Goal: Information Seeking & Learning: Learn about a topic

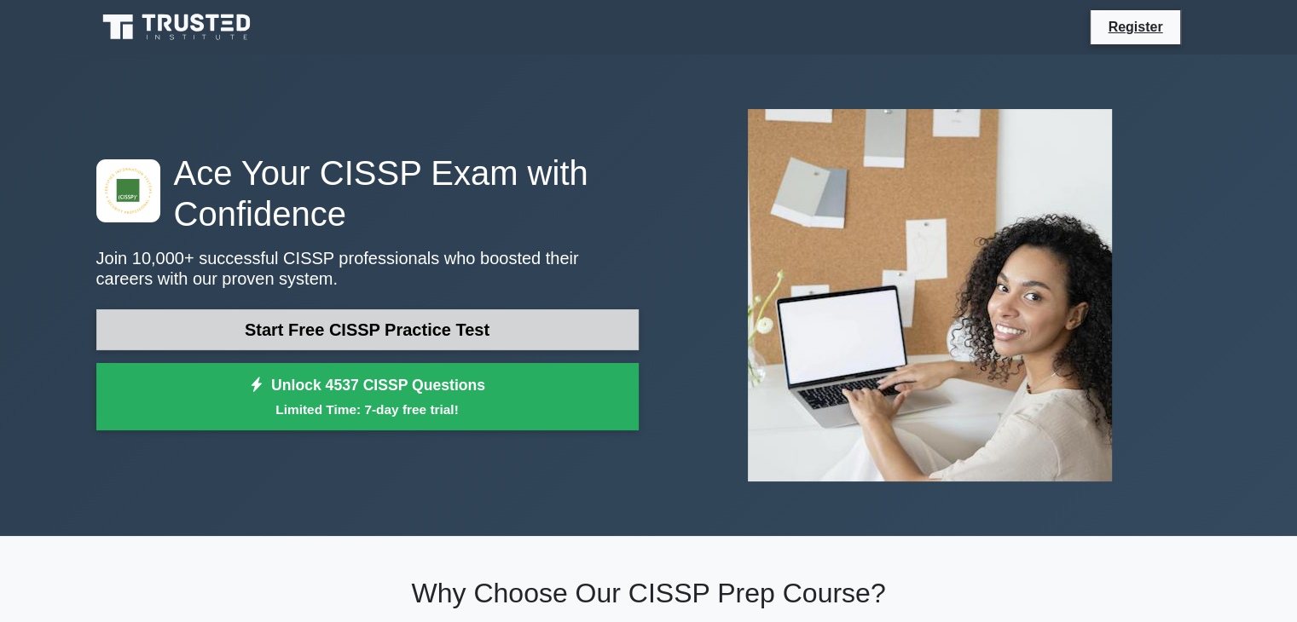
click at [397, 333] on link "Start Free CISSP Practice Test" at bounding box center [367, 330] width 542 height 41
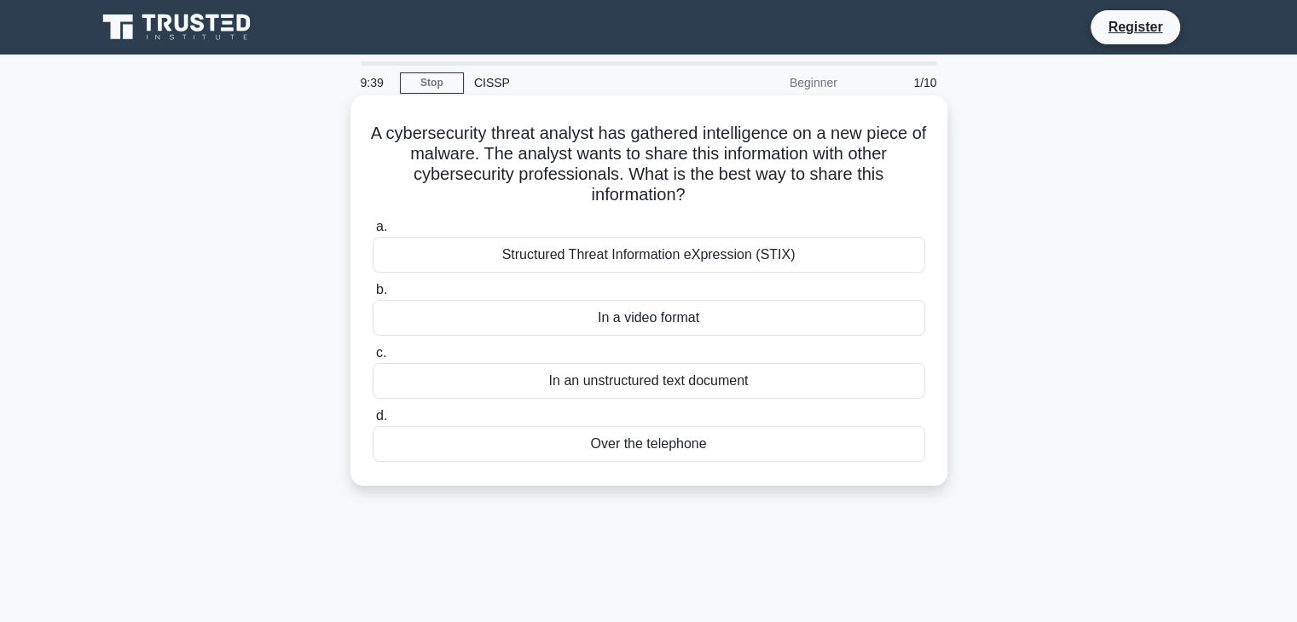
click at [659, 261] on div "Structured Threat Information eXpression (STIX)" at bounding box center [649, 255] width 553 height 36
click at [373, 233] on input "a. Structured Threat Information eXpression (STIX)" at bounding box center [373, 227] width 0 height 11
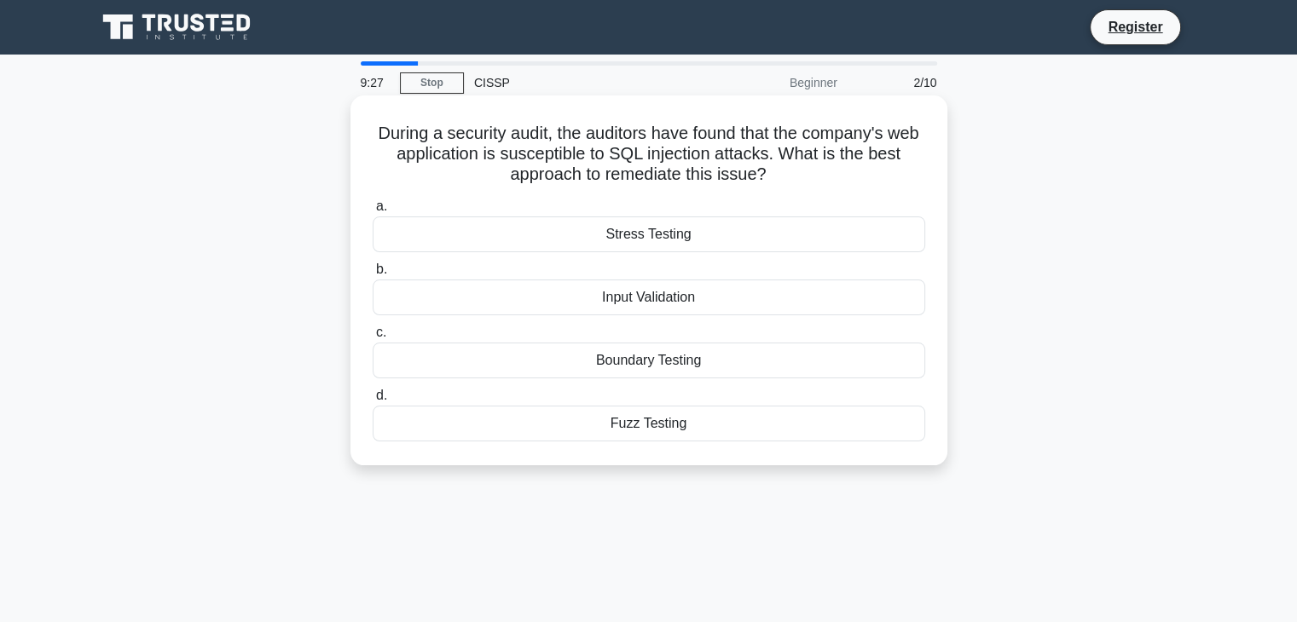
click at [672, 304] on div "Input Validation" at bounding box center [649, 298] width 553 height 36
click at [373, 275] on input "b. Input Validation" at bounding box center [373, 269] width 0 height 11
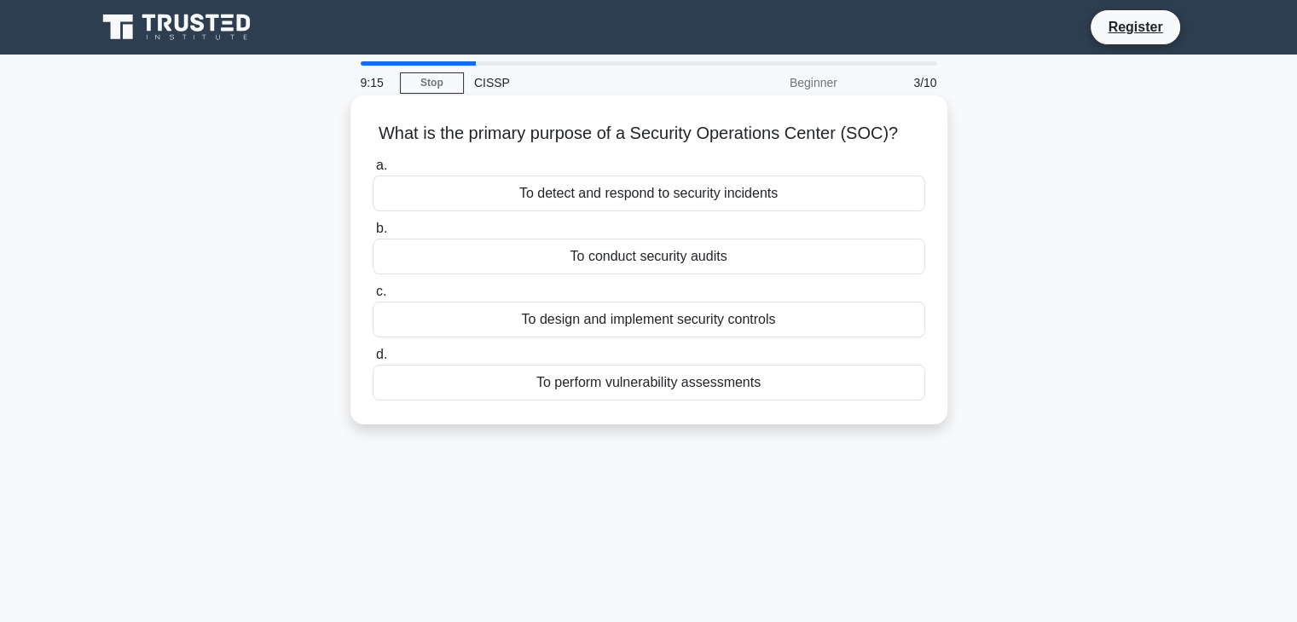
click at [651, 197] on div "To detect and respond to security incidents" at bounding box center [649, 194] width 553 height 36
click at [373, 171] on input "a. To detect and respond to security incidents" at bounding box center [373, 165] width 0 height 11
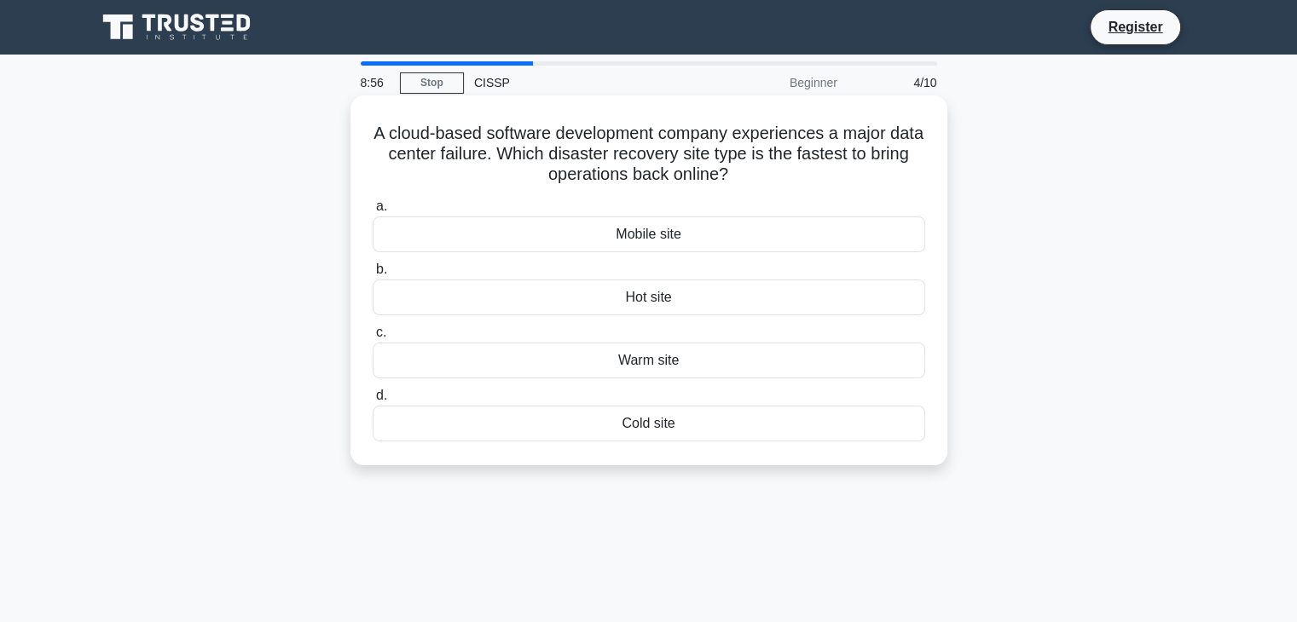
click at [647, 301] on div "Hot site" at bounding box center [649, 298] width 553 height 36
click at [373, 275] on input "b. Hot site" at bounding box center [373, 269] width 0 height 11
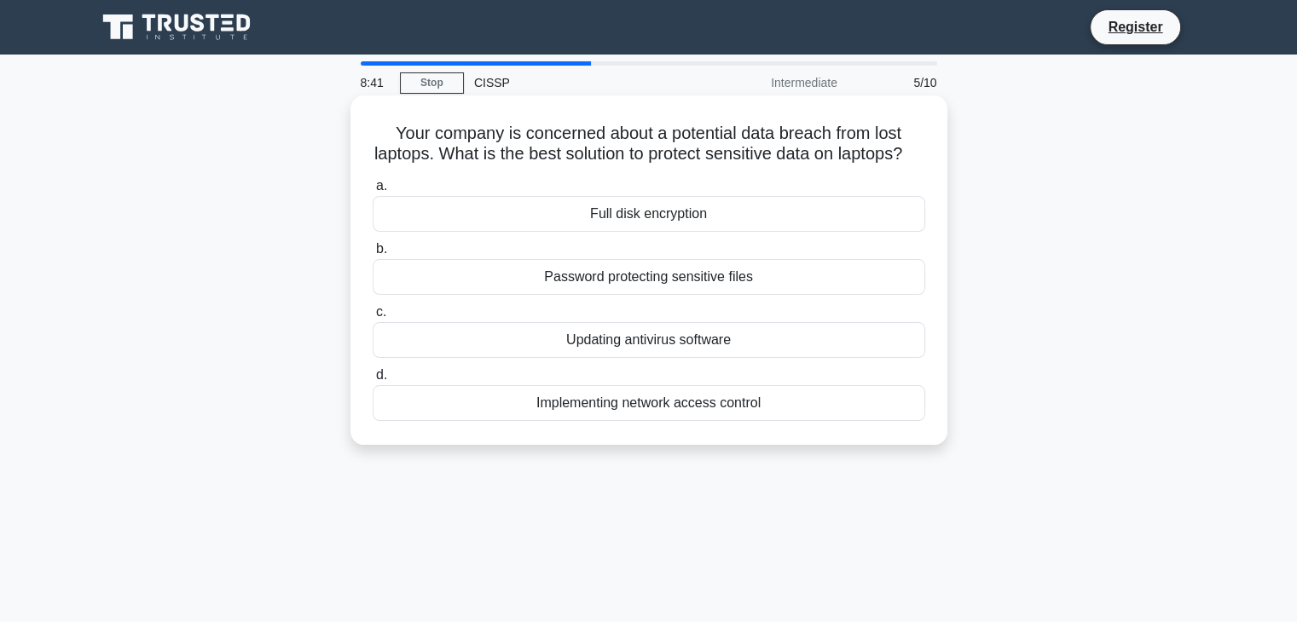
click at [661, 232] on div "Full disk encryption" at bounding box center [649, 214] width 553 height 36
click at [373, 192] on input "a. Full disk encryption" at bounding box center [373, 186] width 0 height 11
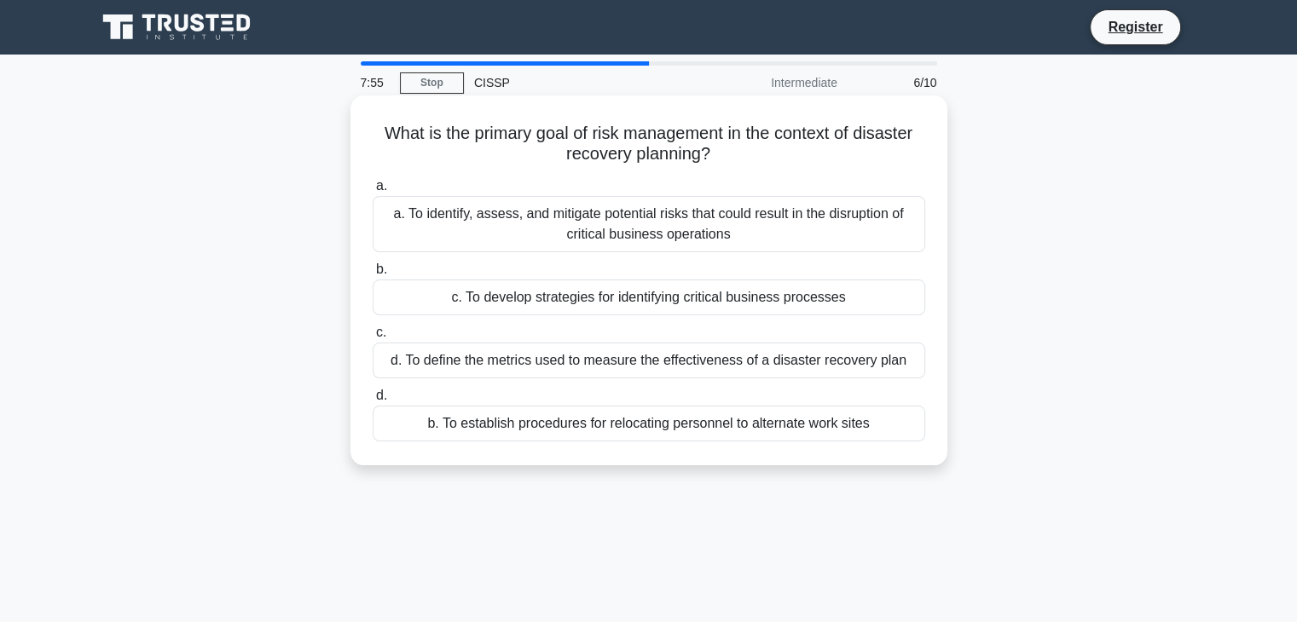
click at [746, 223] on div "a. To identify, assess, and mitigate potential risks that could result in the d…" at bounding box center [649, 224] width 553 height 56
click at [373, 192] on input "a. a. To identify, assess, and mitigate potential risks that could result in th…" at bounding box center [373, 186] width 0 height 11
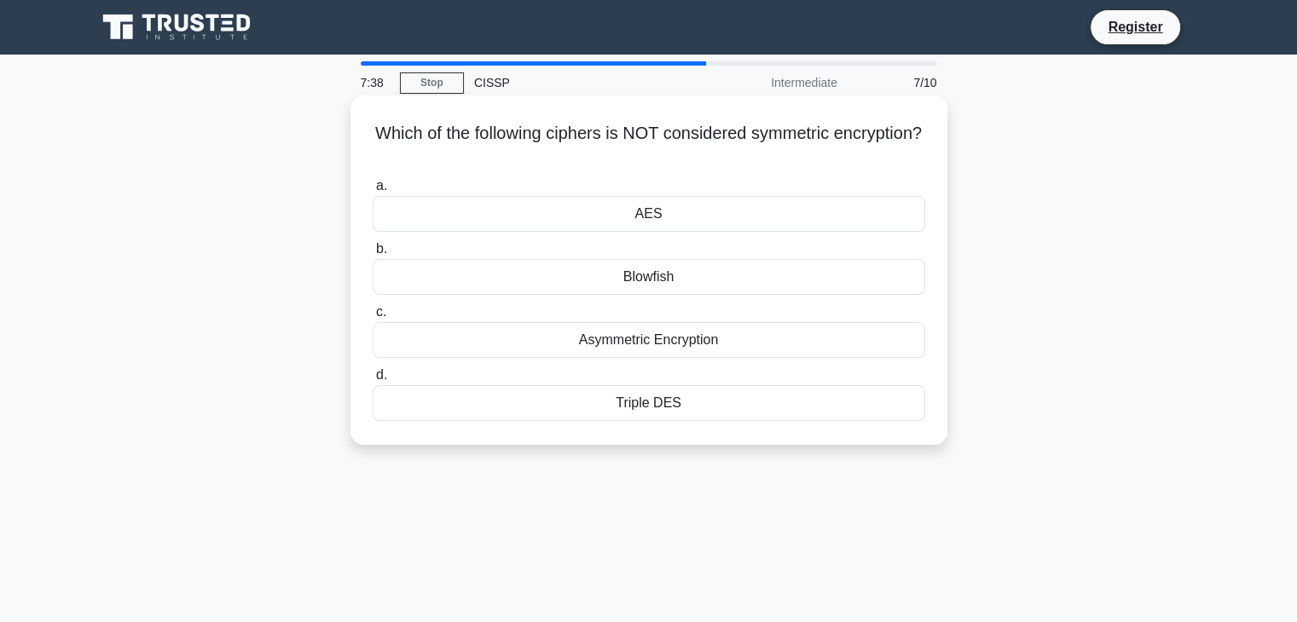
click at [636, 346] on div "Asymmetric Encryption" at bounding box center [649, 340] width 553 height 36
click at [373, 318] on input "c. Asymmetric Encryption" at bounding box center [373, 312] width 0 height 11
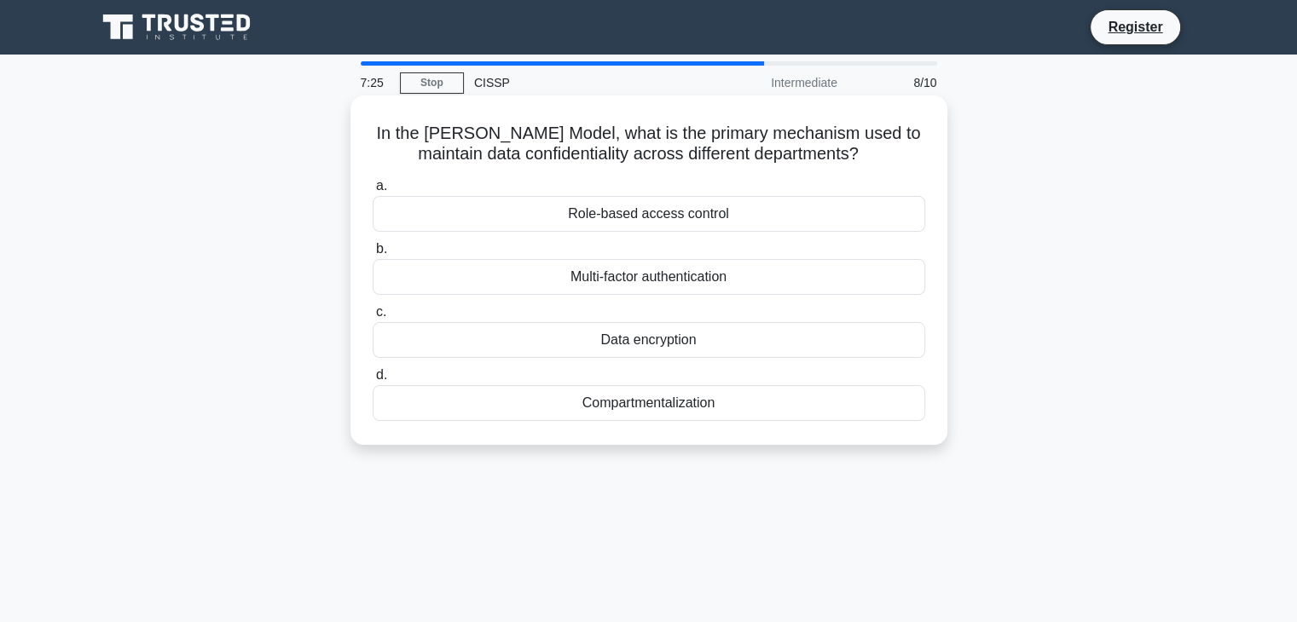
click at [645, 408] on div "Compartmentalization" at bounding box center [649, 403] width 553 height 36
click at [373, 381] on input "d. Compartmentalization" at bounding box center [373, 375] width 0 height 11
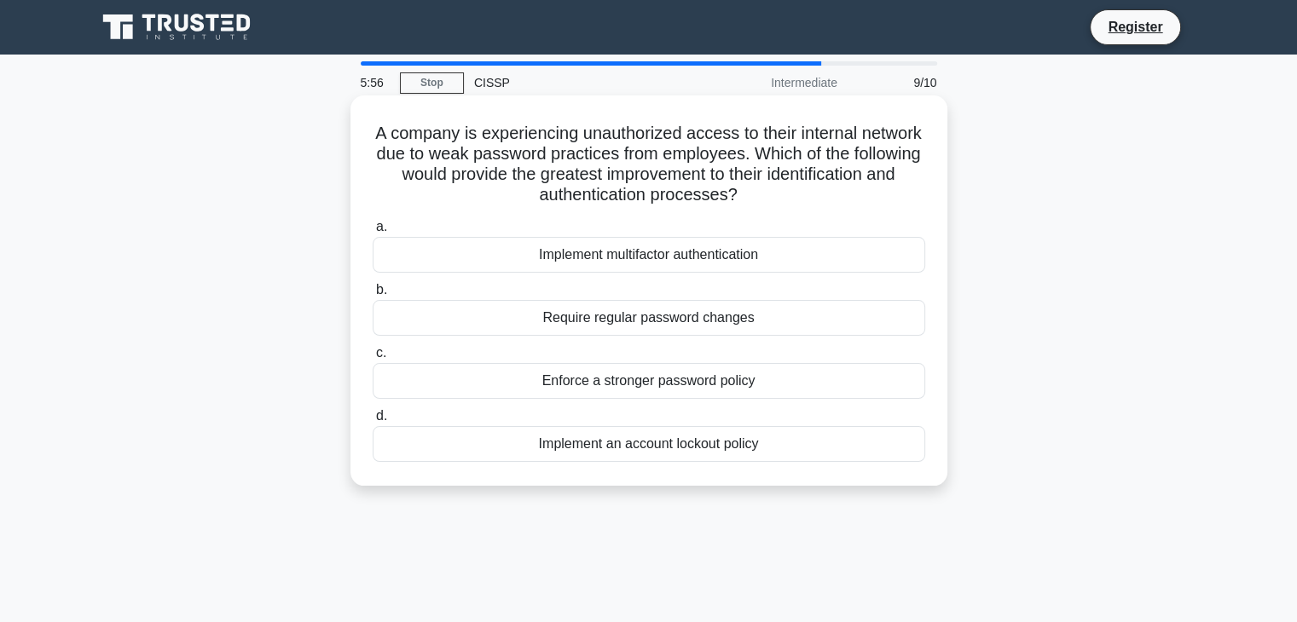
click at [604, 380] on div "Enforce a stronger password policy" at bounding box center [649, 381] width 553 height 36
click at [373, 359] on input "c. Enforce a stronger password policy" at bounding box center [373, 353] width 0 height 11
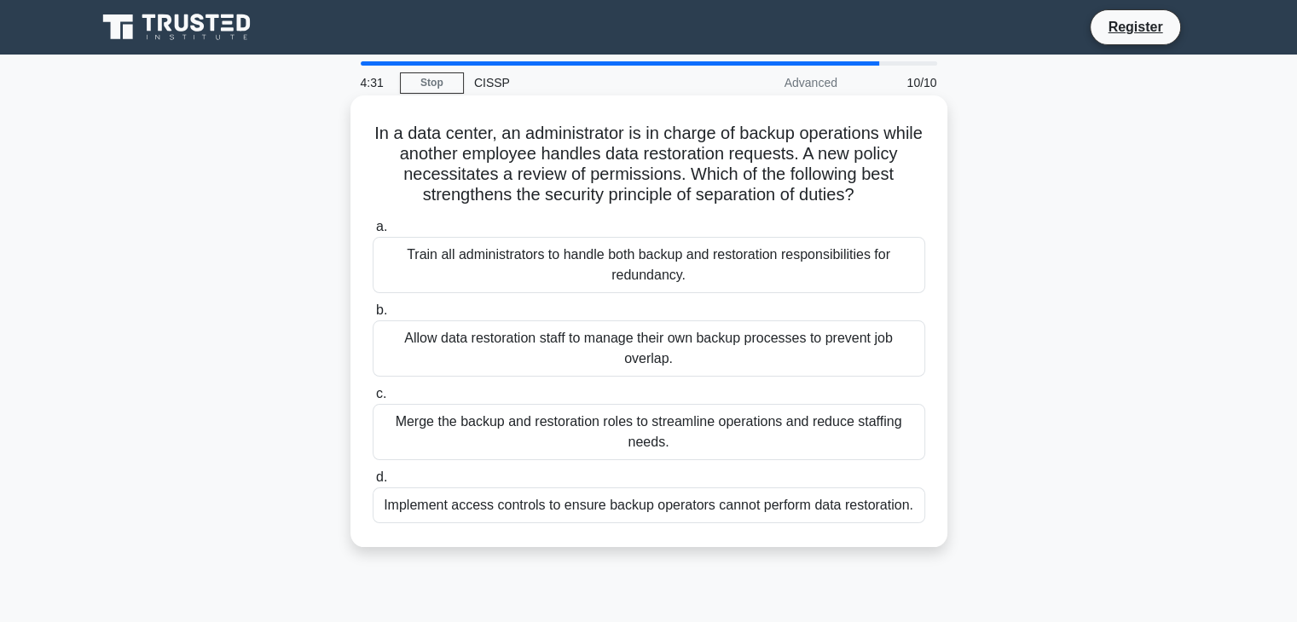
click at [709, 511] on div "Implement access controls to ensure backup operators cannot perform data restor…" at bounding box center [649, 506] width 553 height 36
click at [373, 483] on input "d. Implement access controls to ensure backup operators cannot perform data res…" at bounding box center [373, 477] width 0 height 11
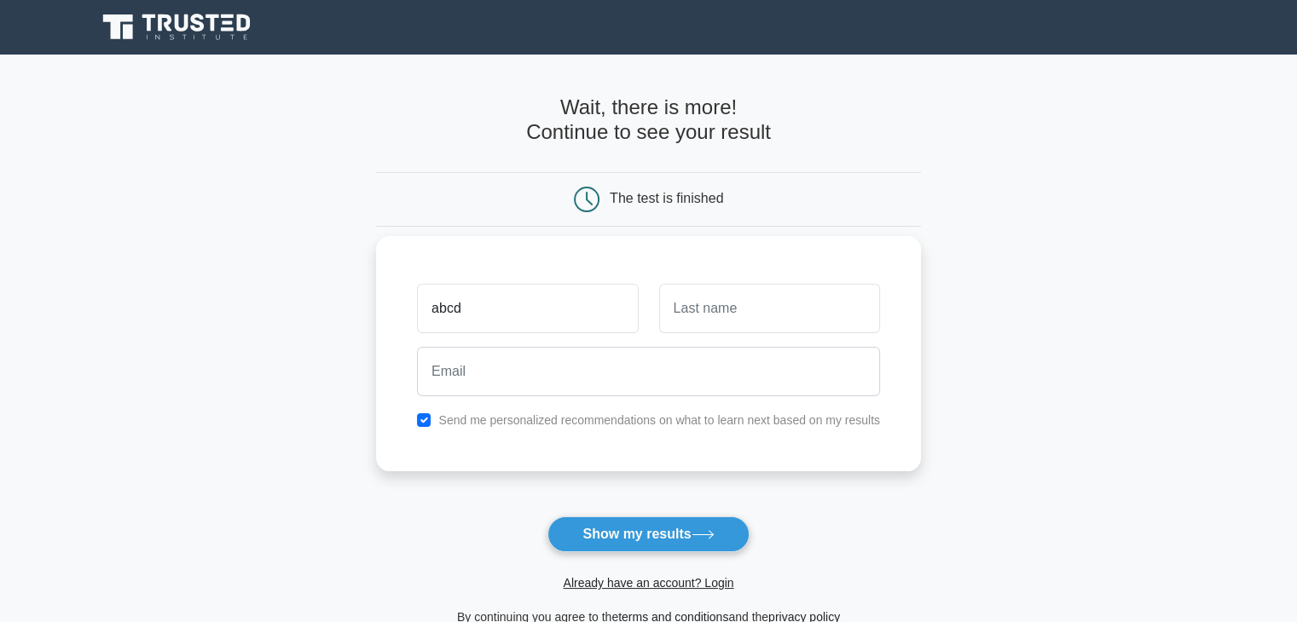
type input "abcd"
click at [774, 282] on div at bounding box center [769, 308] width 241 height 63
click at [771, 293] on input "text" at bounding box center [769, 308] width 221 height 49
type input "efgh"
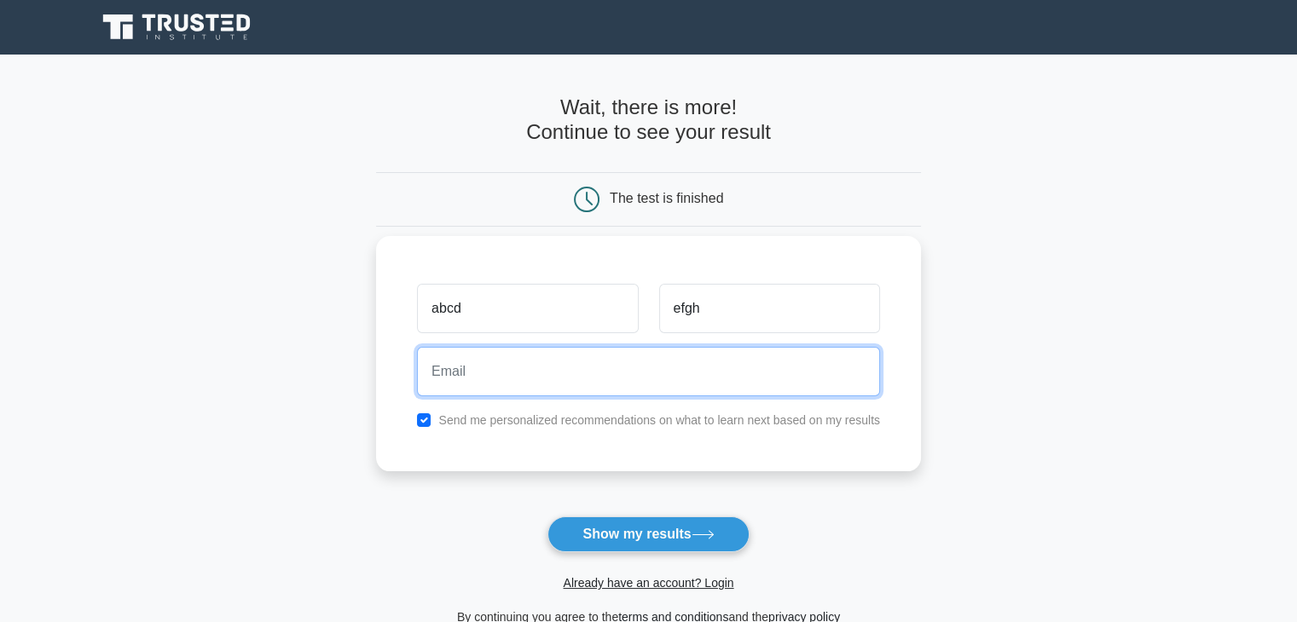
drag, startPoint x: 571, startPoint y: 380, endPoint x: 537, endPoint y: 384, distance: 34.3
click at [571, 380] on input "email" at bounding box center [648, 371] width 463 height 49
paste input "pavav45278@baxidy"
type input "pavav45278@baxidy.com"
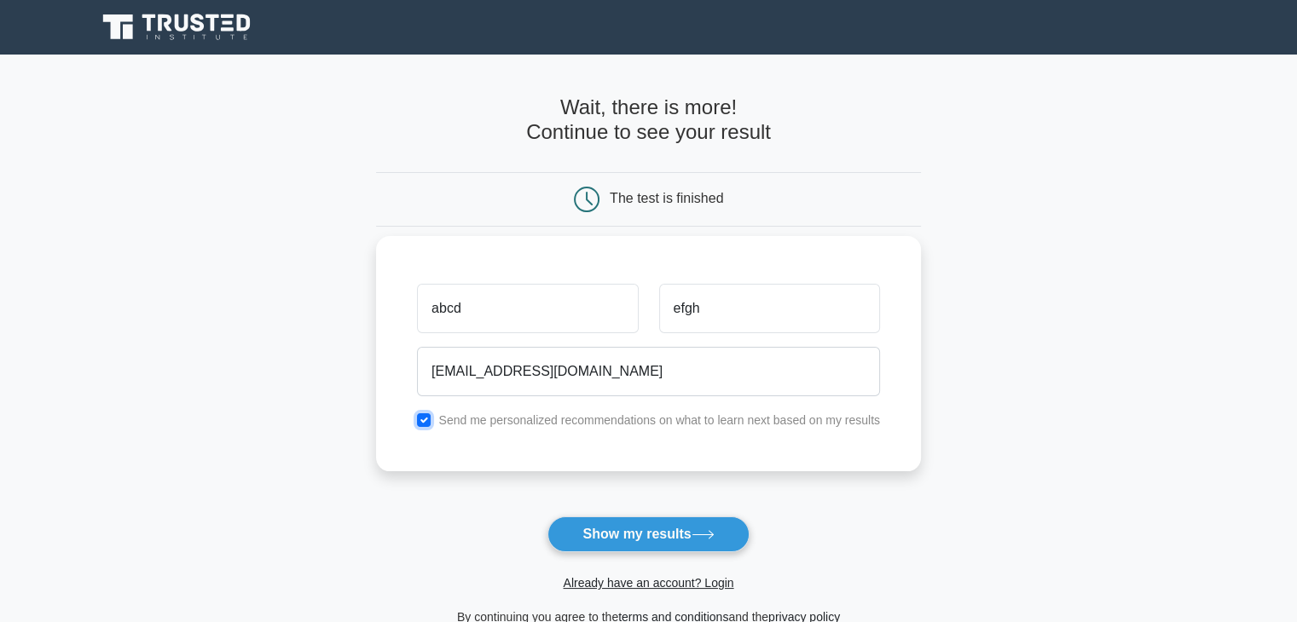
click at [419, 421] on input "checkbox" at bounding box center [424, 421] width 14 height 14
checkbox input "false"
click at [587, 524] on button "Show my results" at bounding box center [647, 535] width 201 height 36
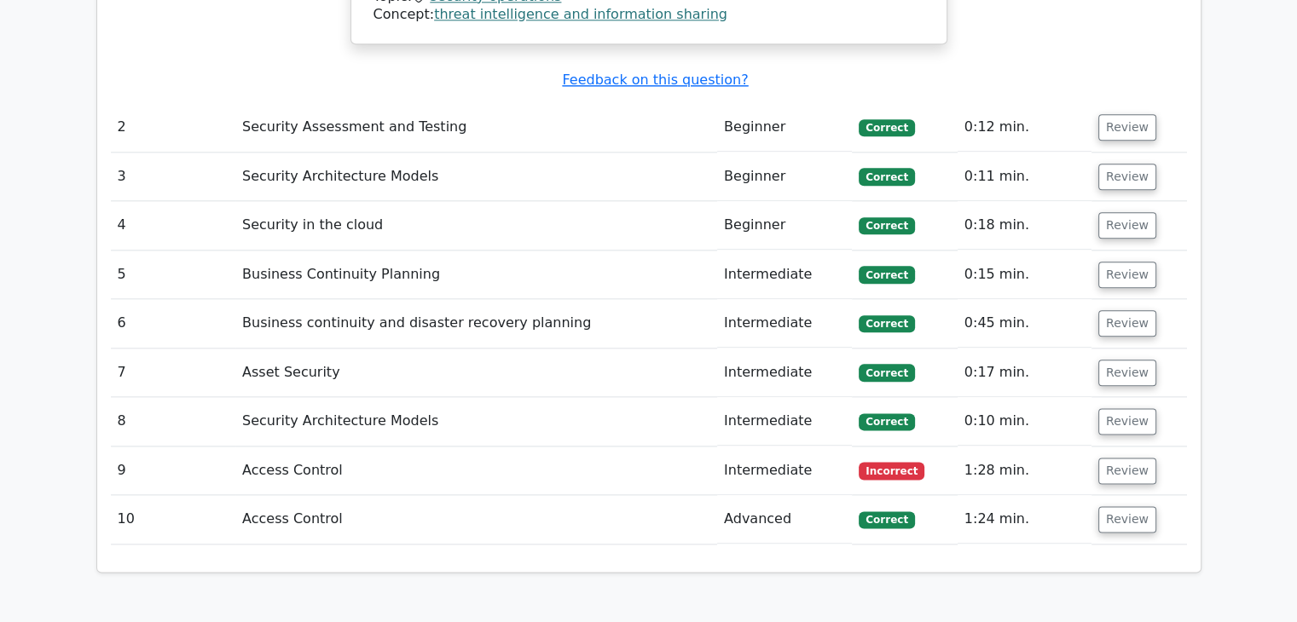
scroll to position [2046, 0]
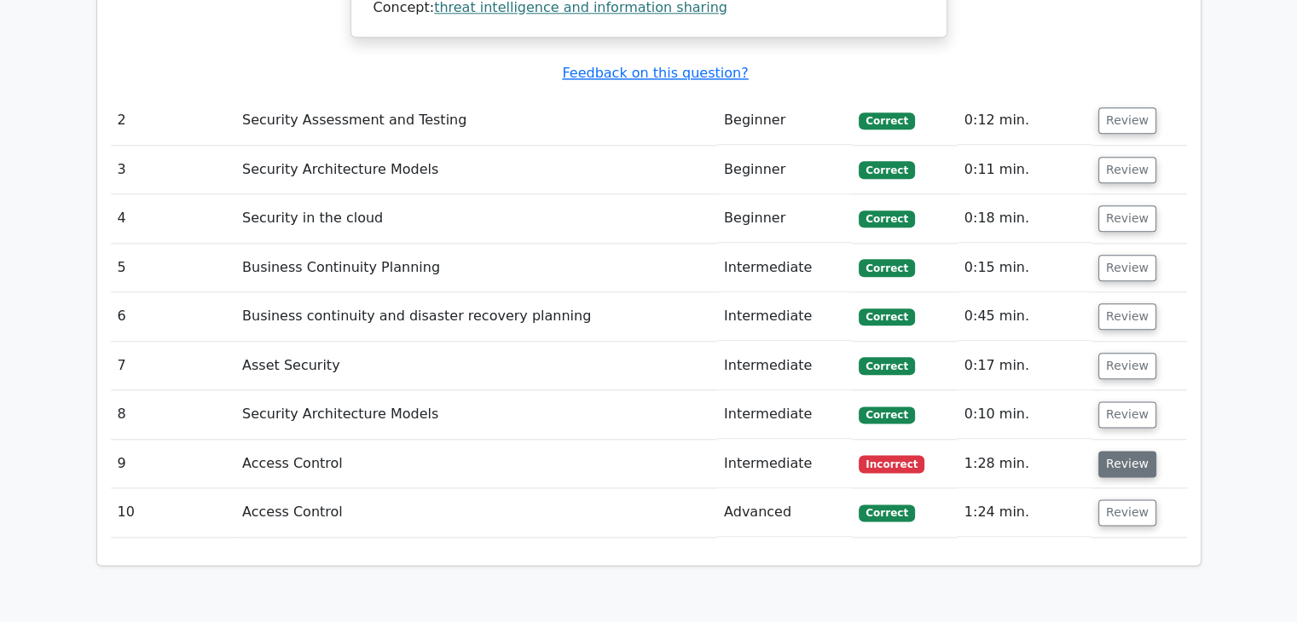
click at [1112, 451] on button "Review" at bounding box center [1127, 464] width 58 height 26
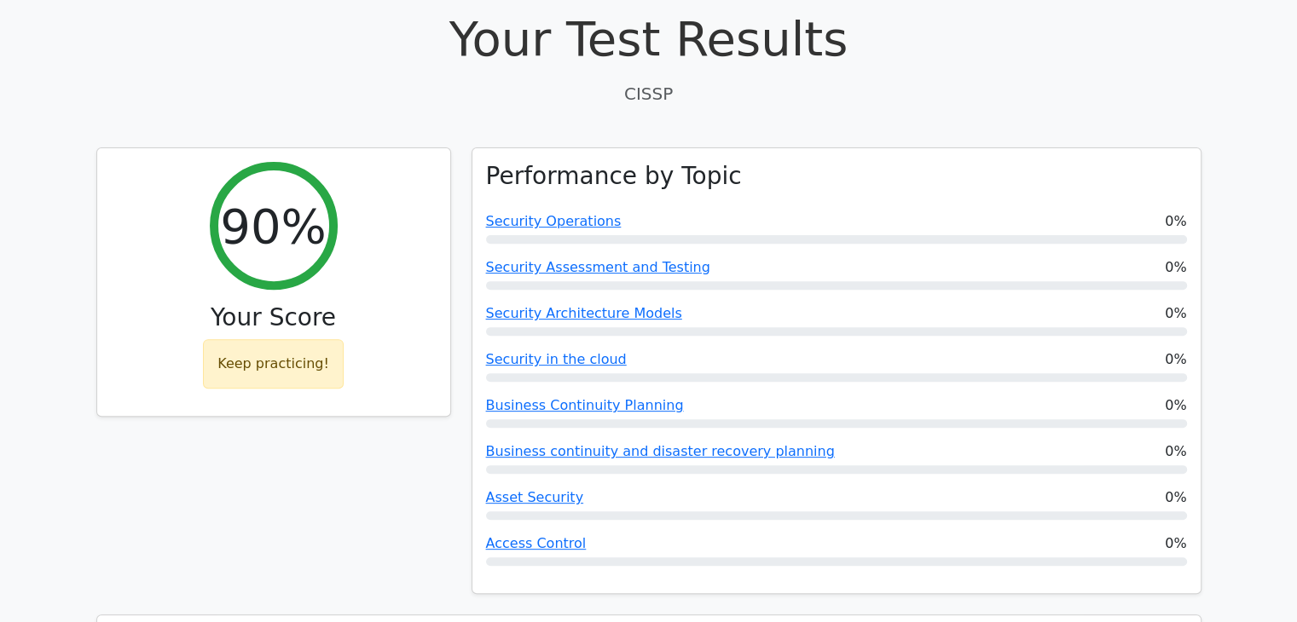
scroll to position [341, 0]
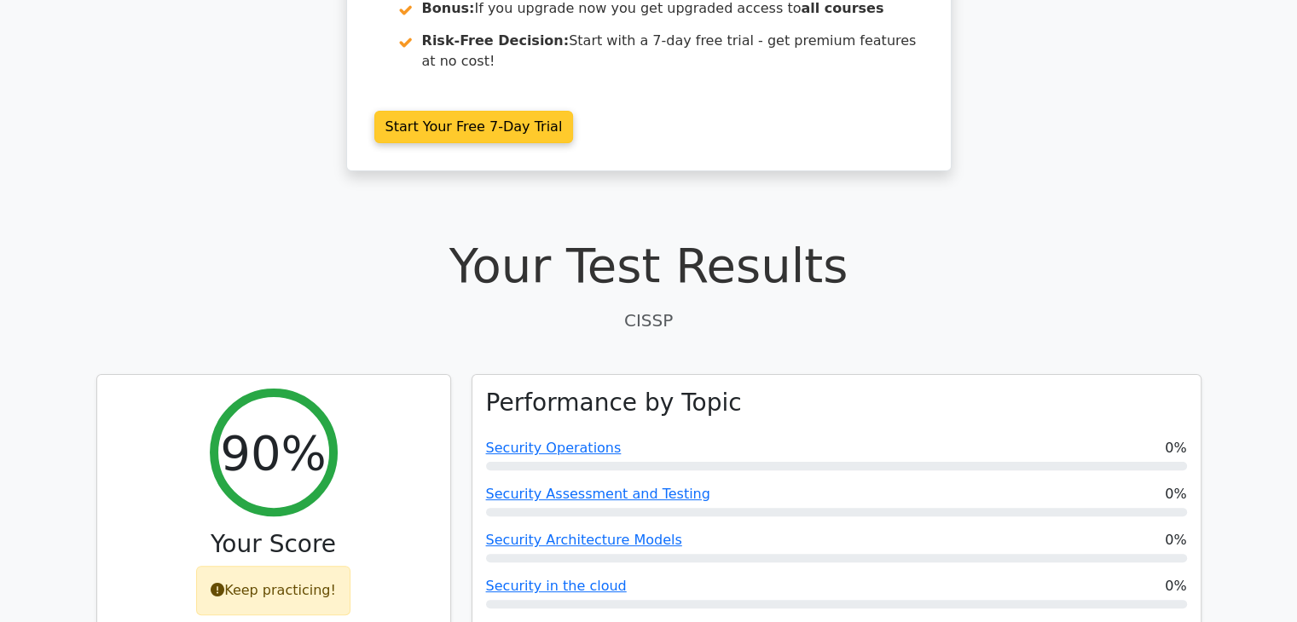
click at [435, 111] on link "Start Your Free 7-Day Trial" at bounding box center [474, 127] width 200 height 32
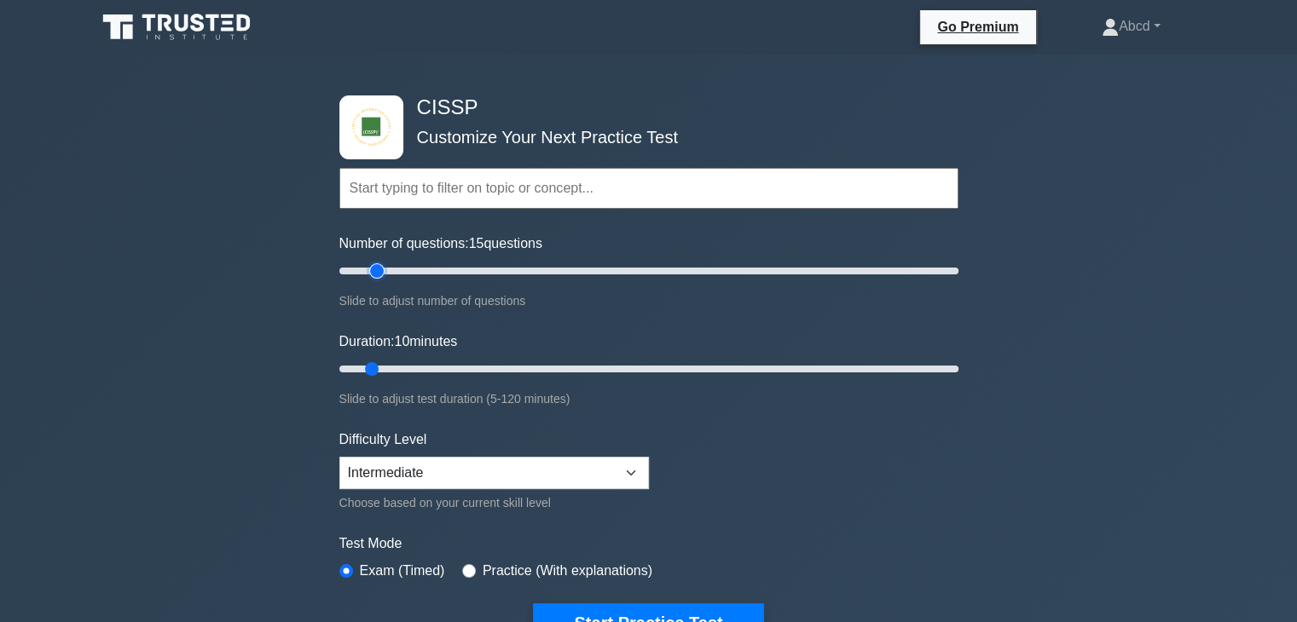
drag, startPoint x: 361, startPoint y: 267, endPoint x: 373, endPoint y: 268, distance: 12.8
type input "15"
click at [373, 268] on input "Number of questions: 15 questions" at bounding box center [648, 271] width 619 height 20
drag, startPoint x: 378, startPoint y: 360, endPoint x: 389, endPoint y: 366, distance: 12.6
type input "15"
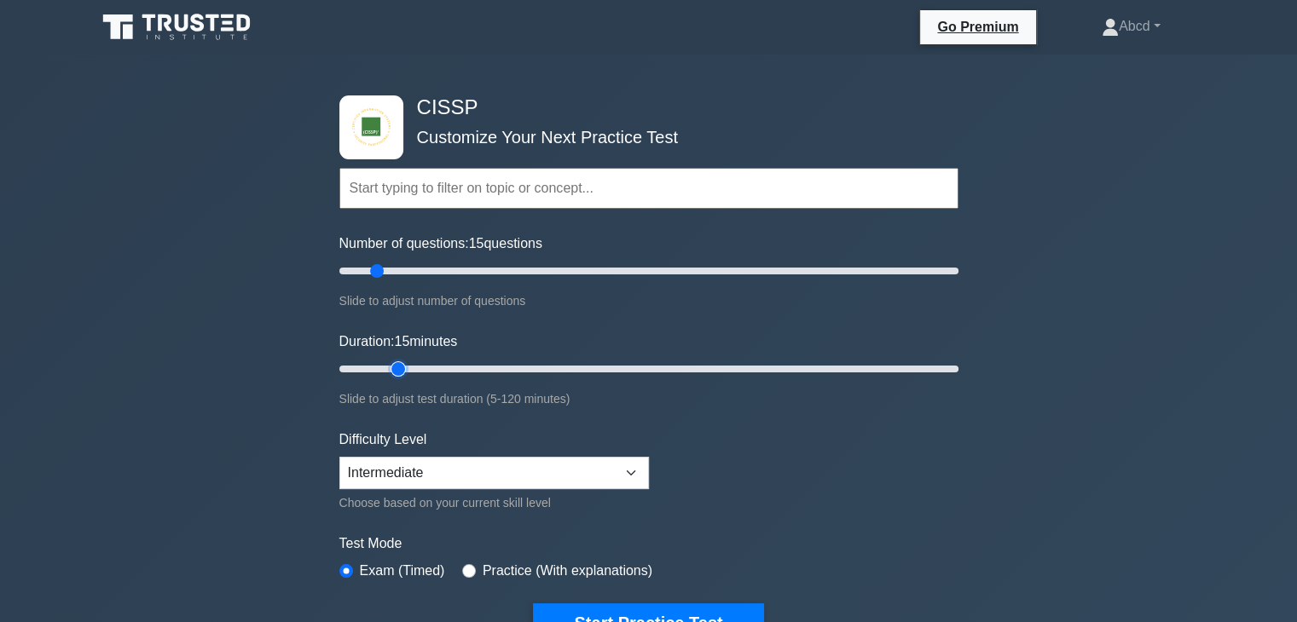
click at [389, 366] on input "Duration: 15 minutes" at bounding box center [648, 369] width 619 height 20
click at [439, 463] on select "Beginner Intermediate Expert" at bounding box center [494, 473] width 310 height 32
select select "expert"
click at [339, 457] on select "Beginner Intermediate Expert" at bounding box center [494, 473] width 310 height 32
drag, startPoint x: 396, startPoint y: 368, endPoint x: 413, endPoint y: 372, distance: 16.6
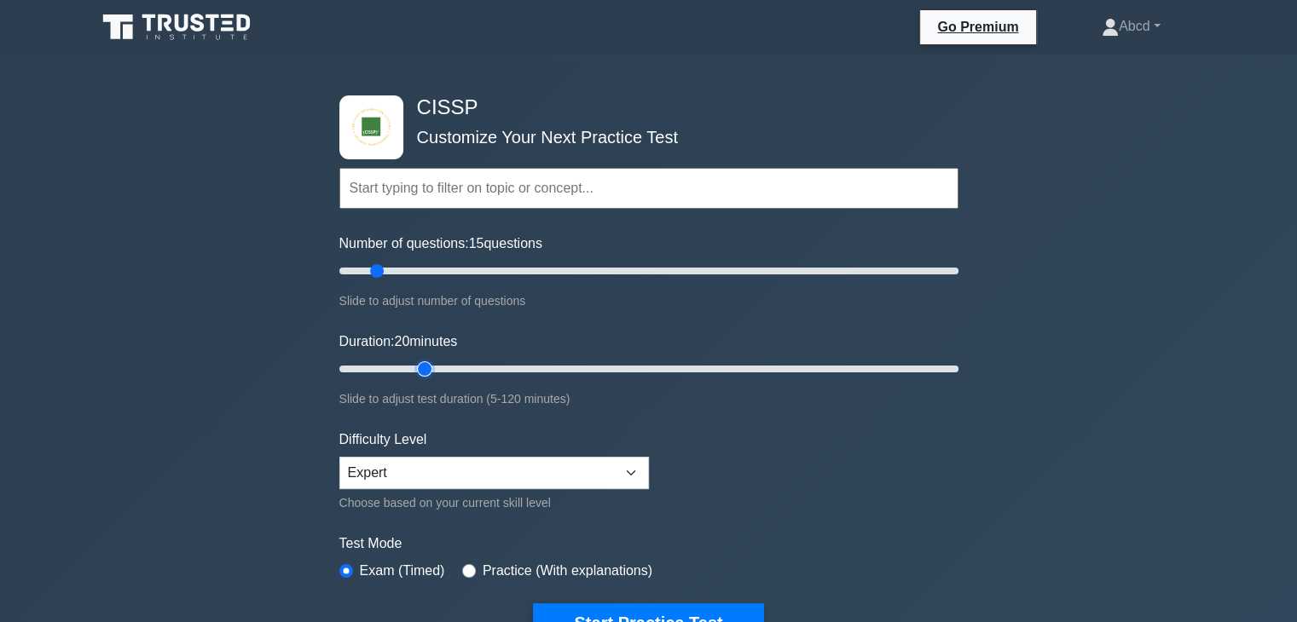
type input "20"
click at [413, 372] on input "Duration: 20 minutes" at bounding box center [648, 369] width 619 height 20
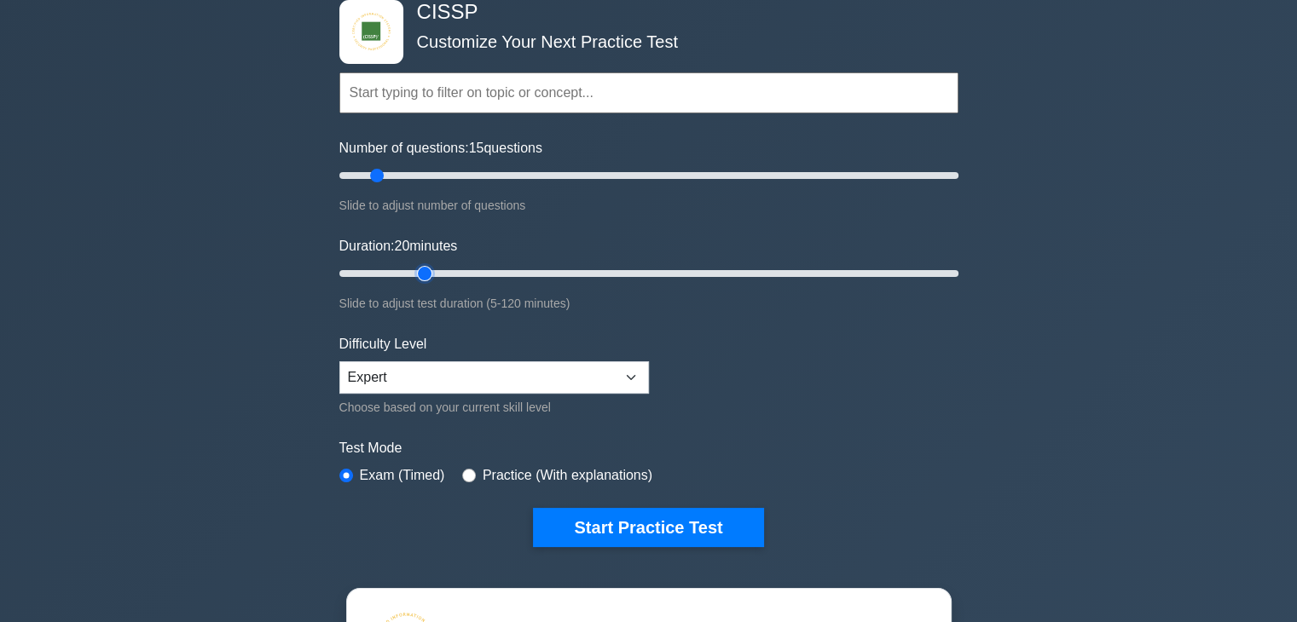
scroll to position [171, 0]
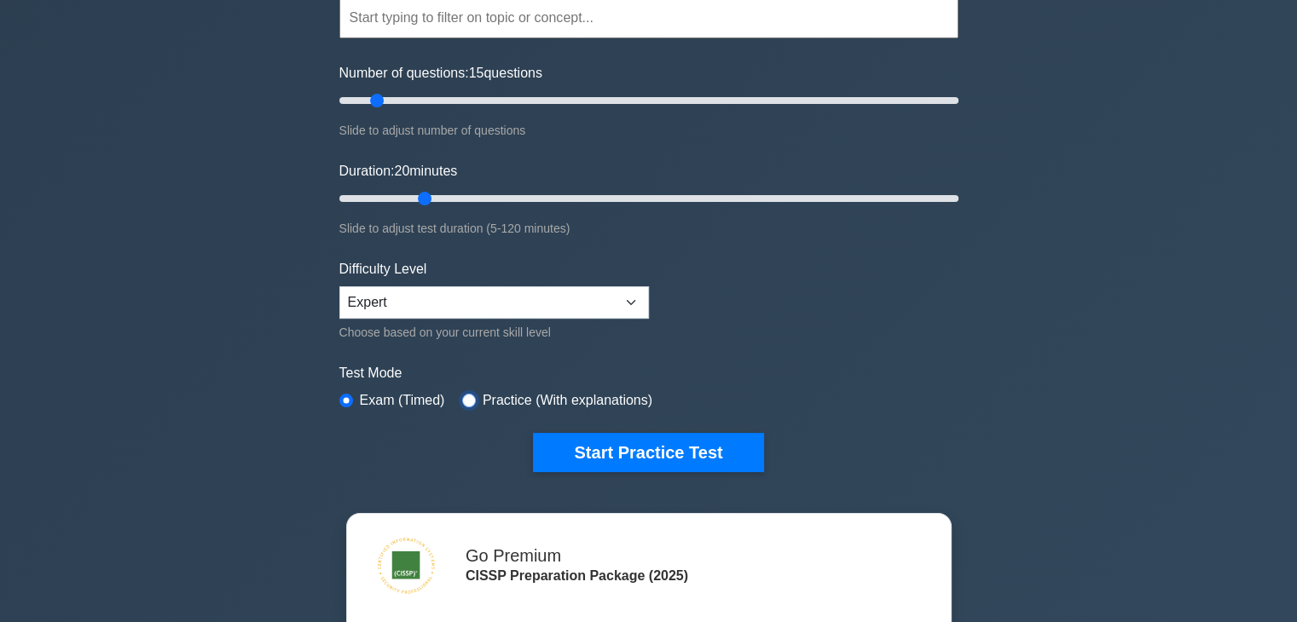
click at [462, 396] on input "radio" at bounding box center [469, 401] width 14 height 14
radio input "true"
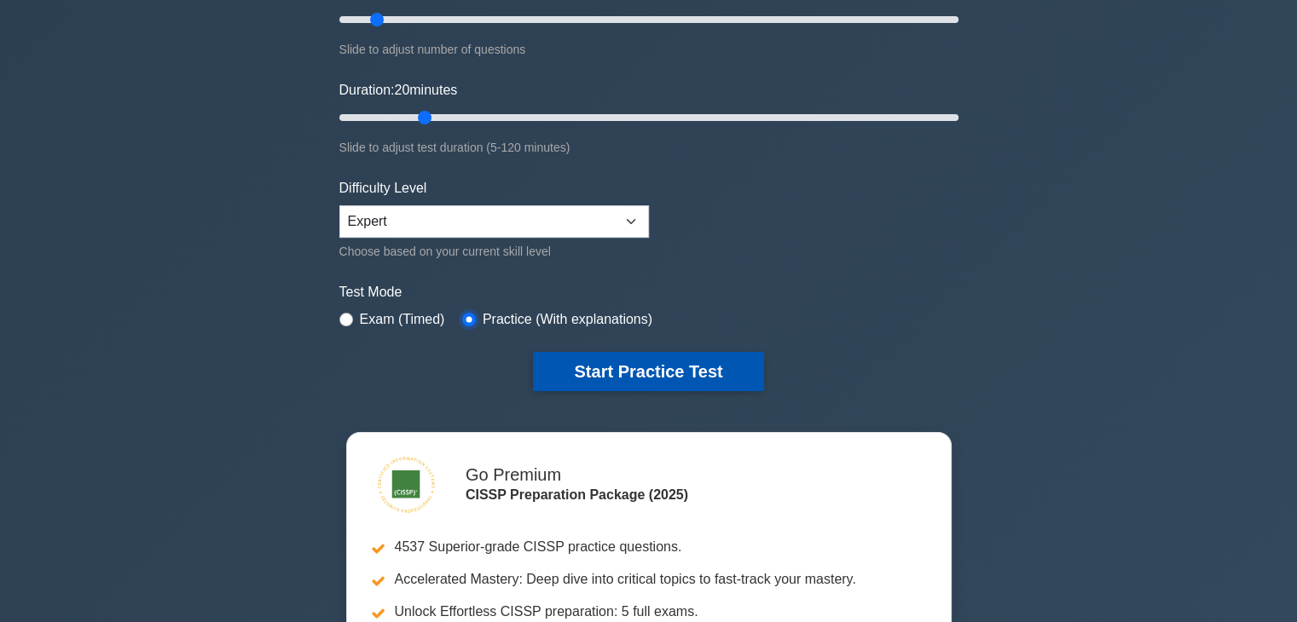
scroll to position [256, 0]
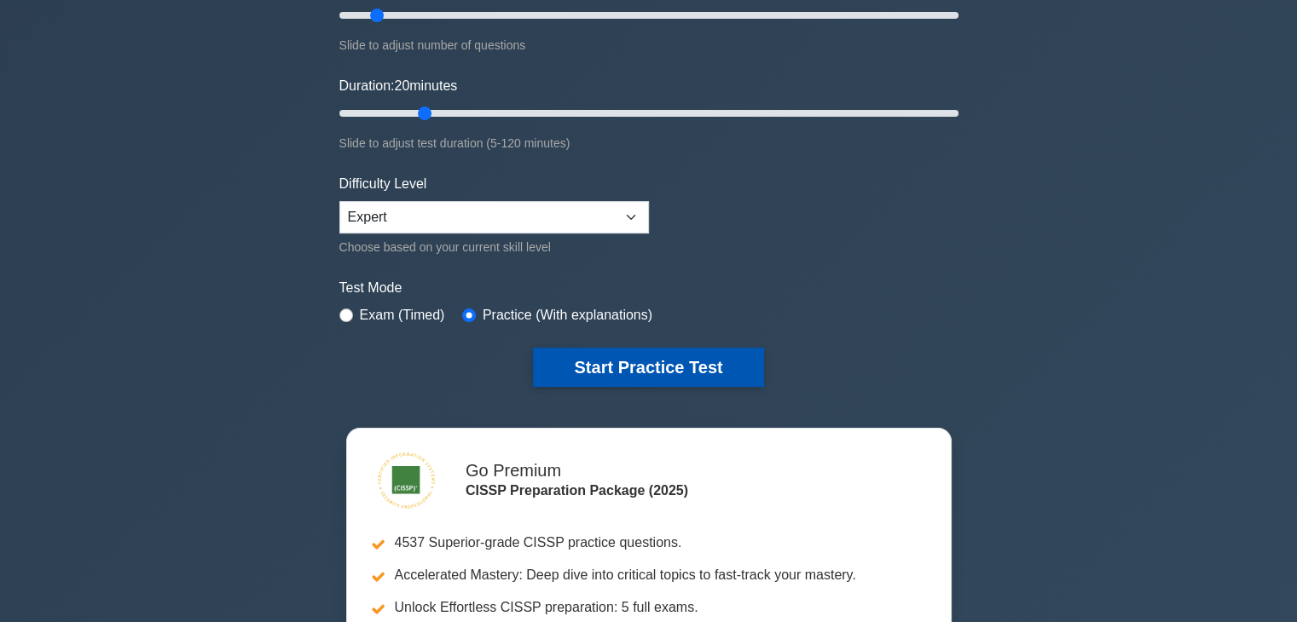
click at [637, 365] on button "Start Practice Test" at bounding box center [648, 367] width 230 height 39
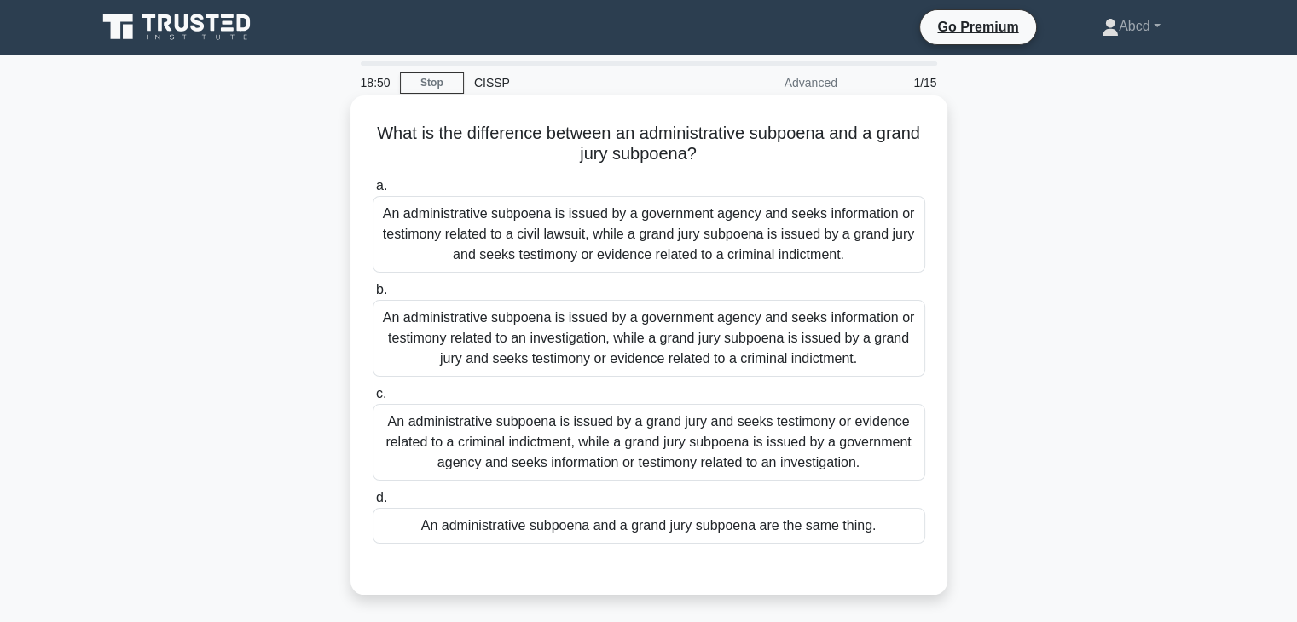
click at [639, 224] on div "An administrative subpoena is issued by a government agency and seeks informati…" at bounding box center [649, 234] width 553 height 77
click at [373, 192] on input "a. An administrative subpoena is issued by a government agency and seeks inform…" at bounding box center [373, 186] width 0 height 11
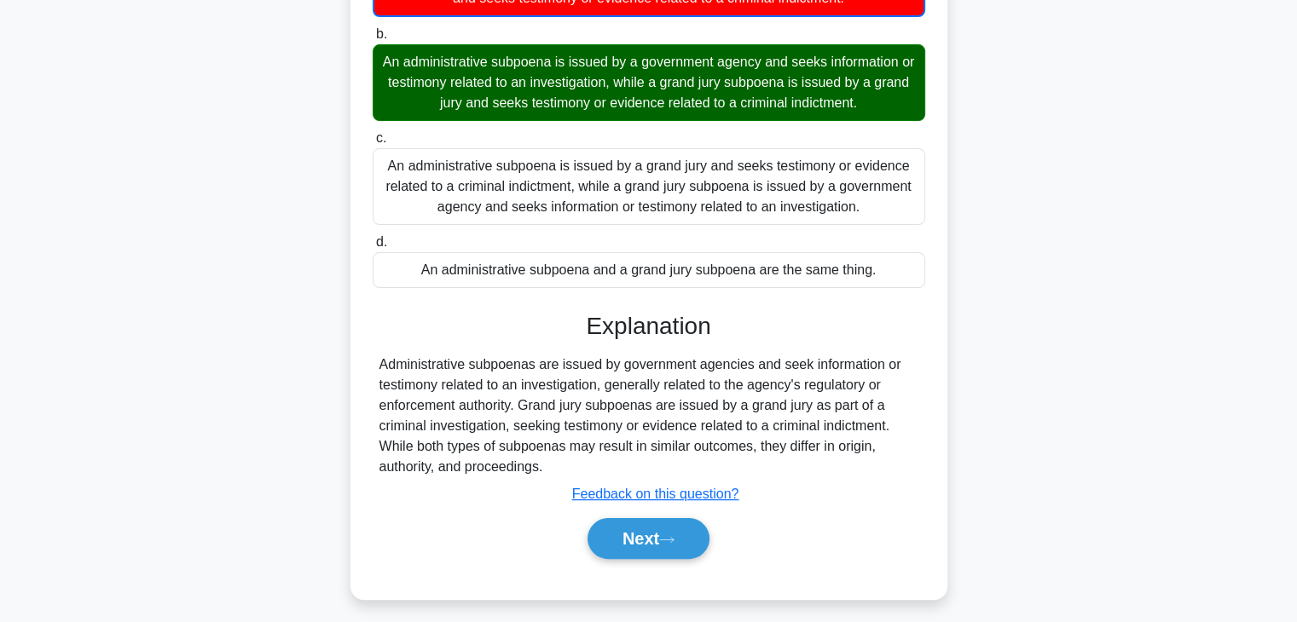
scroll to position [299, 0]
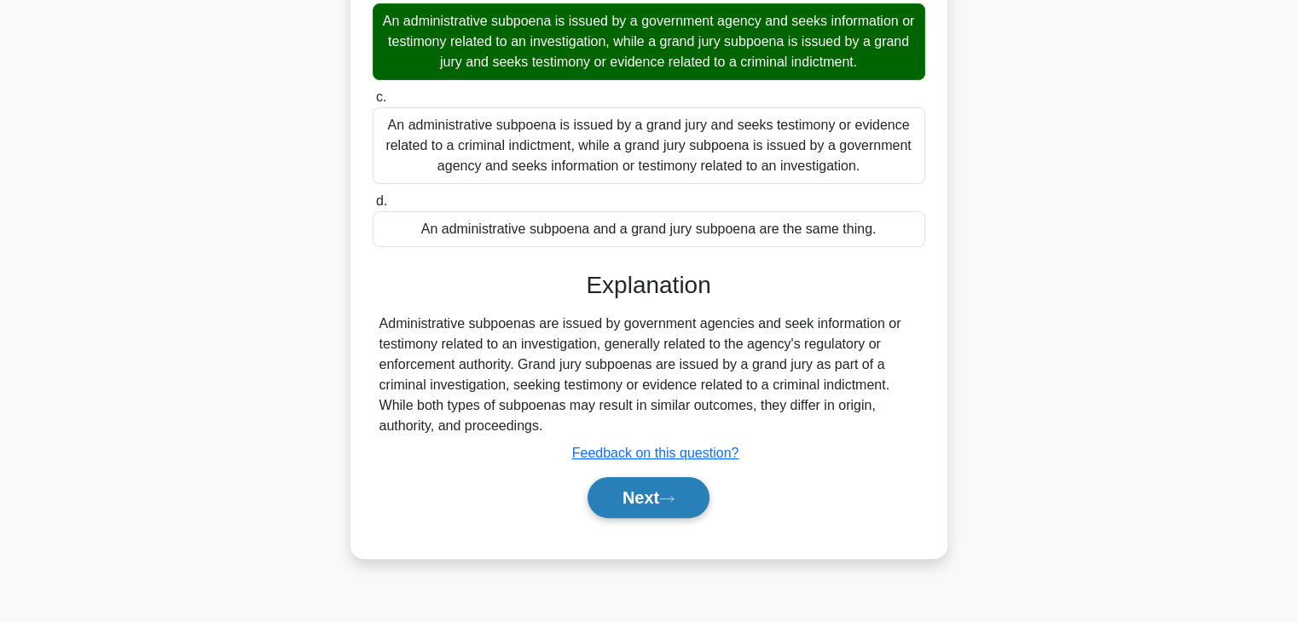
click at [663, 492] on button "Next" at bounding box center [648, 497] width 122 height 41
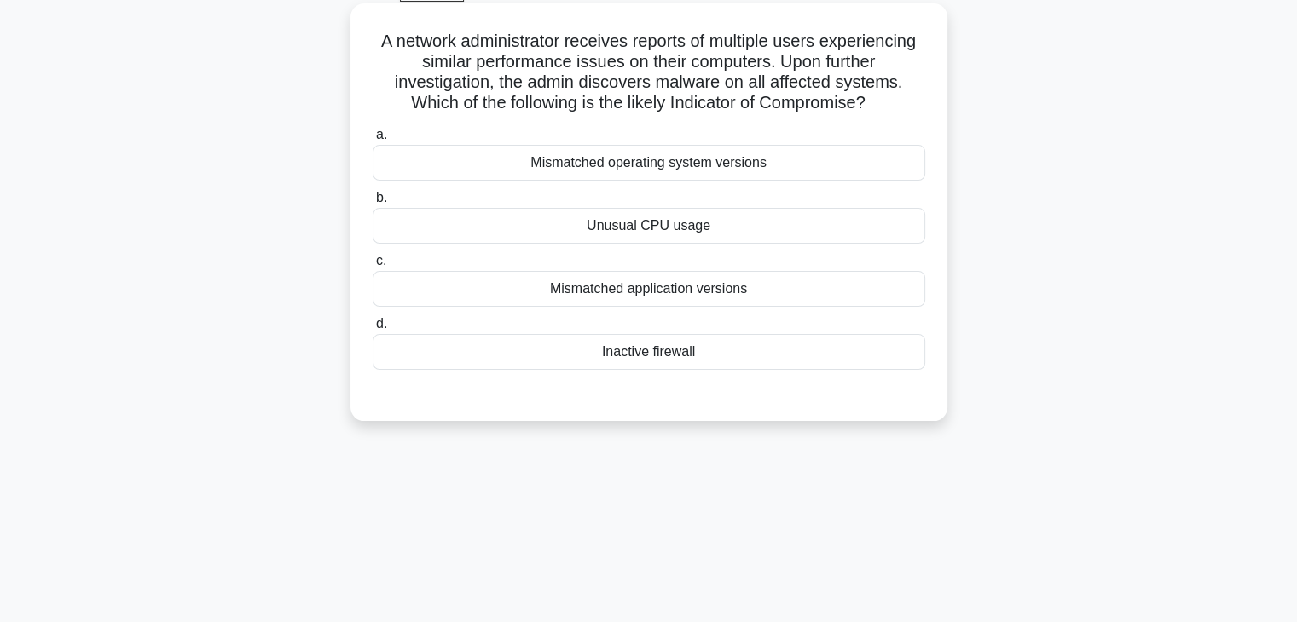
scroll to position [0, 0]
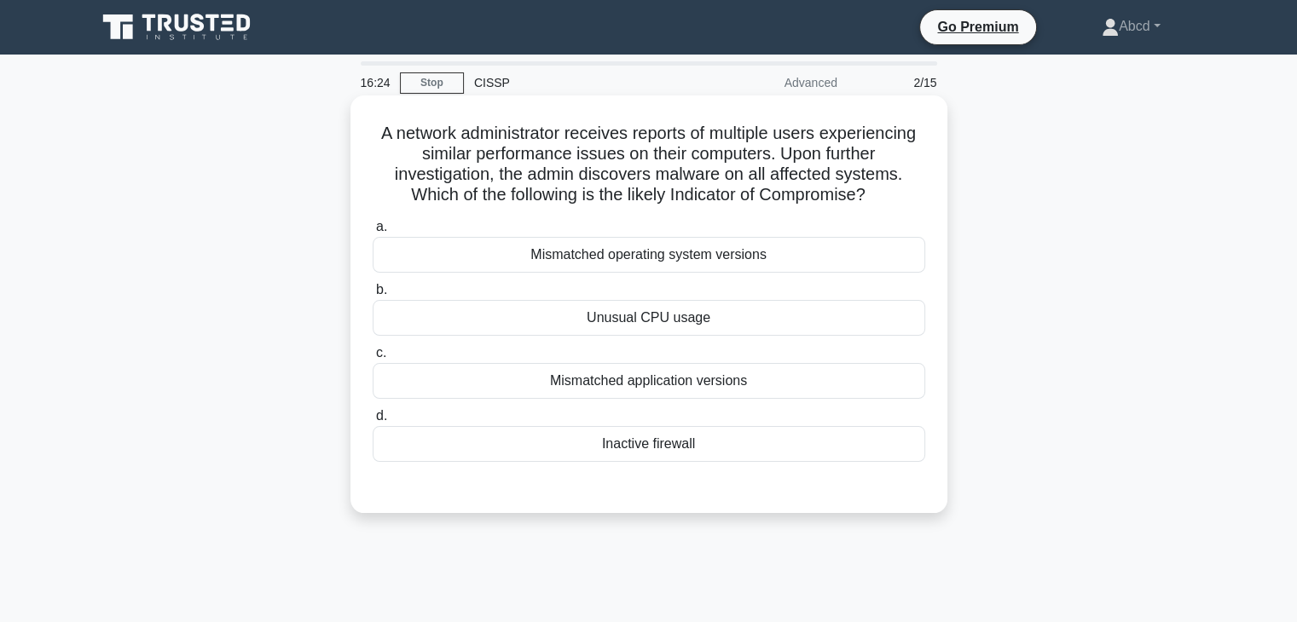
click at [647, 391] on div "Mismatched application versions" at bounding box center [649, 381] width 553 height 36
click at [373, 359] on input "c. Mismatched application versions" at bounding box center [373, 353] width 0 height 11
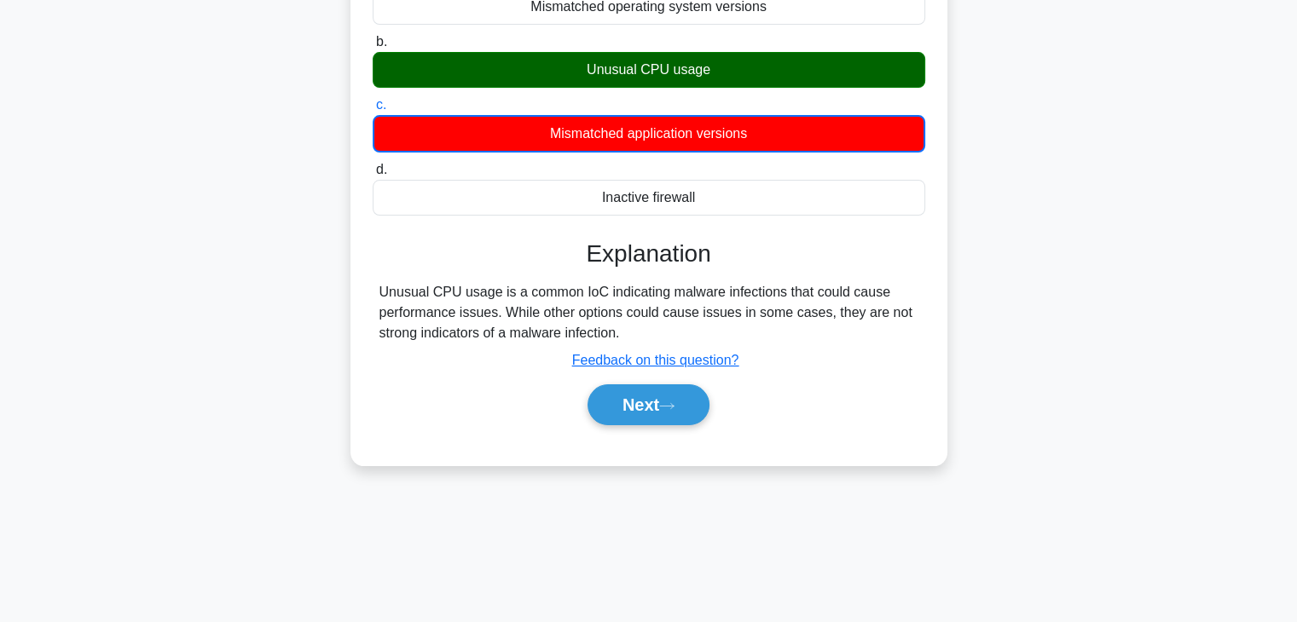
scroll to position [256, 0]
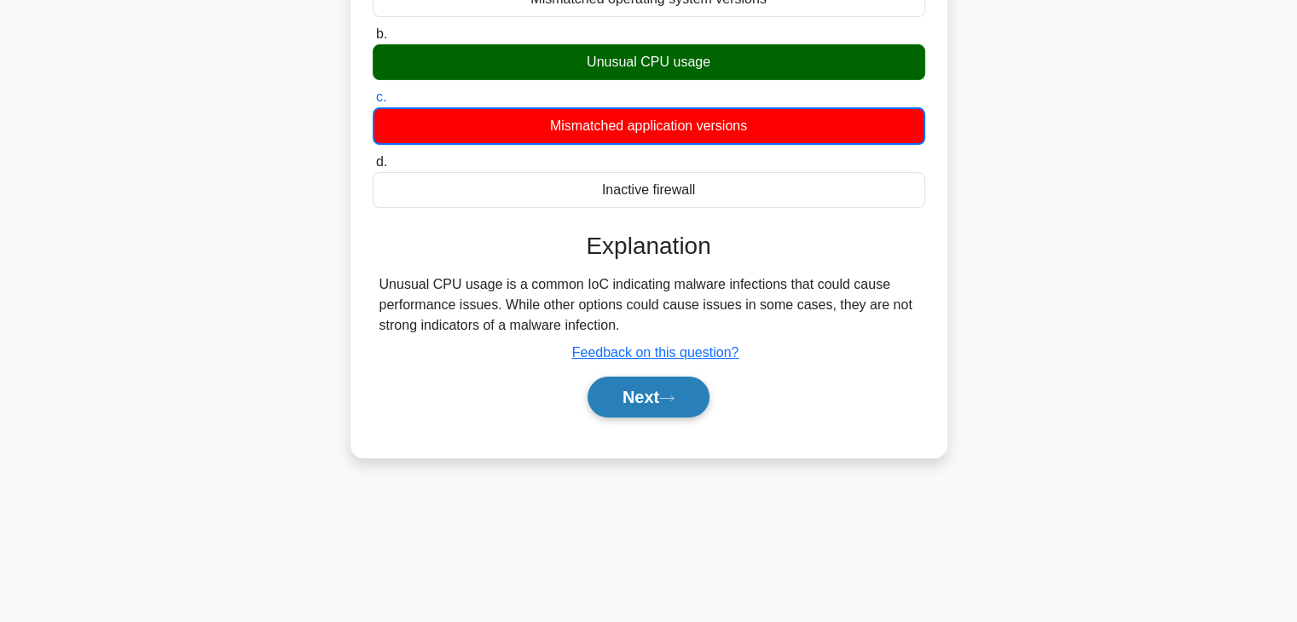
click at [648, 397] on button "Next" at bounding box center [648, 397] width 122 height 41
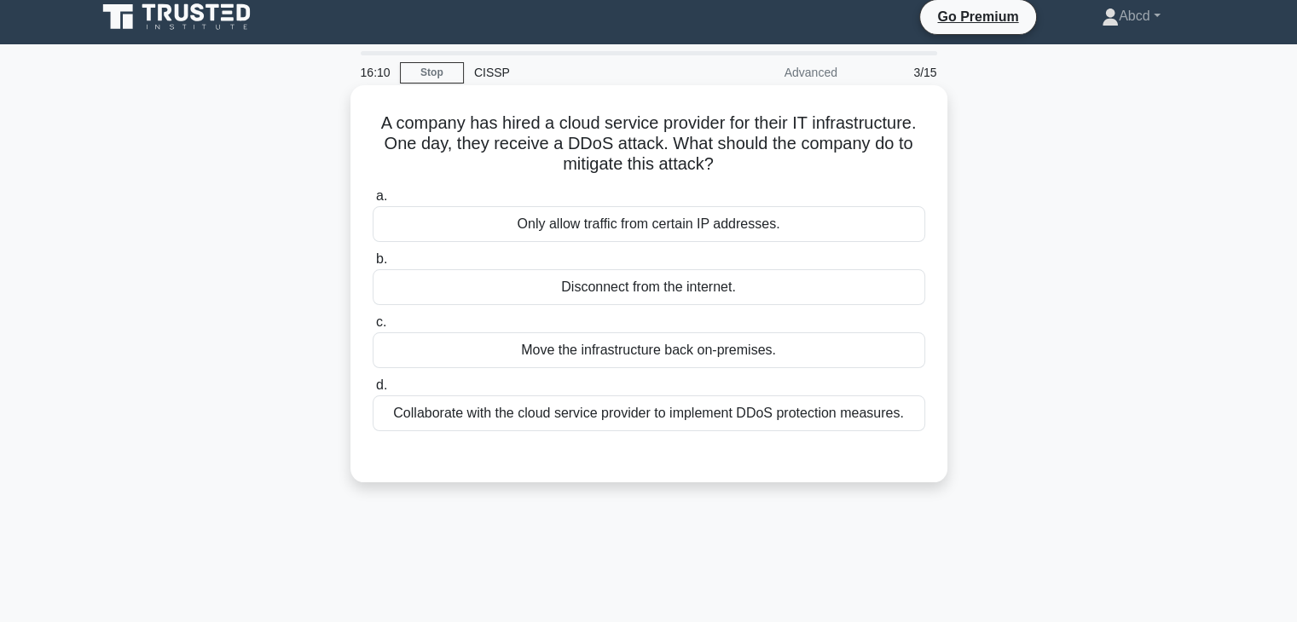
scroll to position [0, 0]
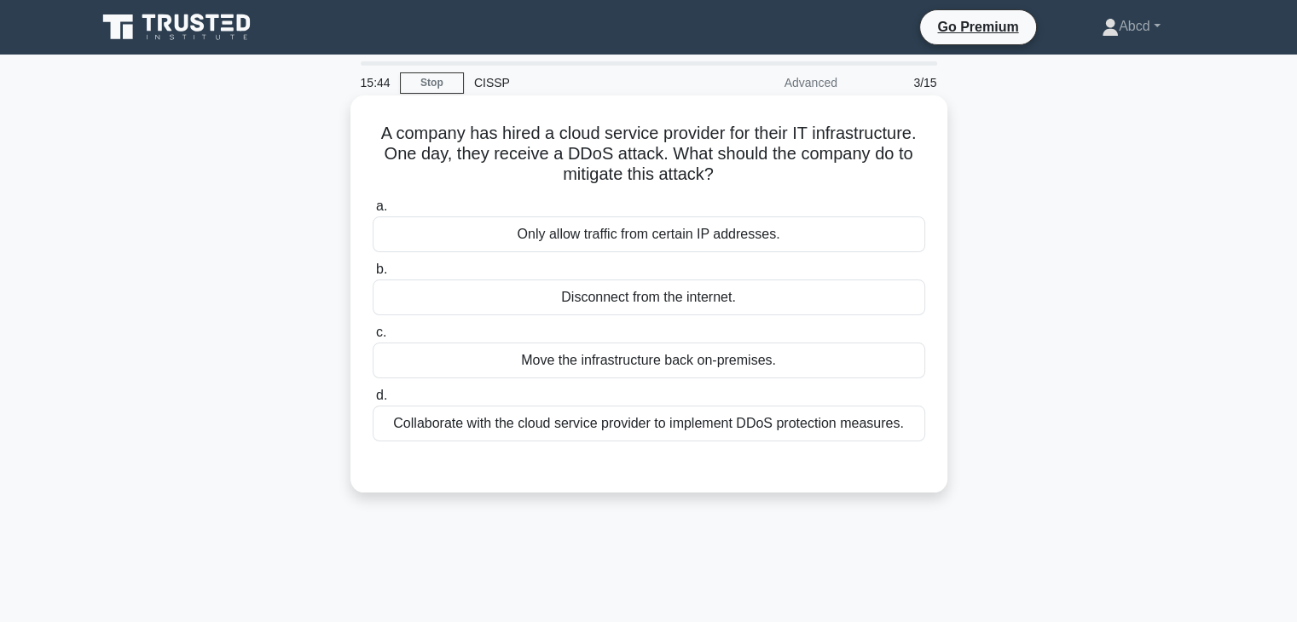
click at [686, 433] on div "Collaborate with the cloud service provider to implement DDoS protection measur…" at bounding box center [649, 424] width 553 height 36
click at [373, 402] on input "d. Collaborate with the cloud service provider to implement DDoS protection mea…" at bounding box center [373, 396] width 0 height 11
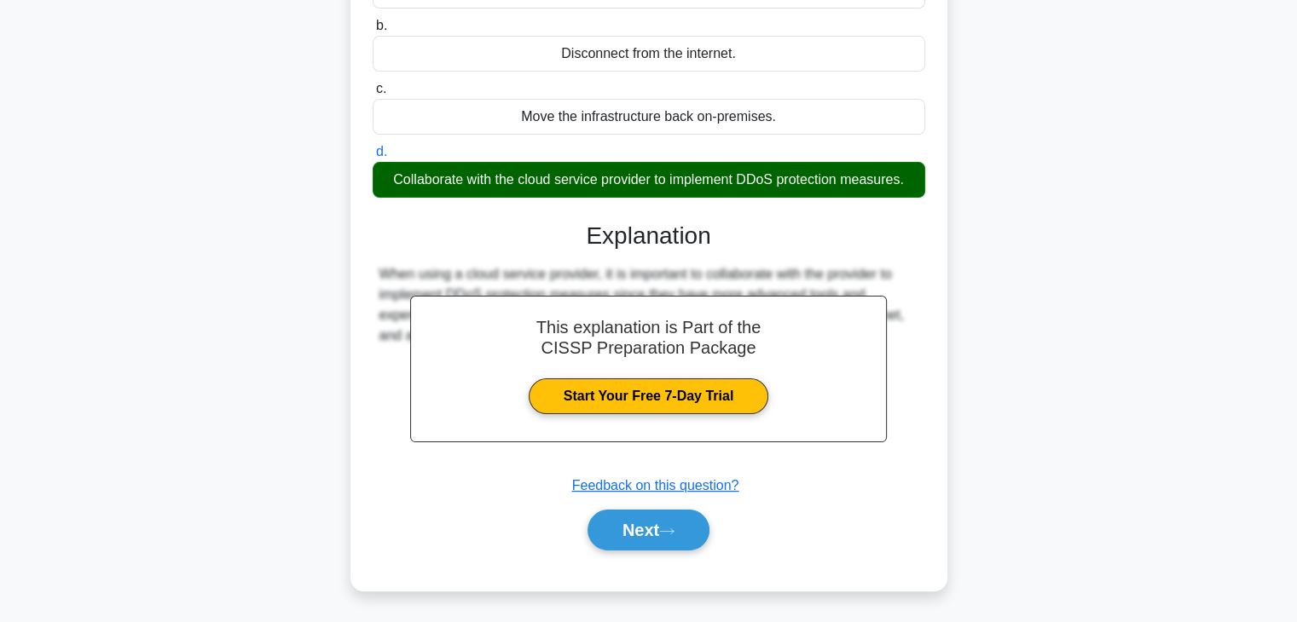
scroll to position [256, 0]
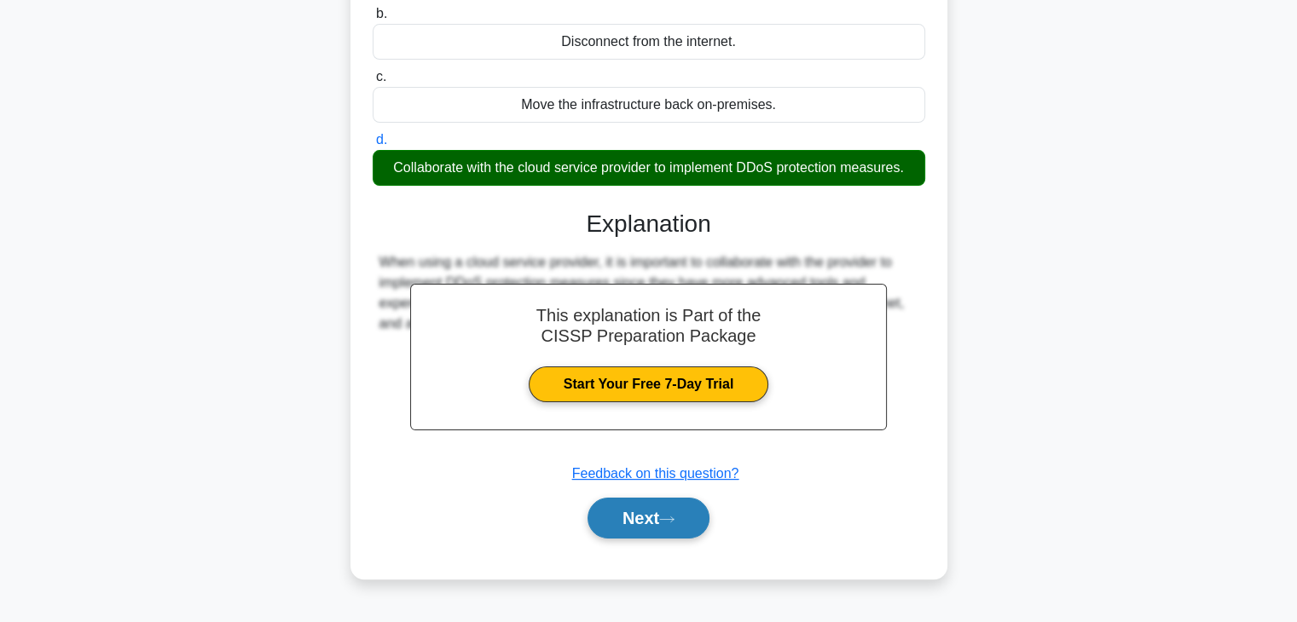
click at [649, 524] on button "Next" at bounding box center [648, 518] width 122 height 41
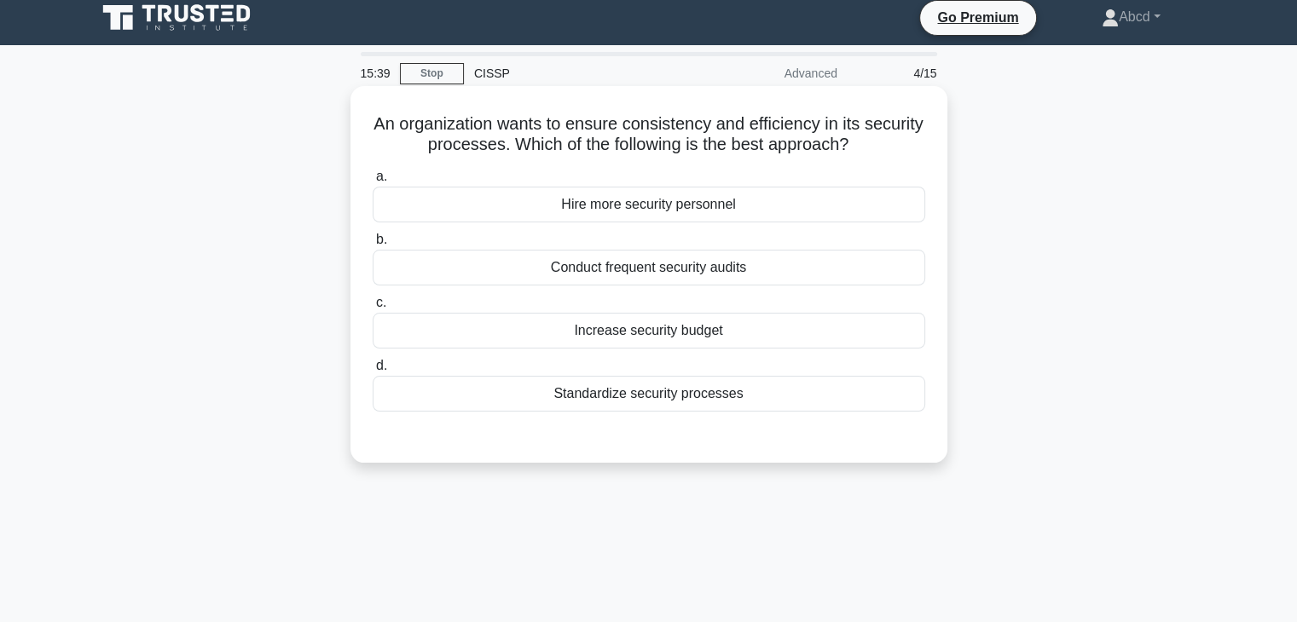
scroll to position [0, 0]
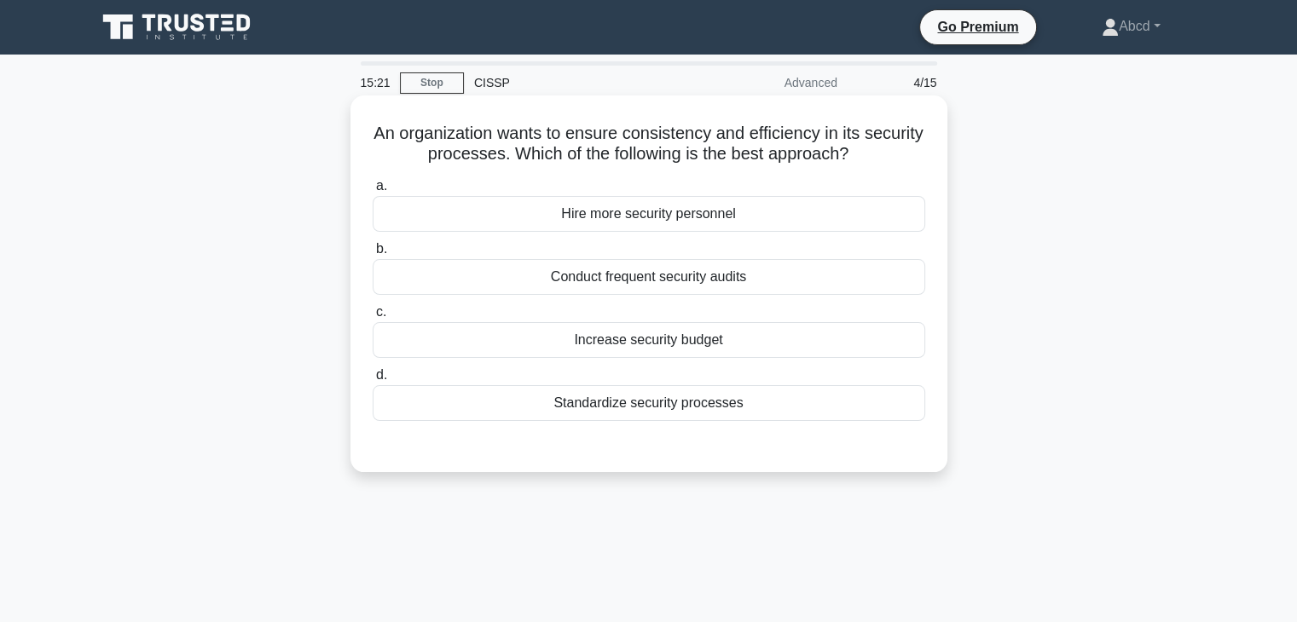
click at [627, 409] on div "Standardize security processes" at bounding box center [649, 403] width 553 height 36
click at [373, 381] on input "d. Standardize security processes" at bounding box center [373, 375] width 0 height 11
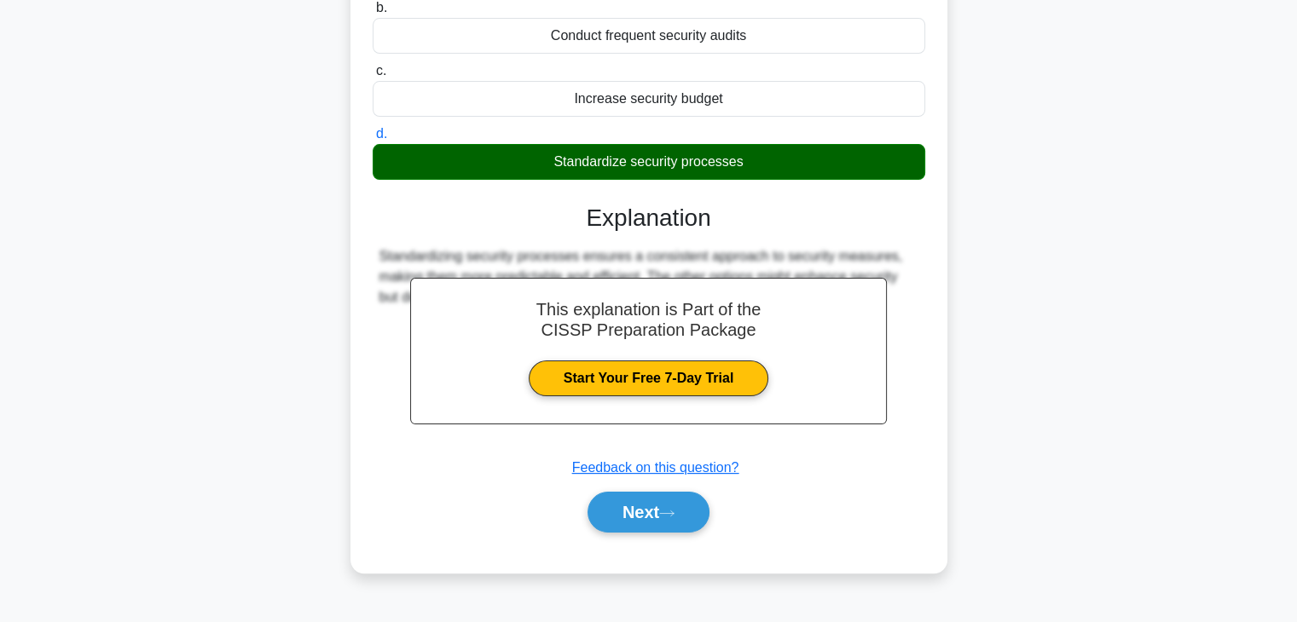
scroll to position [299, 0]
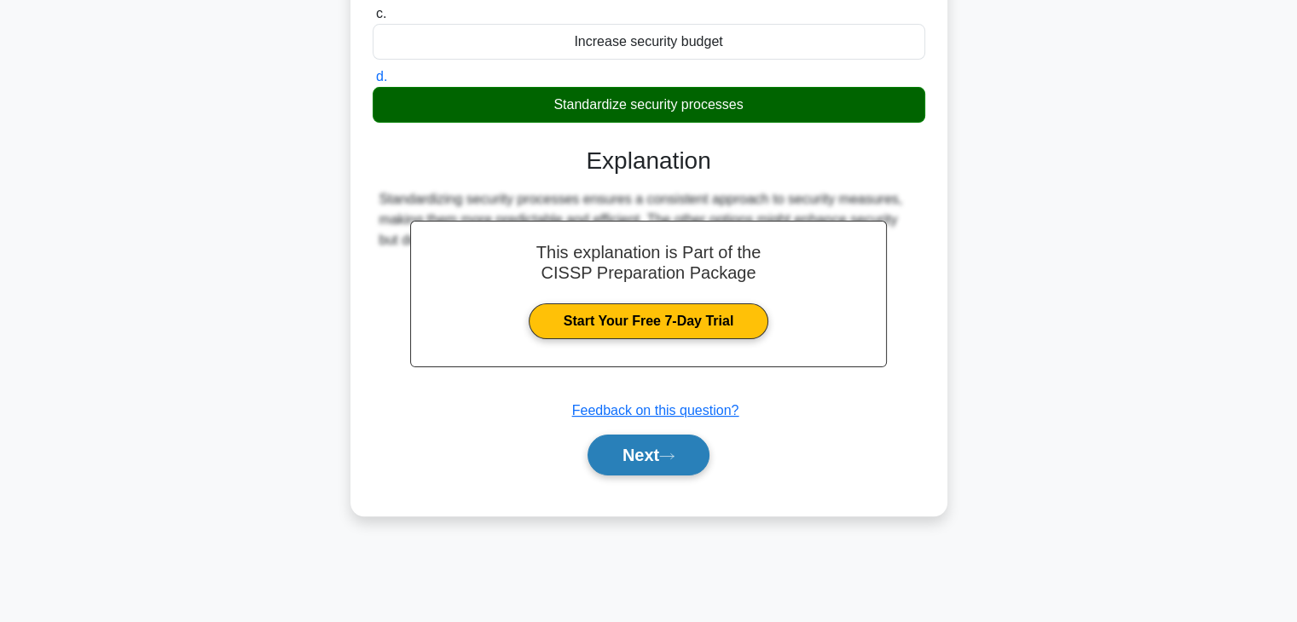
click at [664, 466] on button "Next" at bounding box center [648, 455] width 122 height 41
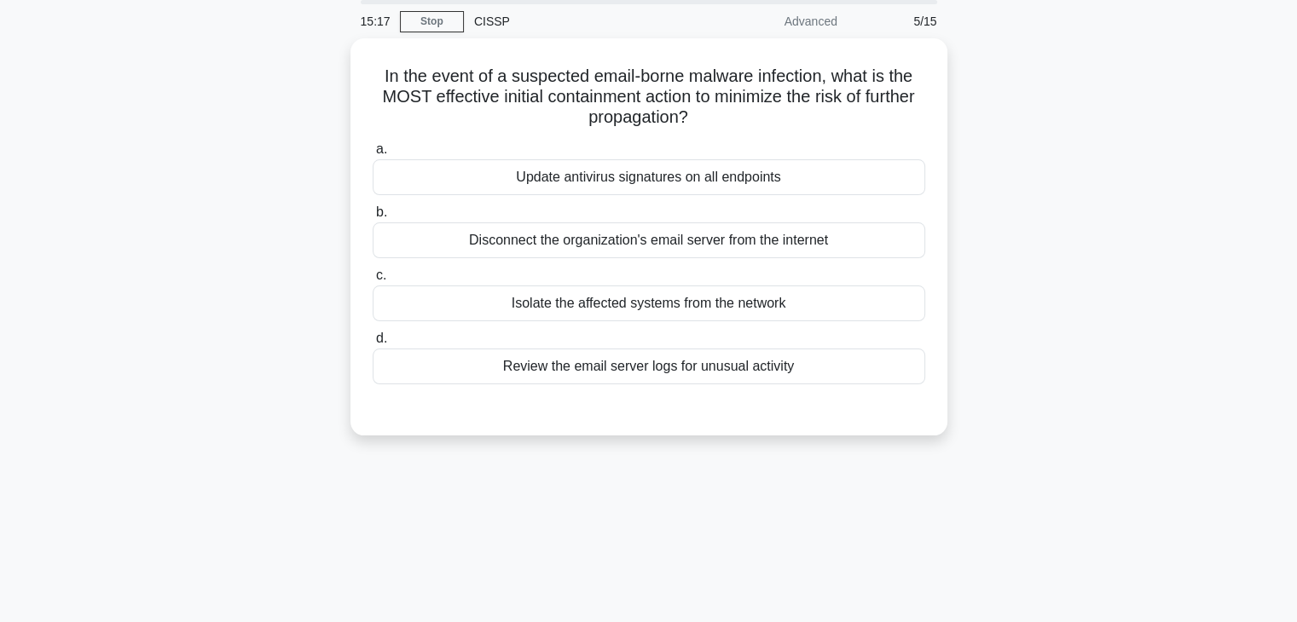
scroll to position [43, 0]
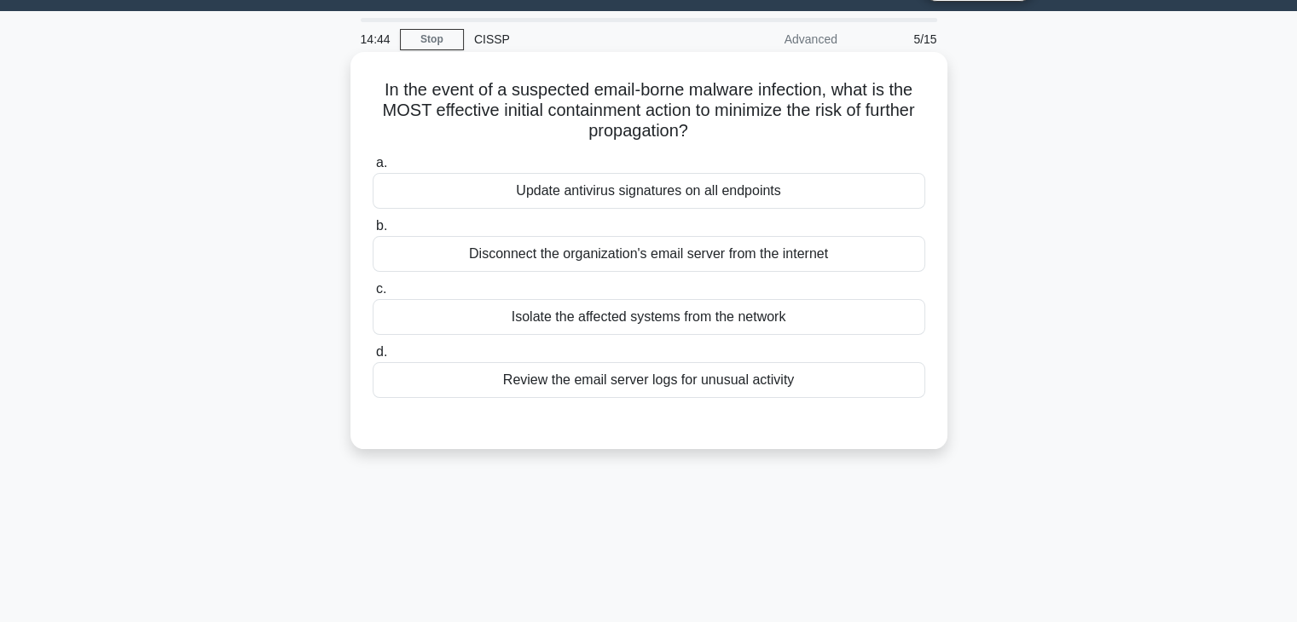
click at [606, 322] on div "Isolate the affected systems from the network" at bounding box center [649, 317] width 553 height 36
click at [373, 295] on input "c. Isolate the affected systems from the network" at bounding box center [373, 289] width 0 height 11
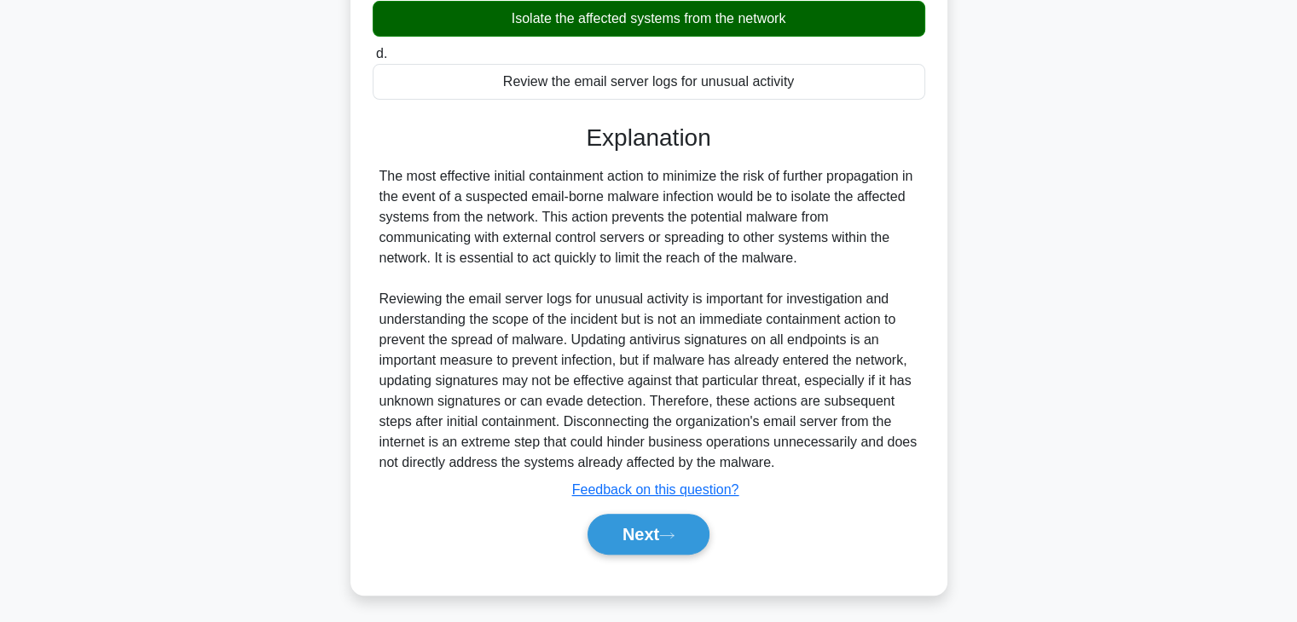
scroll to position [346, 0]
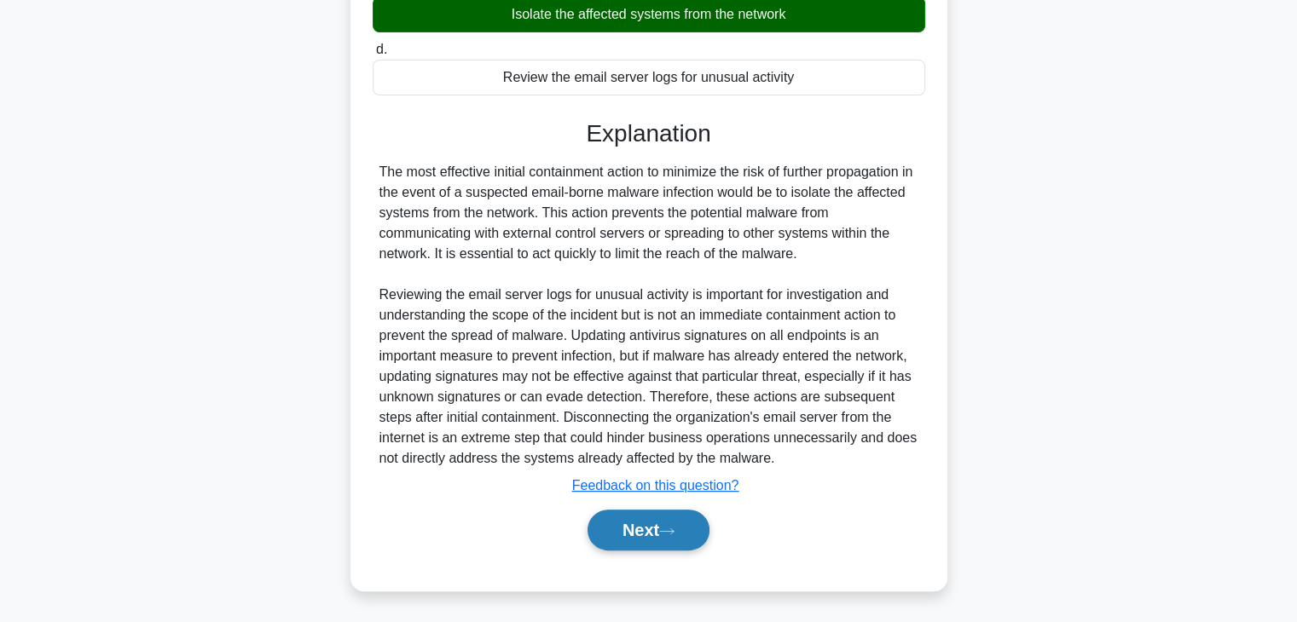
click at [655, 525] on button "Next" at bounding box center [648, 530] width 122 height 41
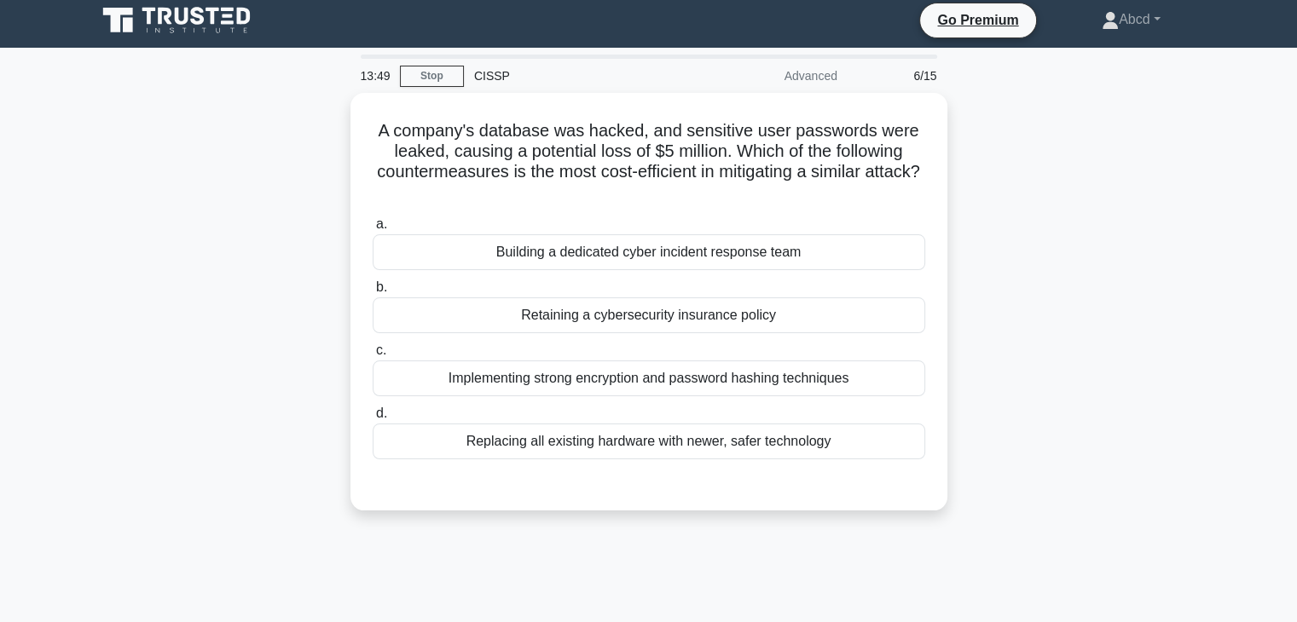
scroll to position [0, 0]
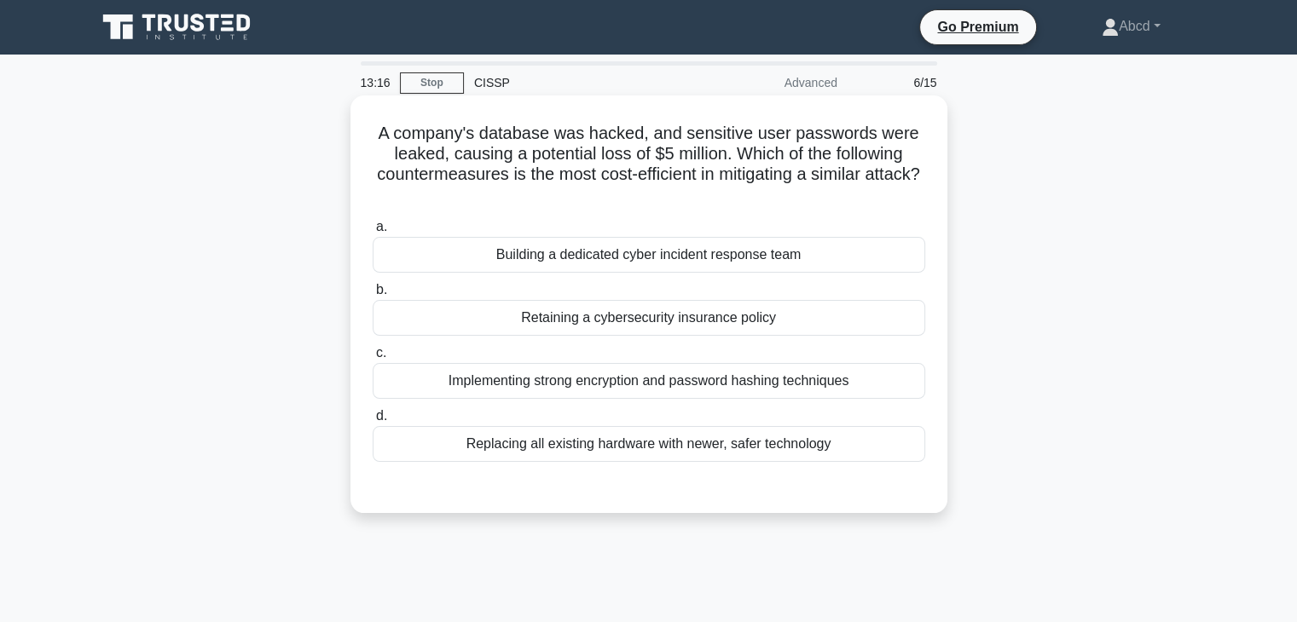
click at [723, 376] on div "Implementing strong encryption and password hashing techniques" at bounding box center [649, 381] width 553 height 36
click at [373, 359] on input "c. Implementing strong encryption and password hashing techniques" at bounding box center [373, 353] width 0 height 11
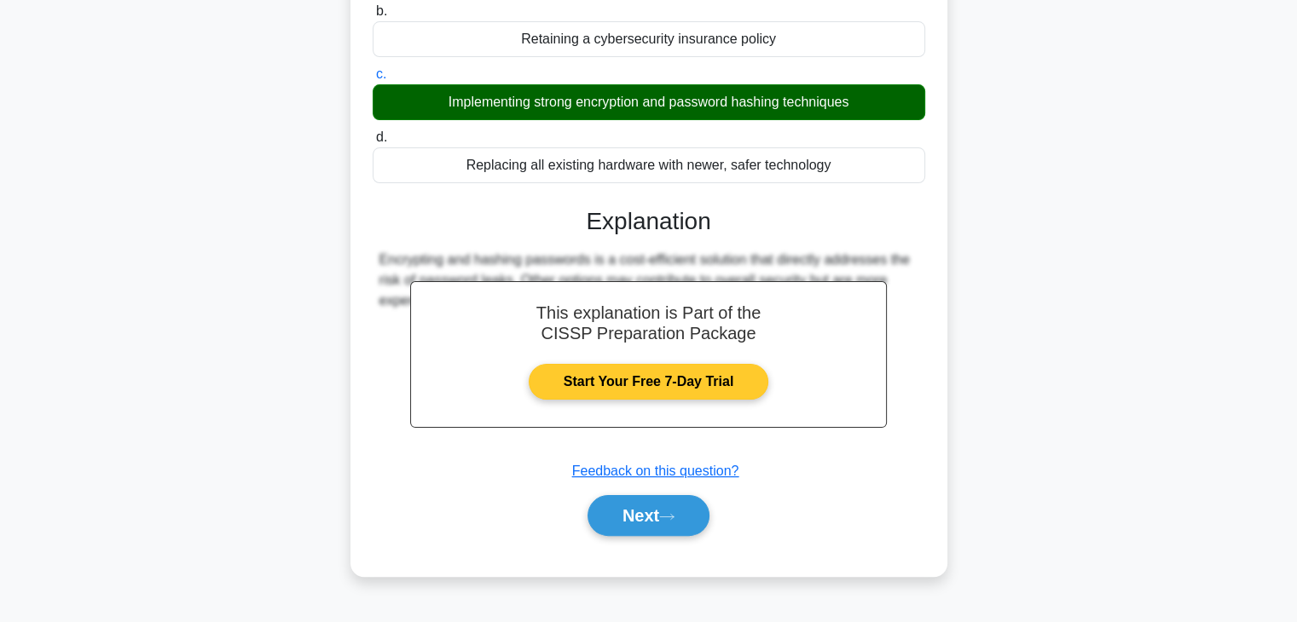
scroll to position [299, 0]
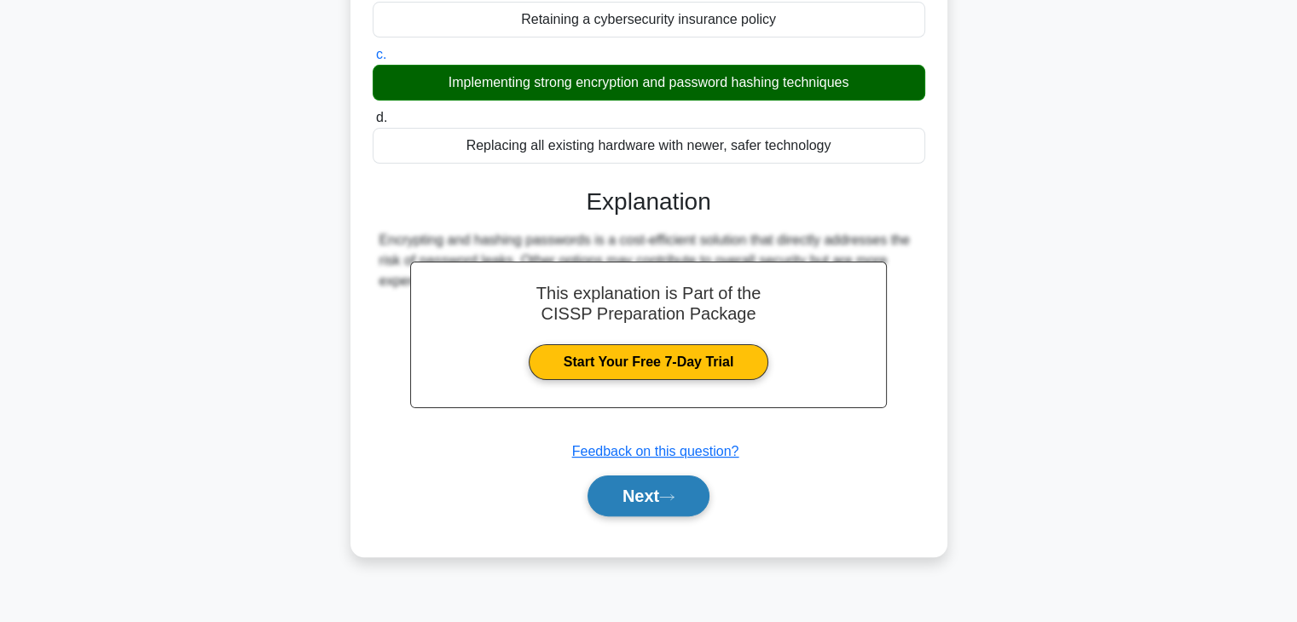
click at [672, 489] on button "Next" at bounding box center [648, 496] width 122 height 41
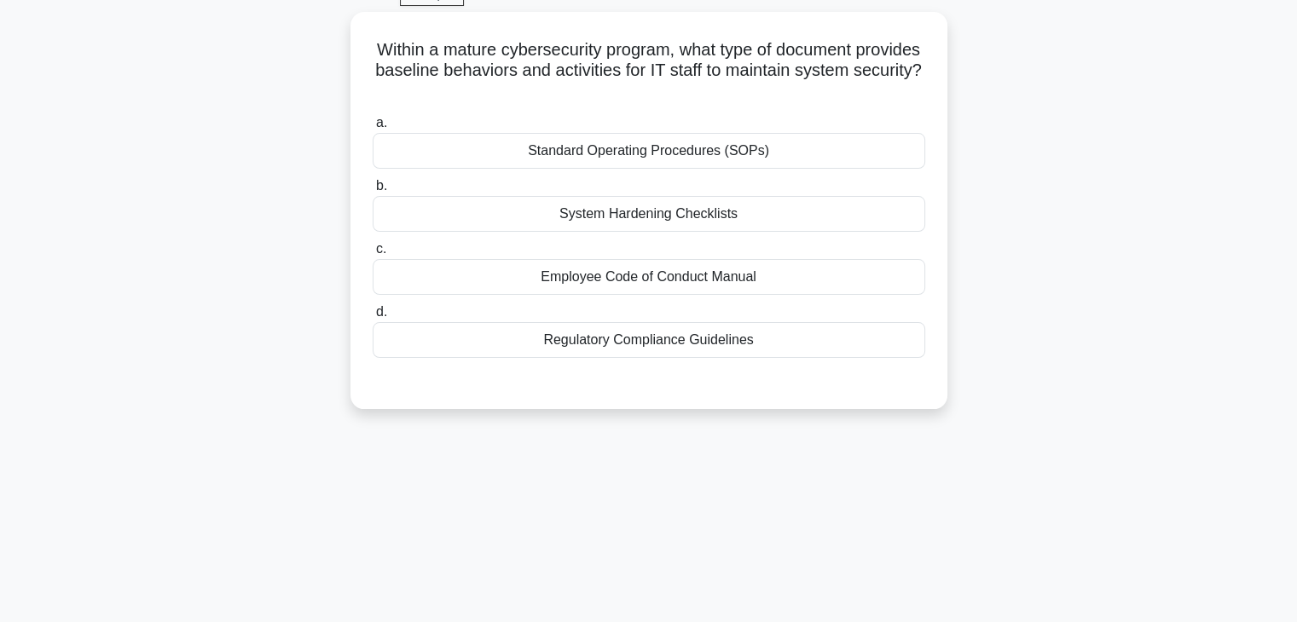
scroll to position [43, 0]
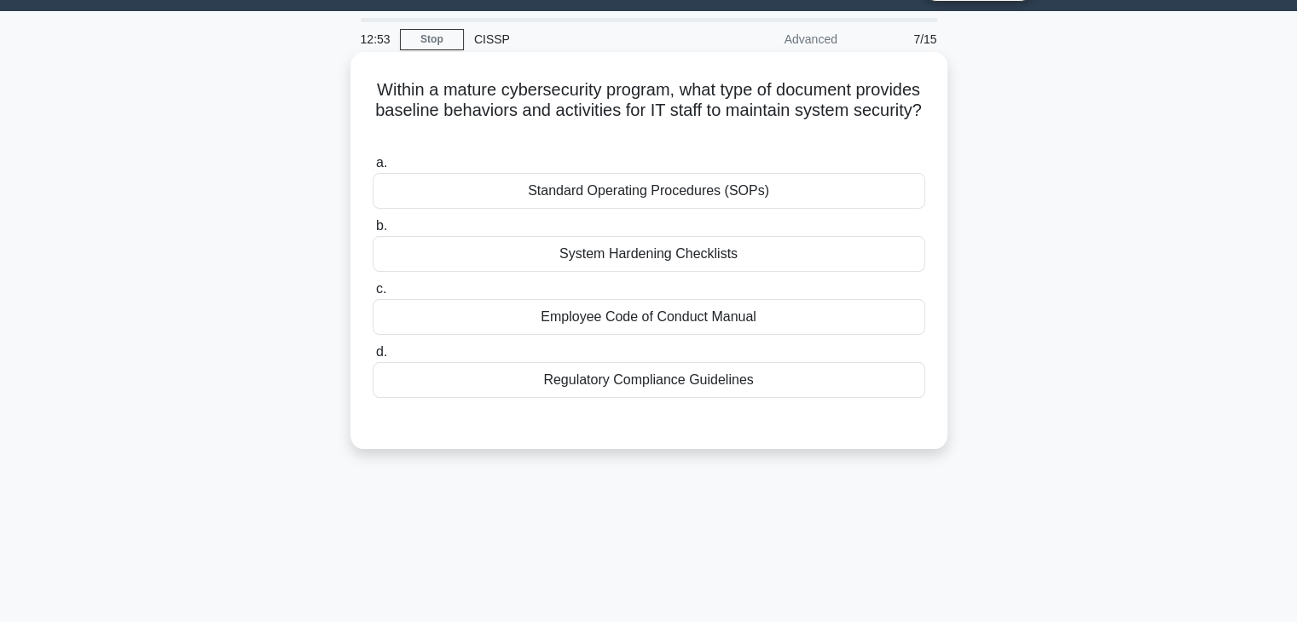
click at [655, 326] on div "Employee Code of Conduct Manual" at bounding box center [649, 317] width 553 height 36
click at [373, 295] on input "c. Employee Code of Conduct Manual" at bounding box center [373, 289] width 0 height 11
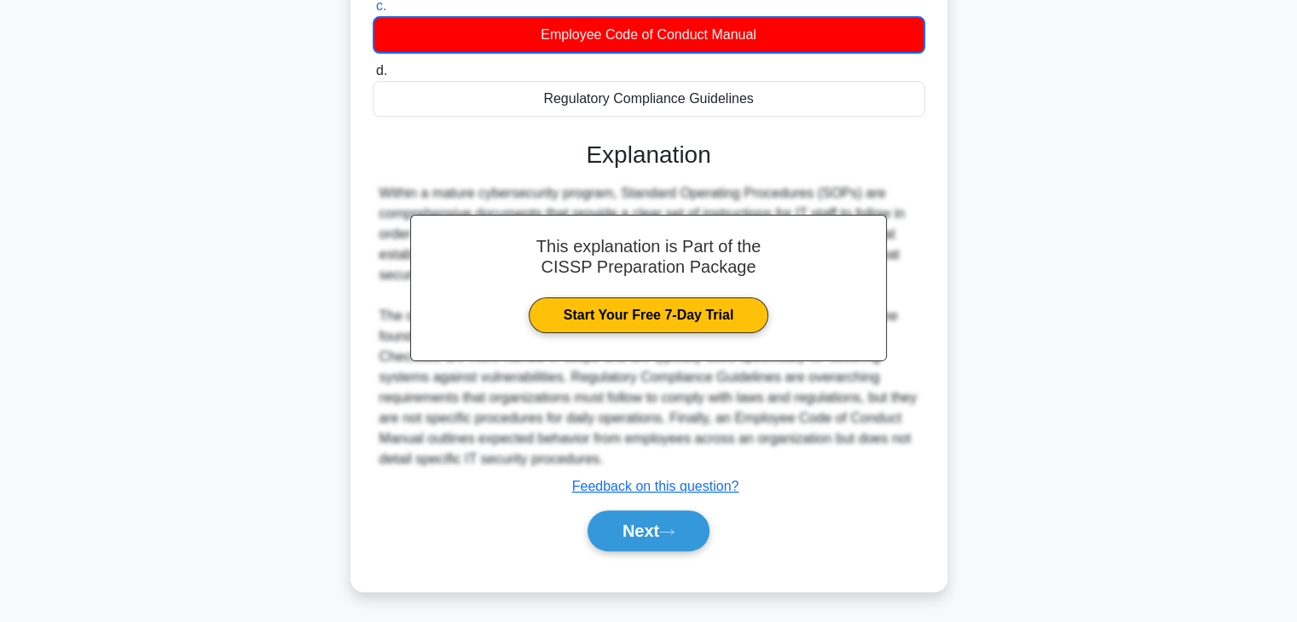
scroll to position [327, 0]
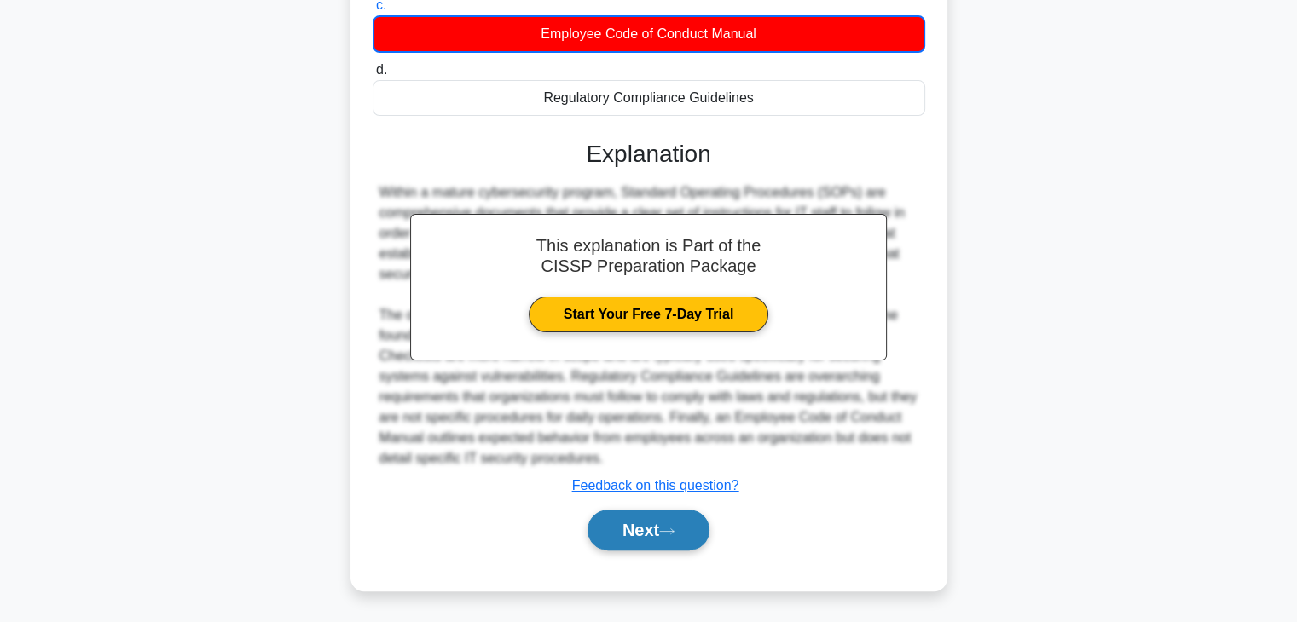
click at [656, 517] on button "Next" at bounding box center [648, 530] width 122 height 41
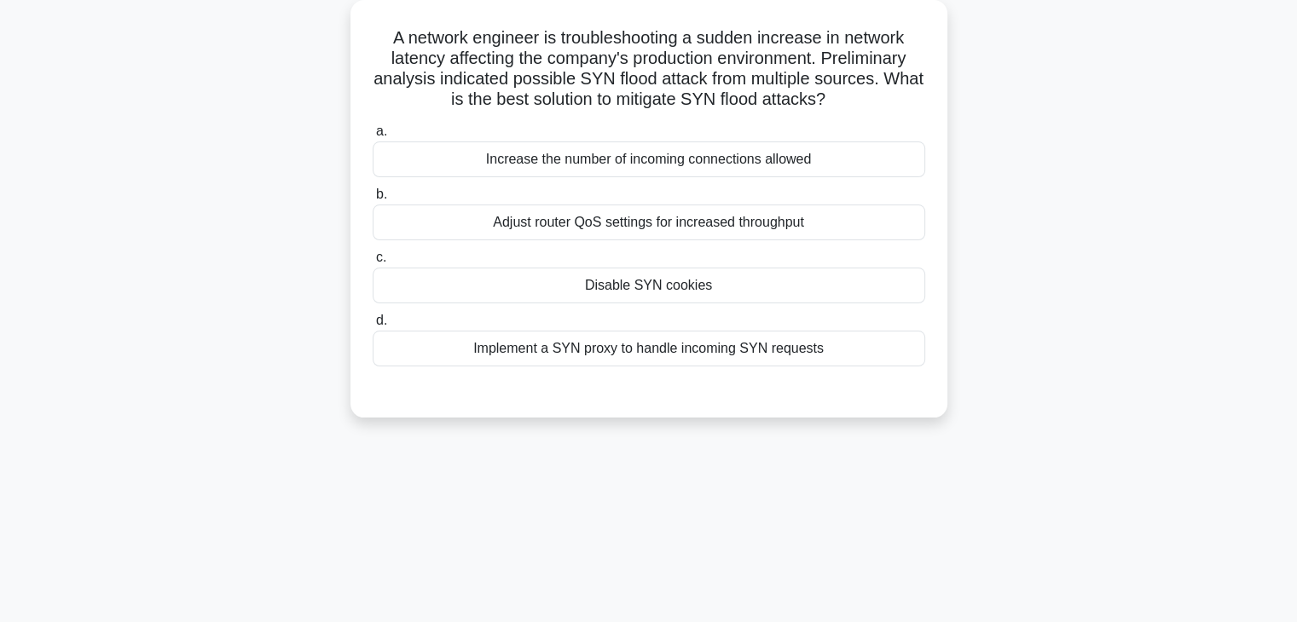
scroll to position [43, 0]
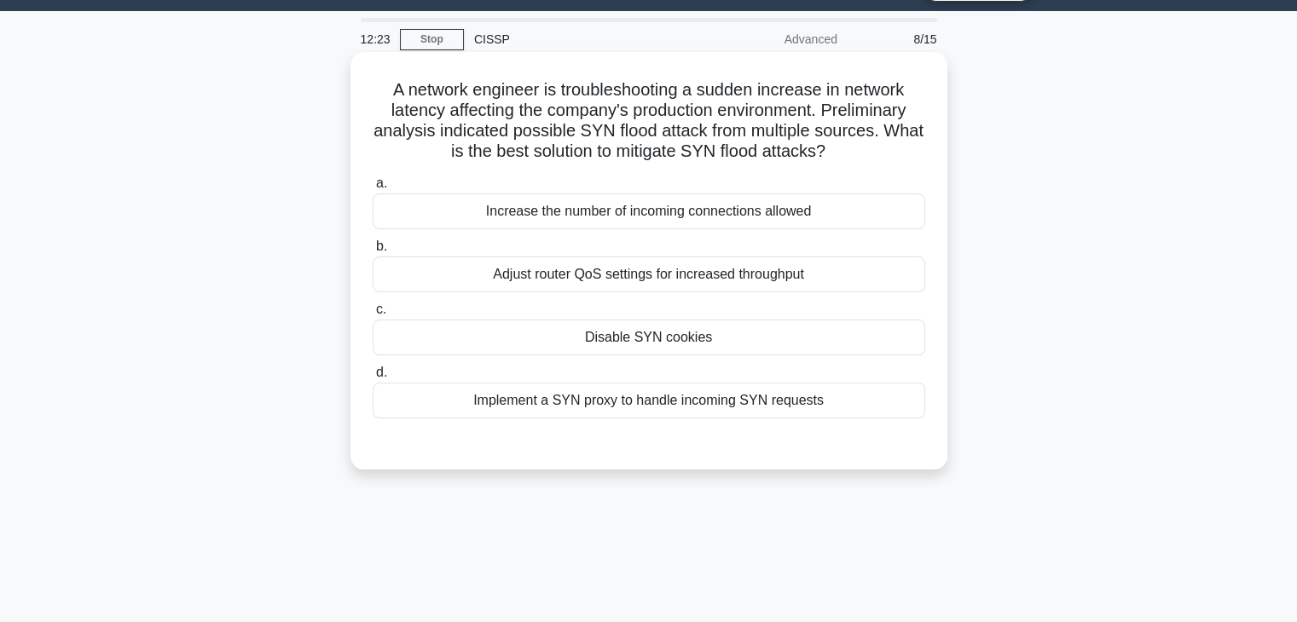
click at [604, 403] on div "Implement a SYN proxy to handle incoming SYN requests" at bounding box center [649, 401] width 553 height 36
click at [373, 379] on input "d. Implement a SYN proxy to handle incoming SYN requests" at bounding box center [373, 372] width 0 height 11
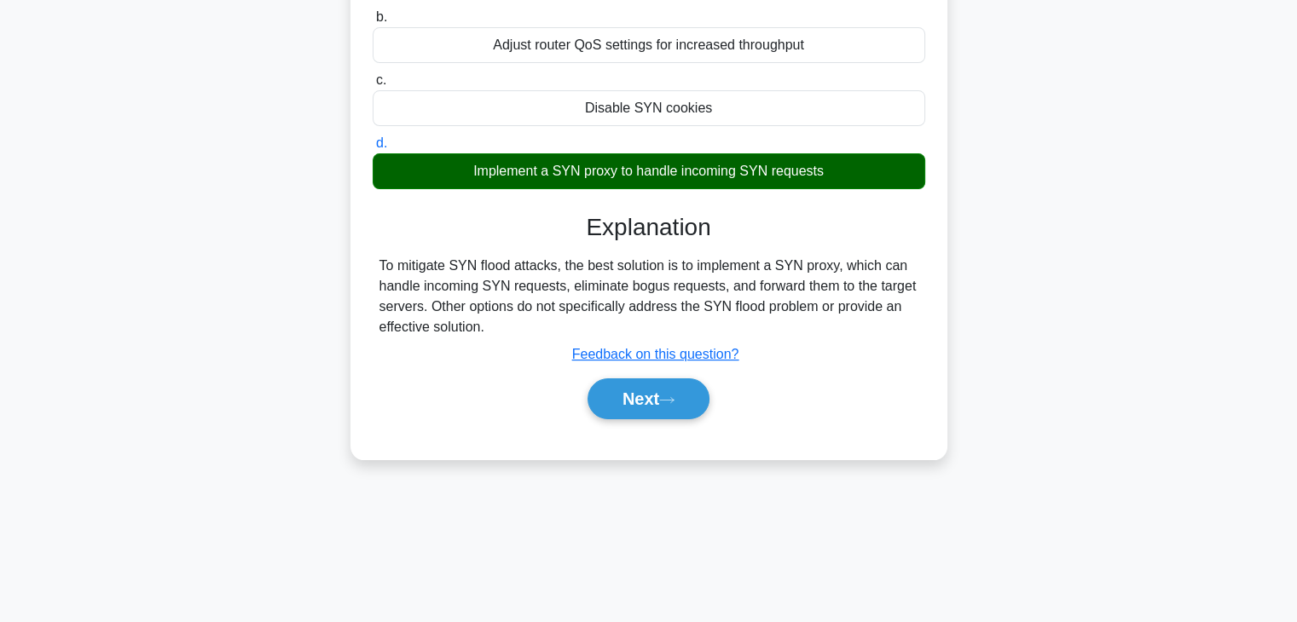
scroll to position [299, 0]
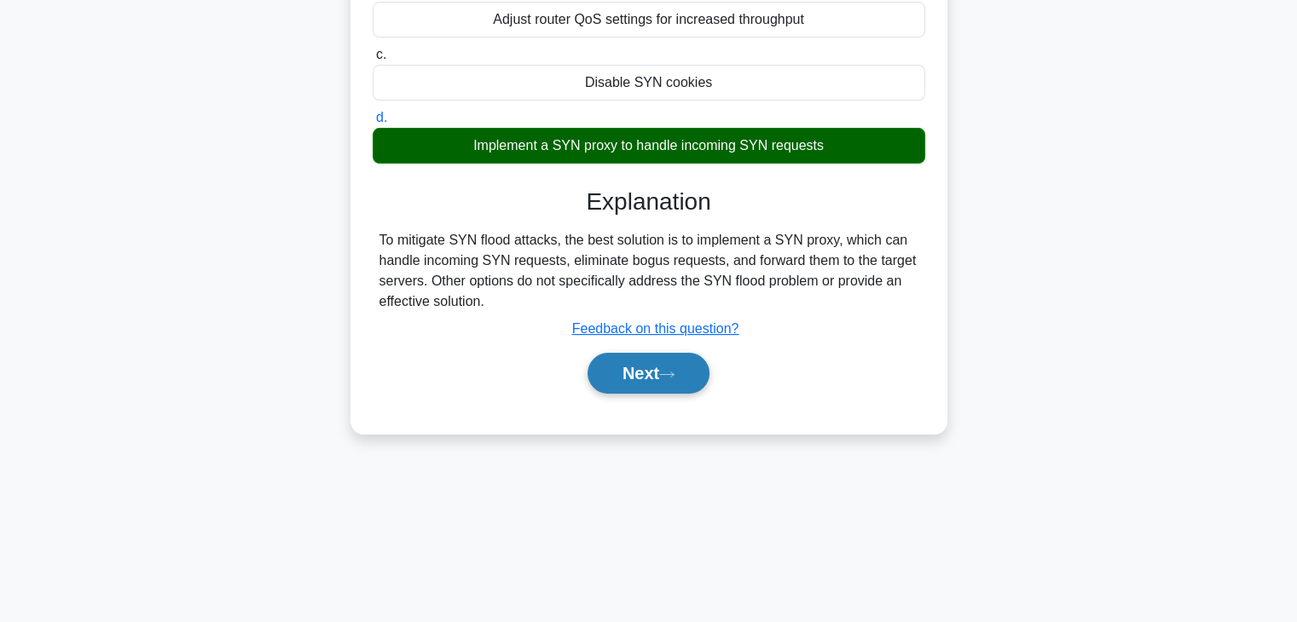
click at [638, 384] on button "Next" at bounding box center [648, 373] width 122 height 41
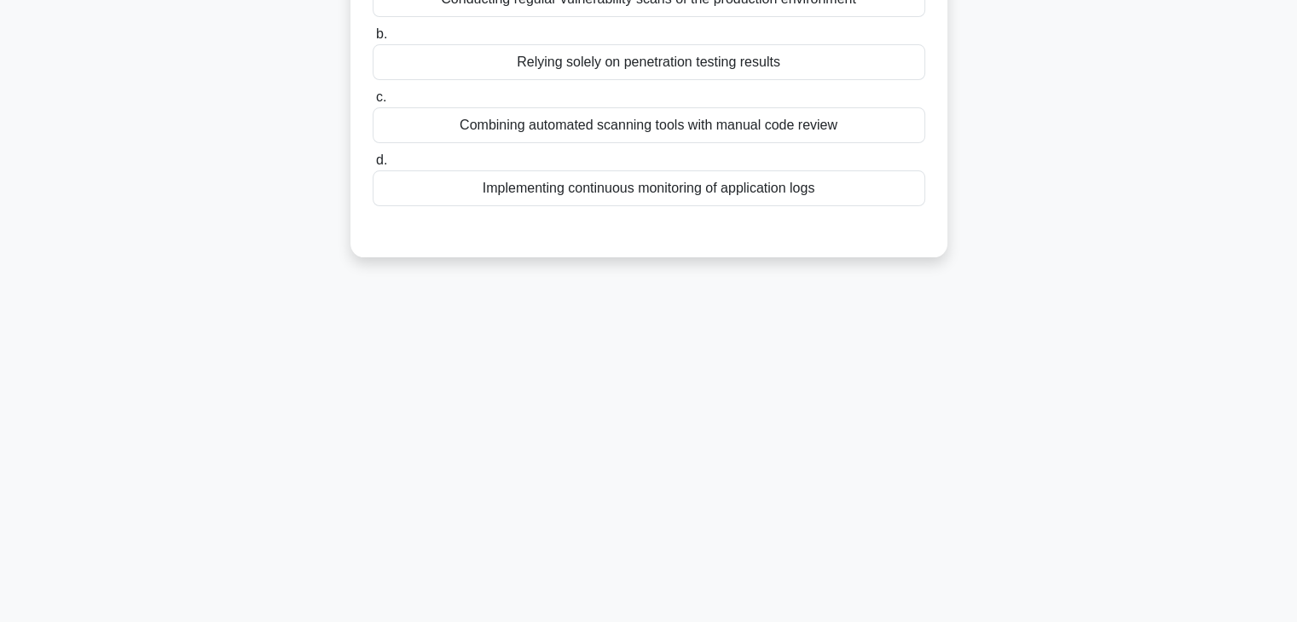
scroll to position [43, 0]
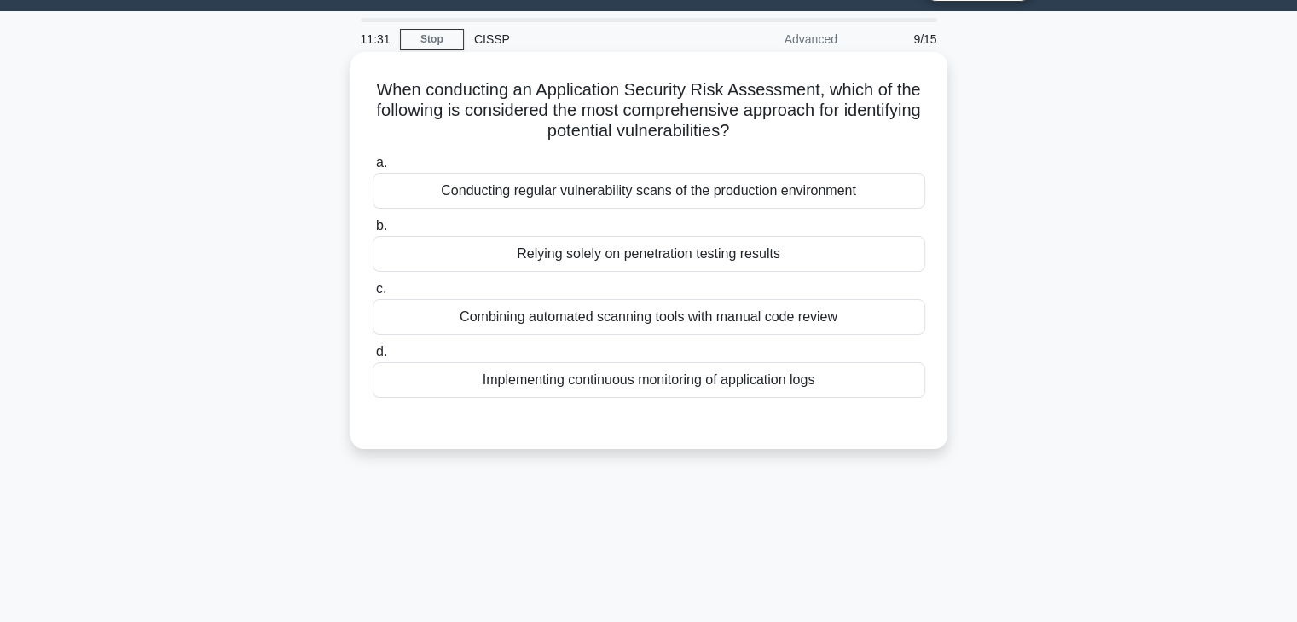
click at [600, 191] on div "Conducting regular vulnerability scans of the production environment" at bounding box center [649, 191] width 553 height 36
click at [373, 169] on input "a. Conducting regular vulnerability scans of the production environment" at bounding box center [373, 163] width 0 height 11
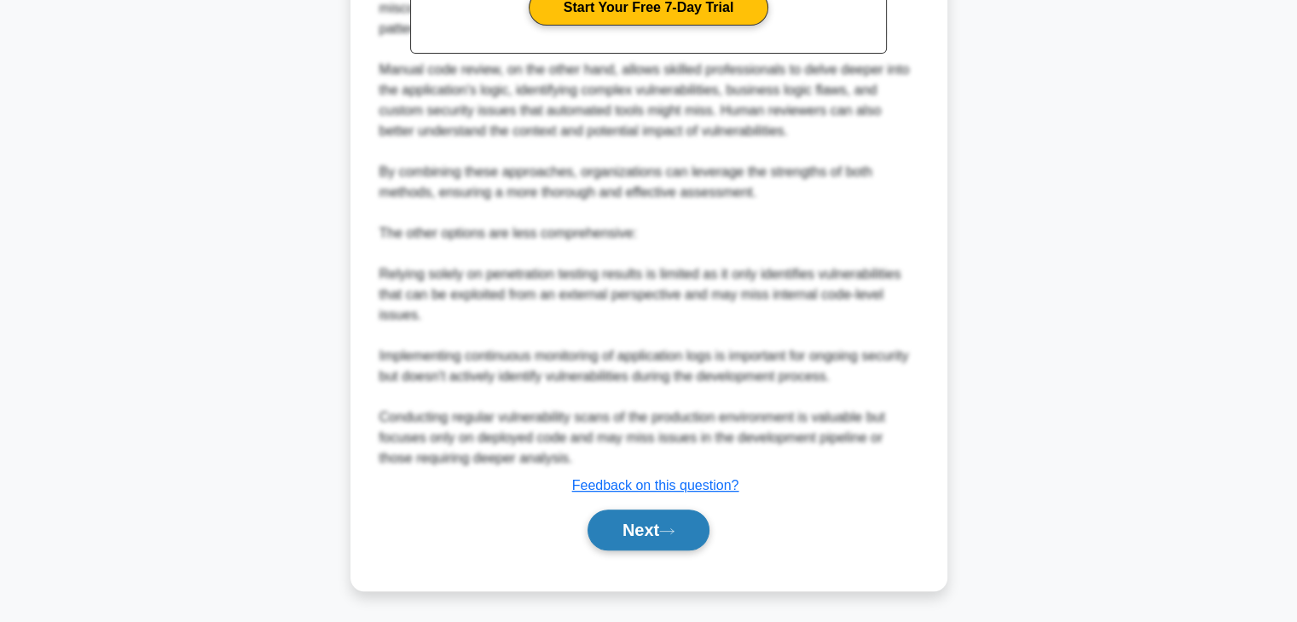
click at [641, 538] on button "Next" at bounding box center [648, 530] width 122 height 41
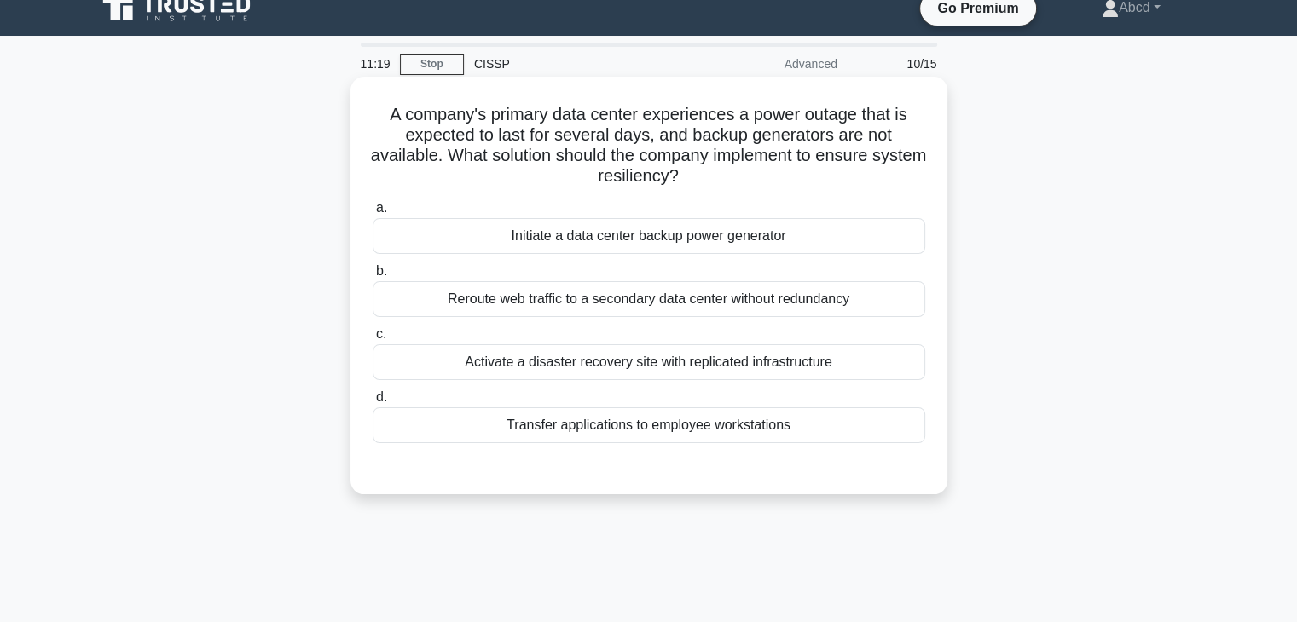
scroll to position [0, 0]
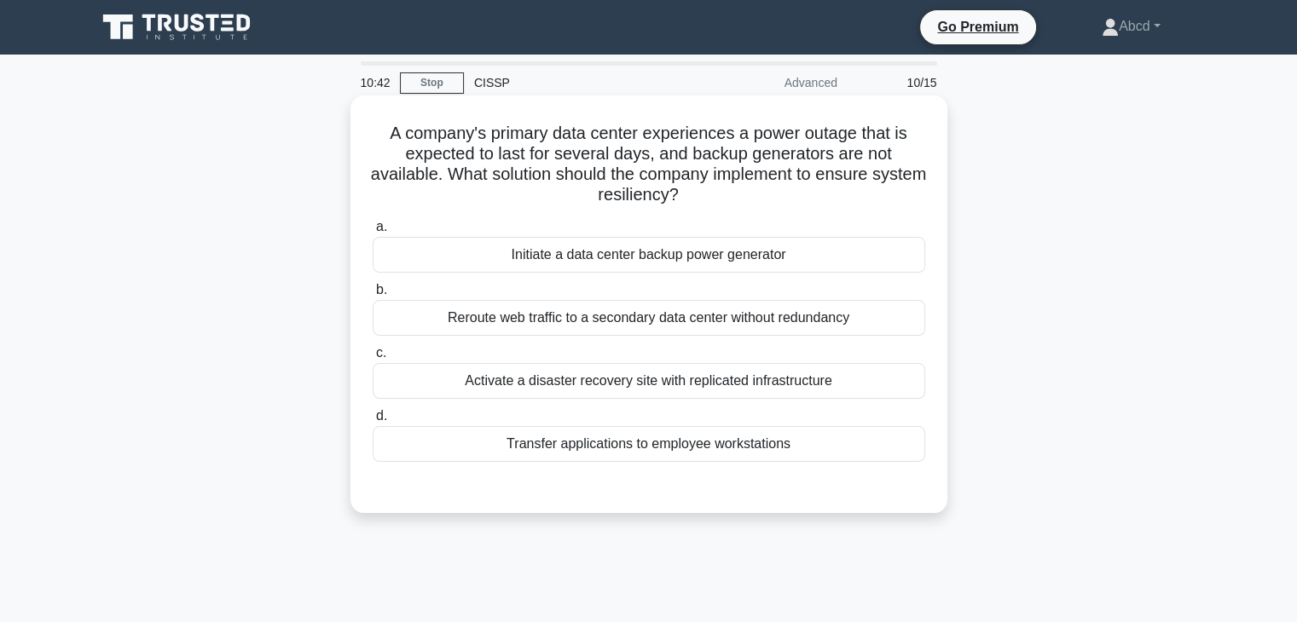
click at [657, 328] on div "Reroute web traffic to a secondary data center without redundancy" at bounding box center [649, 318] width 553 height 36
click at [373, 296] on input "b. Reroute web traffic to a secondary data center without redundancy" at bounding box center [373, 290] width 0 height 11
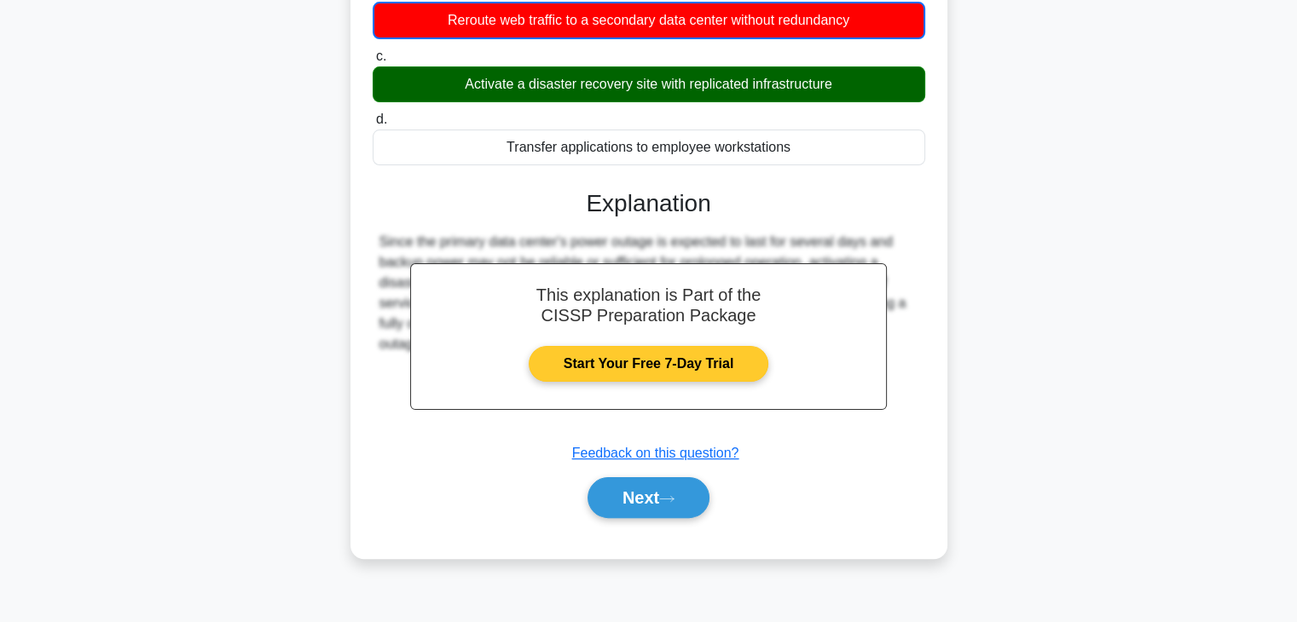
scroll to position [299, 0]
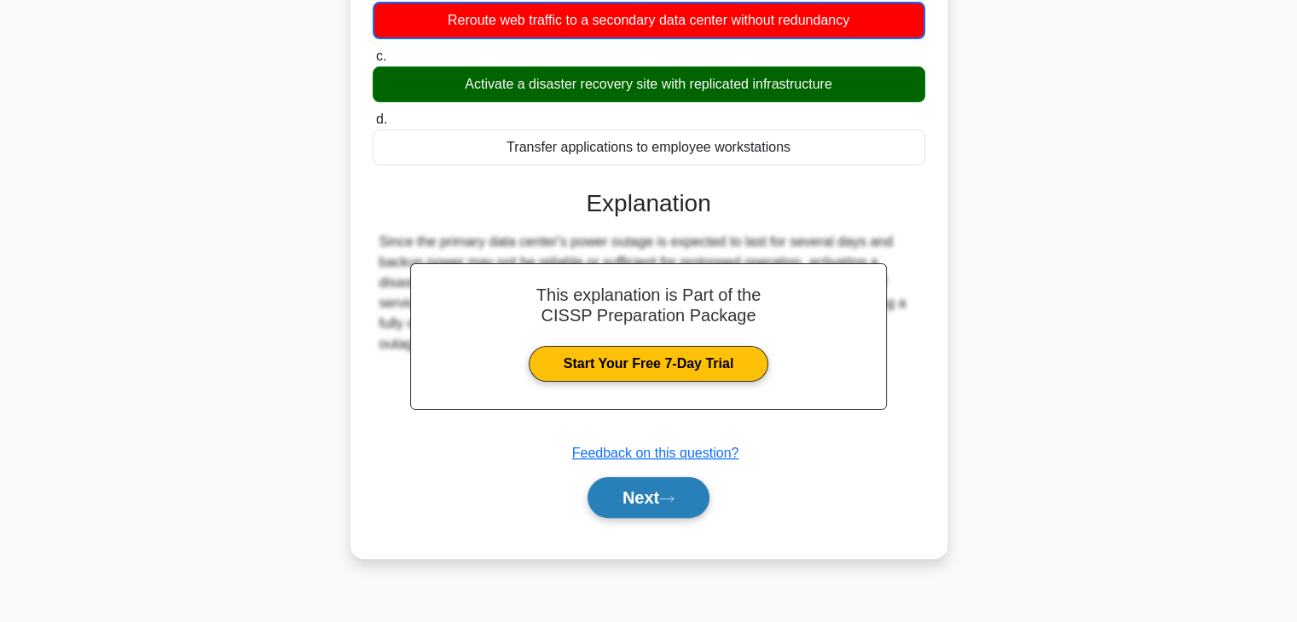
click at [652, 496] on button "Next" at bounding box center [648, 497] width 122 height 41
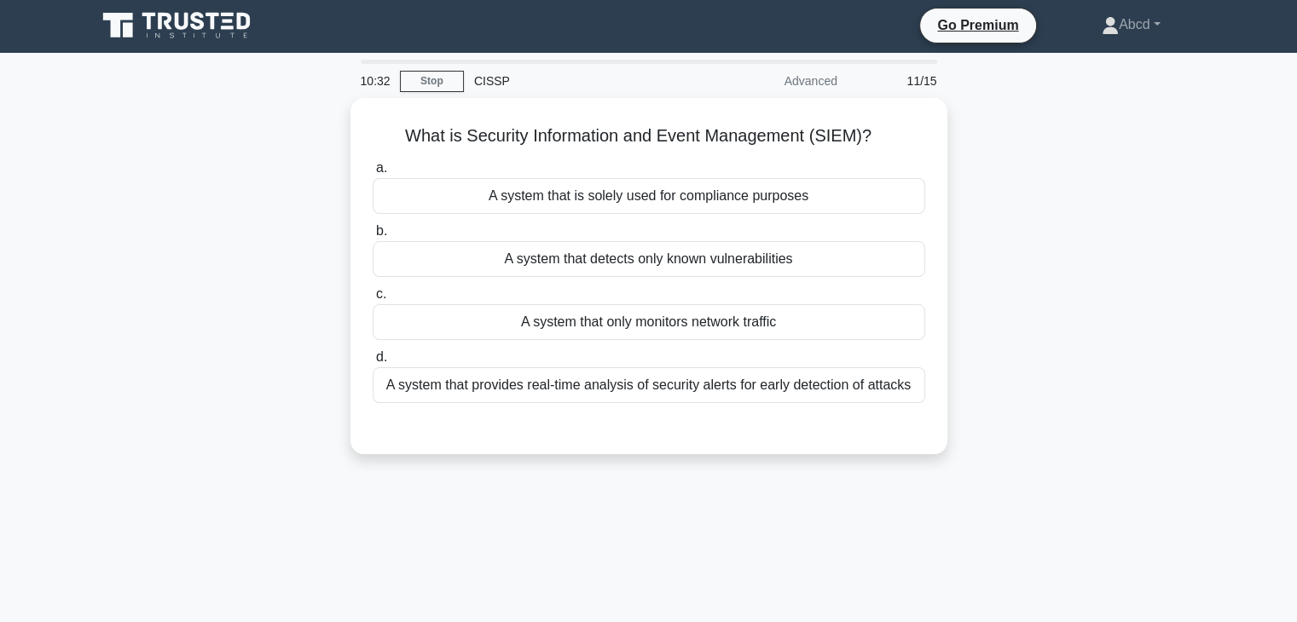
scroll to position [0, 0]
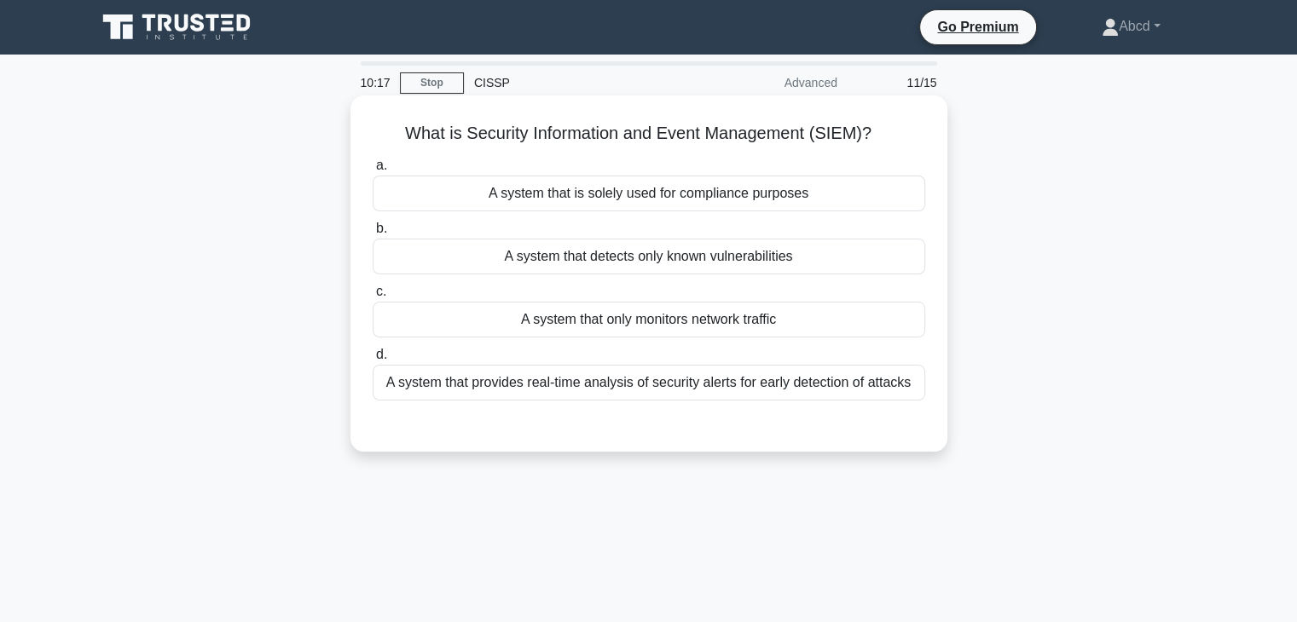
click at [726, 389] on div "A system that provides real-time analysis of security alerts for early detectio…" at bounding box center [649, 383] width 553 height 36
click at [373, 361] on input "d. A system that provides real-time analysis of security alerts for early detec…" at bounding box center [373, 355] width 0 height 11
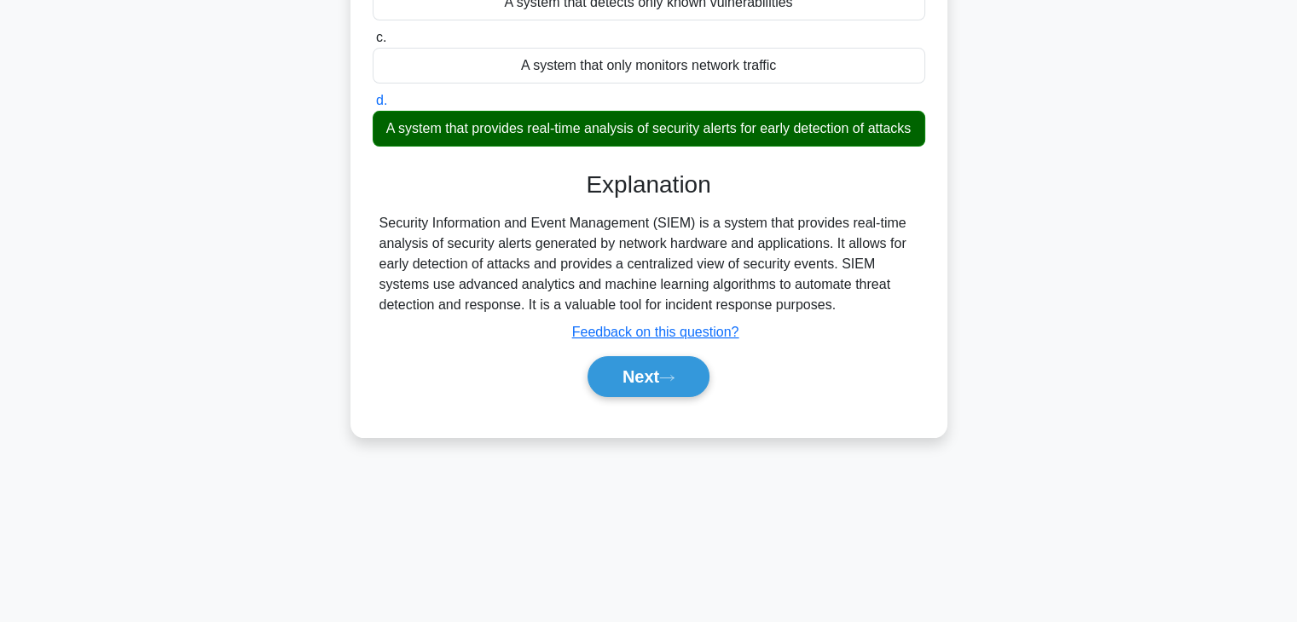
scroll to position [256, 0]
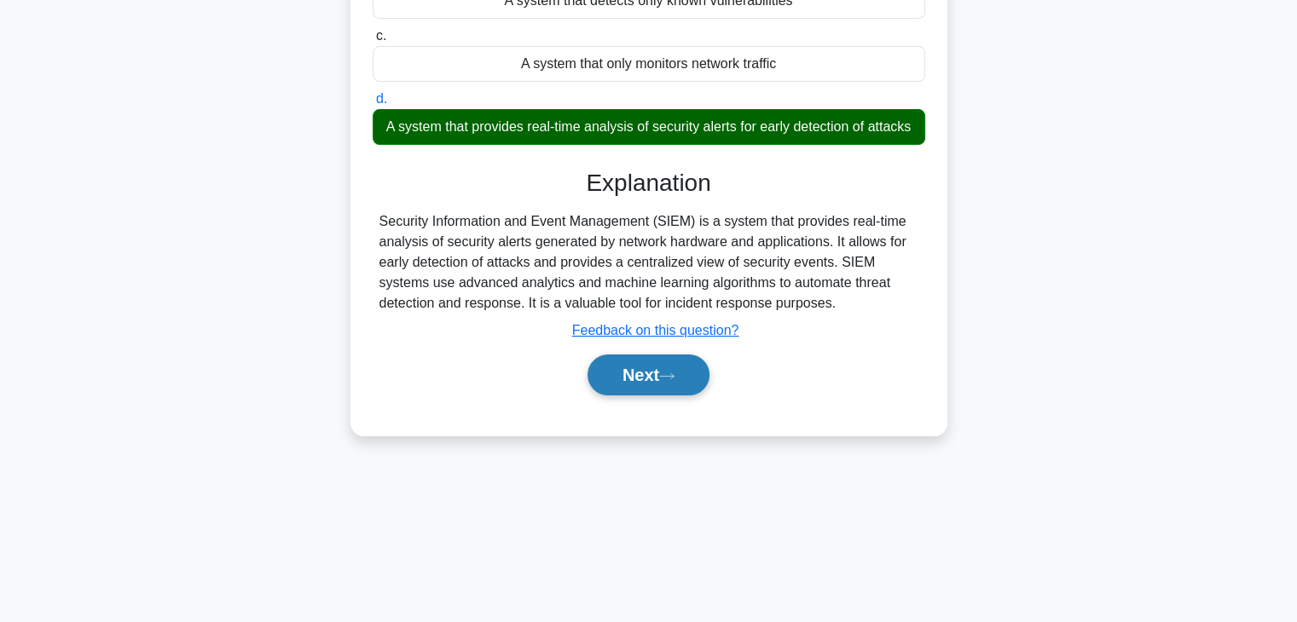
click at [696, 396] on button "Next" at bounding box center [648, 375] width 122 height 41
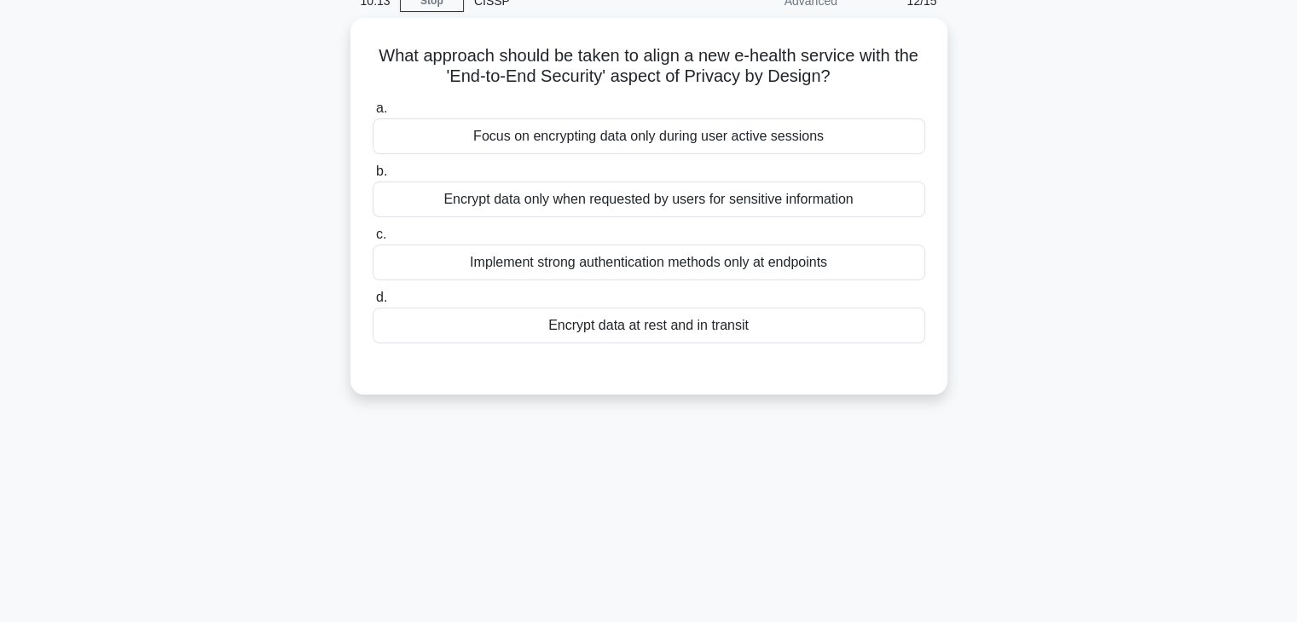
scroll to position [0, 0]
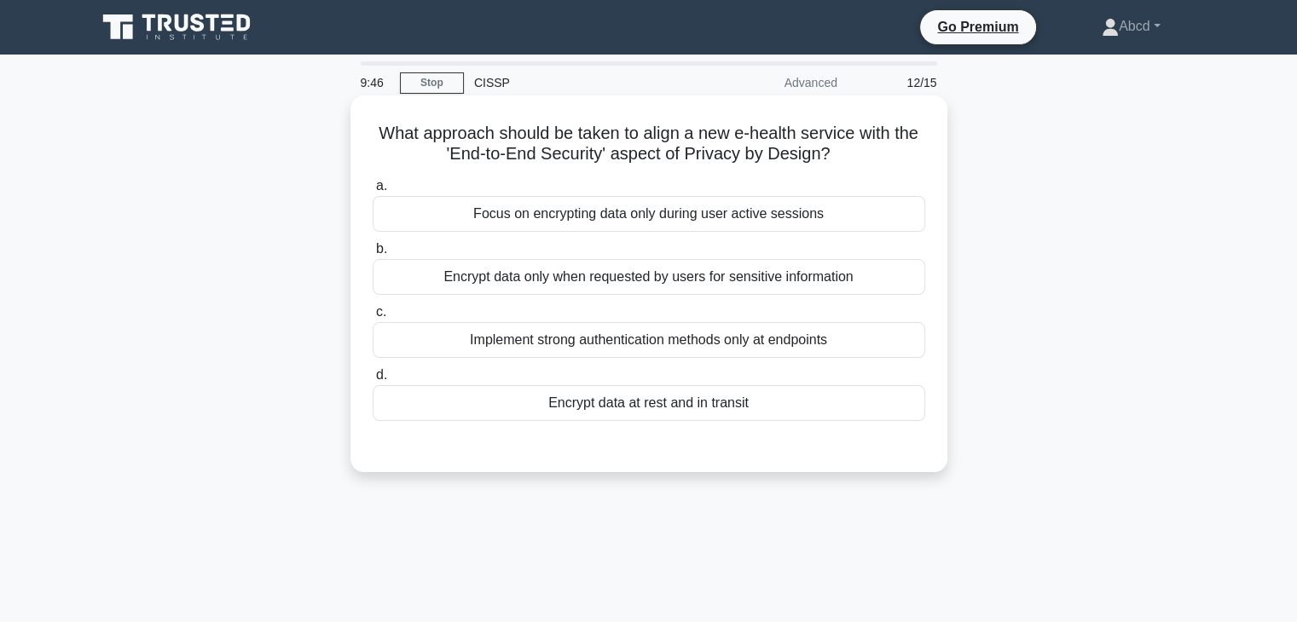
click at [687, 407] on div "Encrypt data at rest and in transit" at bounding box center [649, 403] width 553 height 36
click at [373, 381] on input "d. Encrypt data at rest and in transit" at bounding box center [373, 375] width 0 height 11
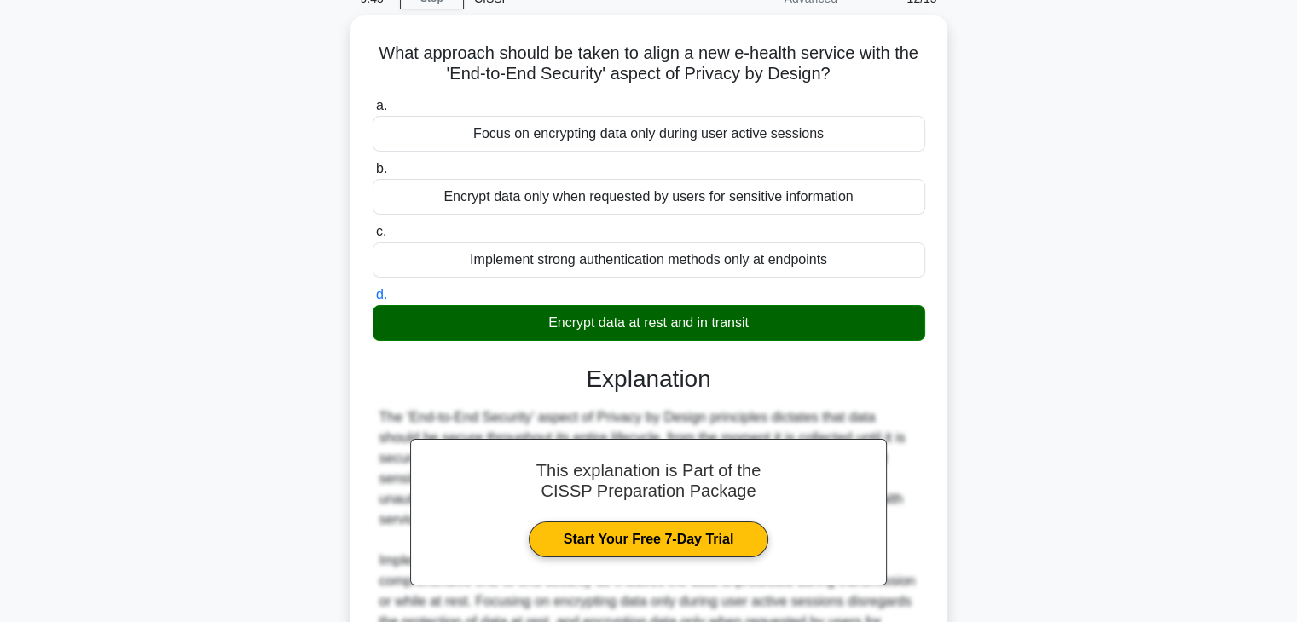
scroll to position [305, 0]
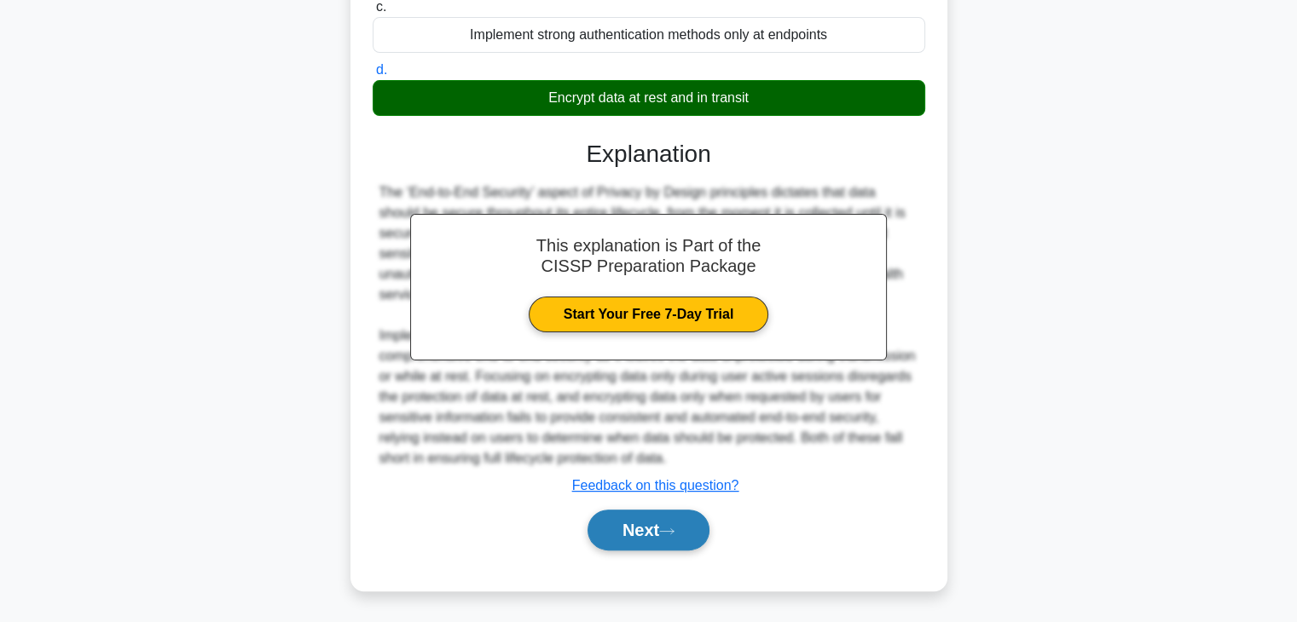
click at [625, 519] on button "Next" at bounding box center [648, 530] width 122 height 41
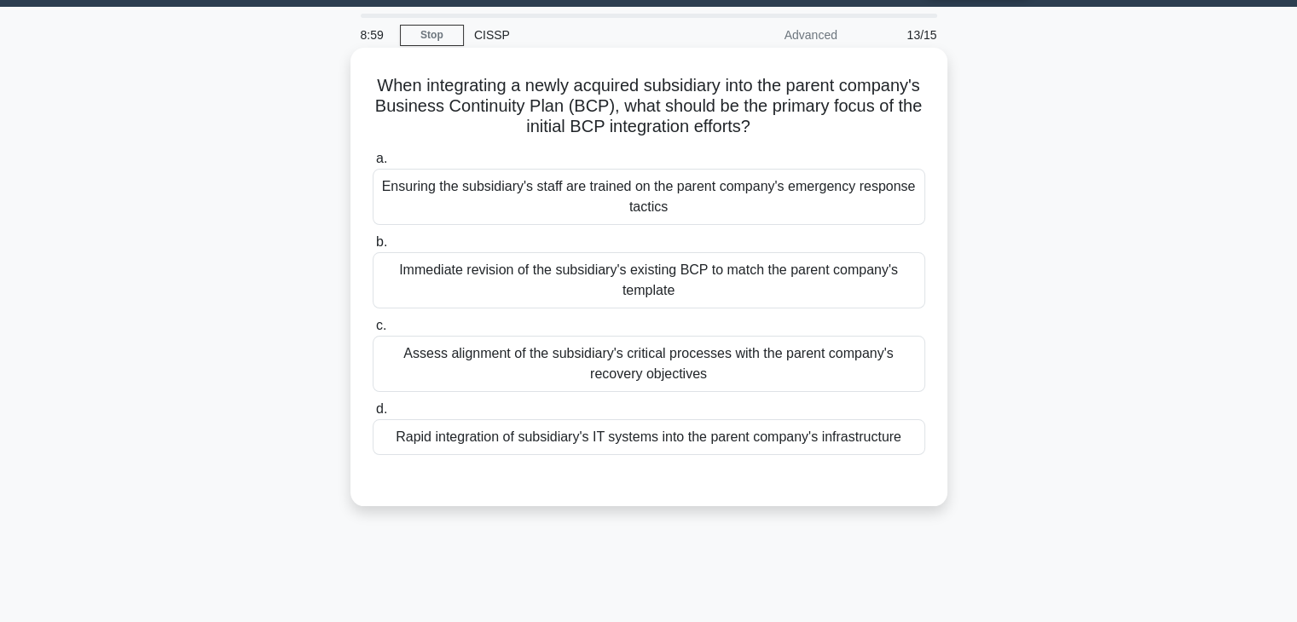
scroll to position [43, 0]
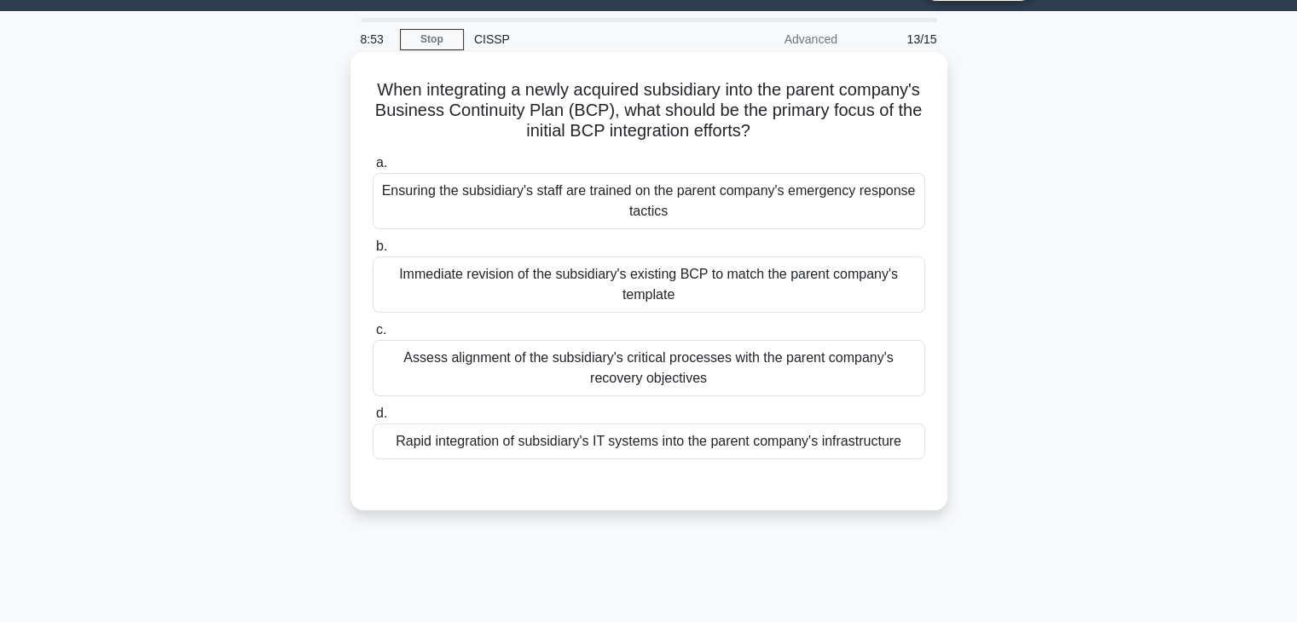
click at [670, 362] on div "Assess alignment of the subsidiary's critical processes with the parent company…" at bounding box center [649, 368] width 553 height 56
click at [373, 336] on input "c. Assess alignment of the subsidiary's critical processes with the parent comp…" at bounding box center [373, 330] width 0 height 11
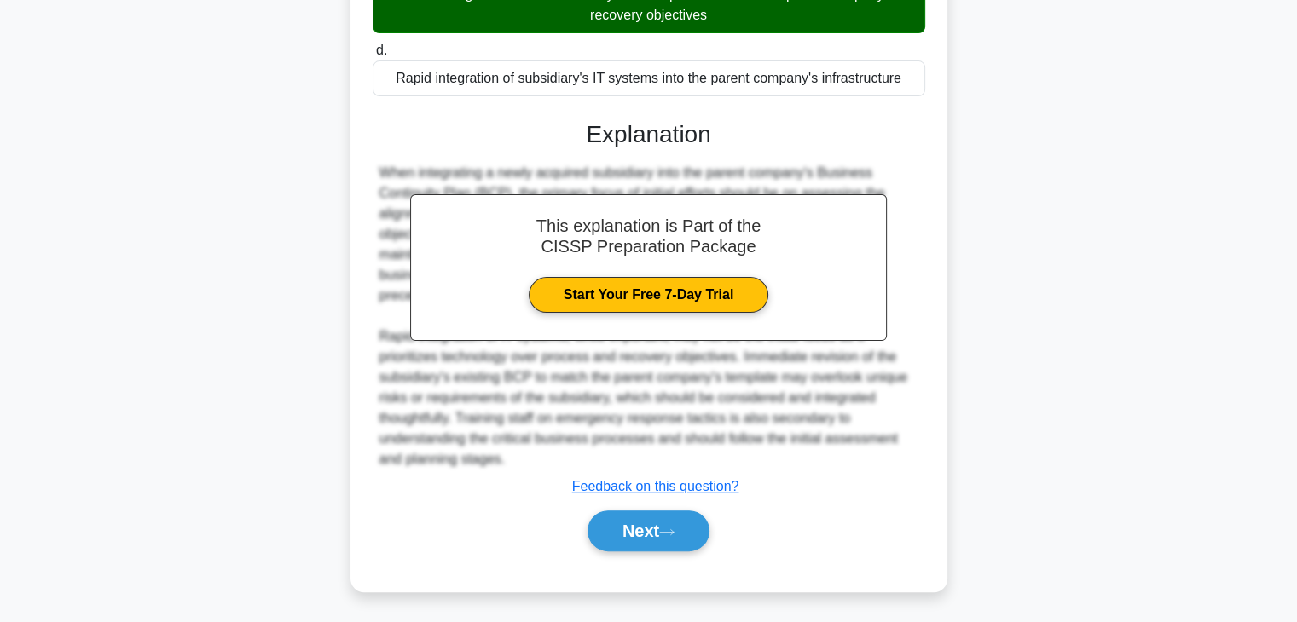
scroll to position [408, 0]
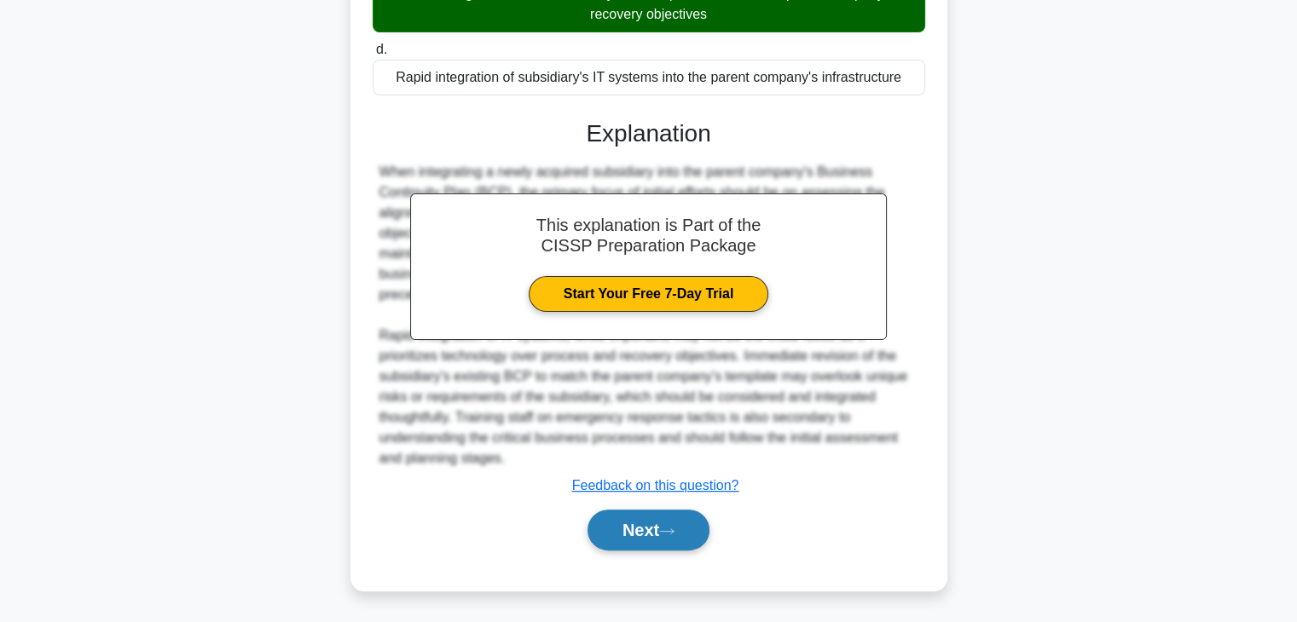
click at [687, 533] on button "Next" at bounding box center [648, 530] width 122 height 41
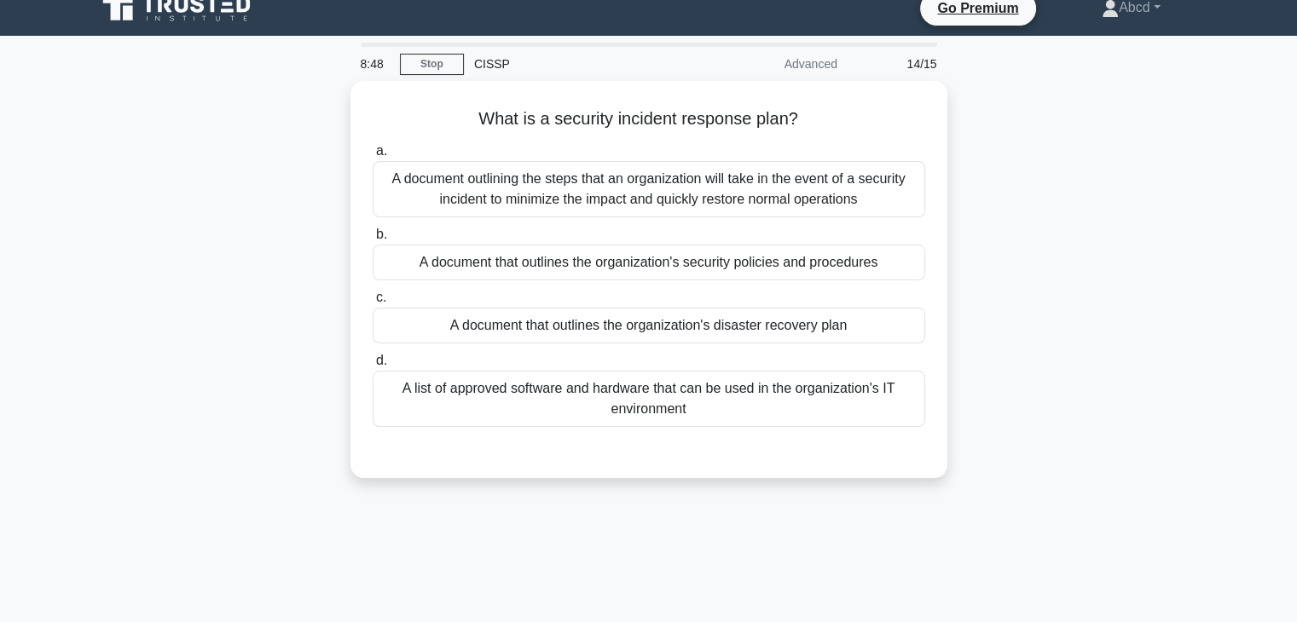
scroll to position [0, 0]
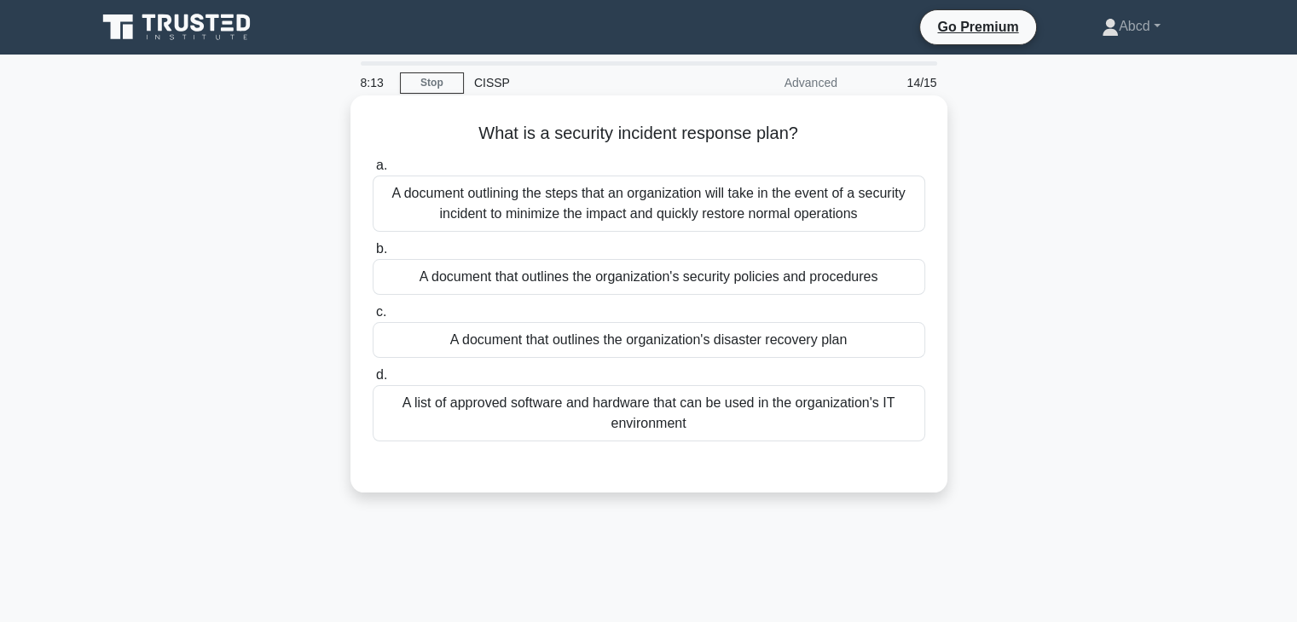
click at [709, 202] on div "A document outlining the steps that an organization will take in the event of a…" at bounding box center [649, 204] width 553 height 56
click at [373, 171] on input "a. A document outlining the steps that an organization will take in the event o…" at bounding box center [373, 165] width 0 height 11
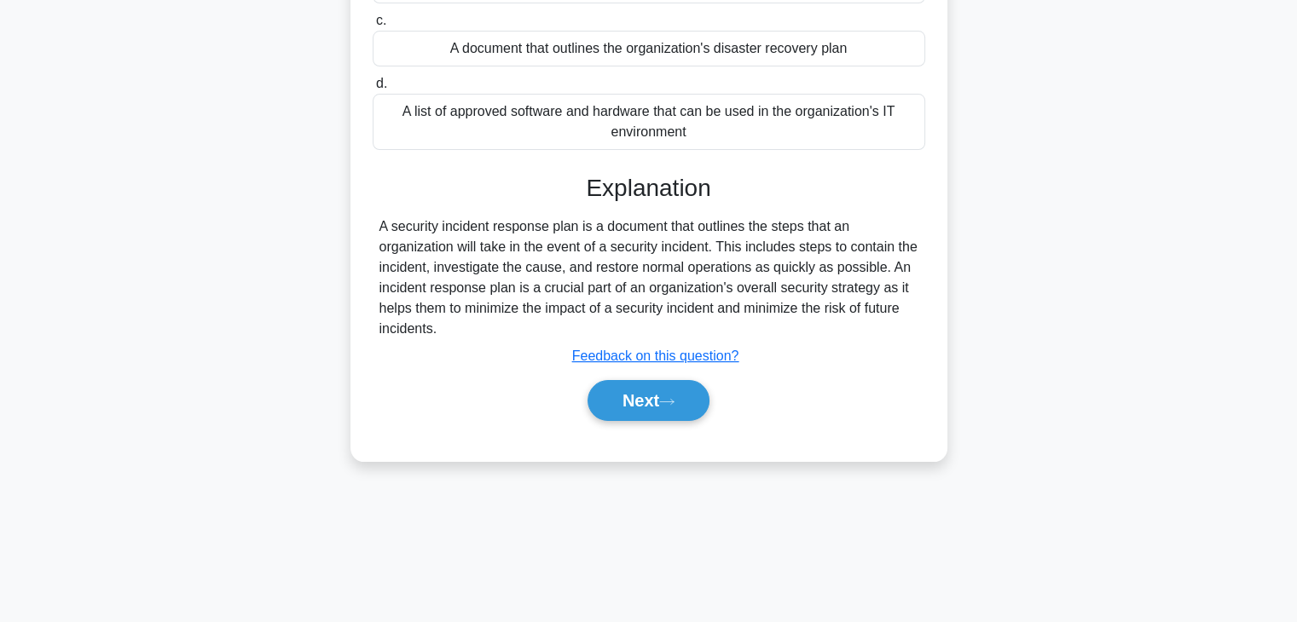
scroll to position [299, 0]
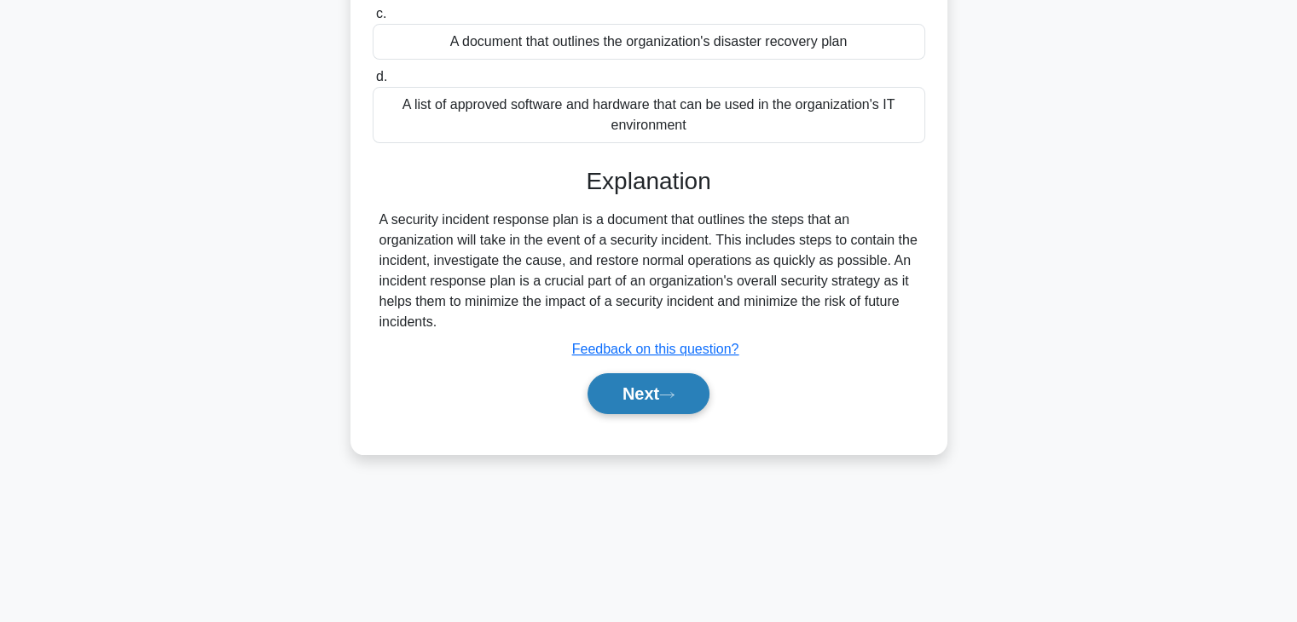
click at [703, 382] on button "Next" at bounding box center [648, 393] width 122 height 41
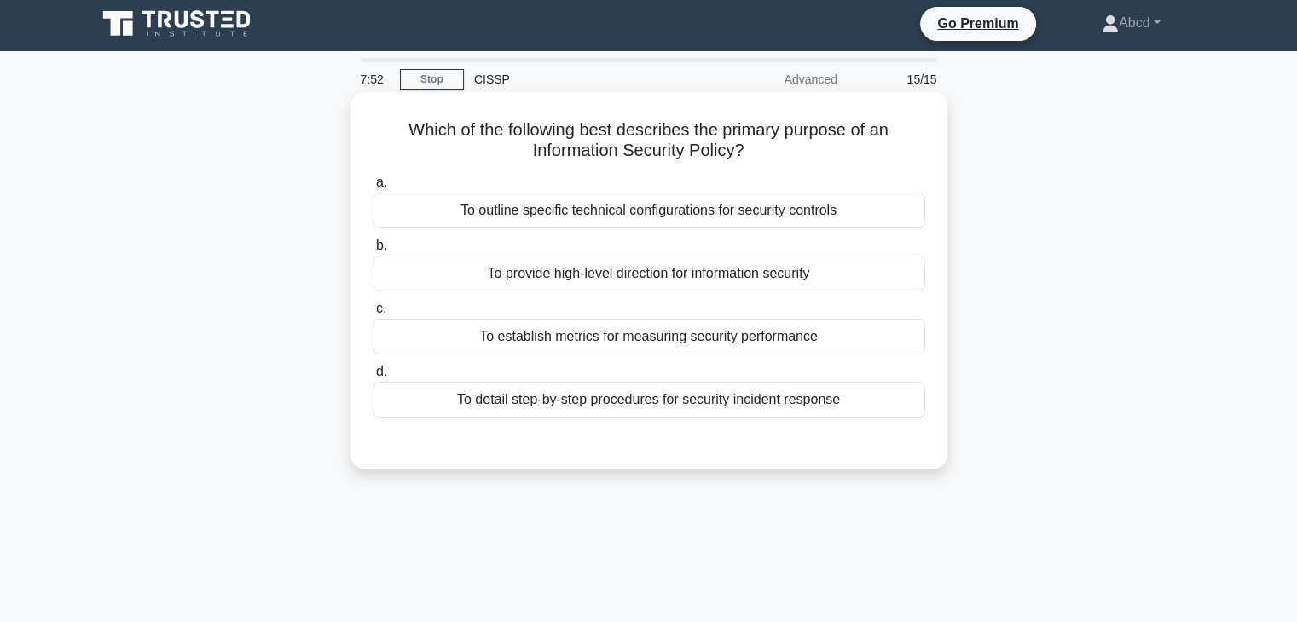
scroll to position [0, 0]
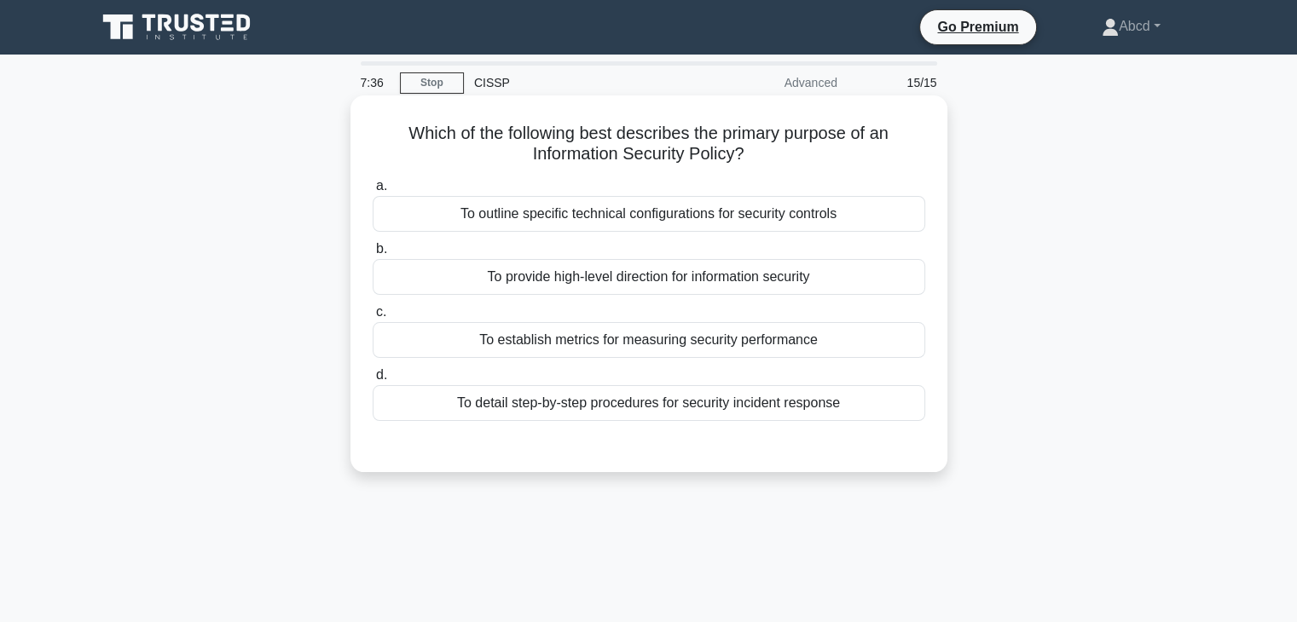
click at [597, 277] on div "To provide high-level direction for information security" at bounding box center [649, 277] width 553 height 36
click at [373, 255] on input "b. To provide high-level direction for information security" at bounding box center [373, 249] width 0 height 11
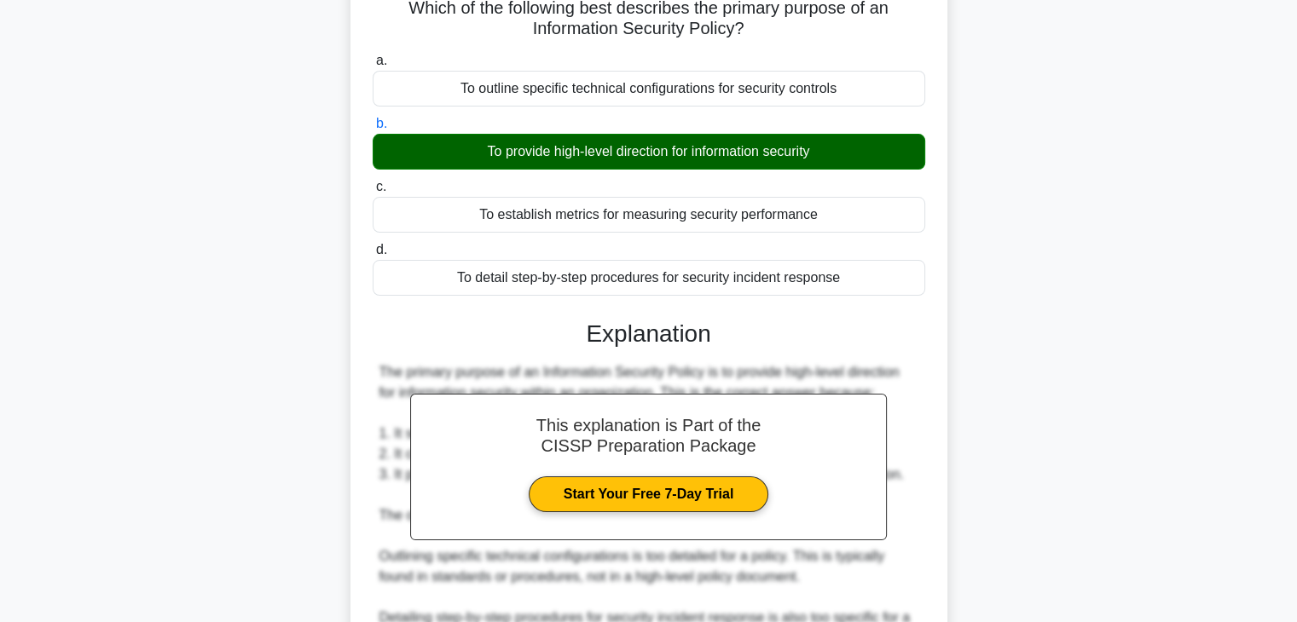
scroll to position [426, 0]
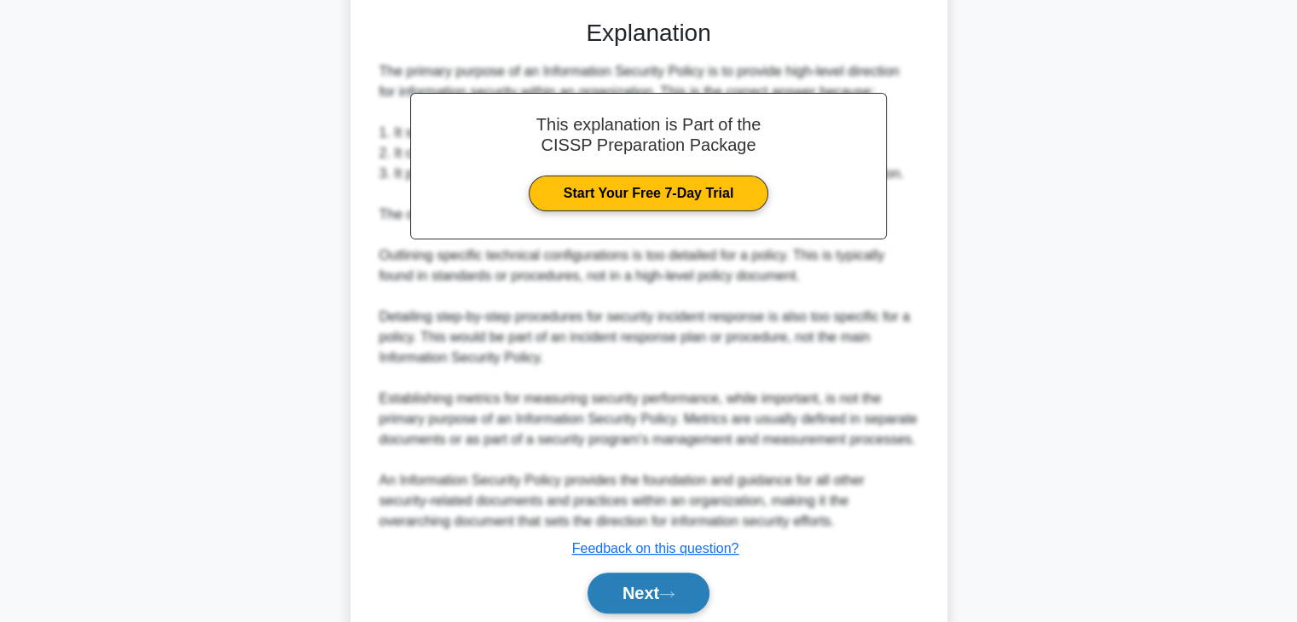
click at [674, 592] on icon at bounding box center [666, 594] width 15 height 9
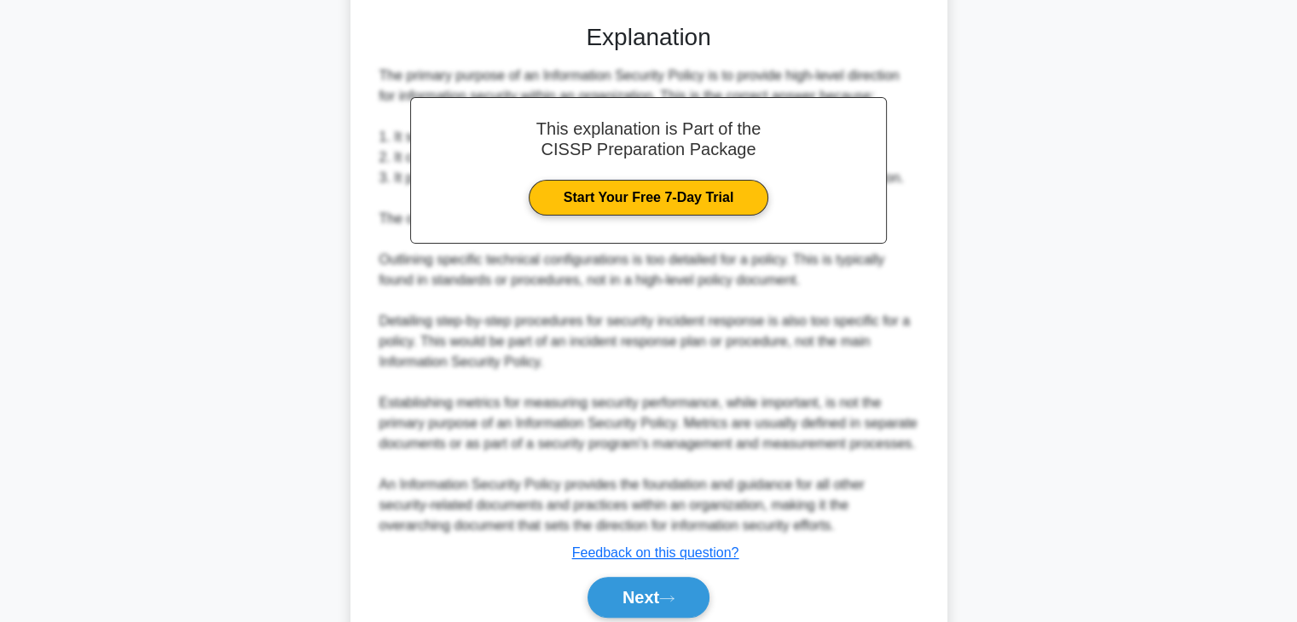
scroll to position [423, 0]
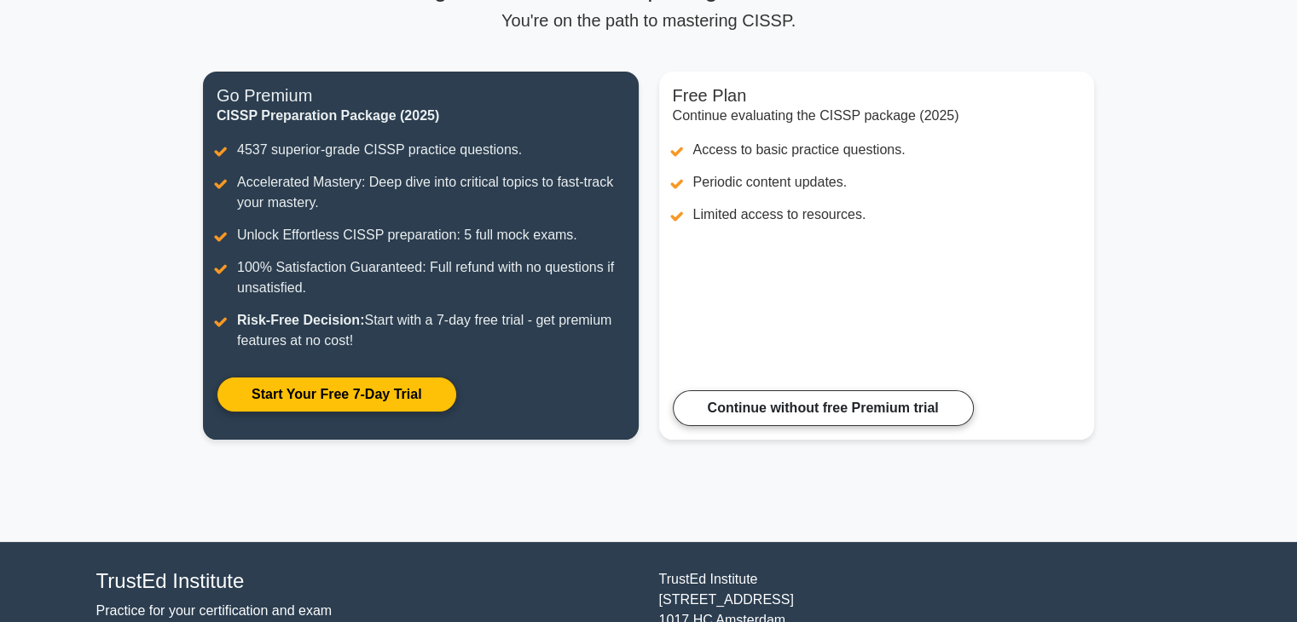
scroll to position [171, 0]
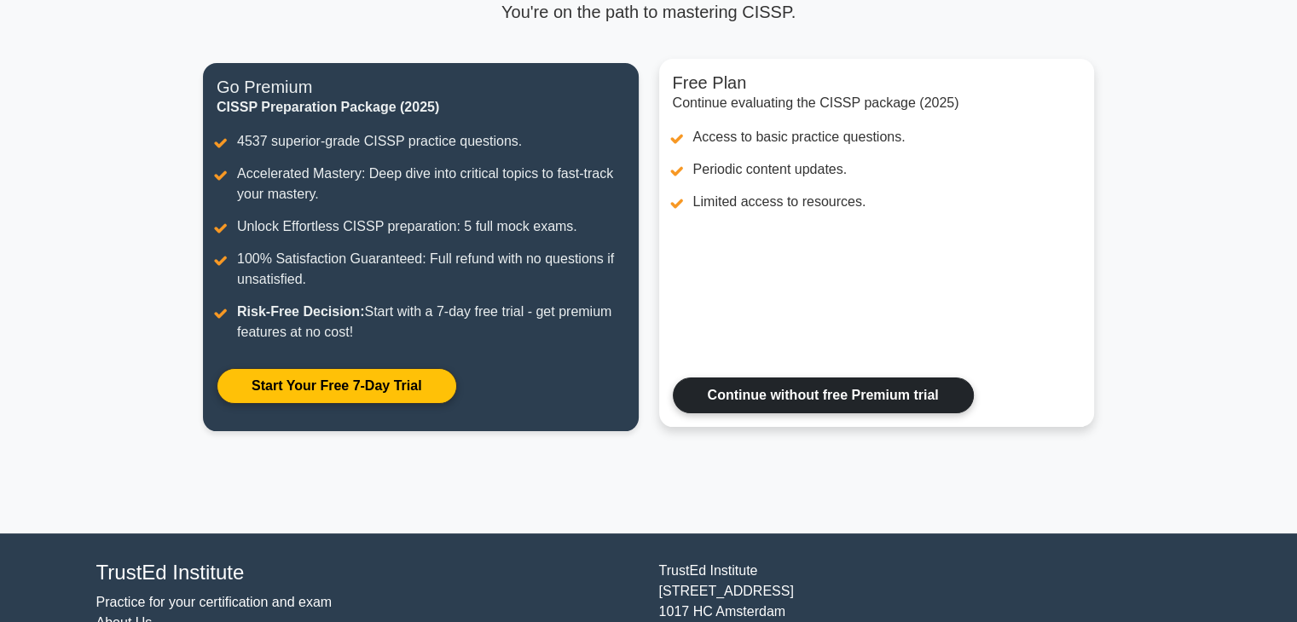
click at [854, 399] on link "Continue without free Premium trial" at bounding box center [823, 396] width 301 height 36
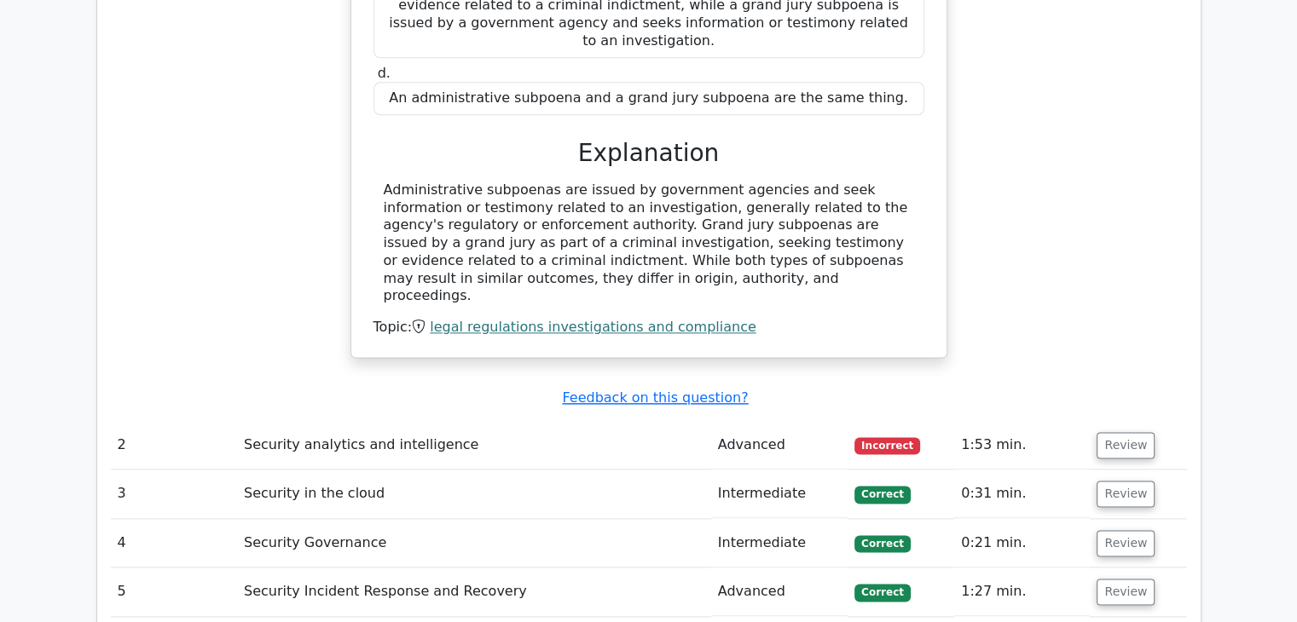
scroll to position [2302, 0]
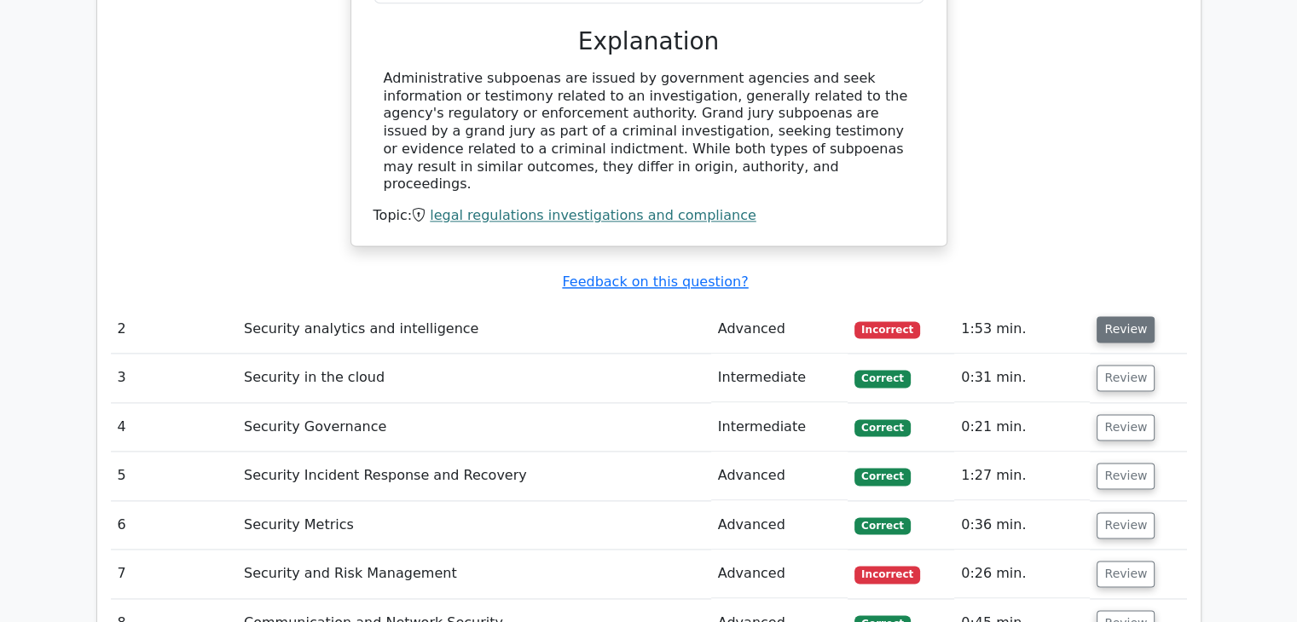
click at [1108, 316] on button "Review" at bounding box center [1125, 329] width 58 height 26
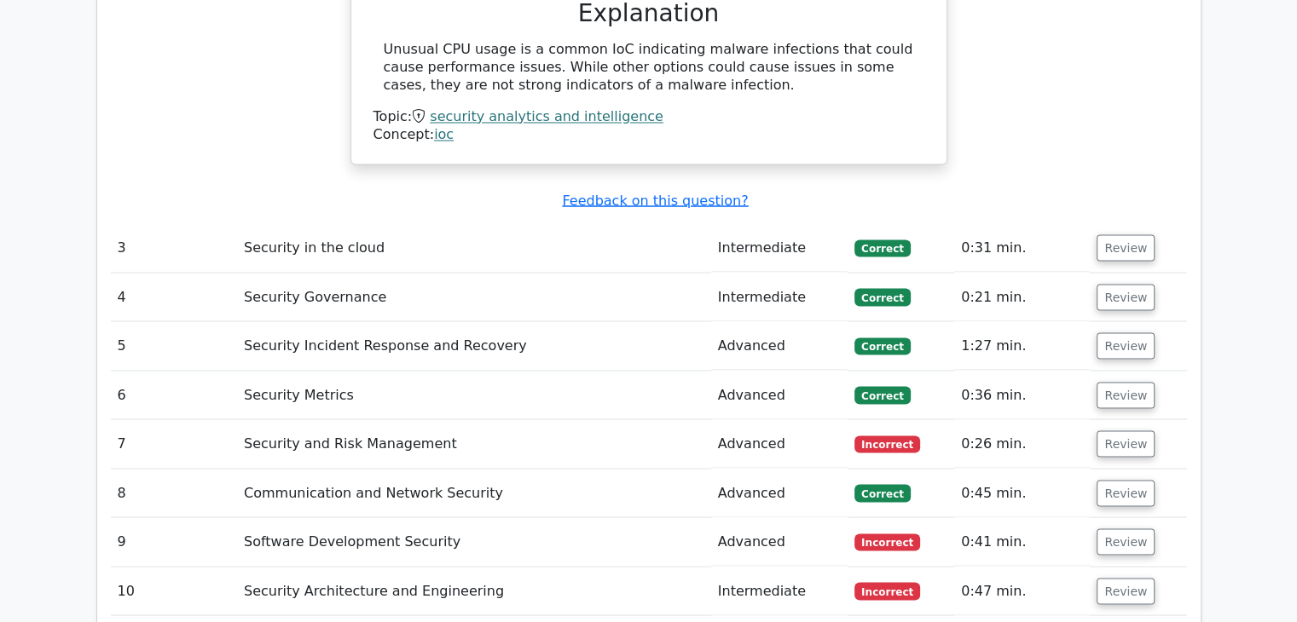
scroll to position [3069, 0]
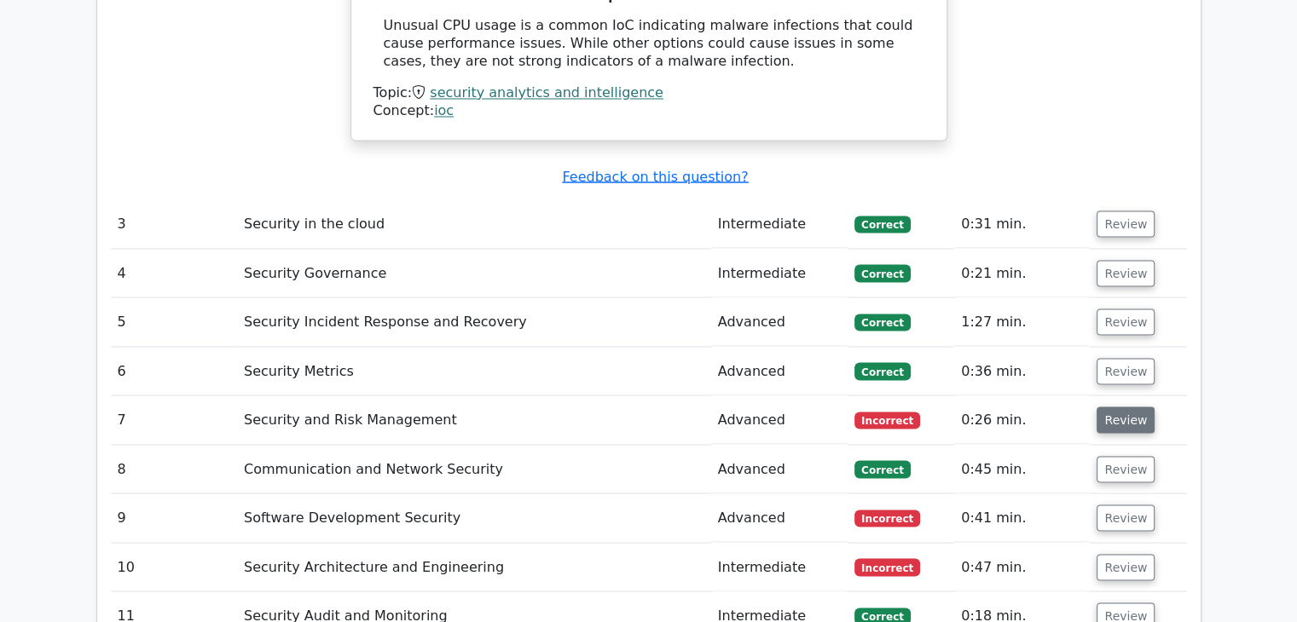
click at [1123, 407] on button "Review" at bounding box center [1125, 420] width 58 height 26
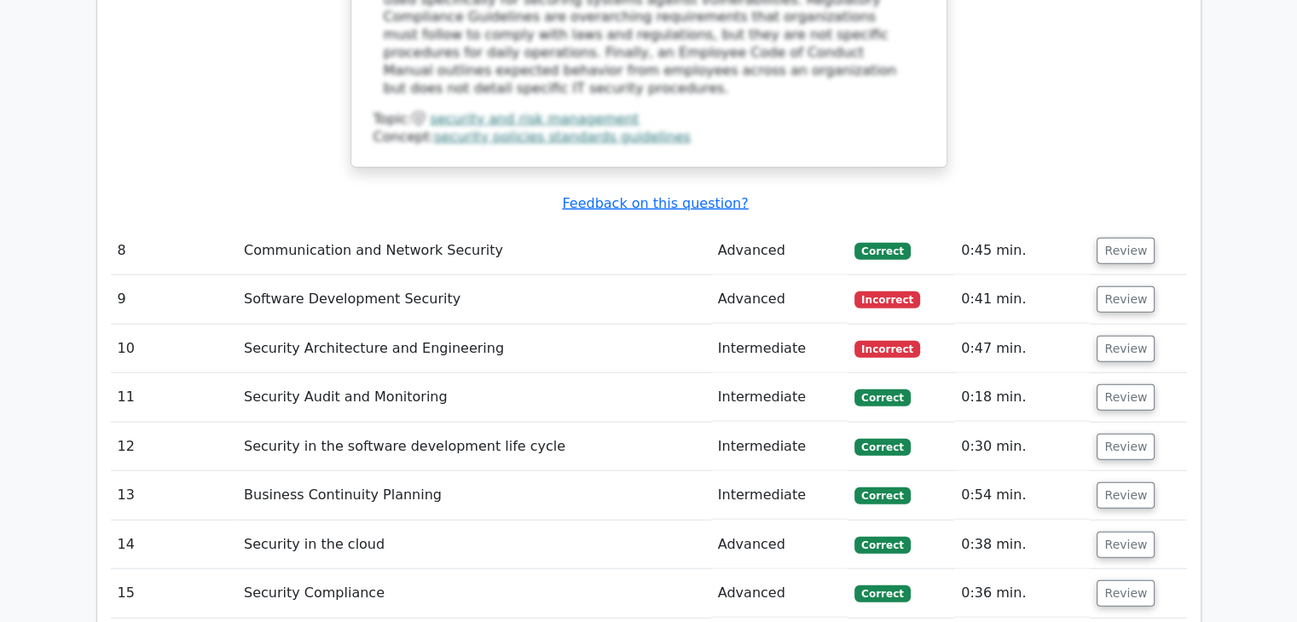
scroll to position [4093, 0]
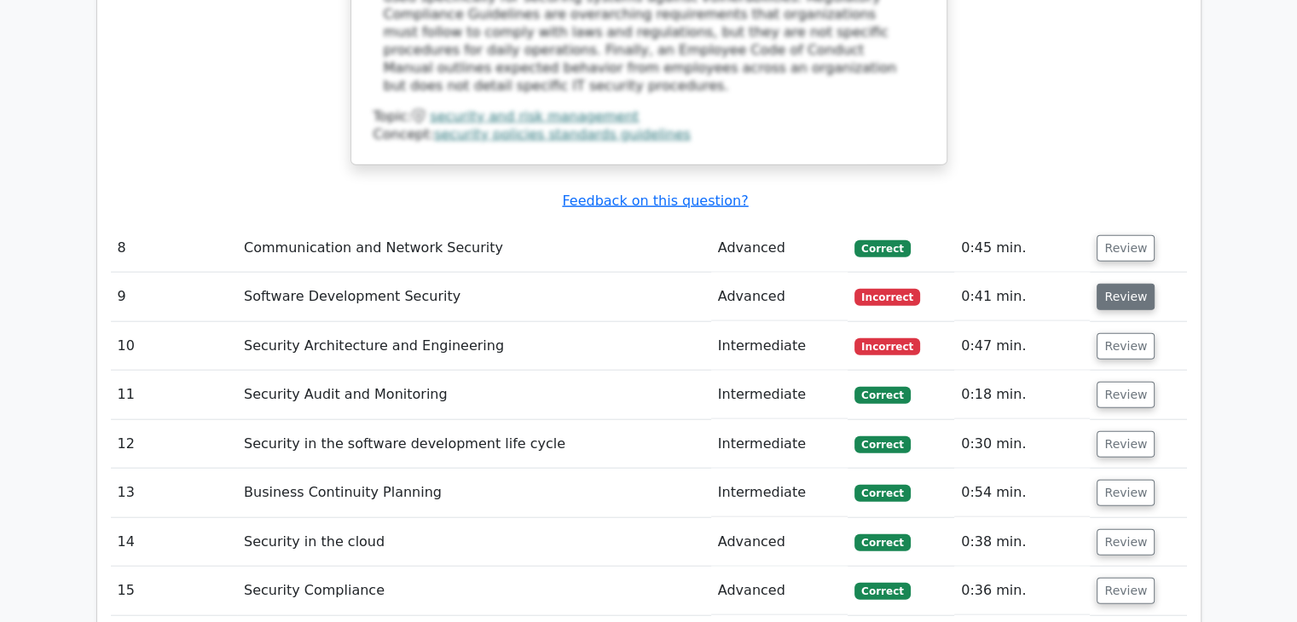
click at [1117, 284] on button "Review" at bounding box center [1125, 297] width 58 height 26
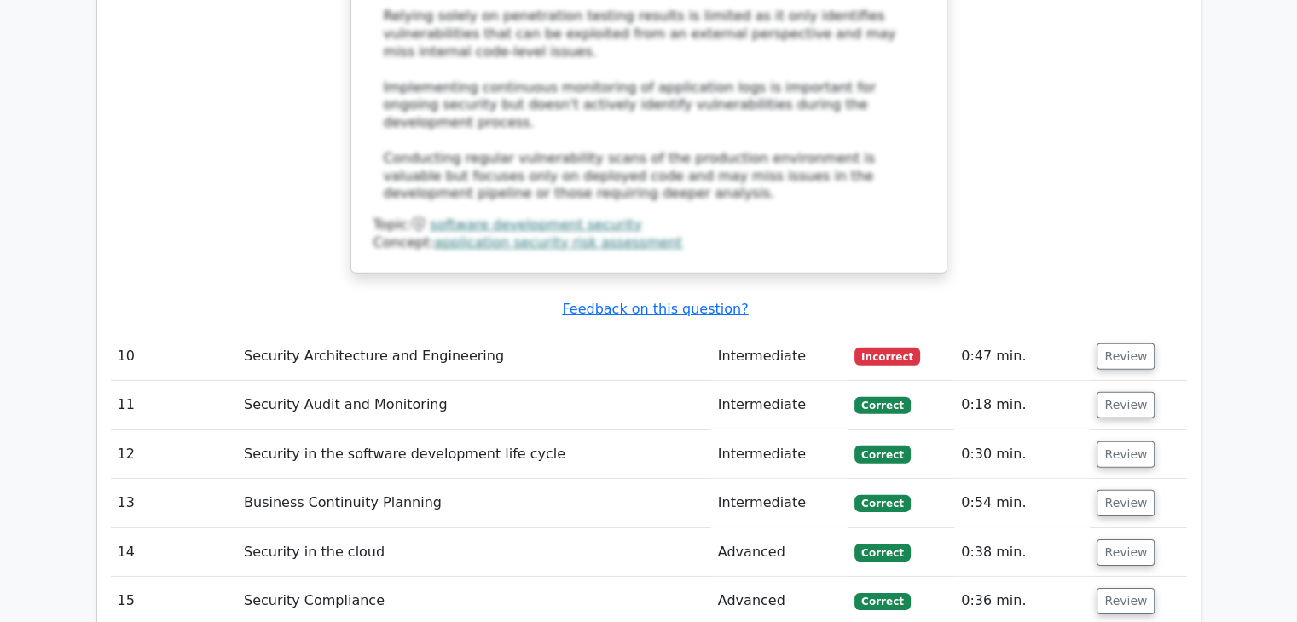
scroll to position [5201, 0]
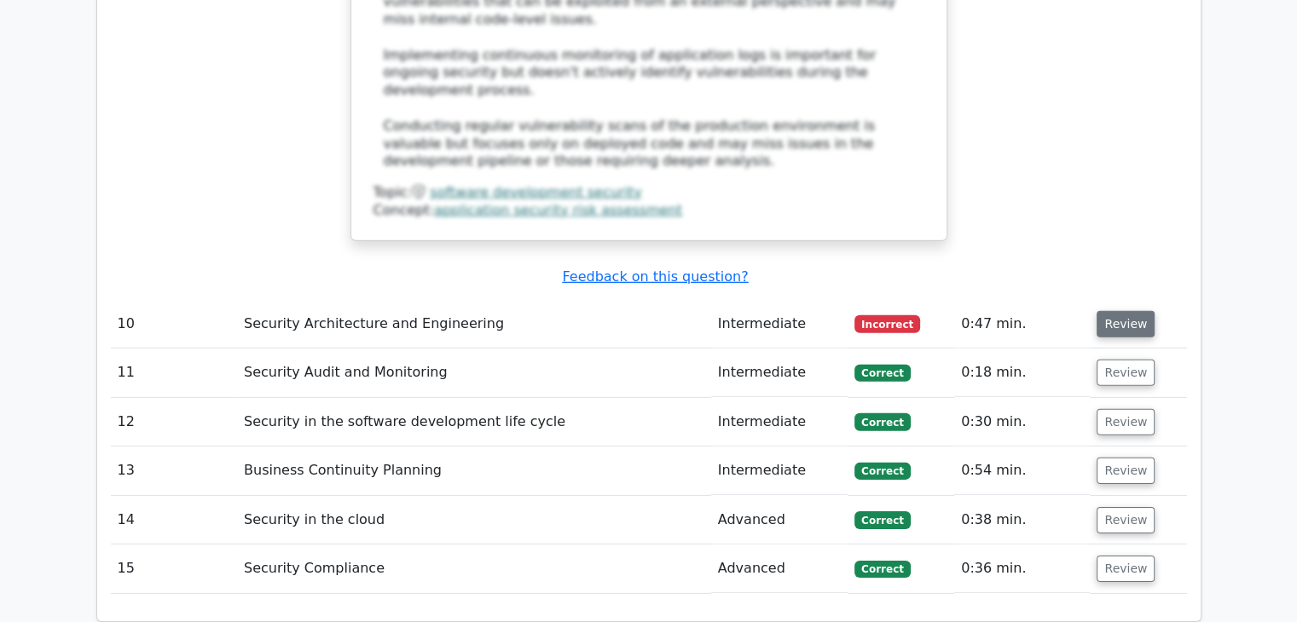
drag, startPoint x: 1112, startPoint y: 66, endPoint x: 1112, endPoint y: 77, distance: 11.1
click at [1112, 311] on button "Review" at bounding box center [1125, 324] width 58 height 26
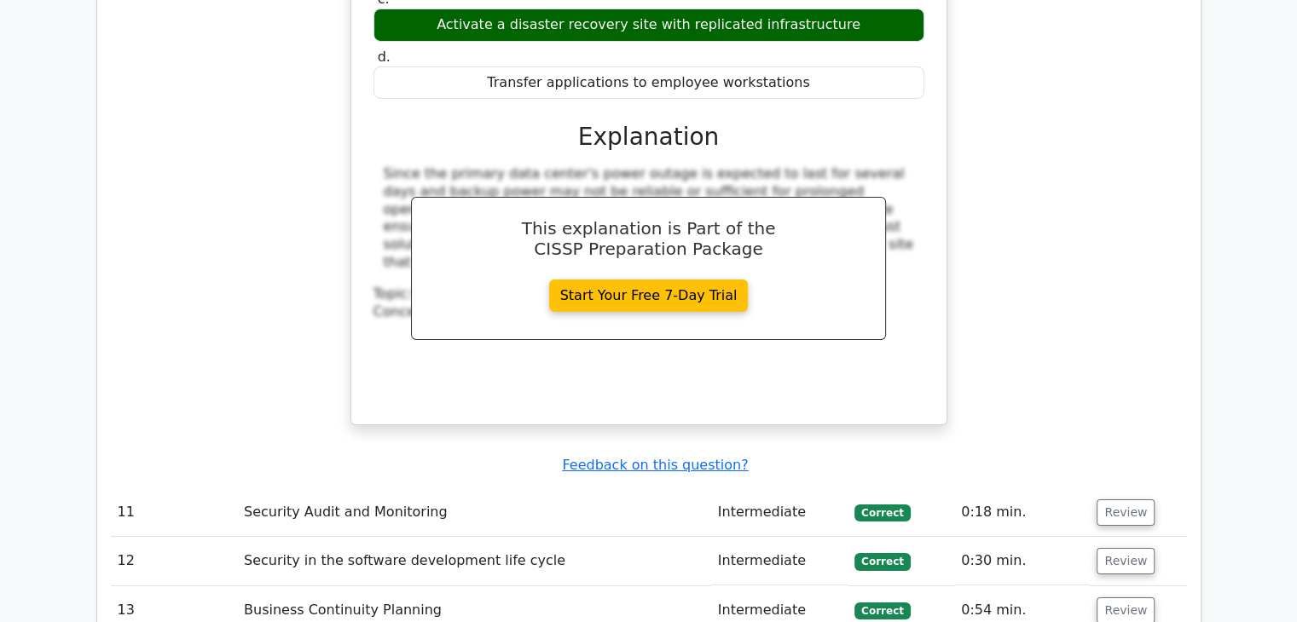
scroll to position [5798, 0]
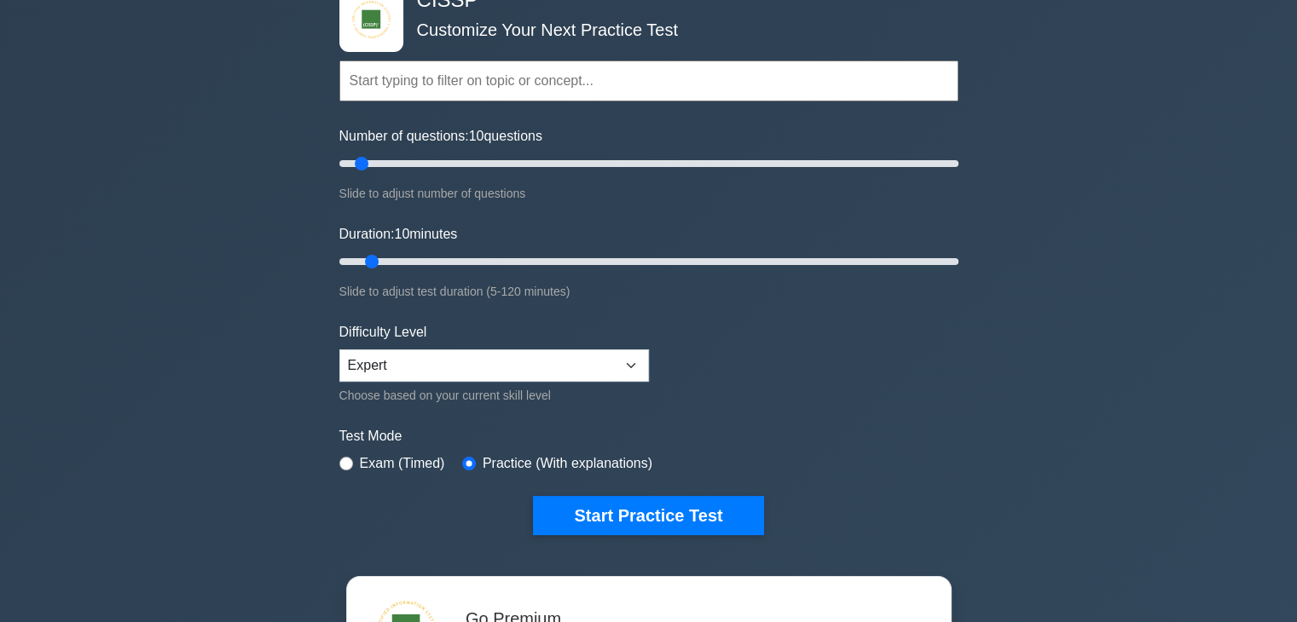
scroll to position [85, 0]
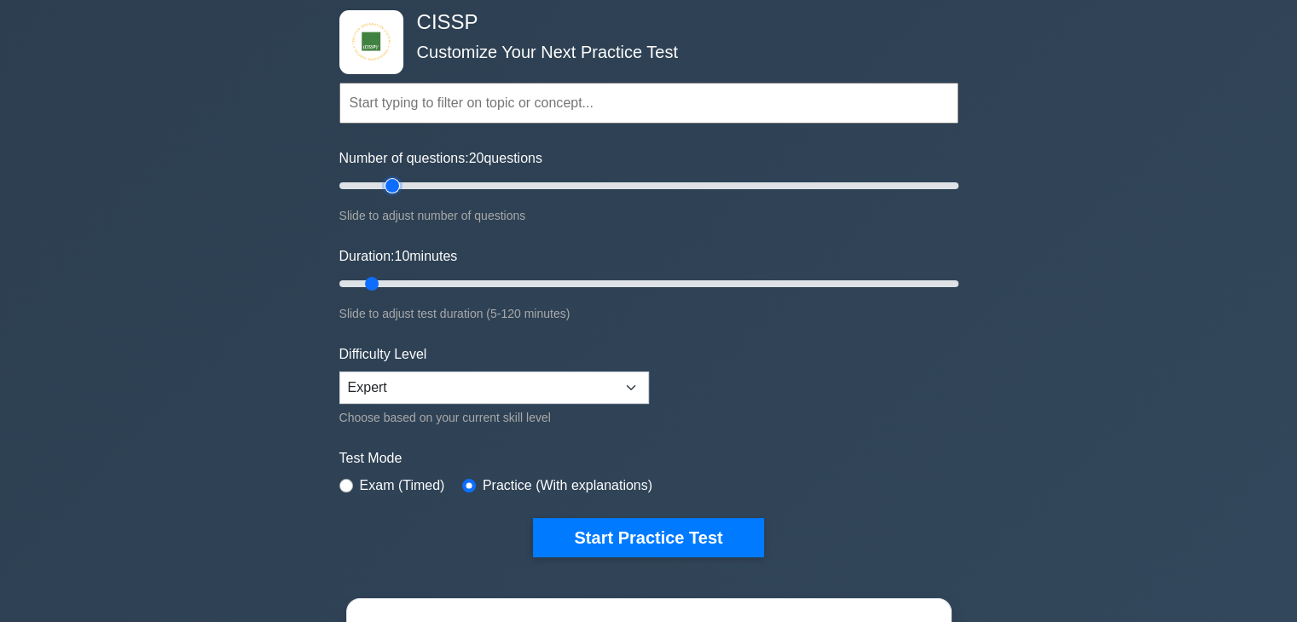
drag, startPoint x: 379, startPoint y: 186, endPoint x: 391, endPoint y: 187, distance: 11.1
type input "20"
click at [391, 187] on input "Number of questions: 20 questions" at bounding box center [648, 186] width 619 height 20
drag, startPoint x: 424, startPoint y: 283, endPoint x: 454, endPoint y: 287, distance: 30.1
click at [454, 288] on input "Duration: 25 minutes" at bounding box center [648, 284] width 619 height 20
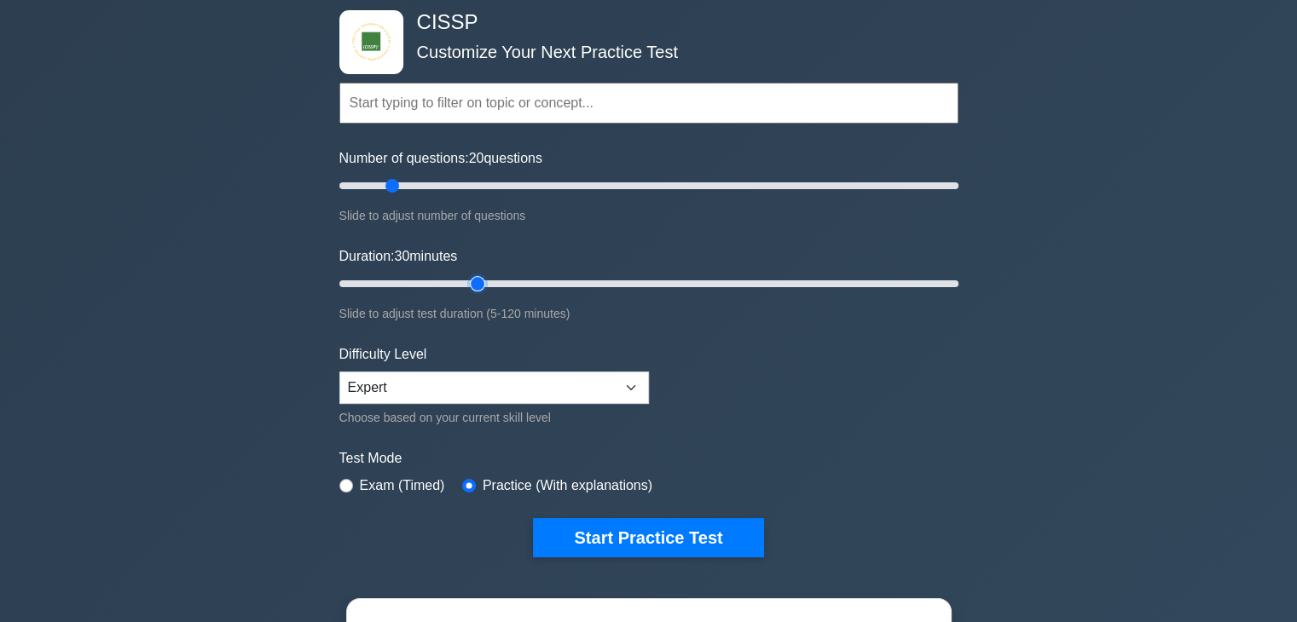
drag, startPoint x: 454, startPoint y: 279, endPoint x: 470, endPoint y: 283, distance: 15.9
type input "30"
click at [471, 283] on input "Duration: 30 minutes" at bounding box center [648, 284] width 619 height 20
click at [490, 388] on select "Beginner Intermediate Expert" at bounding box center [494, 388] width 310 height 32
click at [339, 372] on select "Beginner Intermediate Expert" at bounding box center [494, 388] width 310 height 32
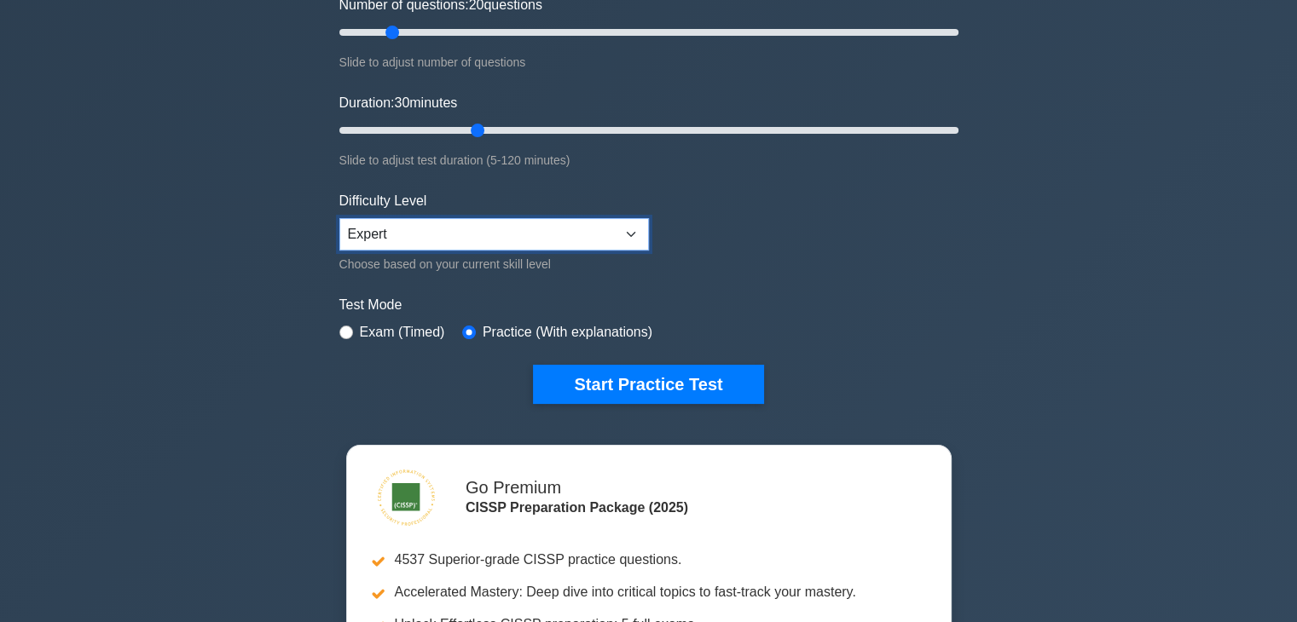
scroll to position [256, 0]
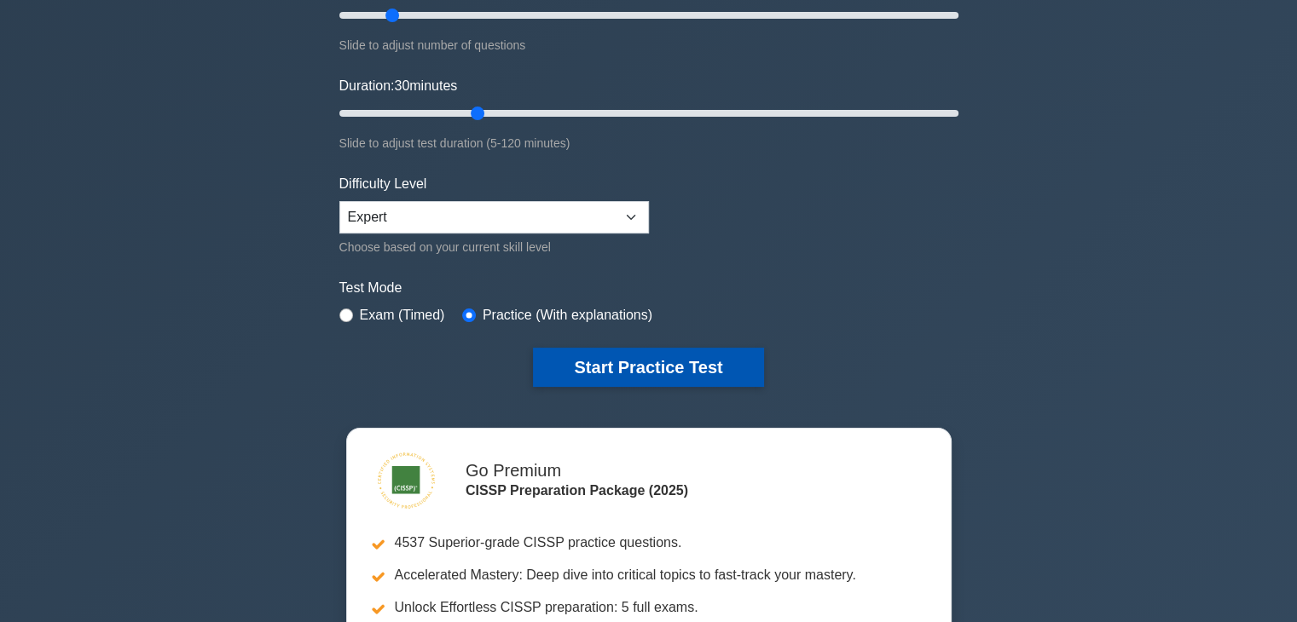
click at [640, 359] on button "Start Practice Test" at bounding box center [648, 367] width 230 height 39
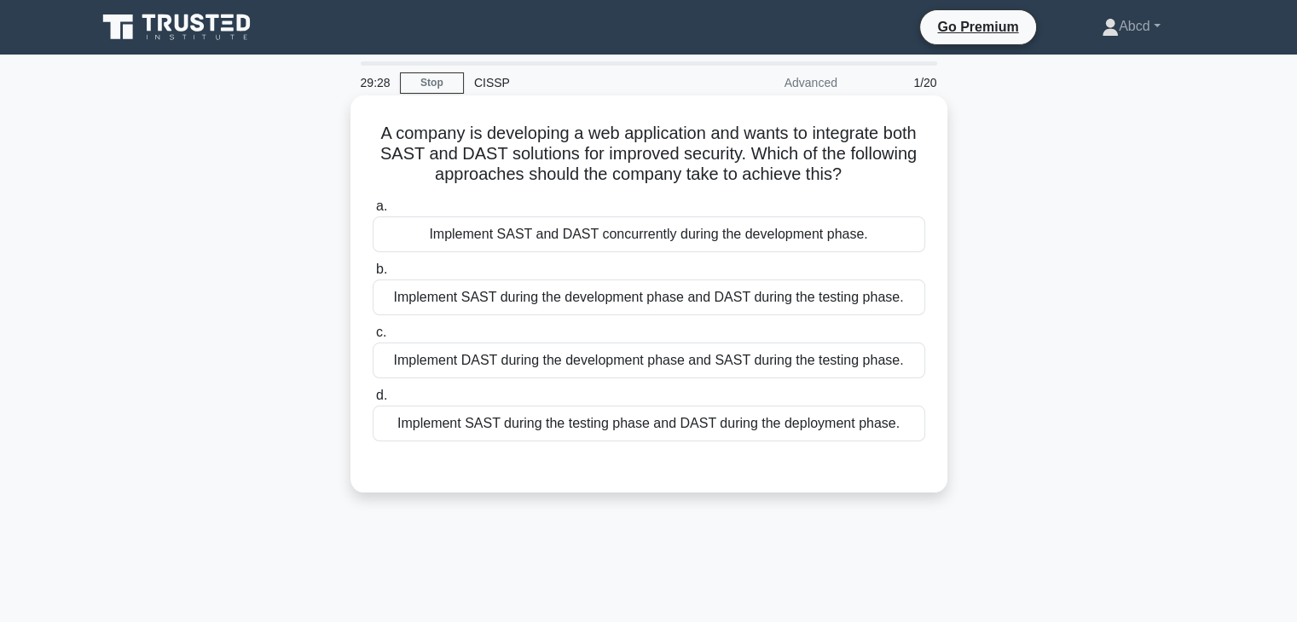
click at [721, 435] on div "Implement SAST during the testing phase and DAST during the deployment phase." at bounding box center [649, 424] width 553 height 36
click at [373, 402] on input "d. Implement SAST during the testing phase and DAST during the deployment phase." at bounding box center [373, 396] width 0 height 11
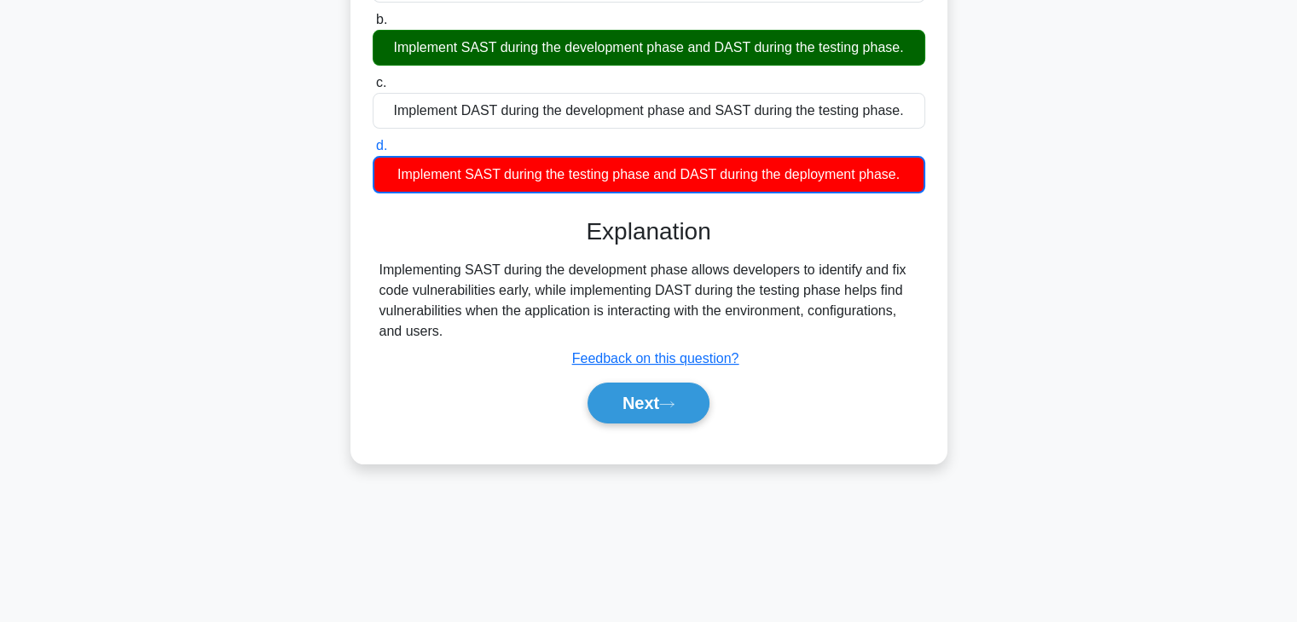
scroll to position [299, 0]
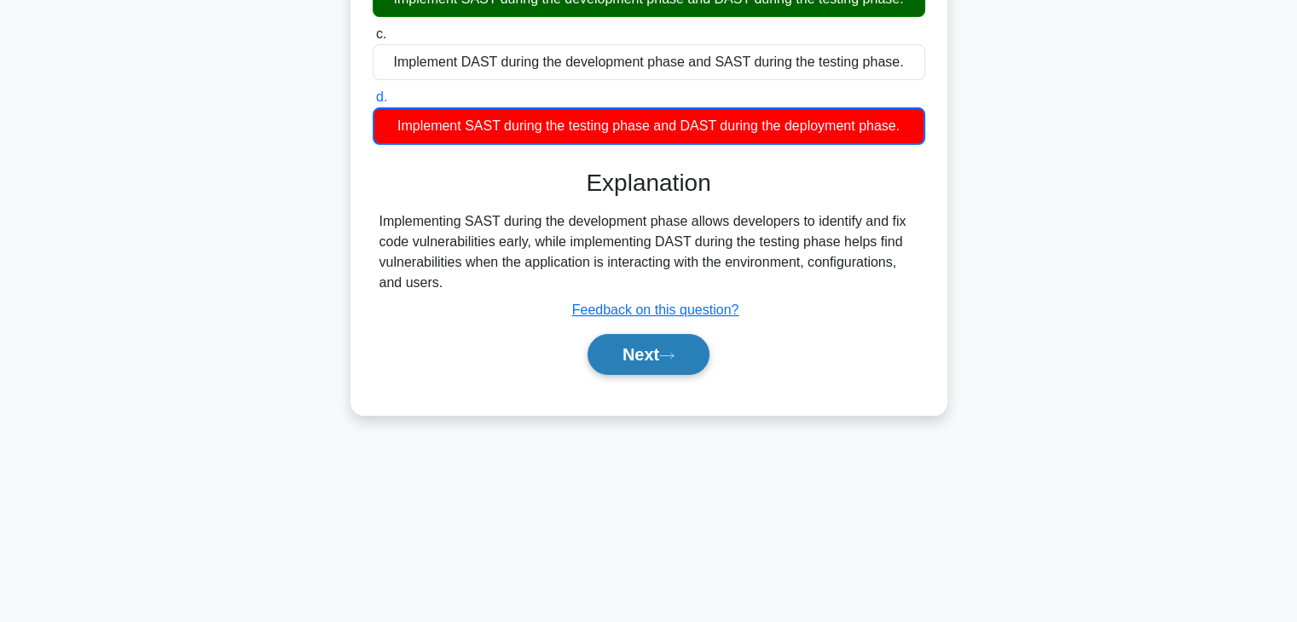
click at [645, 338] on button "Next" at bounding box center [648, 354] width 122 height 41
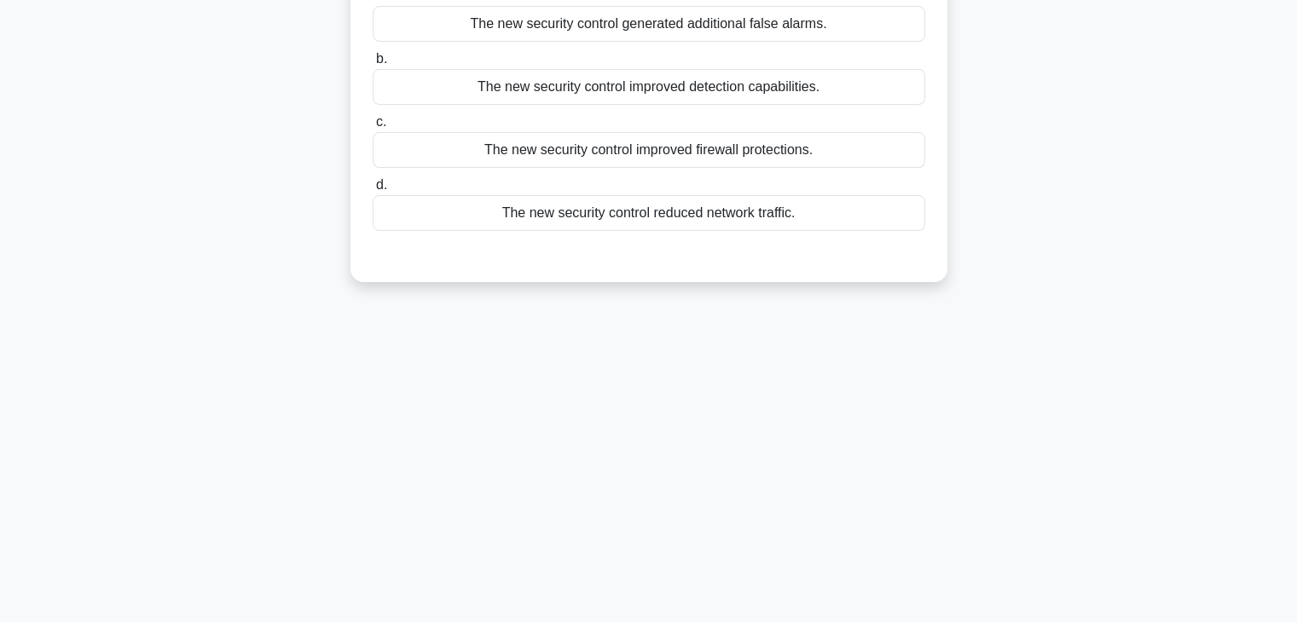
scroll to position [0, 0]
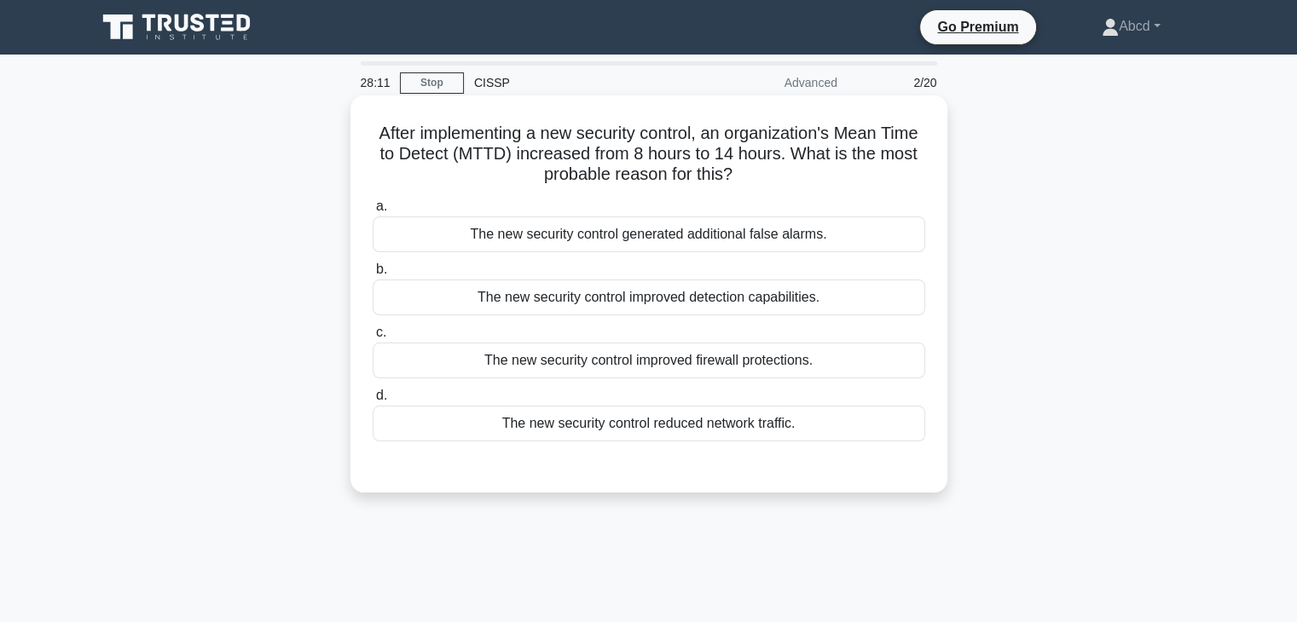
click at [641, 356] on div "The new security control improved firewall protections." at bounding box center [649, 361] width 553 height 36
click at [373, 338] on input "c. The new security control improved firewall protections." at bounding box center [373, 332] width 0 height 11
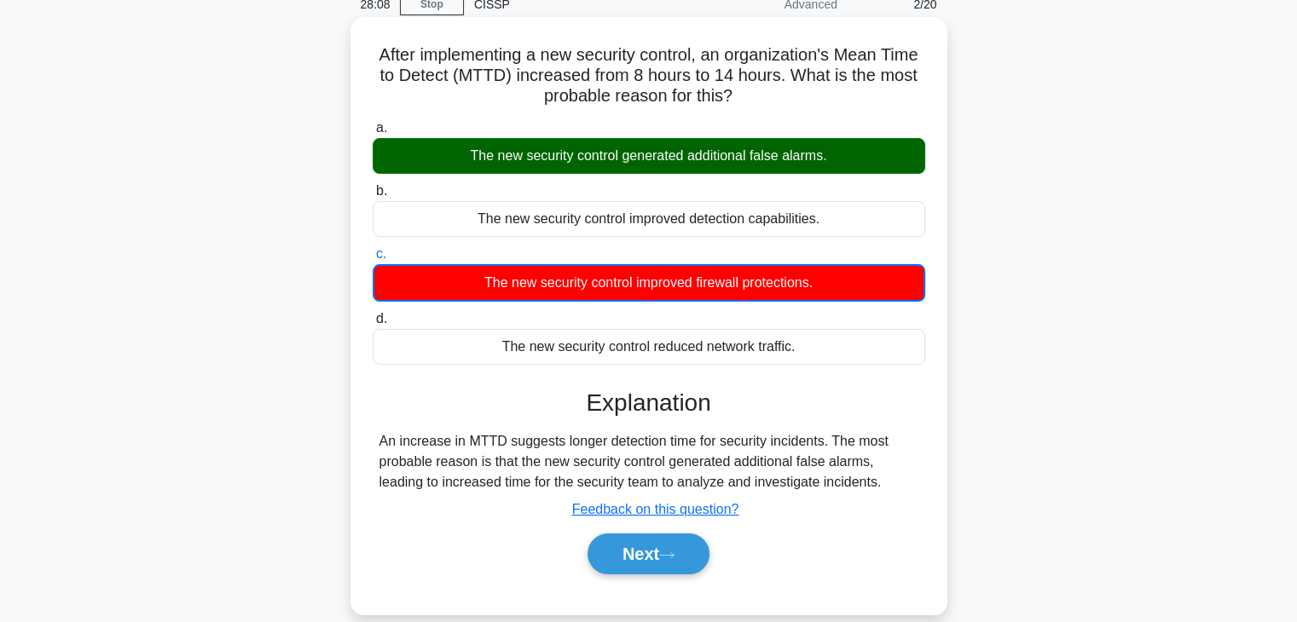
scroll to position [85, 0]
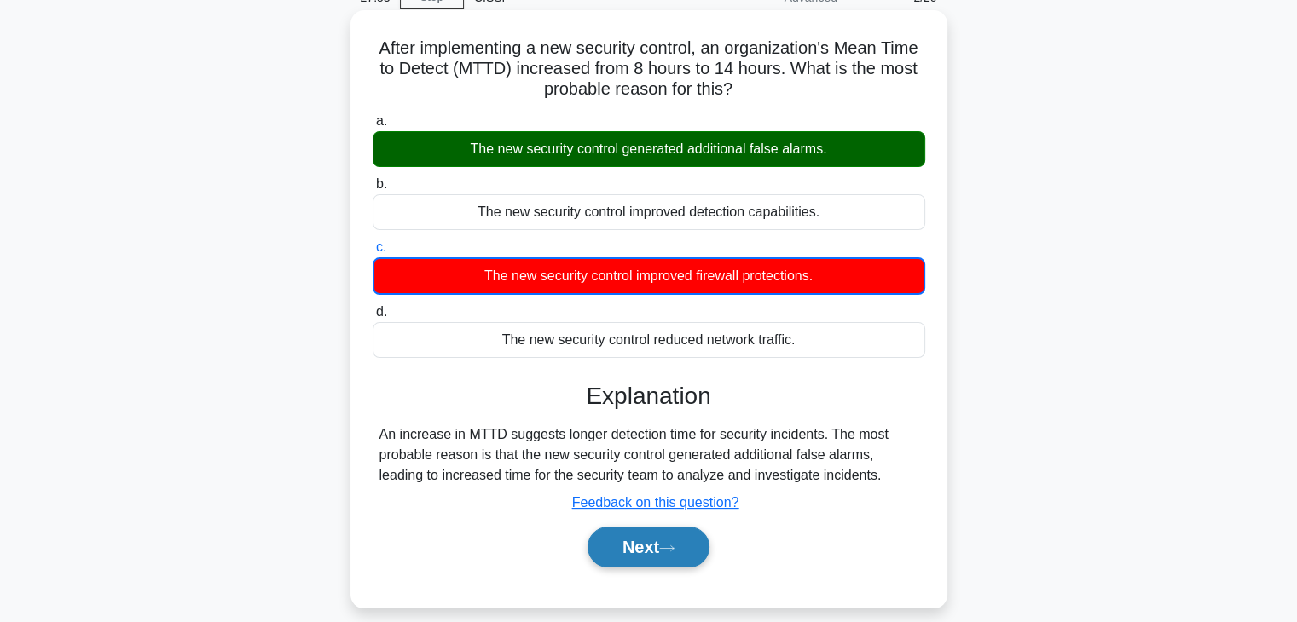
click at [683, 532] on button "Next" at bounding box center [648, 547] width 122 height 41
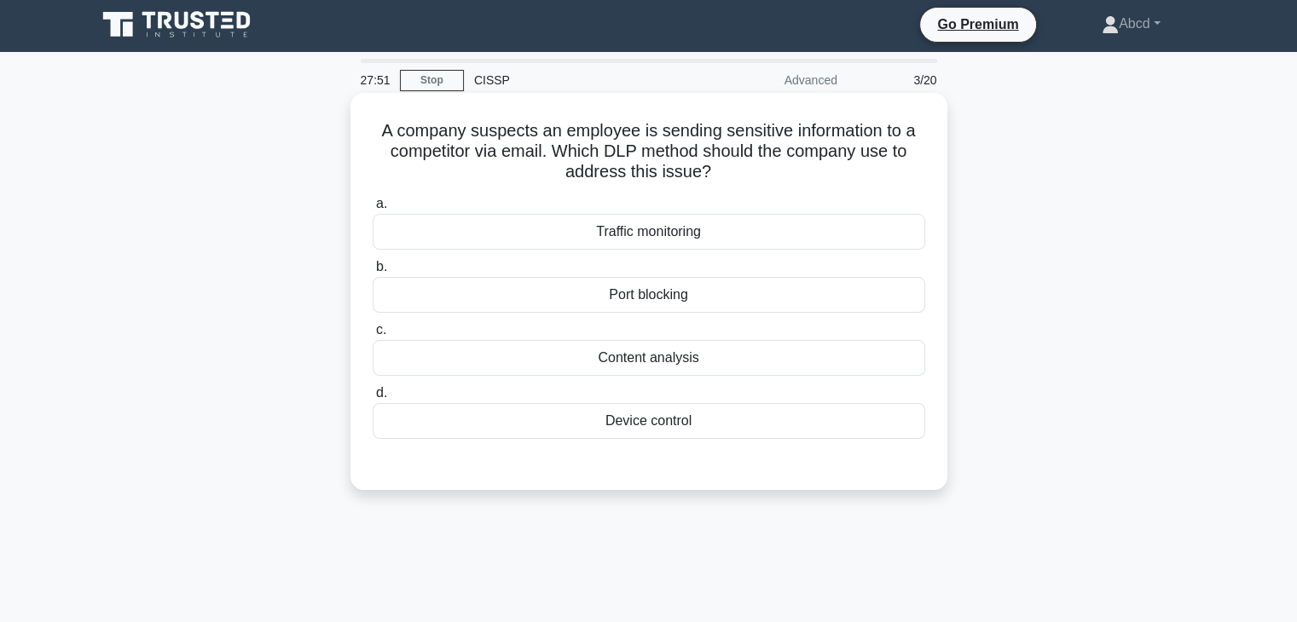
scroll to position [0, 0]
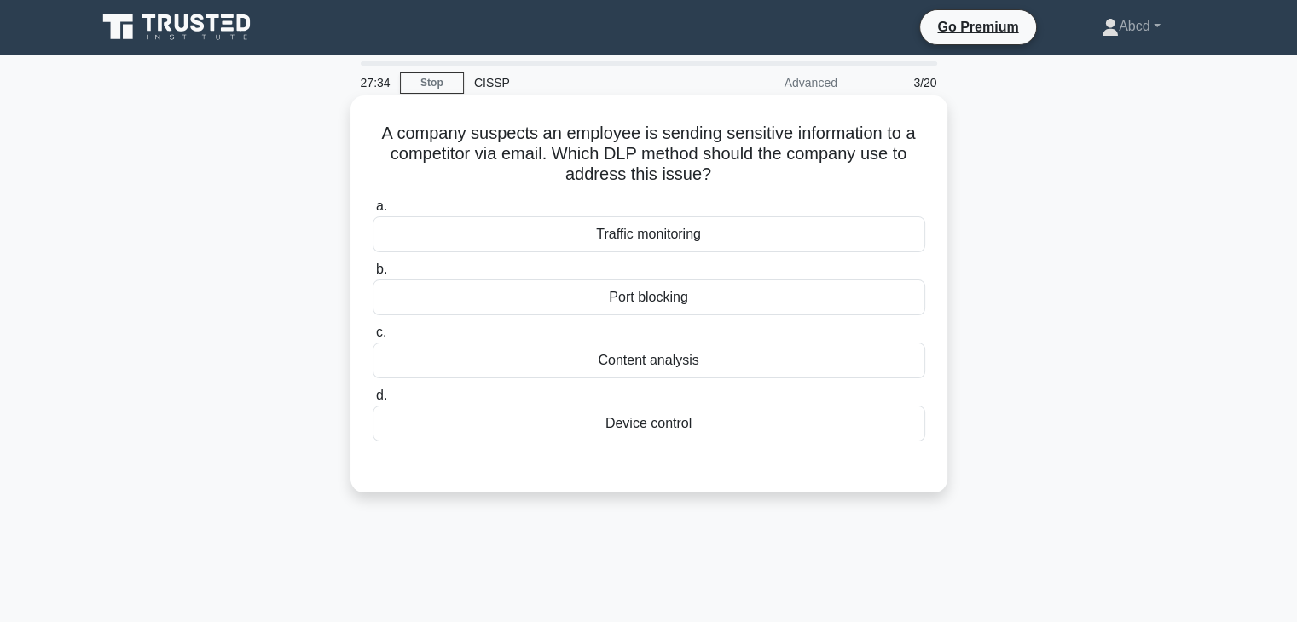
click at [610, 366] on div "Content analysis" at bounding box center [649, 361] width 553 height 36
click at [373, 338] on input "c. Content analysis" at bounding box center [373, 332] width 0 height 11
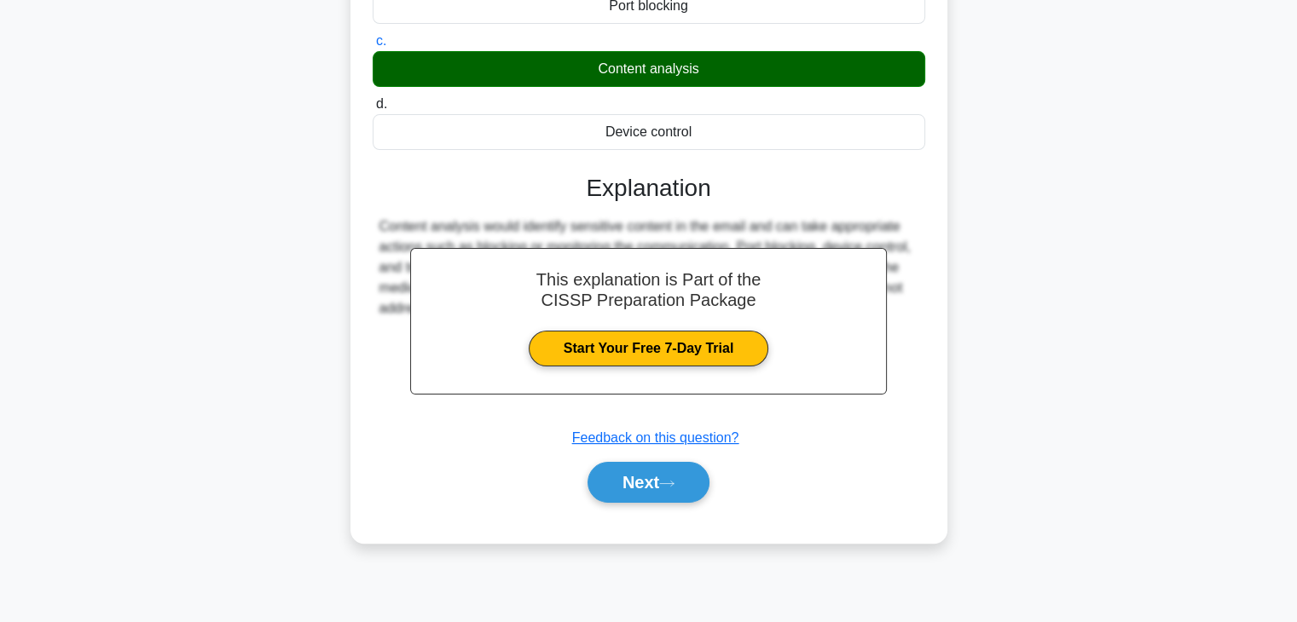
scroll to position [299, 0]
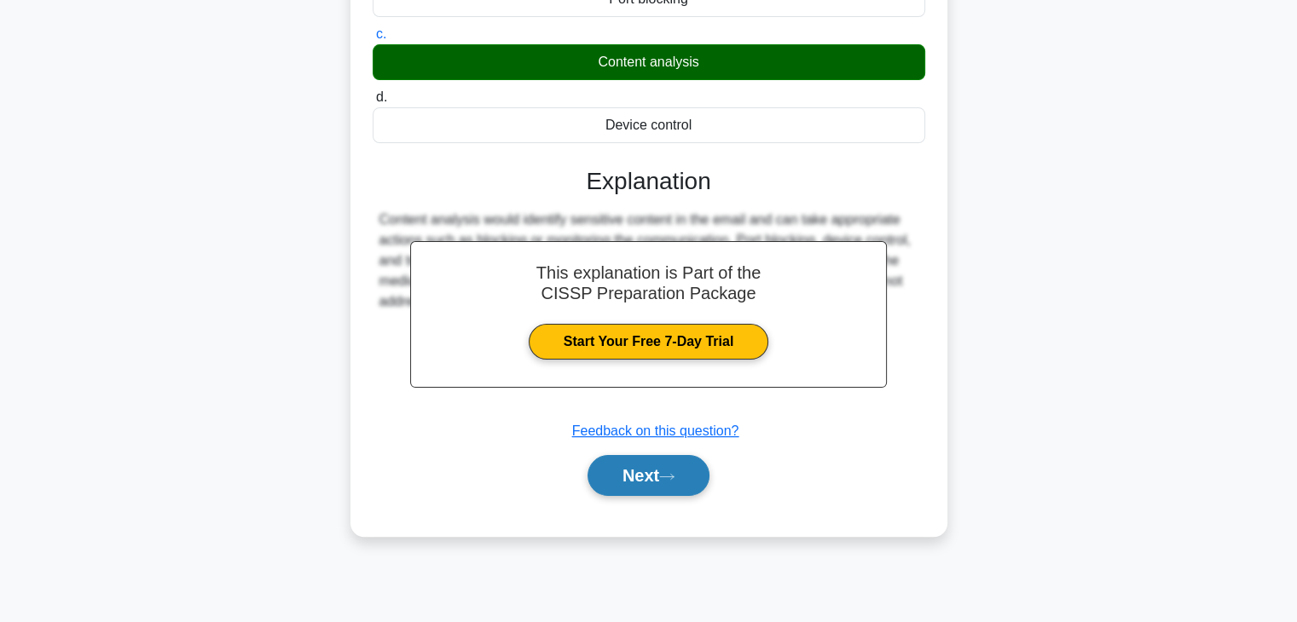
click at [678, 483] on button "Next" at bounding box center [648, 475] width 122 height 41
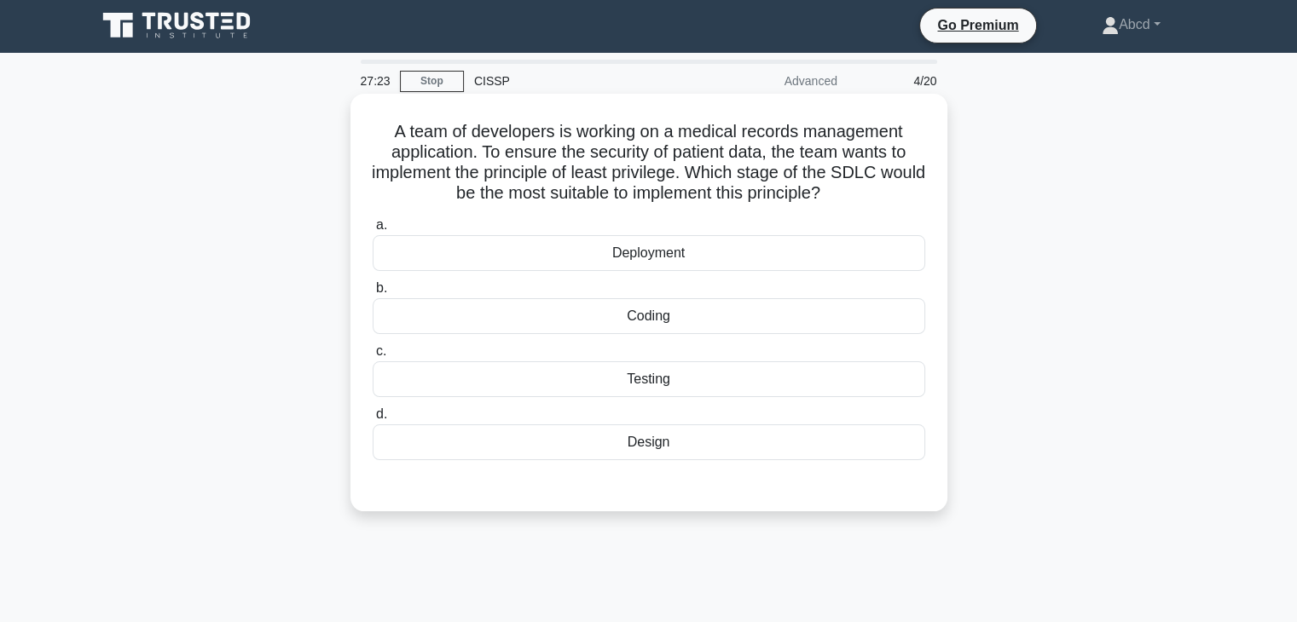
scroll to position [0, 0]
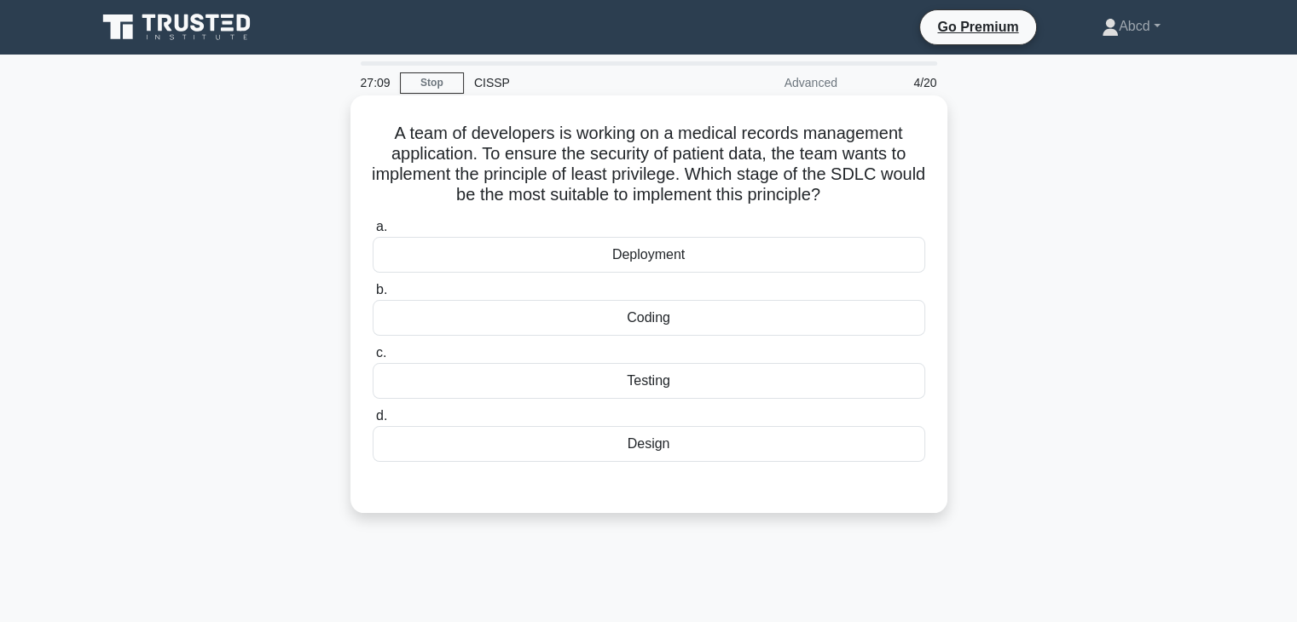
click at [665, 443] on div "Design" at bounding box center [649, 444] width 553 height 36
click at [373, 422] on input "d. Design" at bounding box center [373, 416] width 0 height 11
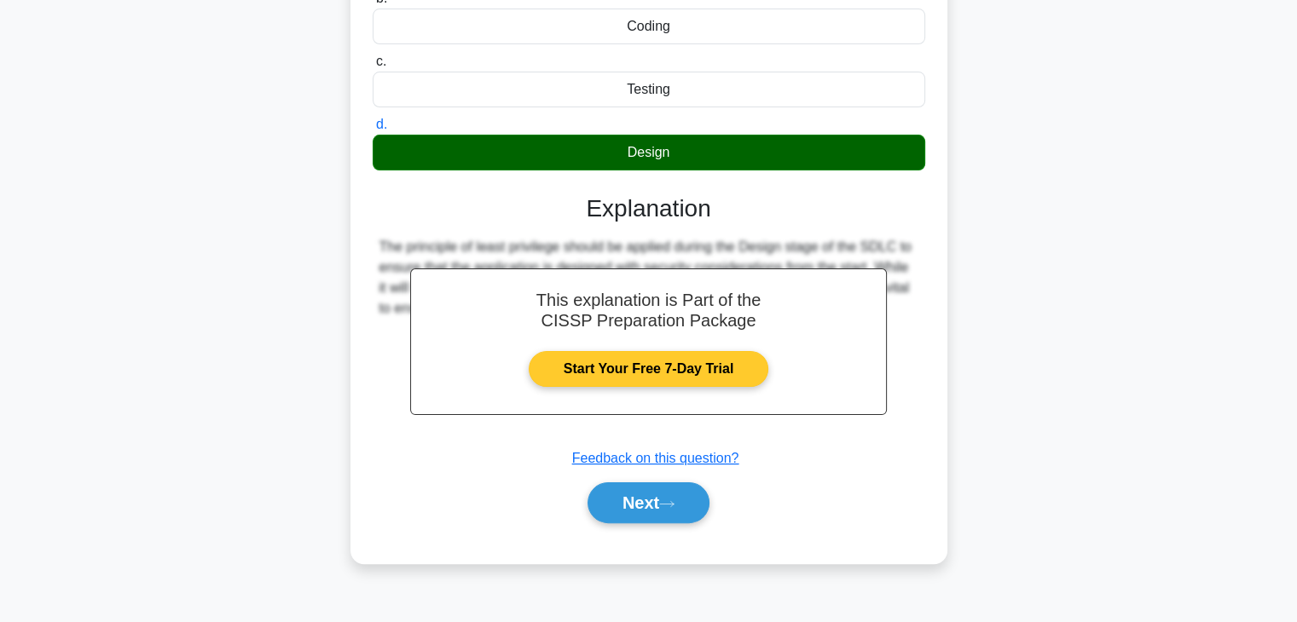
scroll to position [299, 0]
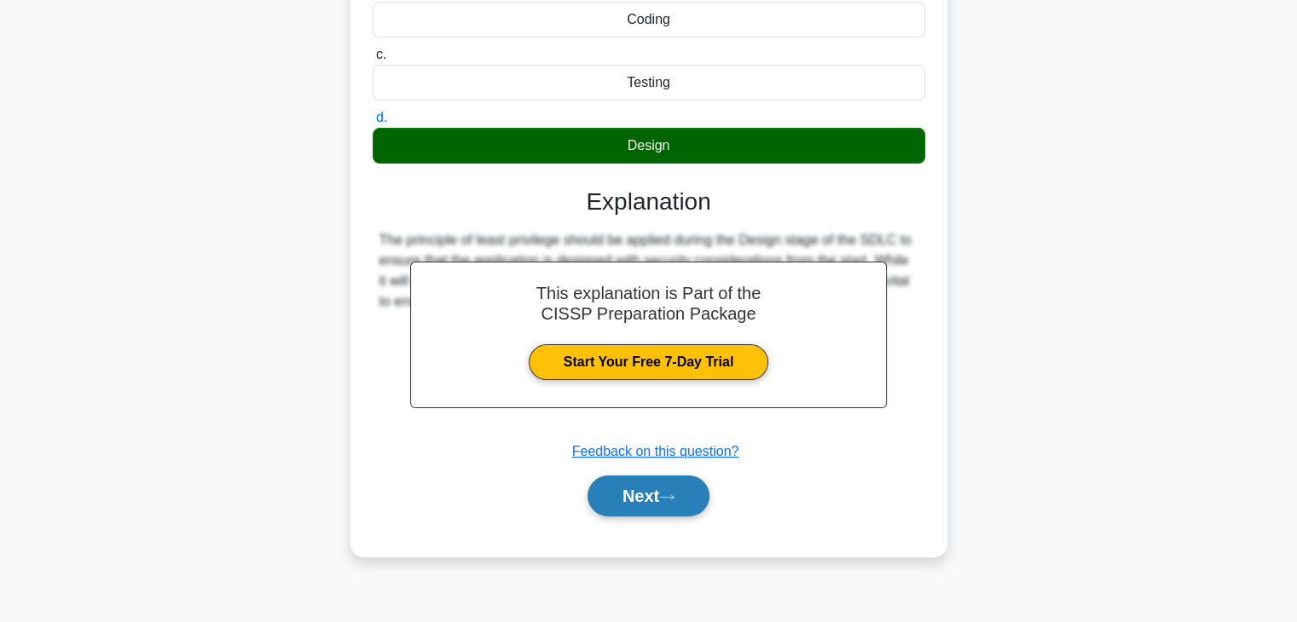
click at [620, 509] on button "Next" at bounding box center [648, 496] width 122 height 41
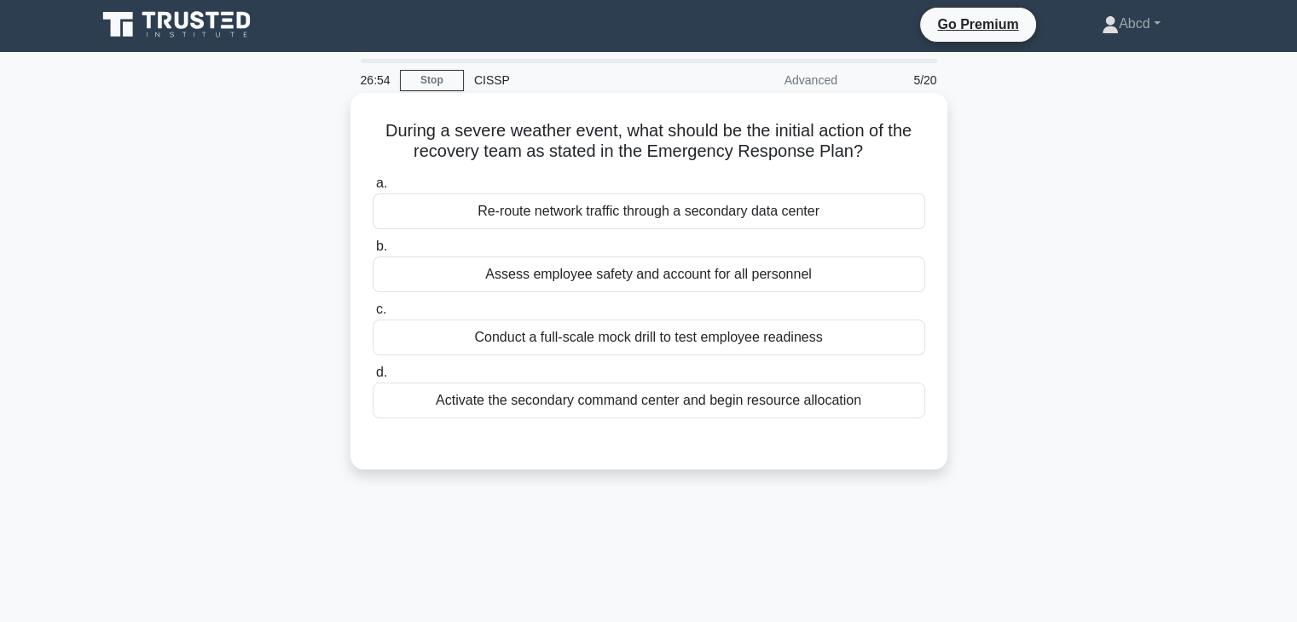
scroll to position [0, 0]
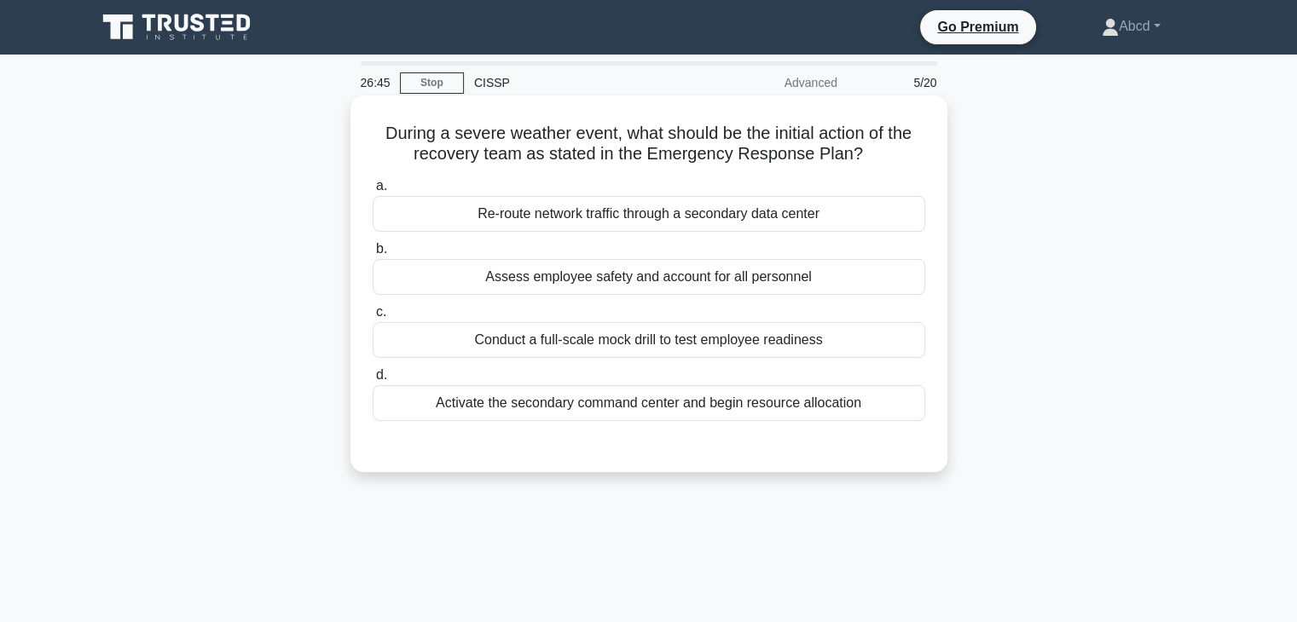
click at [597, 274] on div "Assess employee safety and account for all personnel" at bounding box center [649, 277] width 553 height 36
click at [373, 255] on input "b. Assess employee safety and account for all personnel" at bounding box center [373, 249] width 0 height 11
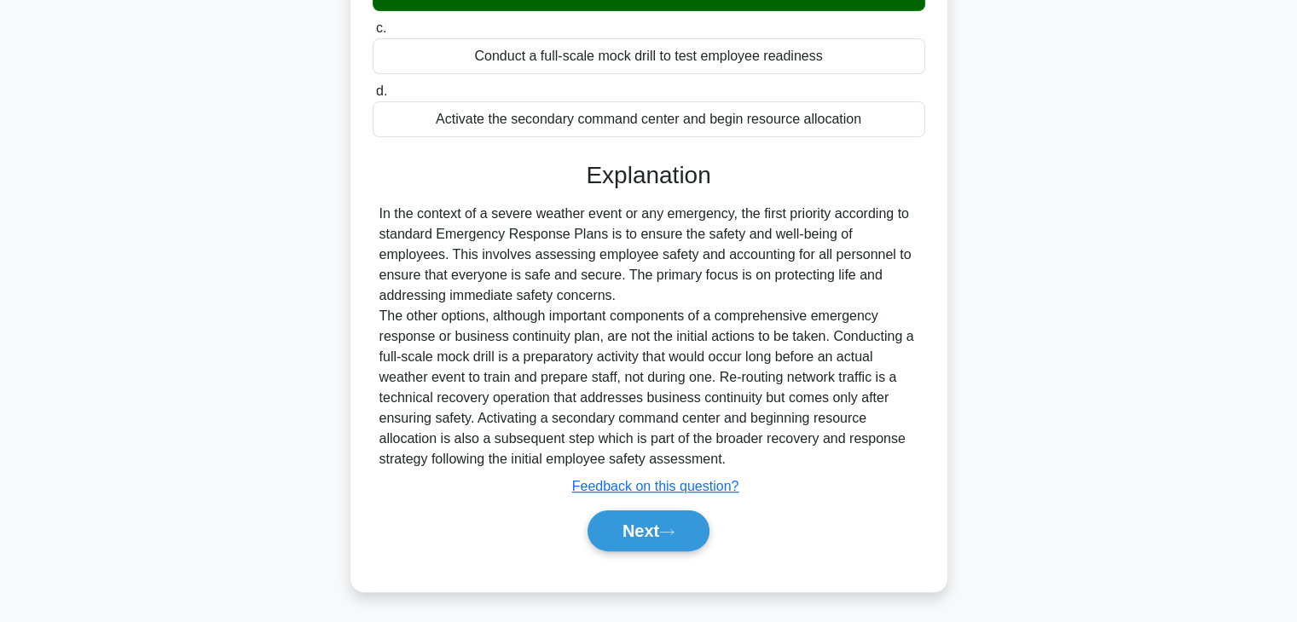
scroll to position [299, 0]
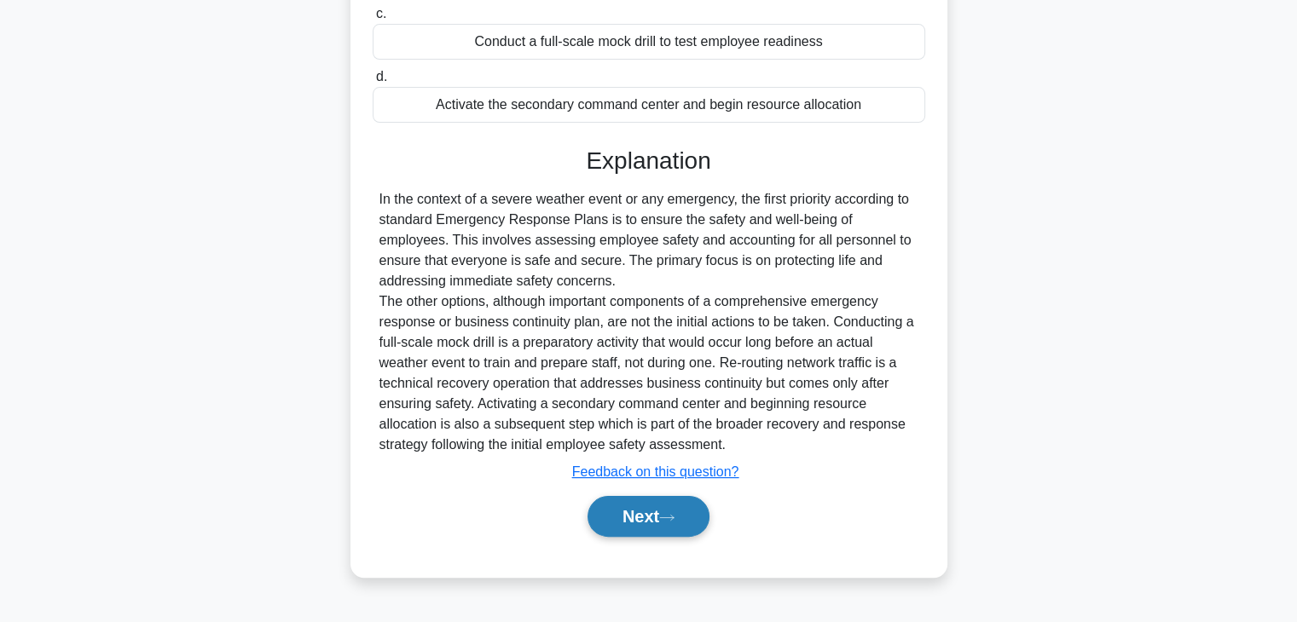
click at [607, 524] on button "Next" at bounding box center [648, 516] width 122 height 41
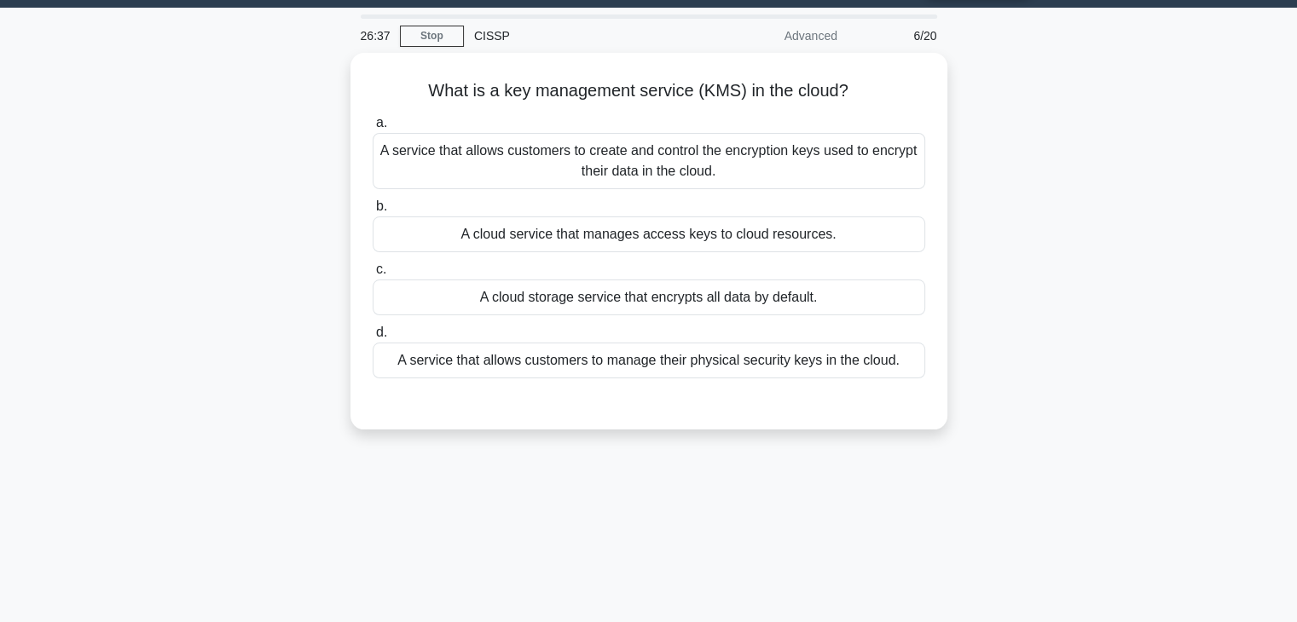
scroll to position [0, 0]
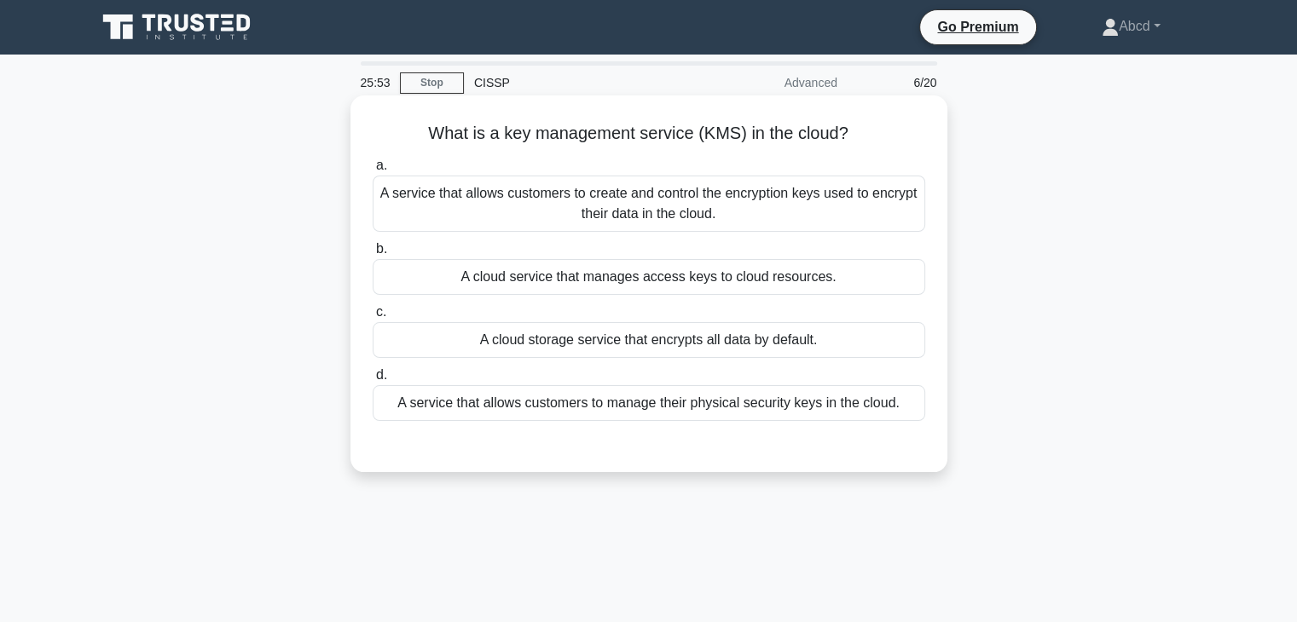
click at [544, 204] on div "A service that allows customers to create and control the encryption keys used …" at bounding box center [649, 204] width 553 height 56
click at [373, 171] on input "a. A service that allows customers to create and control the encryption keys us…" at bounding box center [373, 165] width 0 height 11
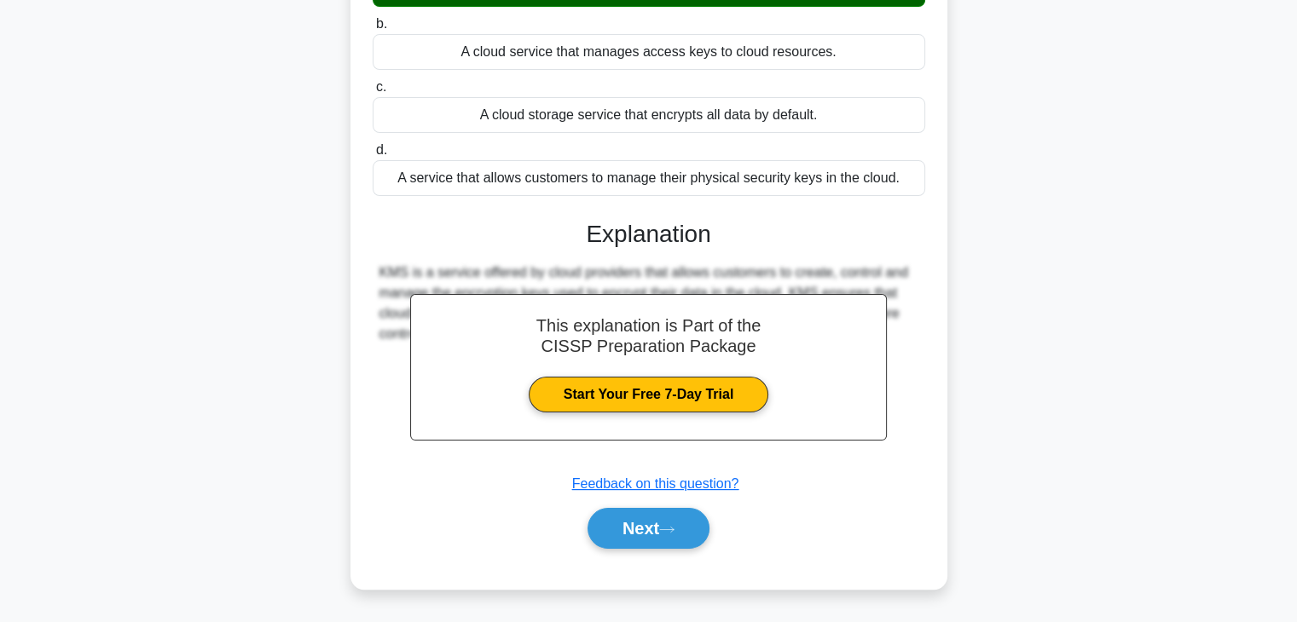
scroll to position [299, 0]
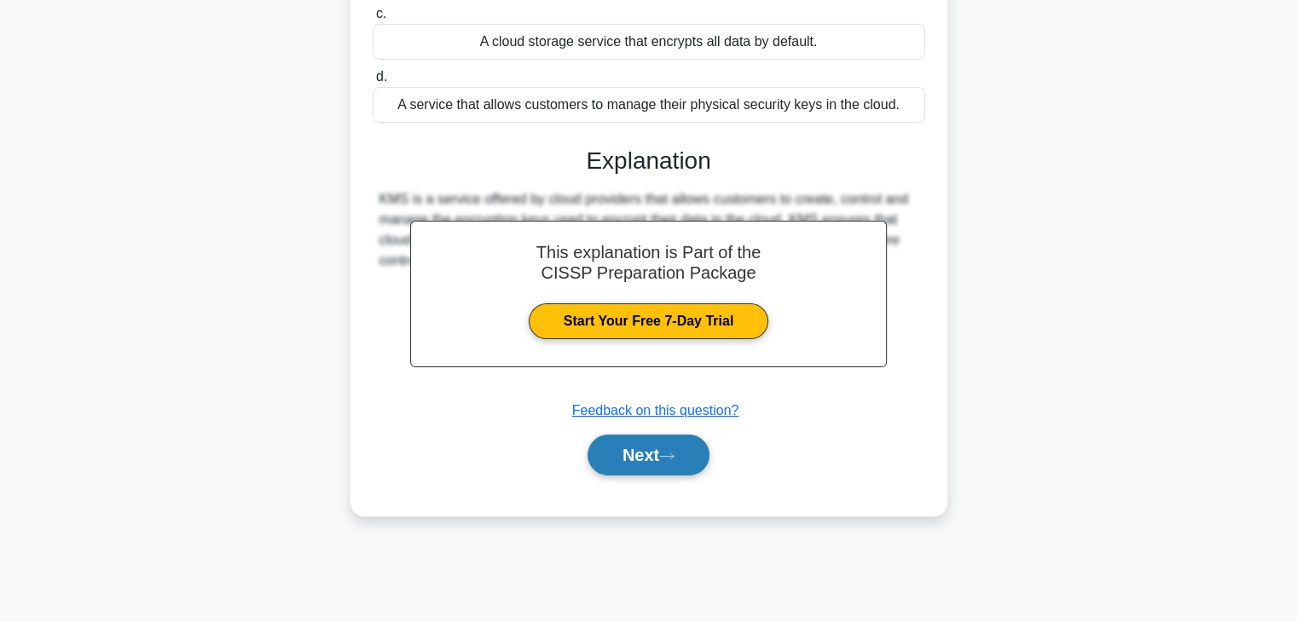
click at [692, 447] on button "Next" at bounding box center [648, 455] width 122 height 41
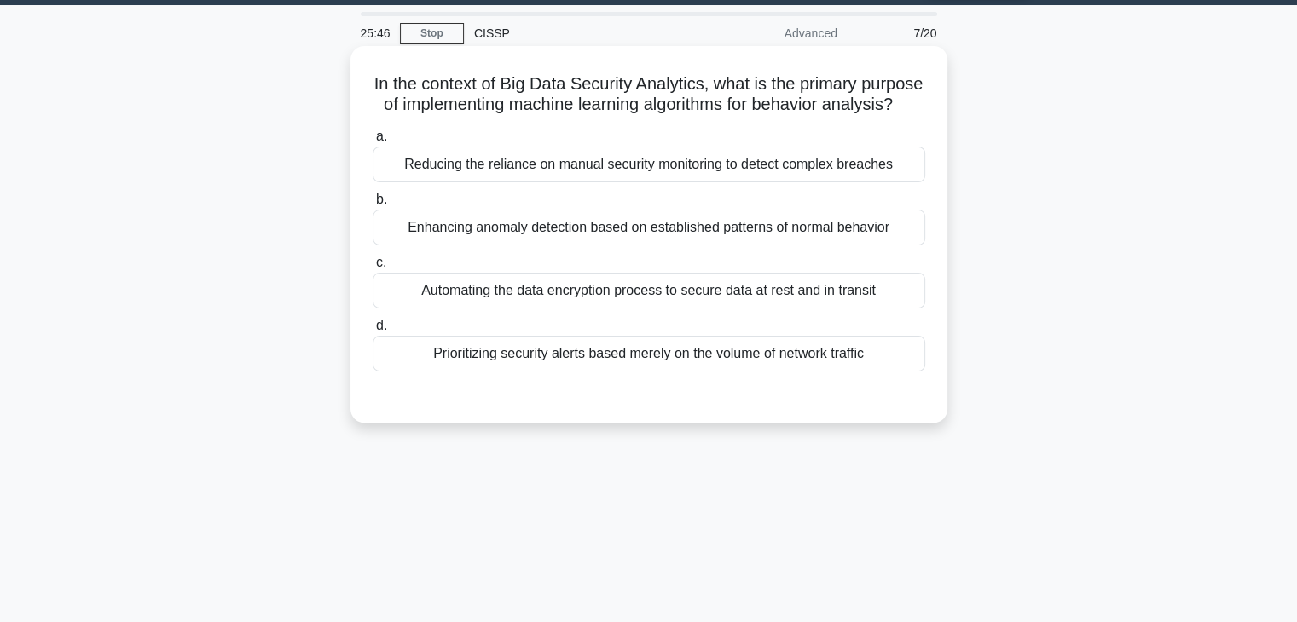
scroll to position [43, 0]
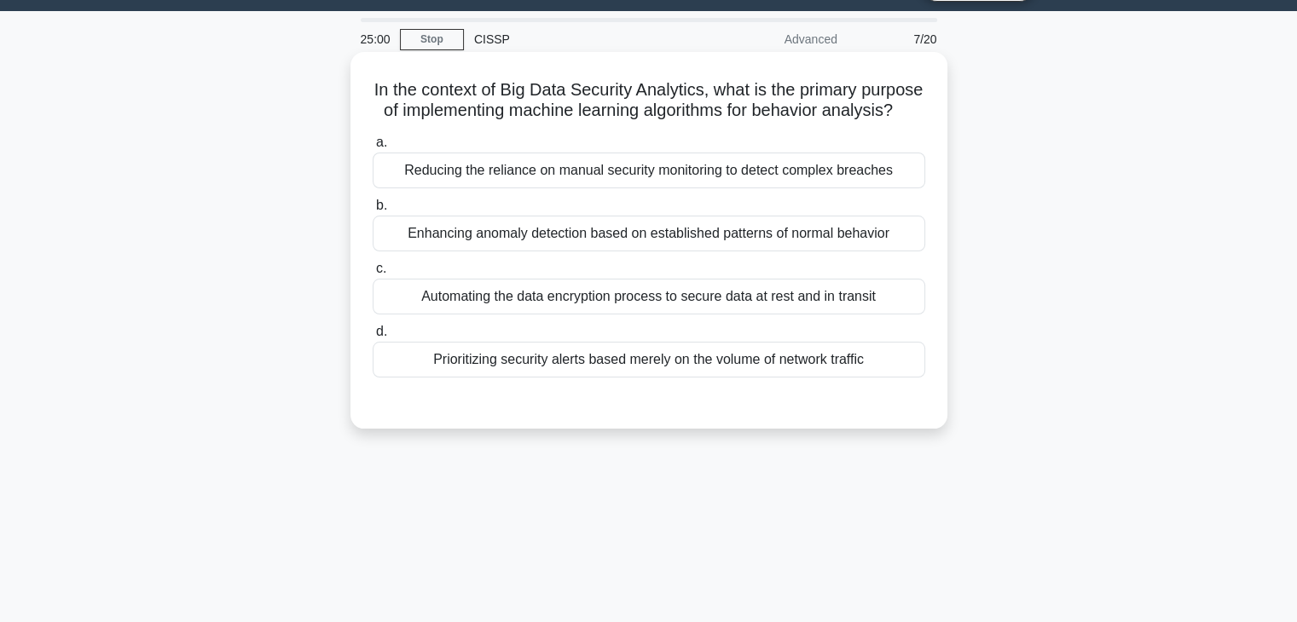
click at [811, 240] on div "Enhancing anomaly detection based on established patterns of normal behavior" at bounding box center [649, 234] width 553 height 36
click at [373, 211] on input "b. Enhancing anomaly detection based on established patterns of normal behavior" at bounding box center [373, 205] width 0 height 11
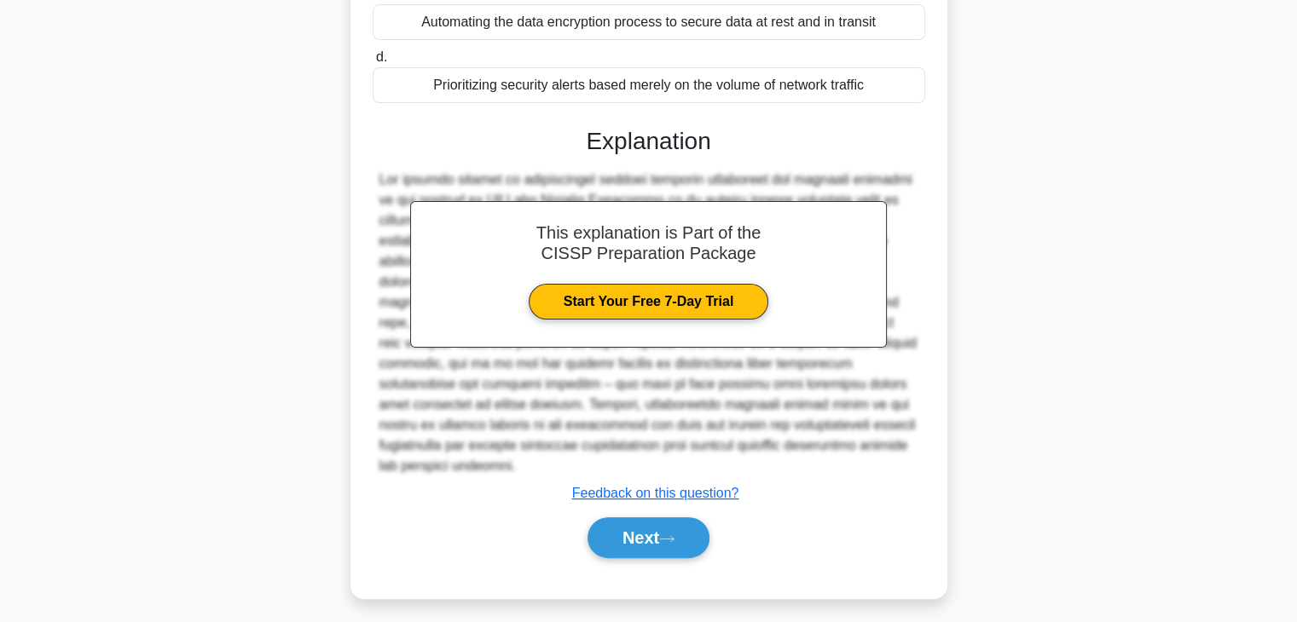
scroll to position [326, 0]
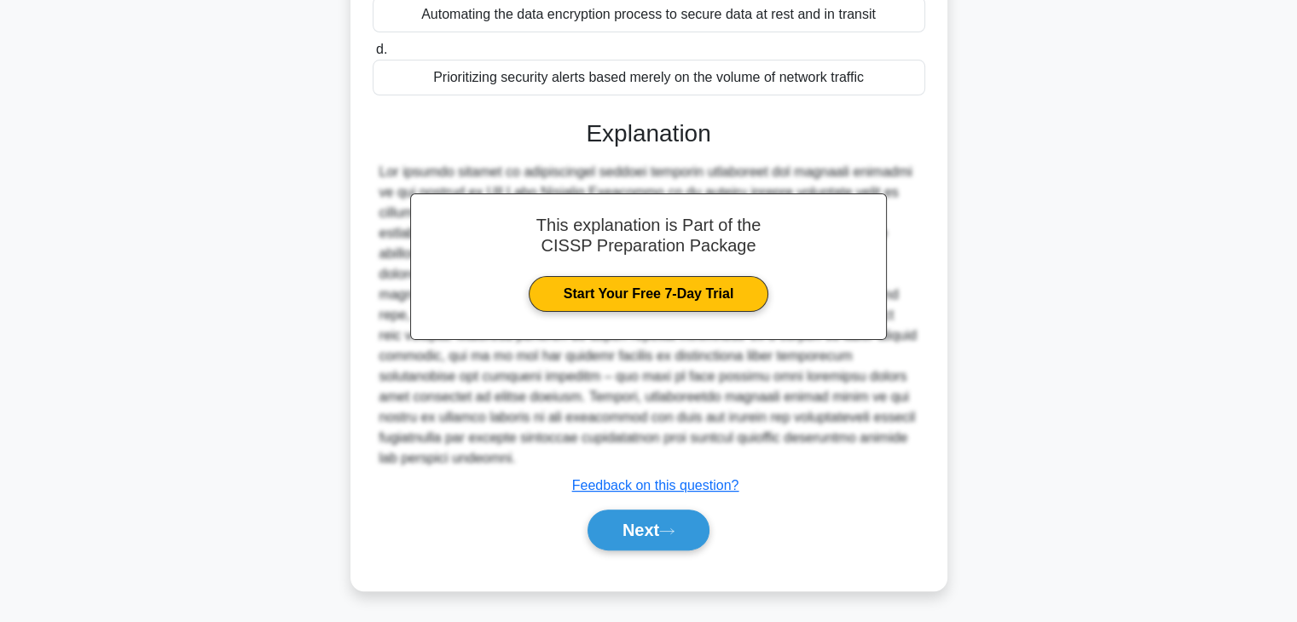
click at [639, 510] on button "Next" at bounding box center [648, 530] width 122 height 41
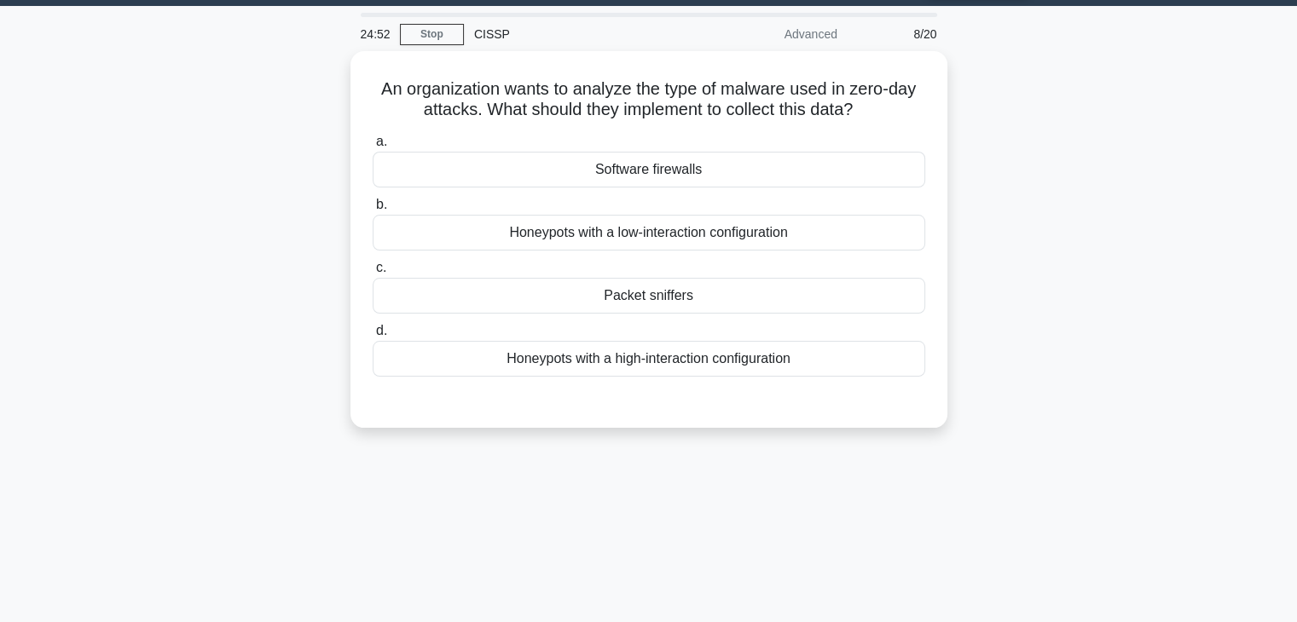
scroll to position [0, 0]
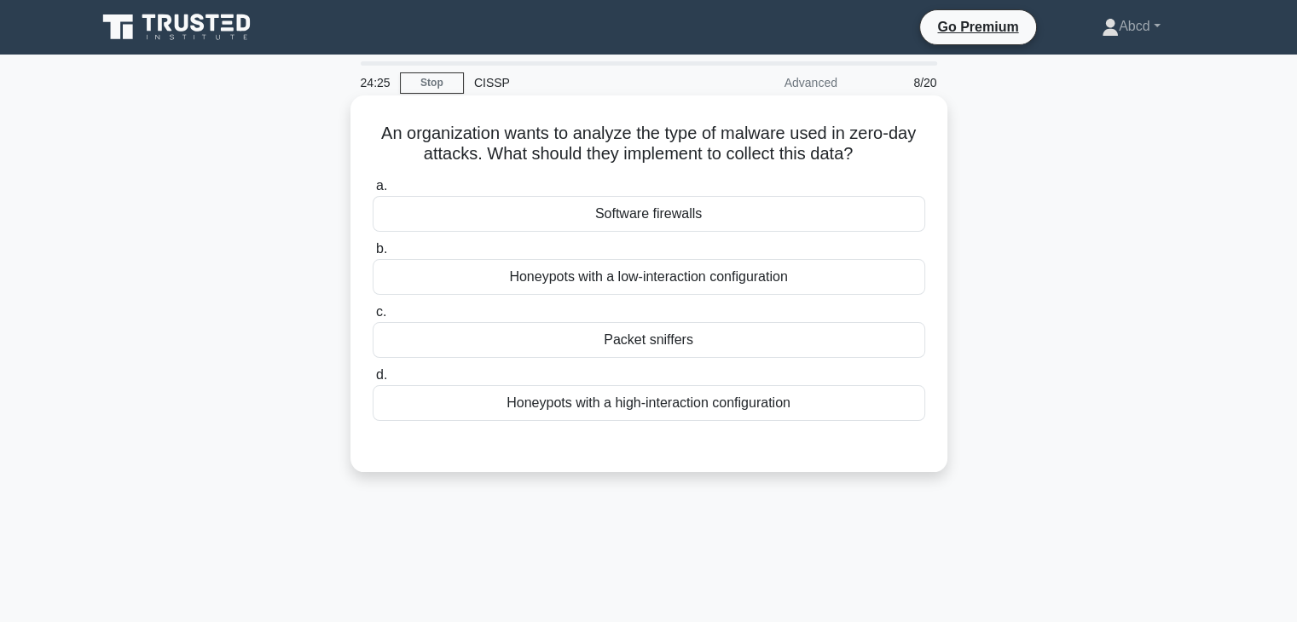
click at [689, 403] on div "Honeypots with a high-interaction configuration" at bounding box center [649, 403] width 553 height 36
click at [373, 381] on input "d. Honeypots with a high-interaction configuration" at bounding box center [373, 375] width 0 height 11
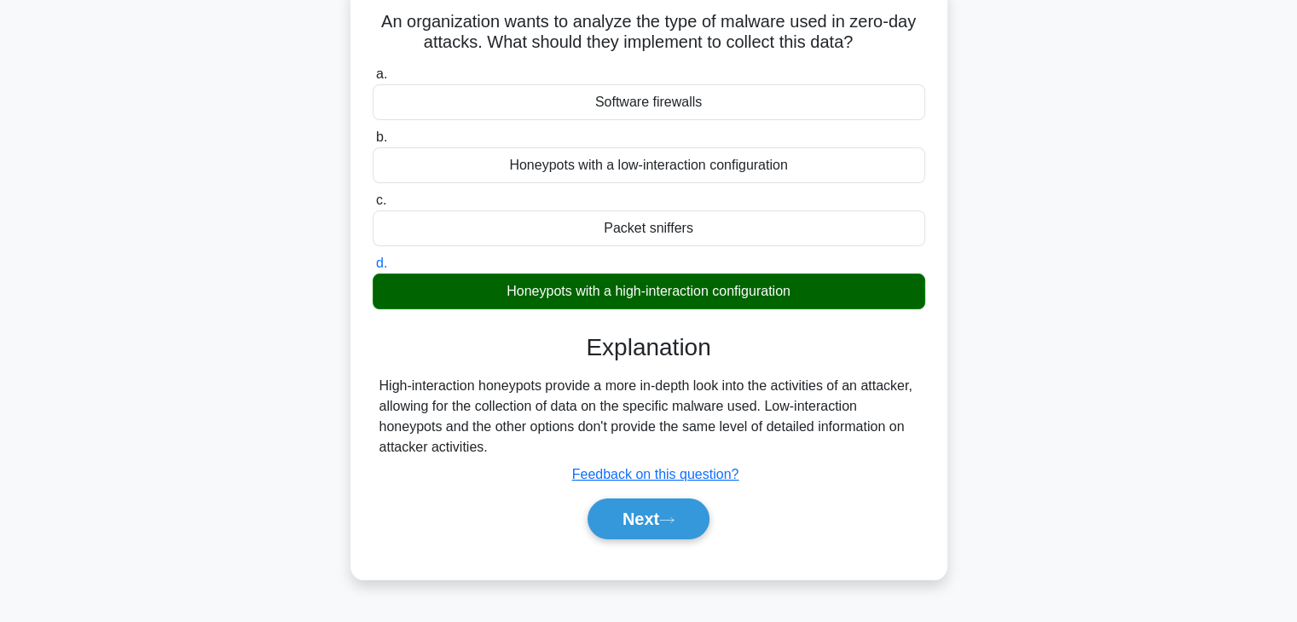
scroll to position [171, 0]
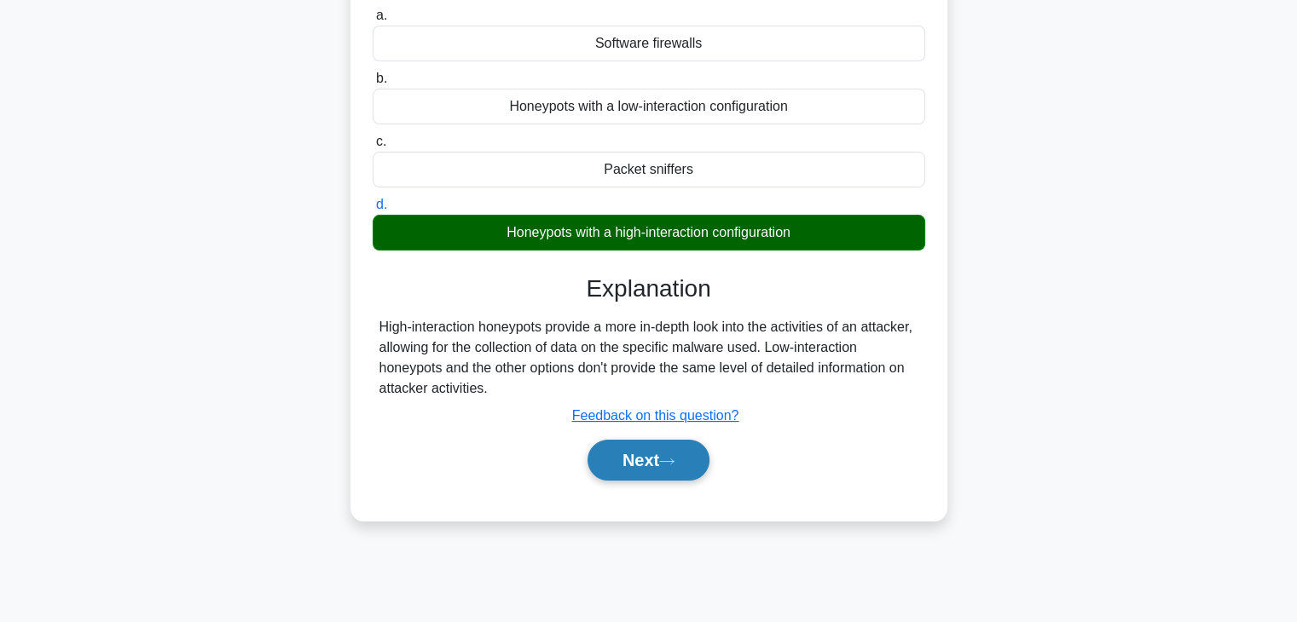
click at [695, 466] on button "Next" at bounding box center [648, 460] width 122 height 41
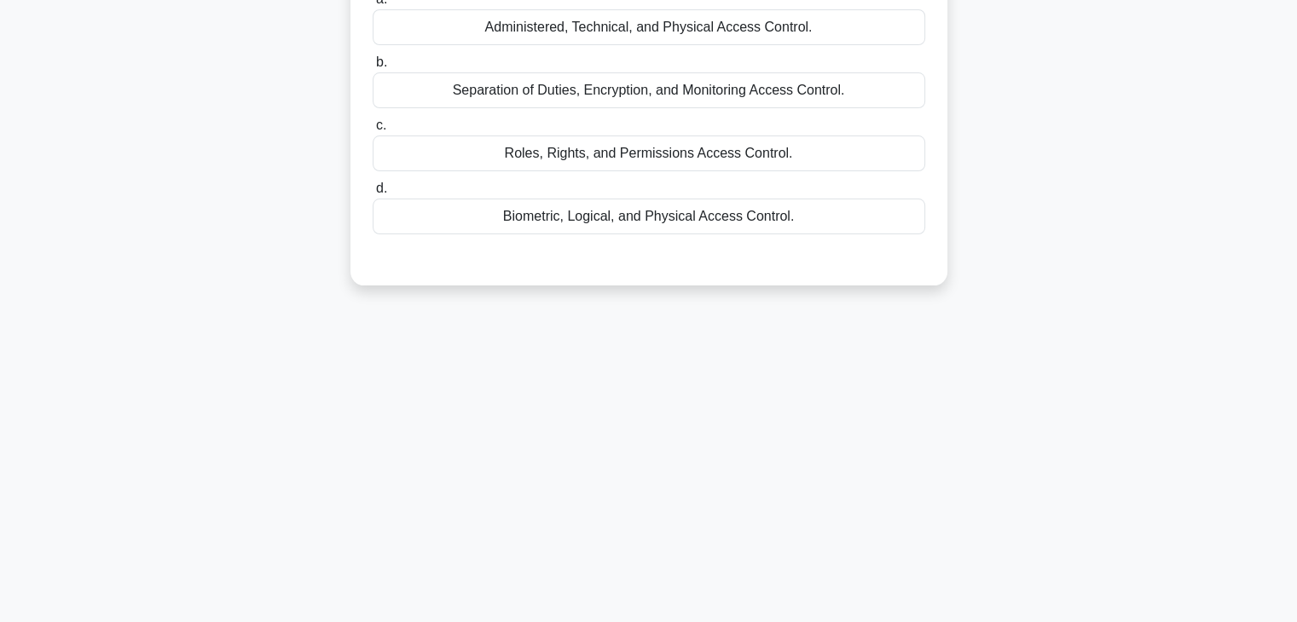
drag, startPoint x: 688, startPoint y: 463, endPoint x: 674, endPoint y: 462, distance: 13.7
click at [679, 461] on div "24:10 Stop CISSP Advanced 9/20 What are the three main categories of Access Con…" at bounding box center [648, 317] width 1125 height 853
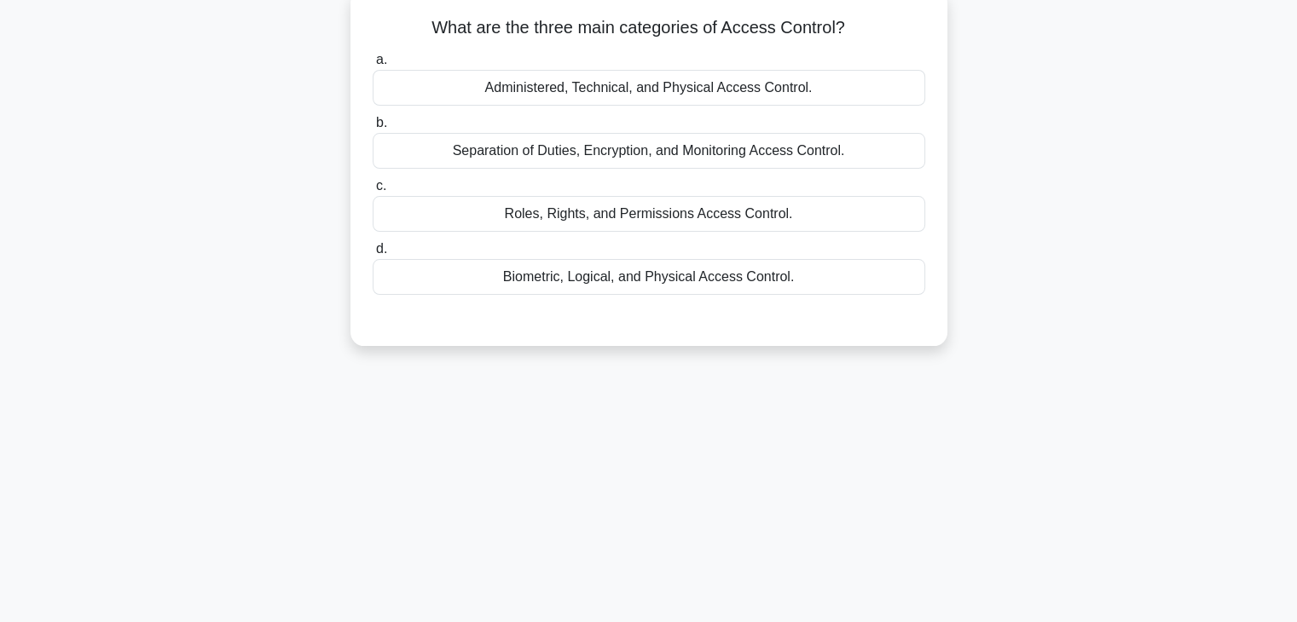
scroll to position [0, 0]
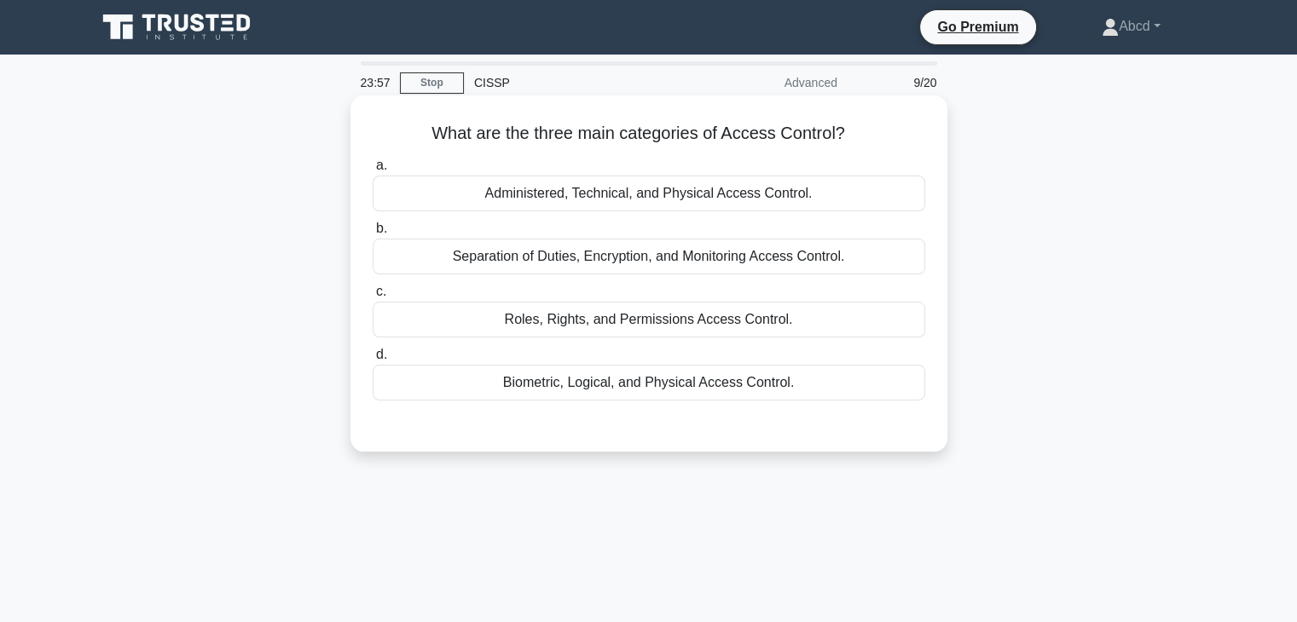
click at [577, 194] on div "Administered, Technical, and Physical Access Control." at bounding box center [649, 194] width 553 height 36
click at [373, 171] on input "a. Administered, Technical, and Physical Access Control." at bounding box center [373, 165] width 0 height 11
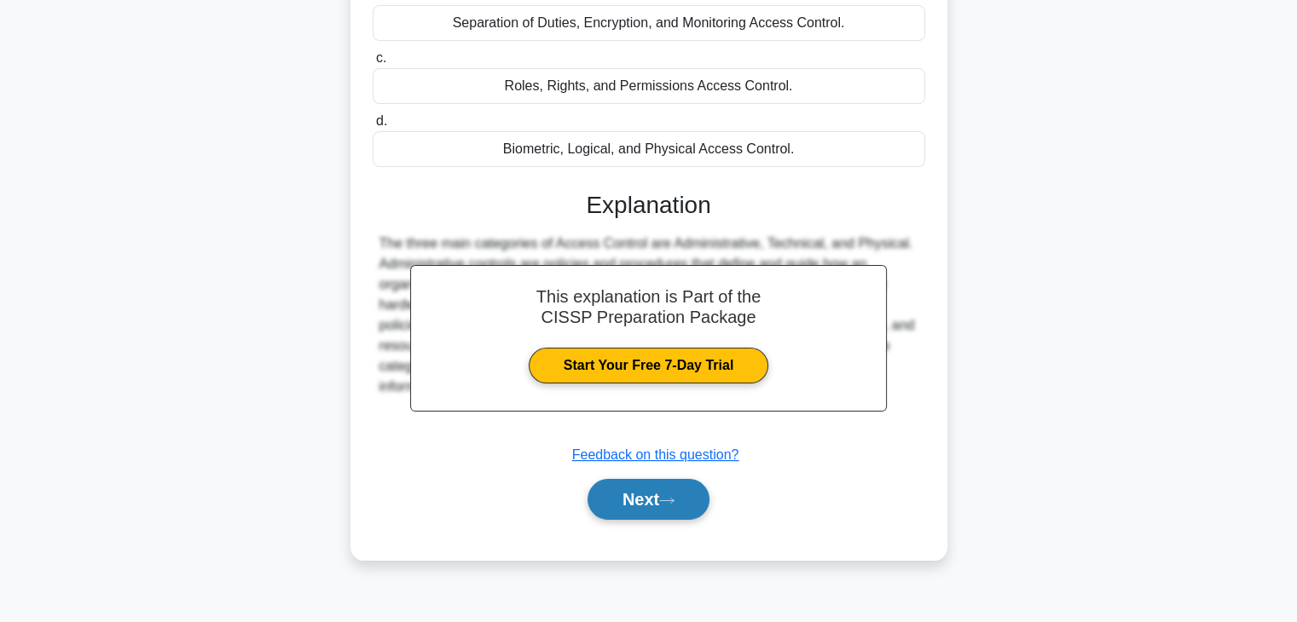
scroll to position [256, 0]
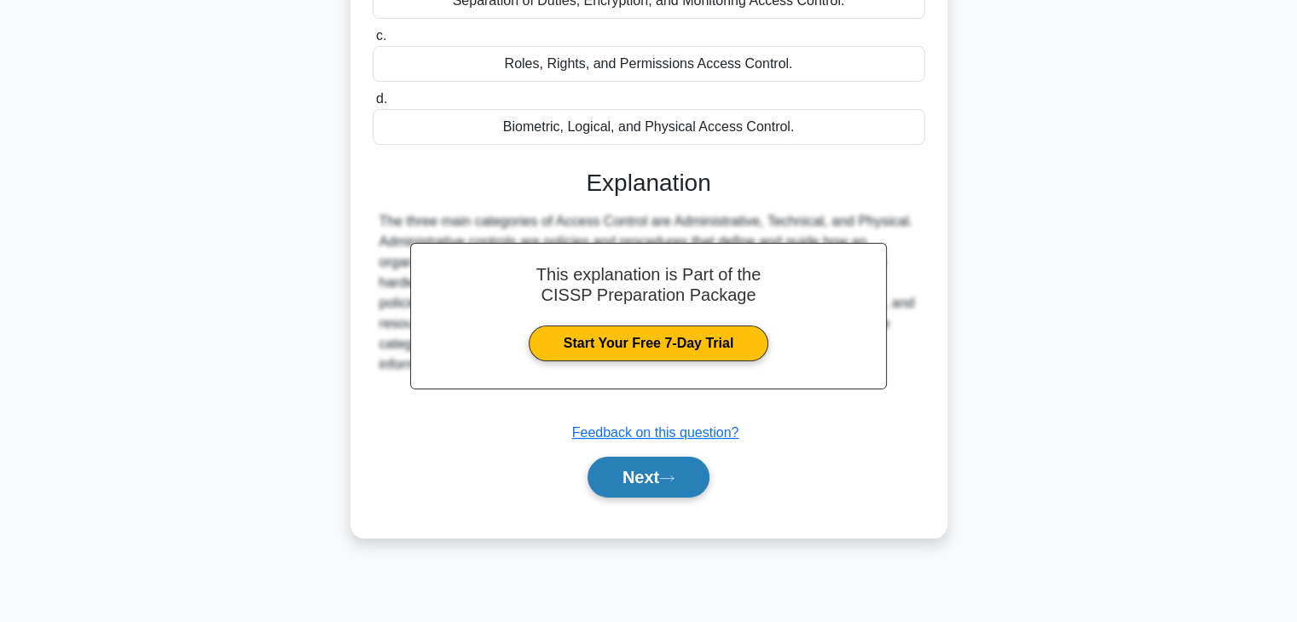
click at [647, 485] on button "Next" at bounding box center [648, 477] width 122 height 41
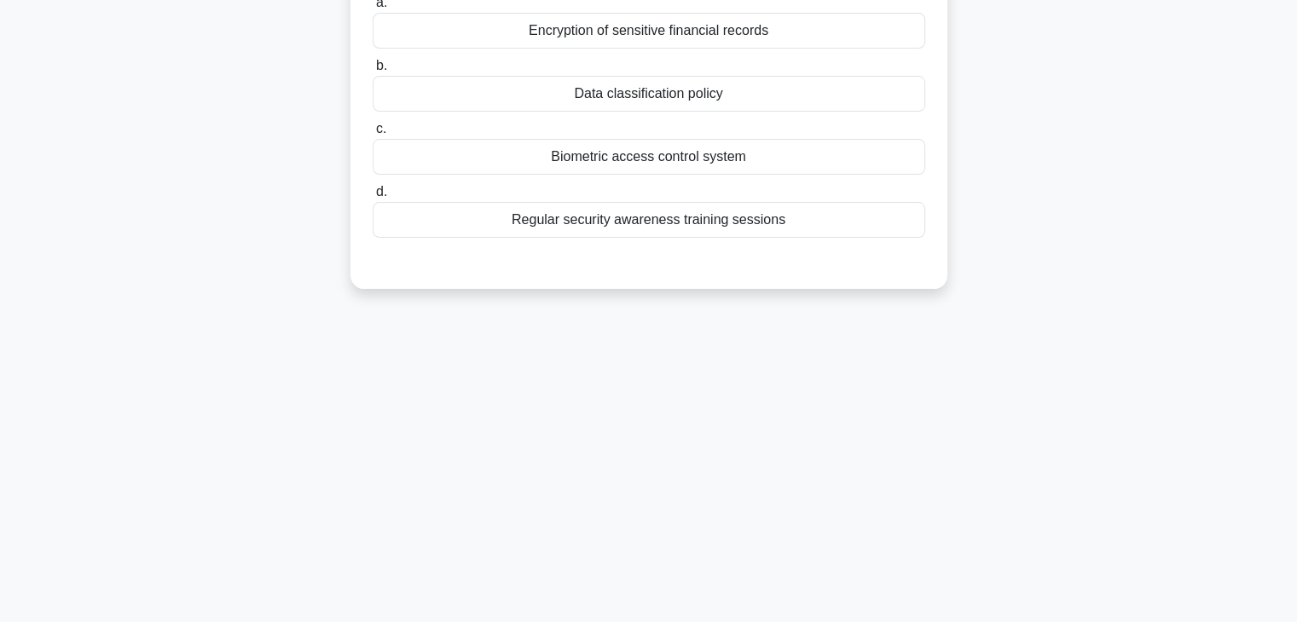
scroll to position [0, 0]
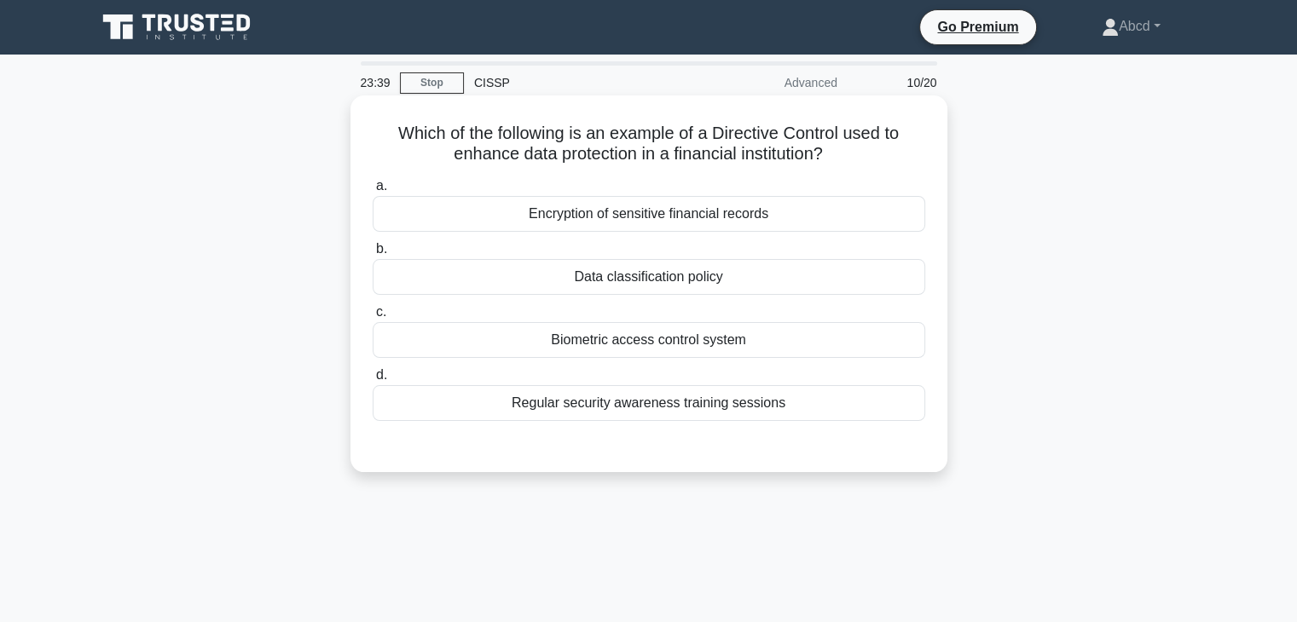
click at [635, 287] on div "Data classification policy" at bounding box center [649, 277] width 553 height 36
click at [373, 255] on input "b. Data classification policy" at bounding box center [373, 249] width 0 height 11
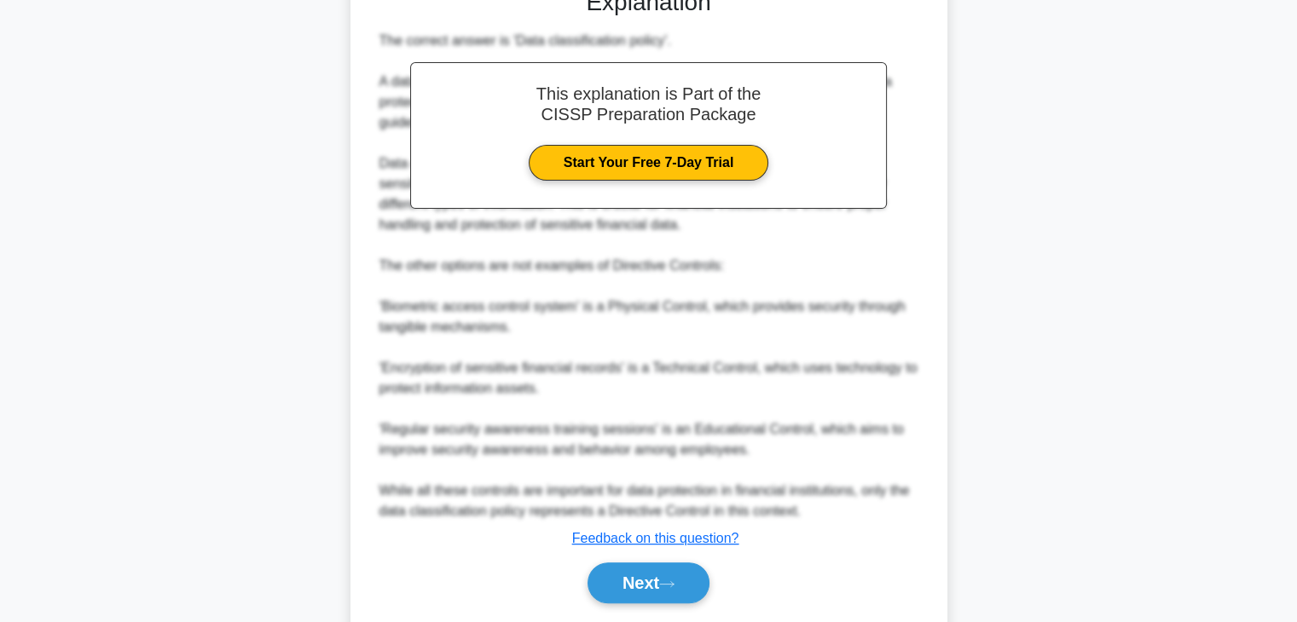
scroll to position [510, 0]
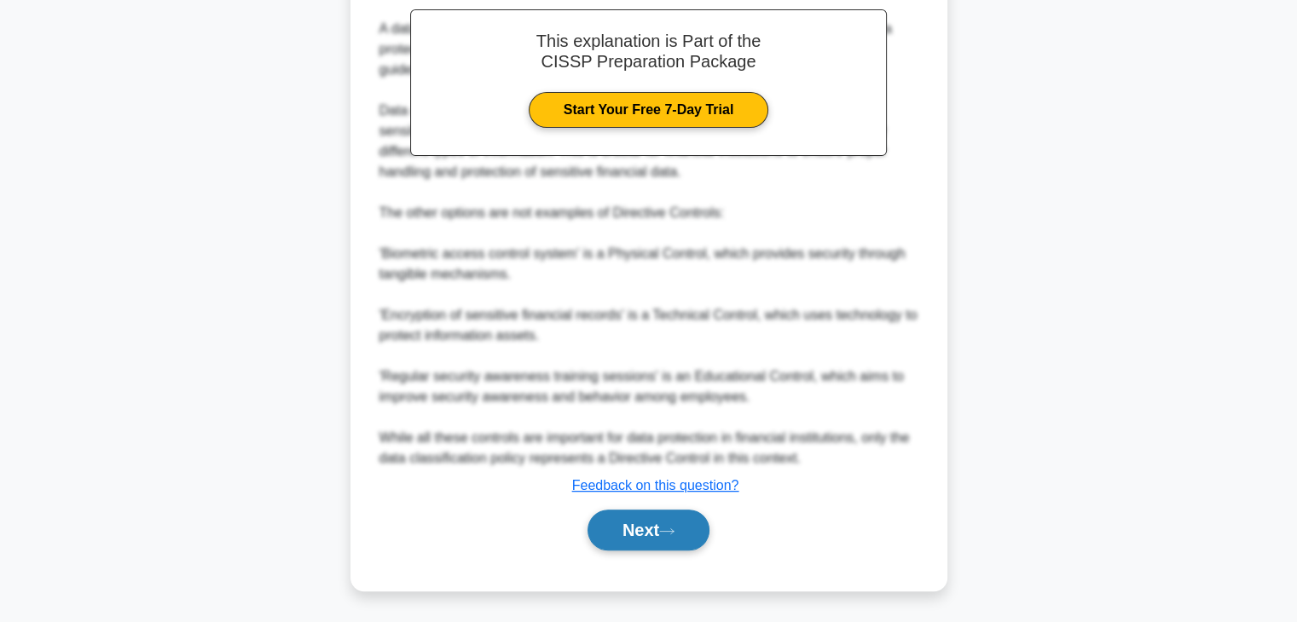
click at [648, 523] on button "Next" at bounding box center [648, 530] width 122 height 41
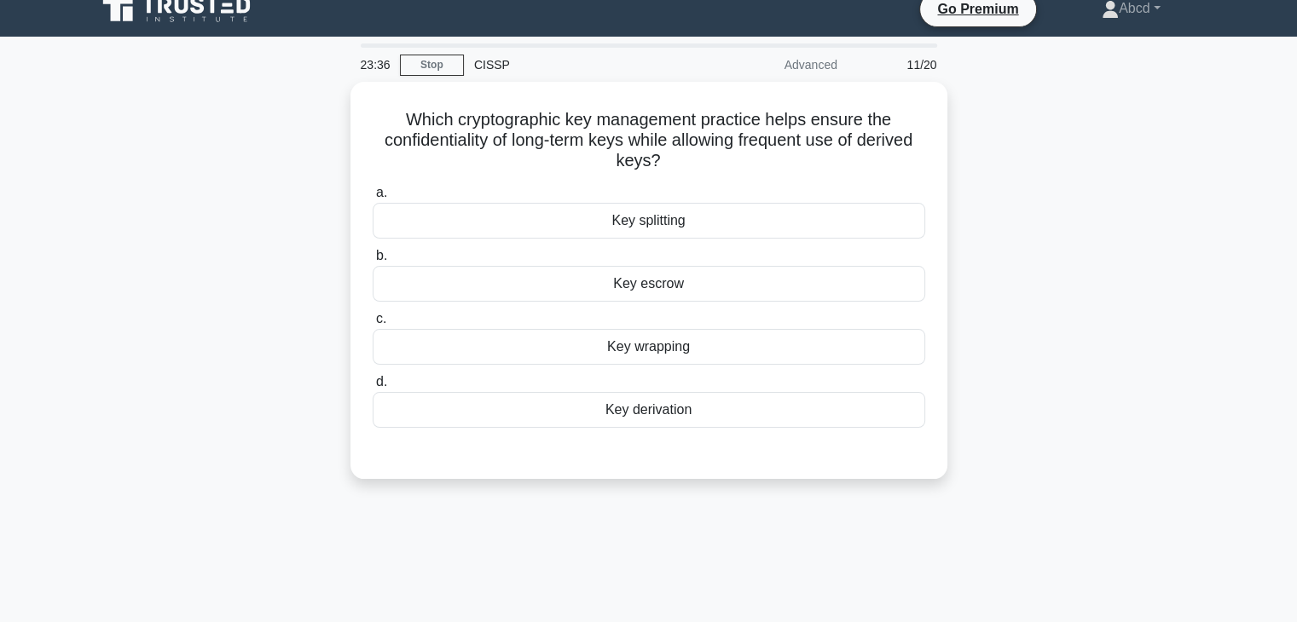
scroll to position [0, 0]
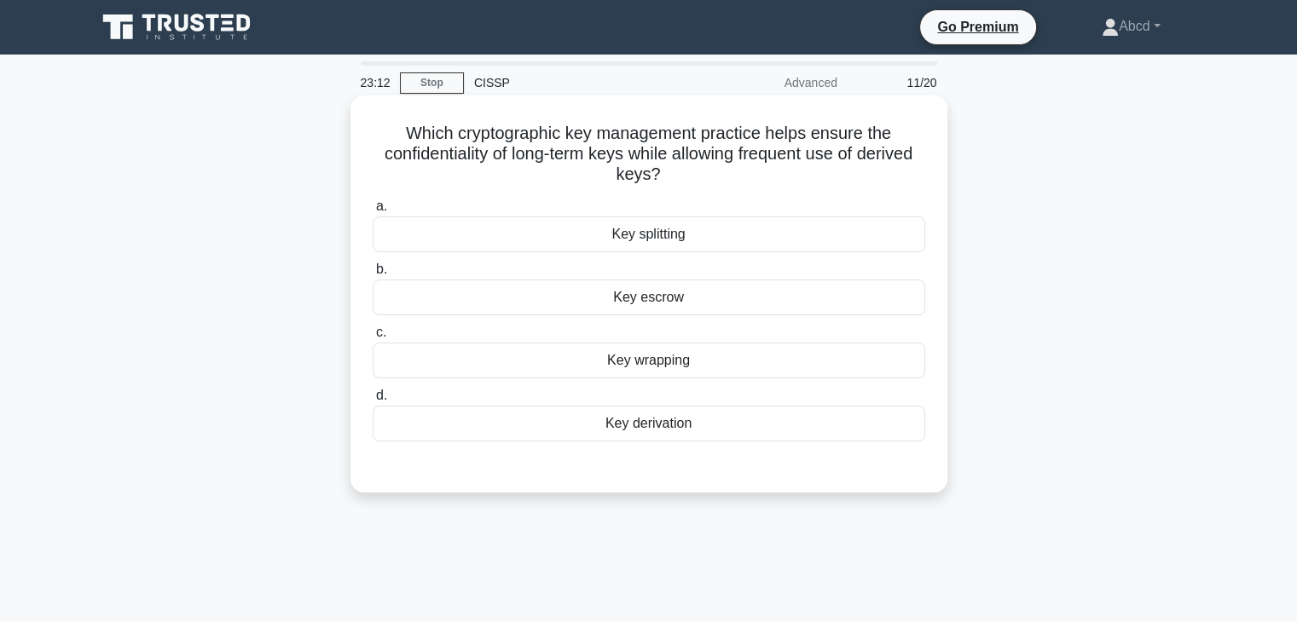
click at [658, 310] on div "Key escrow" at bounding box center [649, 298] width 553 height 36
click at [373, 275] on input "b. Key escrow" at bounding box center [373, 269] width 0 height 11
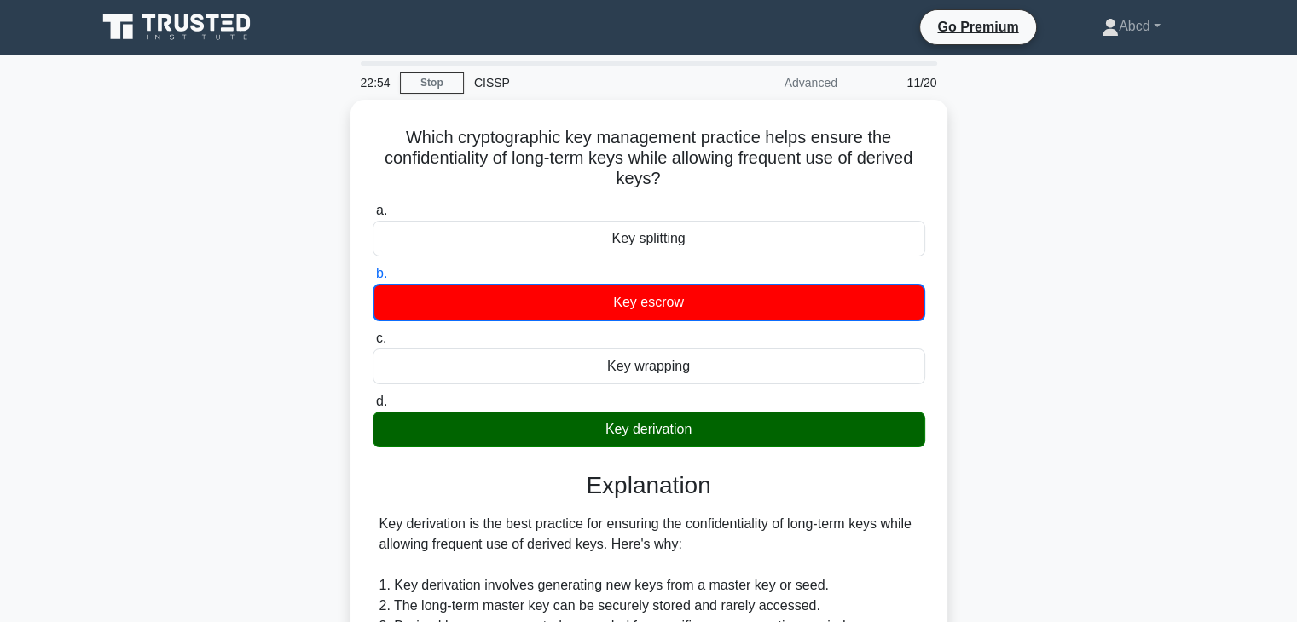
drag, startPoint x: 658, startPoint y: 315, endPoint x: 270, endPoint y: 274, distance: 390.1
click at [270, 274] on div "Which cryptographic key management practice helps ensure the confidentiality of…" at bounding box center [648, 583] width 1125 height 966
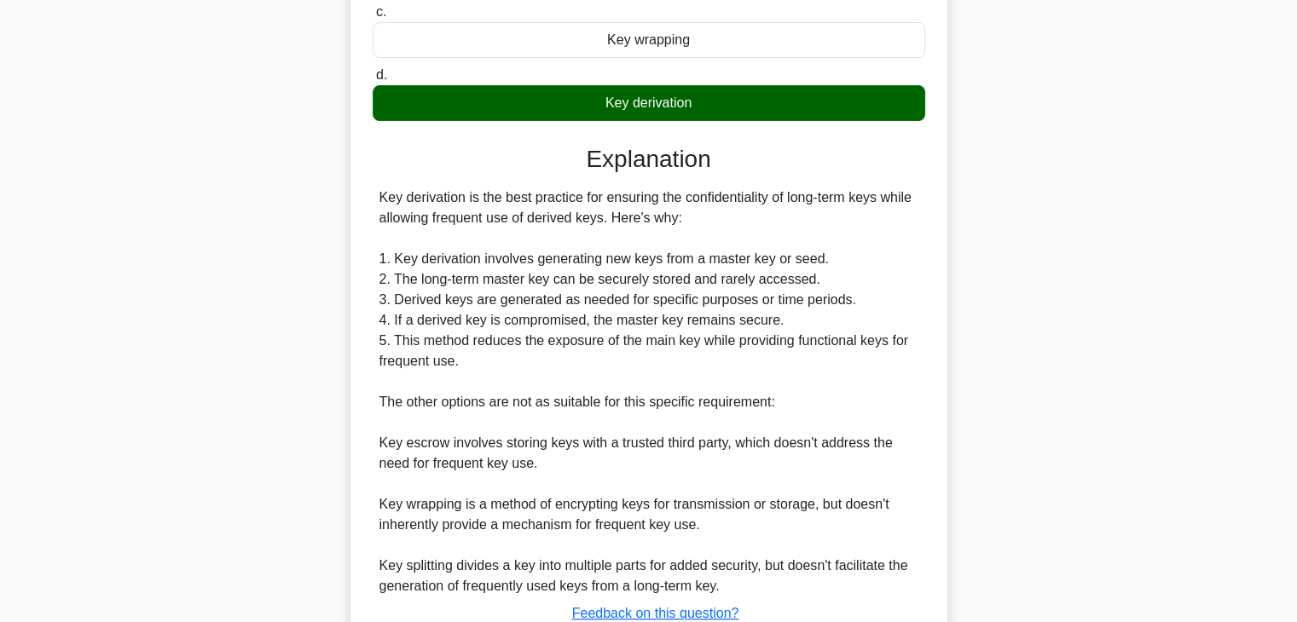
scroll to position [450, 0]
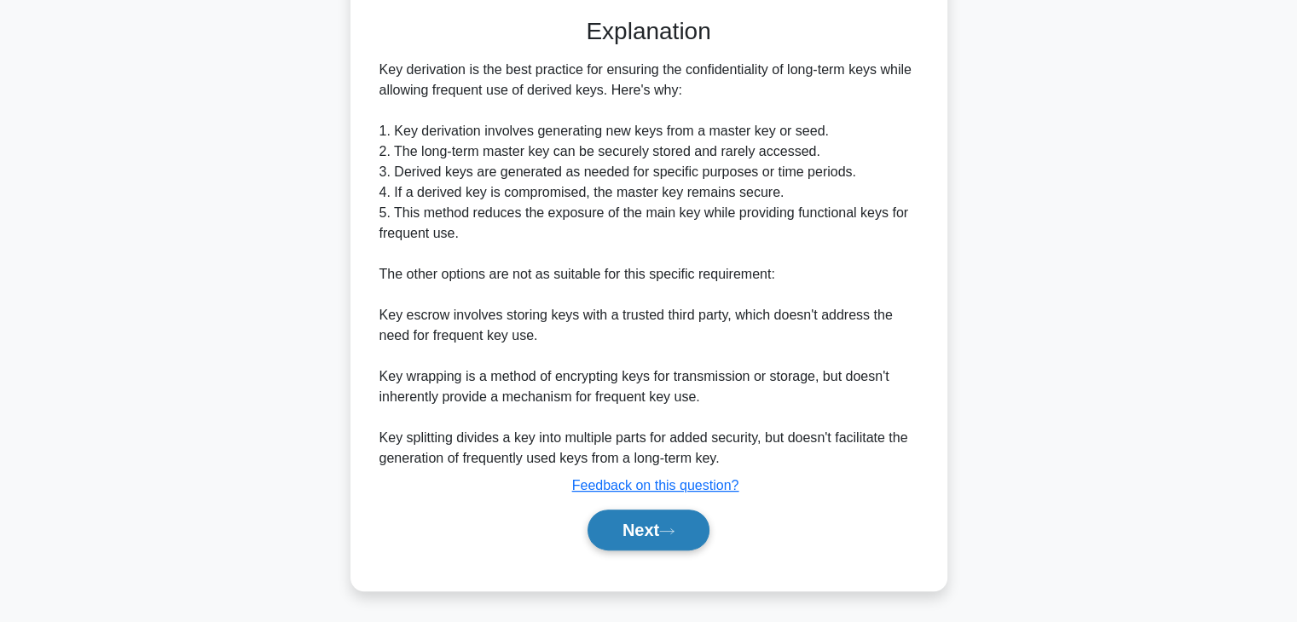
drag, startPoint x: 609, startPoint y: 529, endPoint x: 599, endPoint y: 529, distance: 9.4
click at [607, 529] on button "Next" at bounding box center [648, 530] width 122 height 41
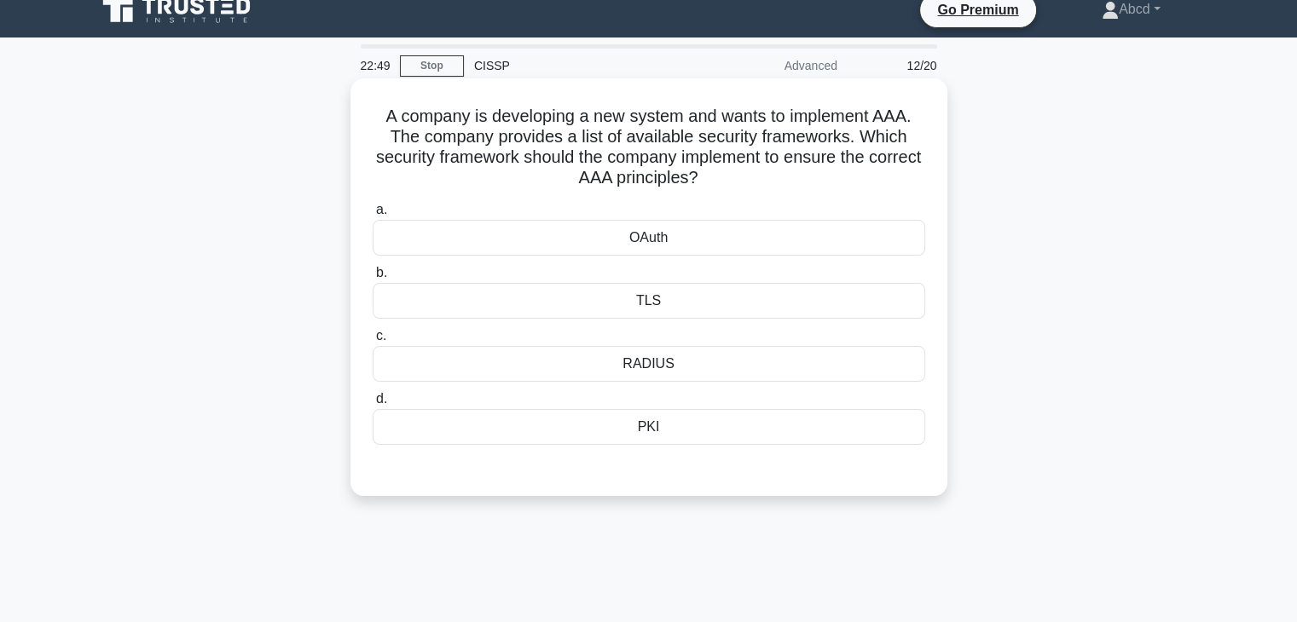
scroll to position [0, 0]
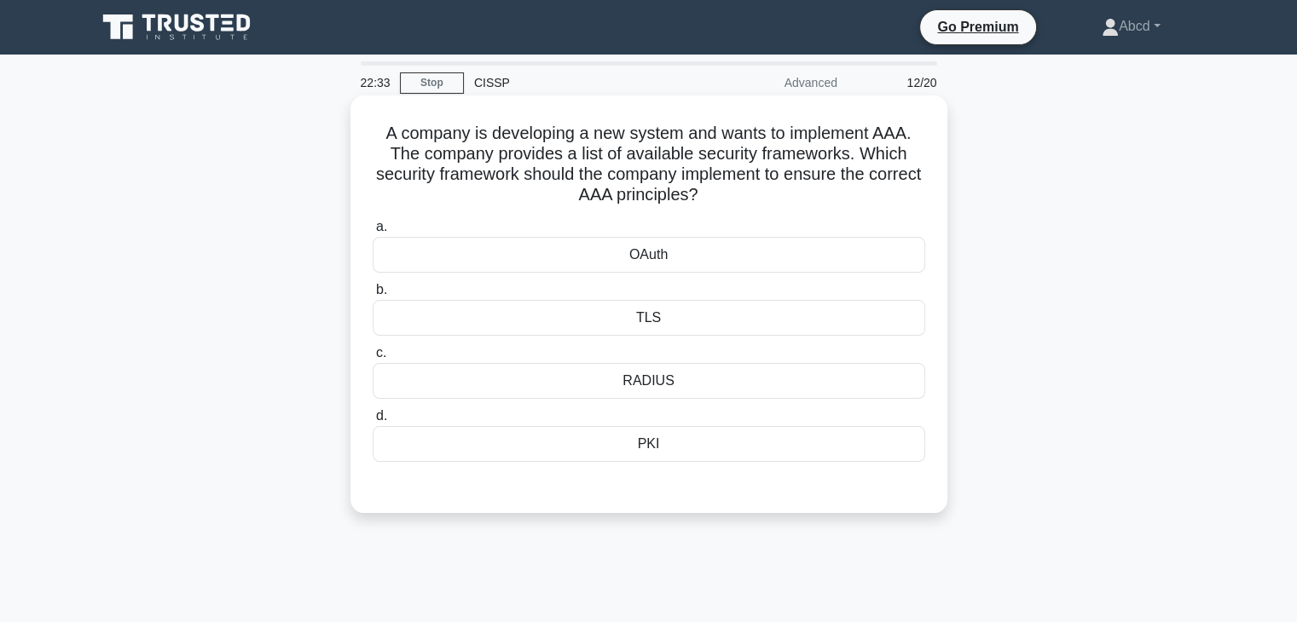
click at [647, 265] on div "OAuth" at bounding box center [649, 255] width 553 height 36
click at [373, 233] on input "a. OAuth" at bounding box center [373, 227] width 0 height 11
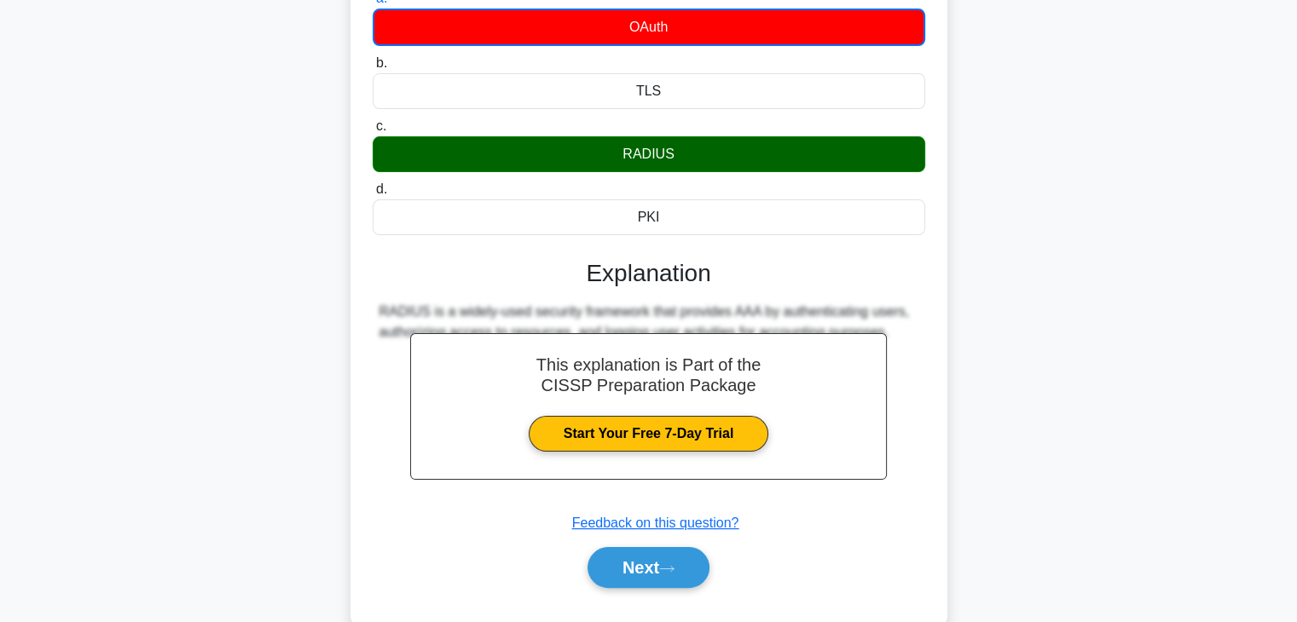
scroll to position [256, 0]
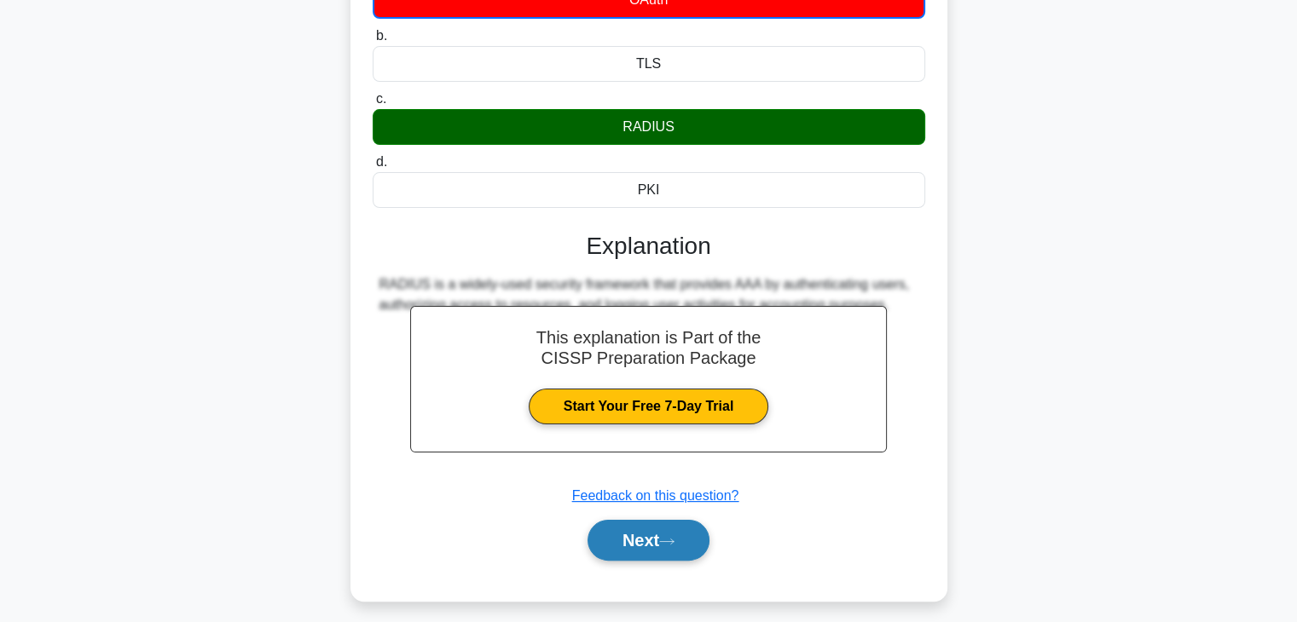
click at [666, 525] on button "Next" at bounding box center [648, 540] width 122 height 41
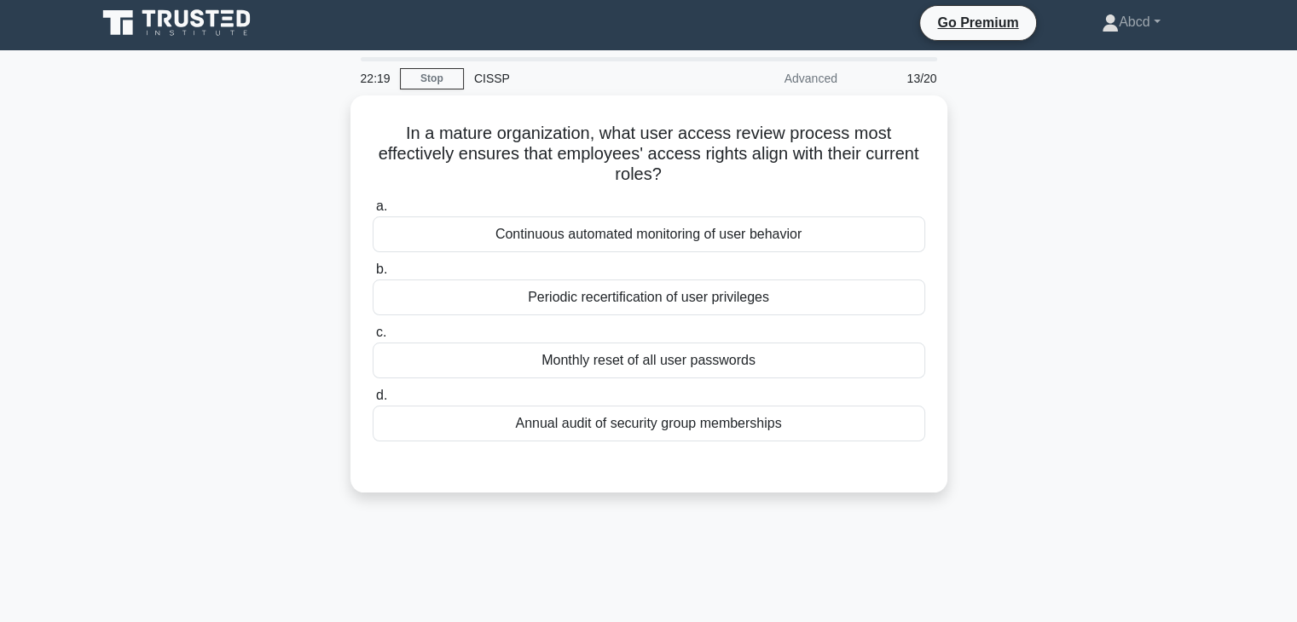
scroll to position [0, 0]
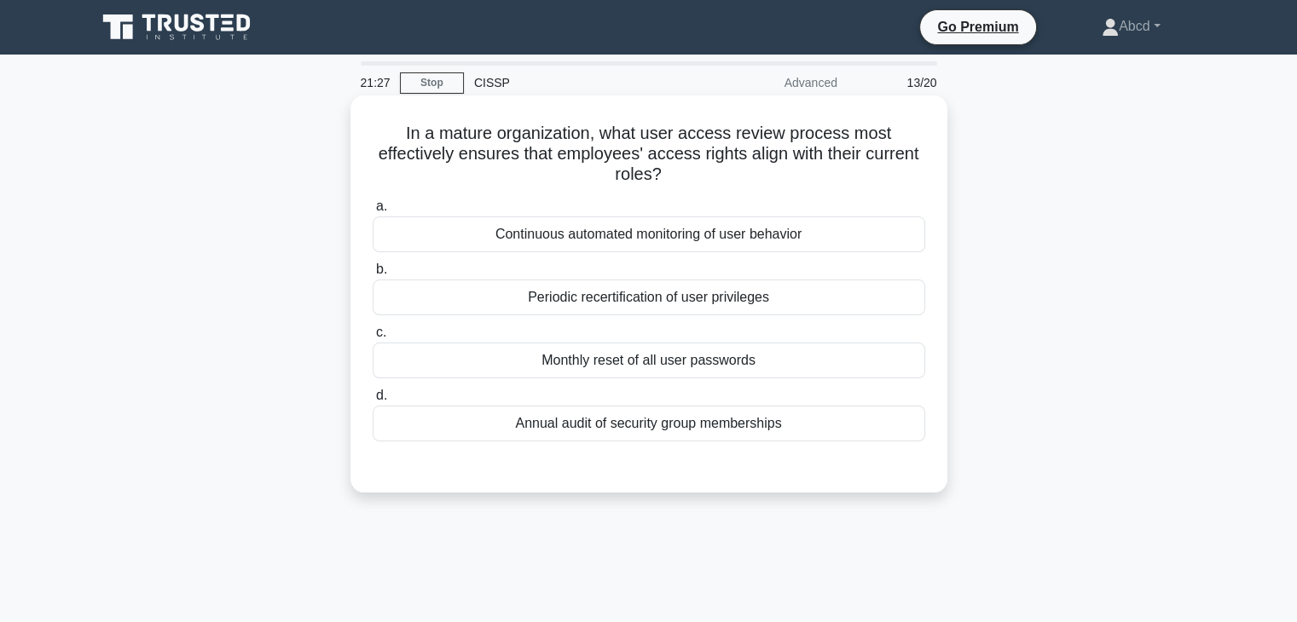
click at [610, 304] on div "Periodic recertification of user privileges" at bounding box center [649, 298] width 553 height 36
click at [373, 275] on input "b. Periodic recertification of user privileges" at bounding box center [373, 269] width 0 height 11
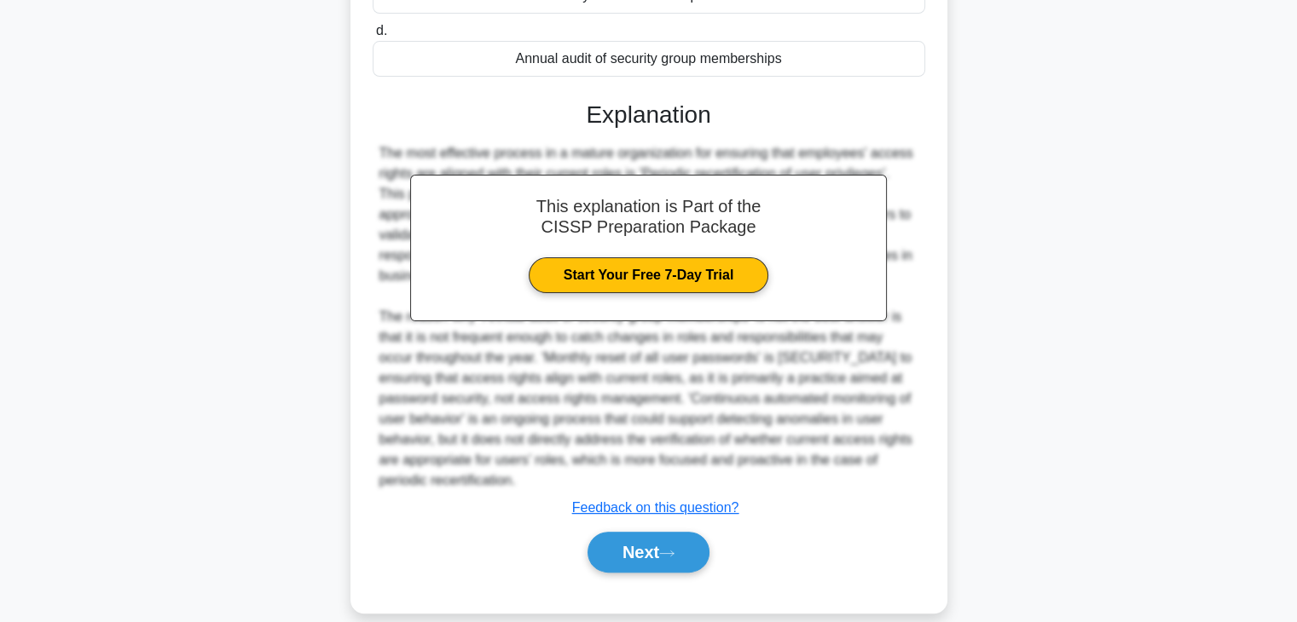
scroll to position [367, 0]
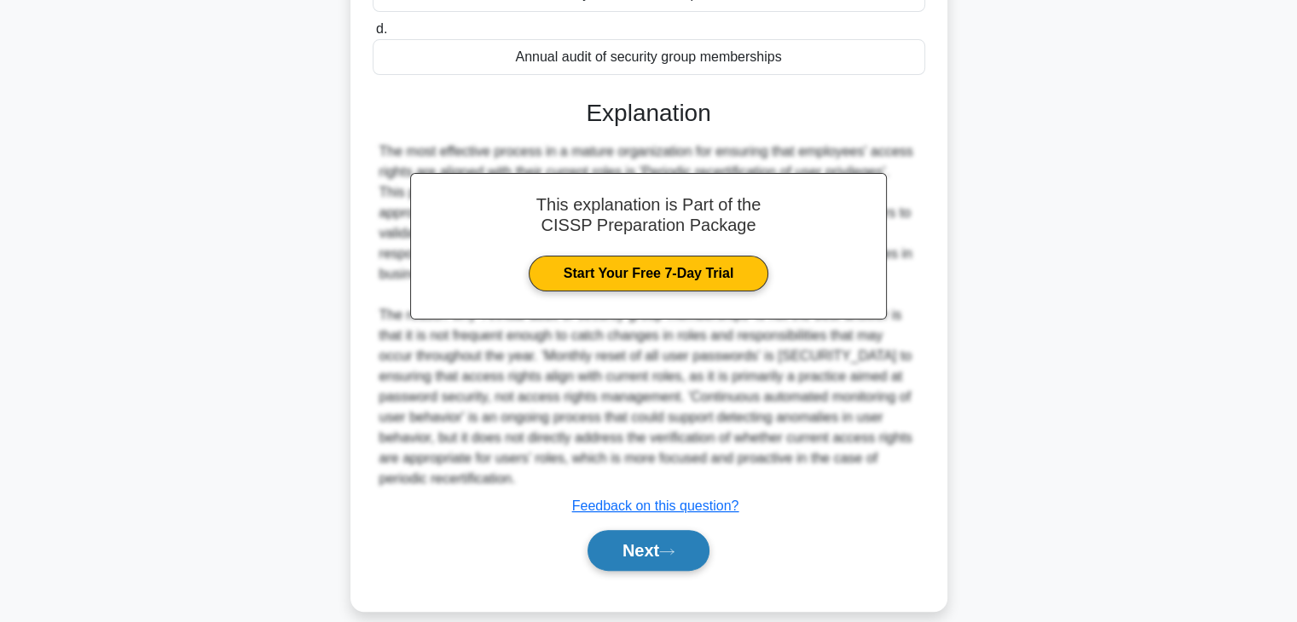
click at [657, 533] on button "Next" at bounding box center [648, 550] width 122 height 41
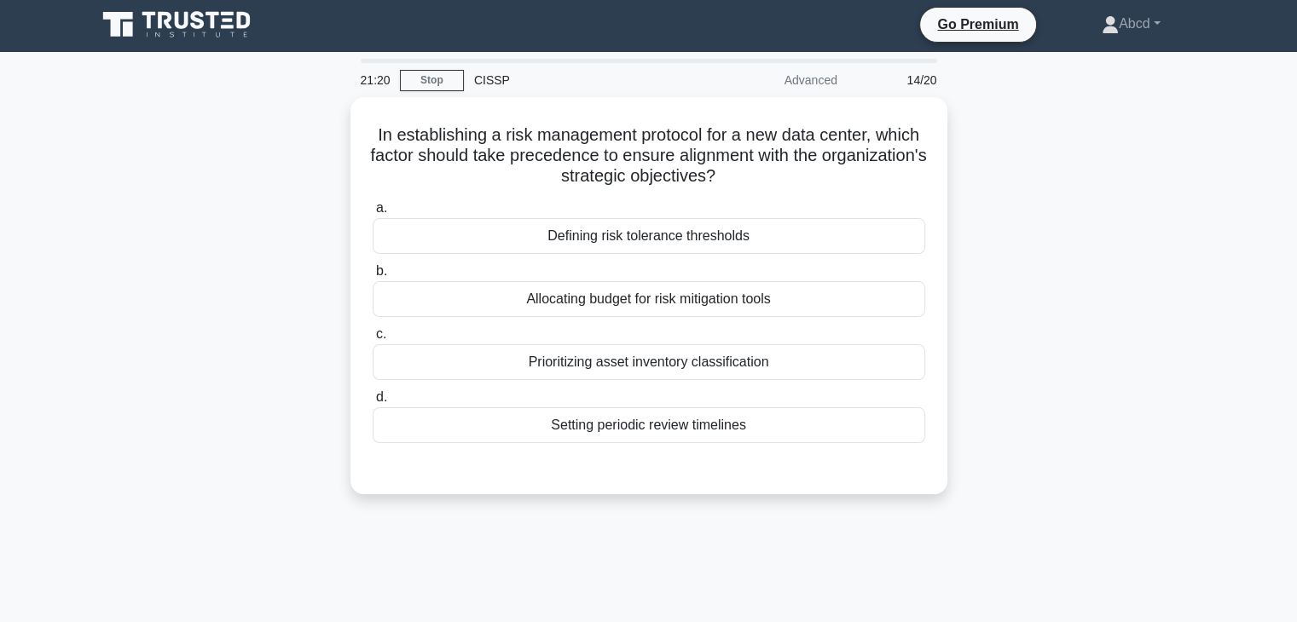
scroll to position [0, 0]
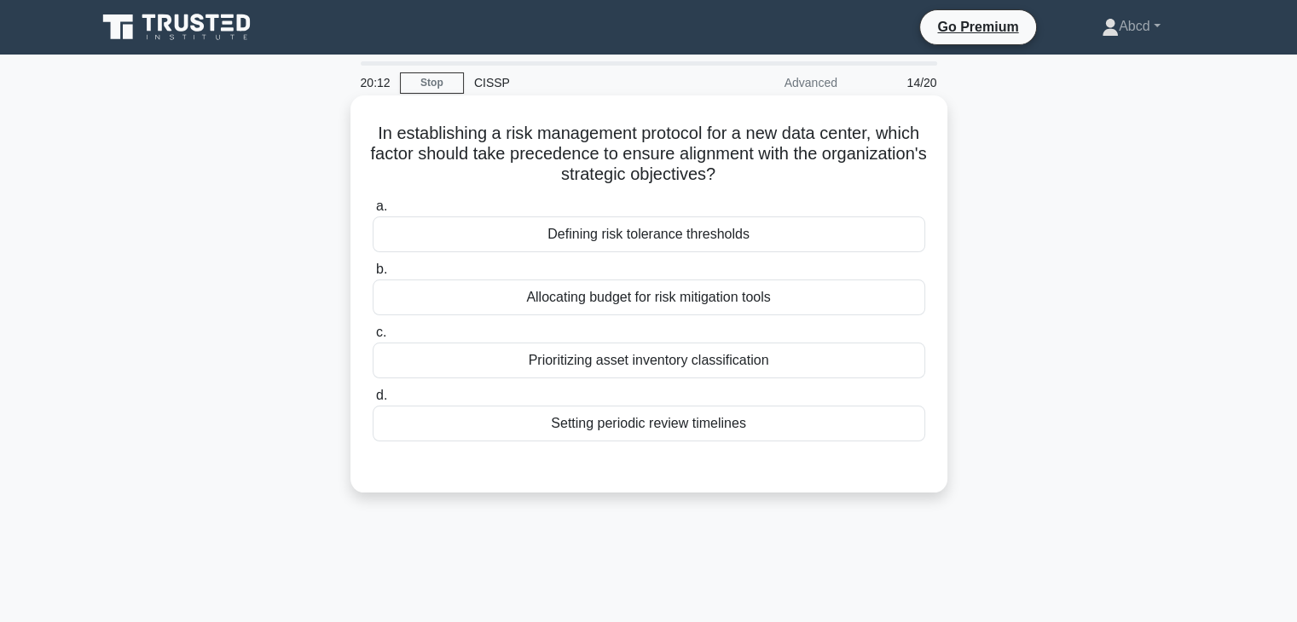
click at [591, 373] on div "Prioritizing asset inventory classification" at bounding box center [649, 361] width 553 height 36
click at [373, 338] on input "c. Prioritizing asset inventory classification" at bounding box center [373, 332] width 0 height 11
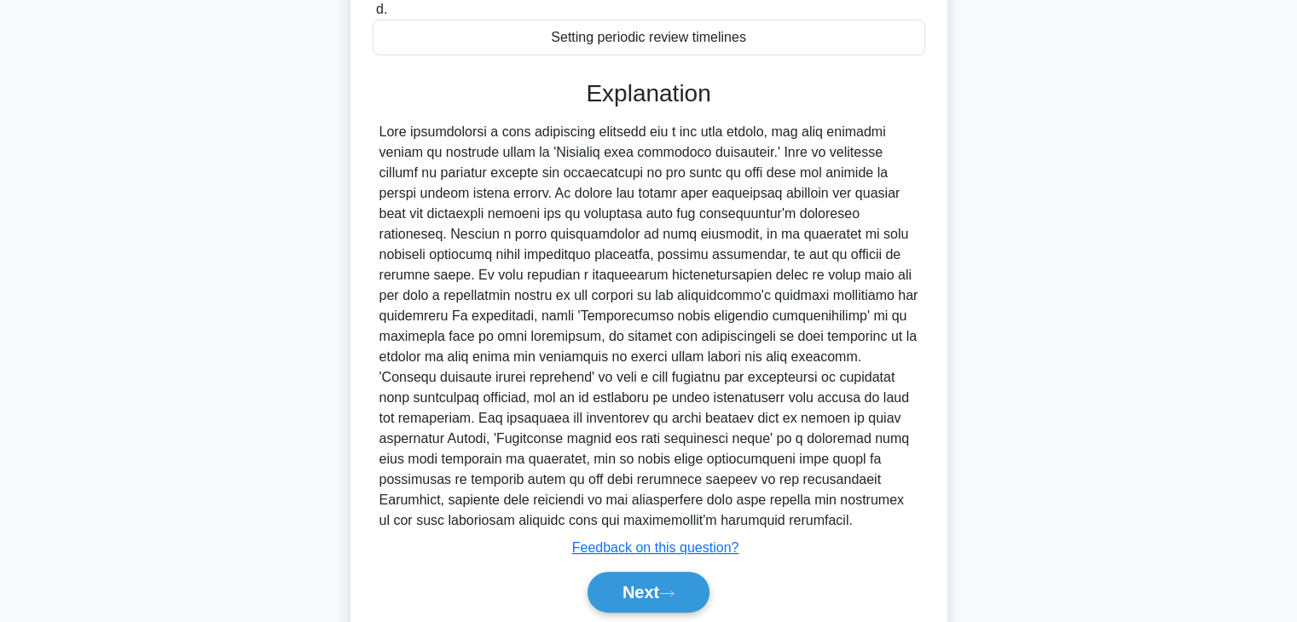
scroll to position [426, 0]
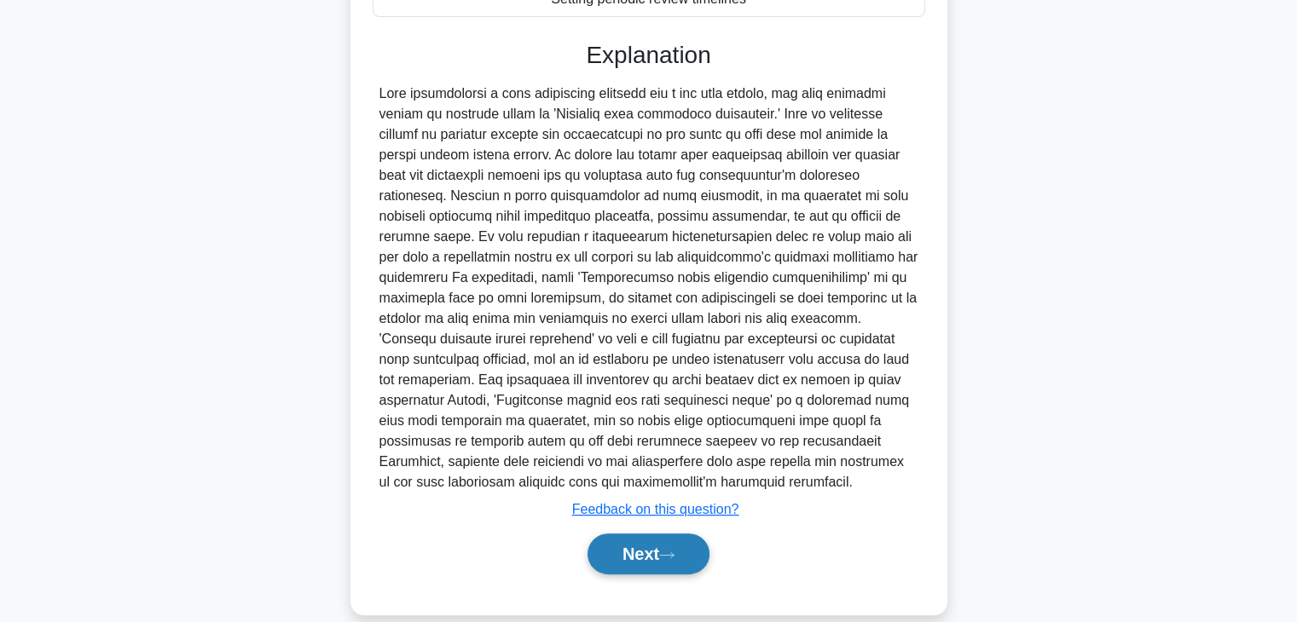
click at [672, 534] on button "Next" at bounding box center [648, 554] width 122 height 41
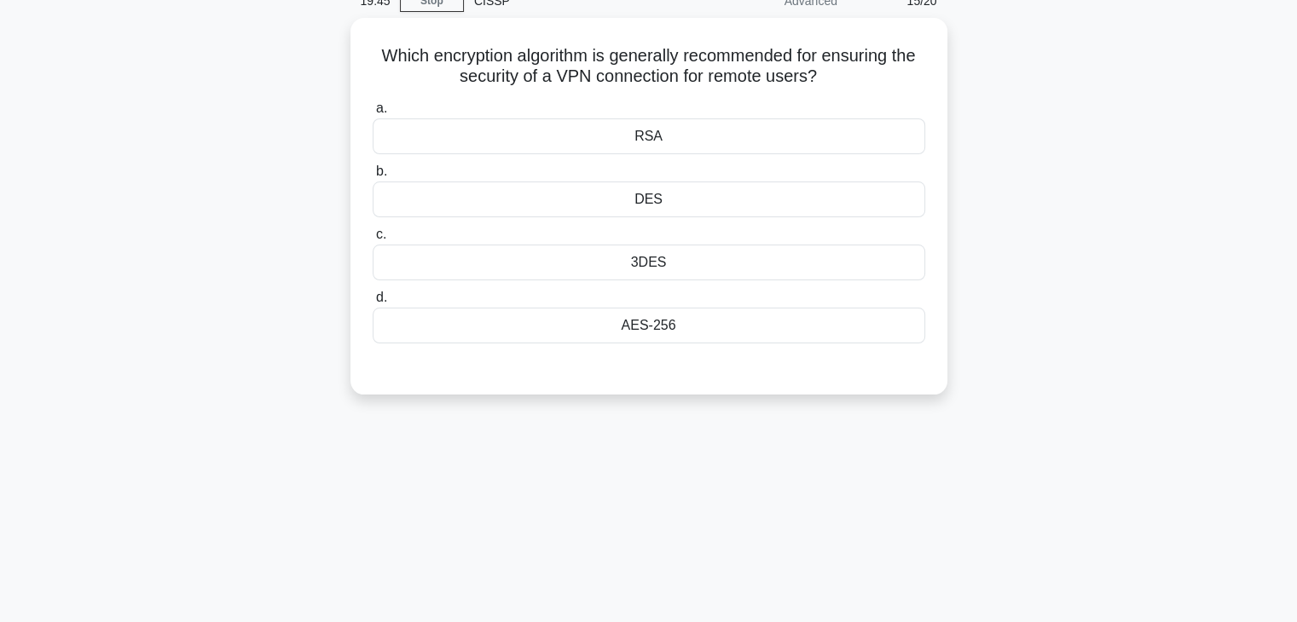
scroll to position [0, 0]
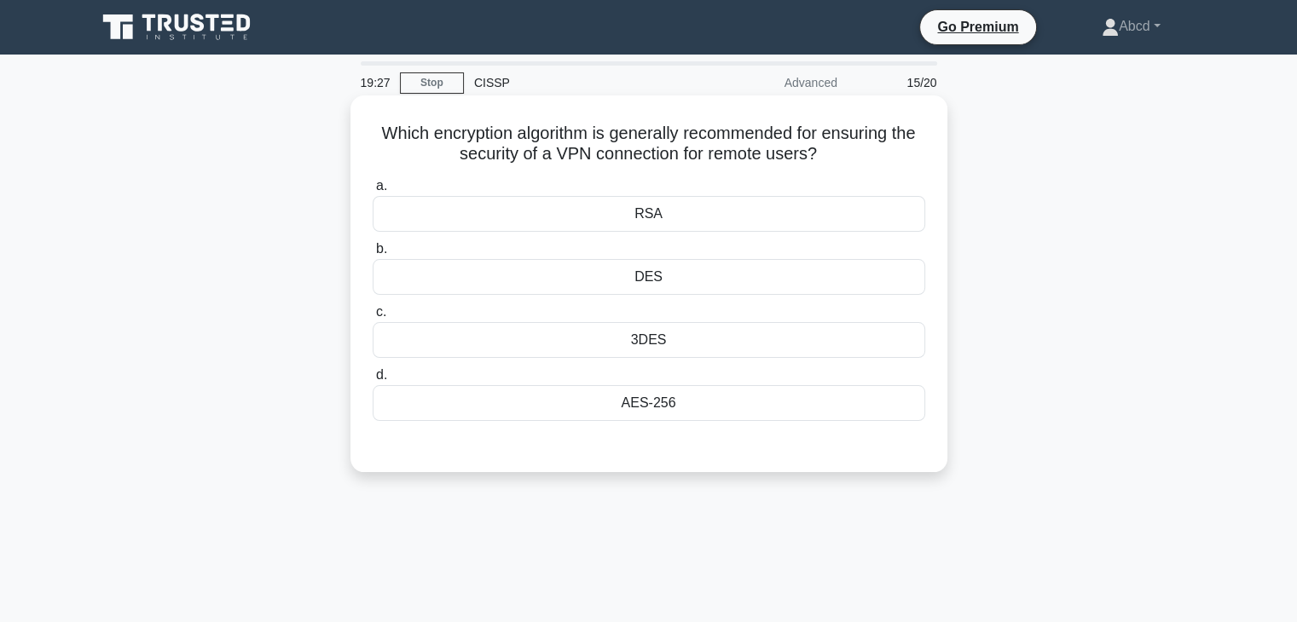
click at [689, 407] on div "AES-256" at bounding box center [649, 403] width 553 height 36
click at [373, 381] on input "d. AES-256" at bounding box center [373, 375] width 0 height 11
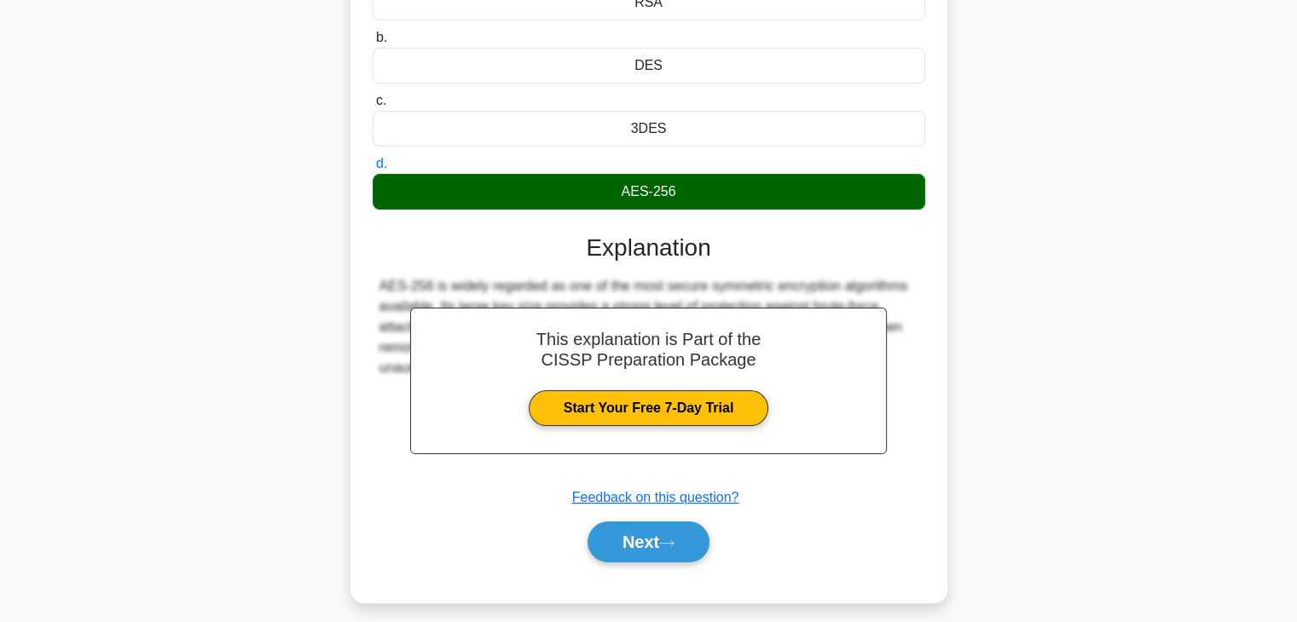
scroll to position [299, 0]
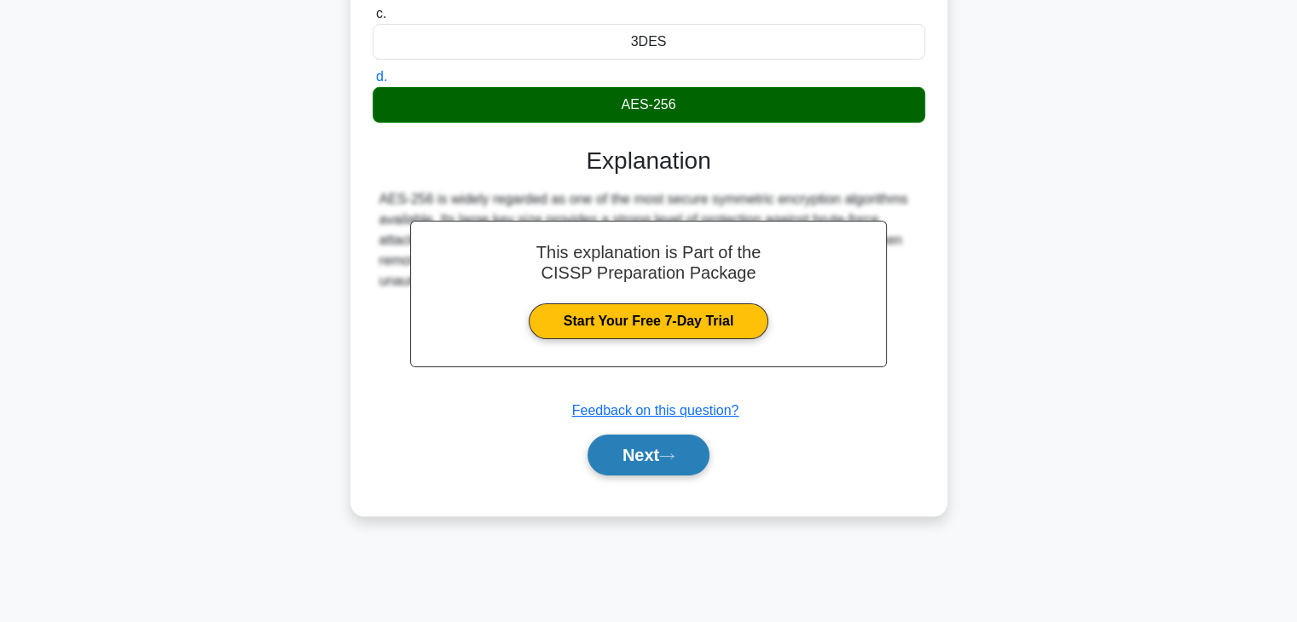
click at [684, 455] on button "Next" at bounding box center [648, 455] width 122 height 41
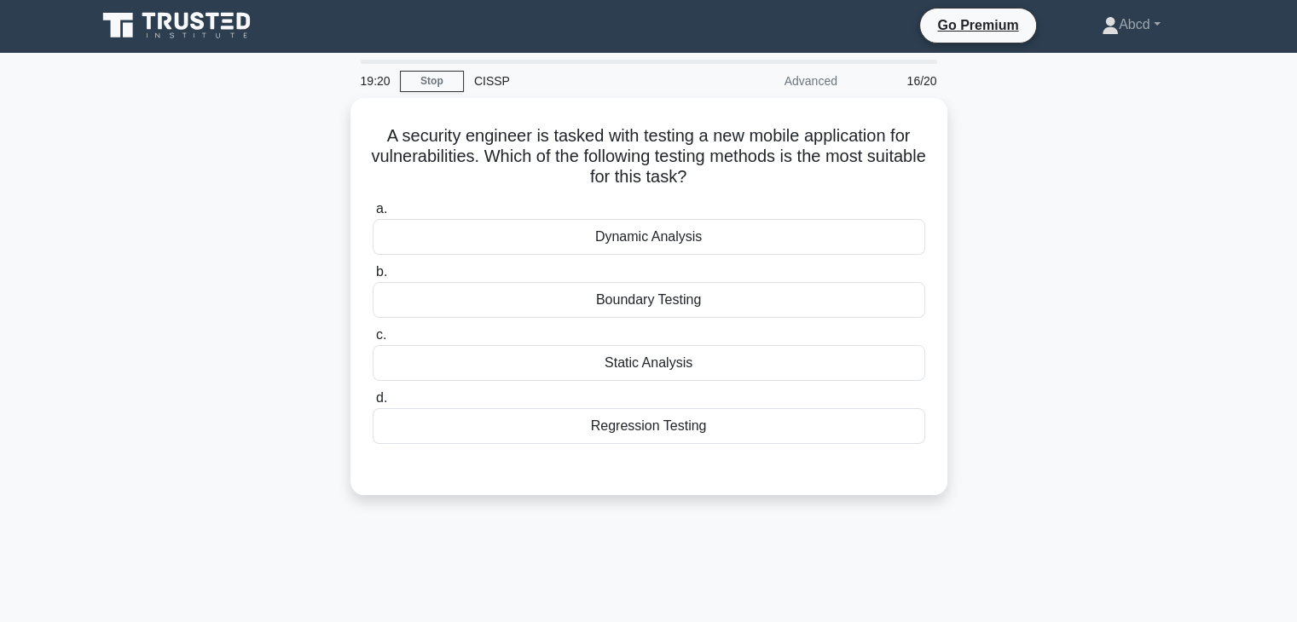
scroll to position [0, 0]
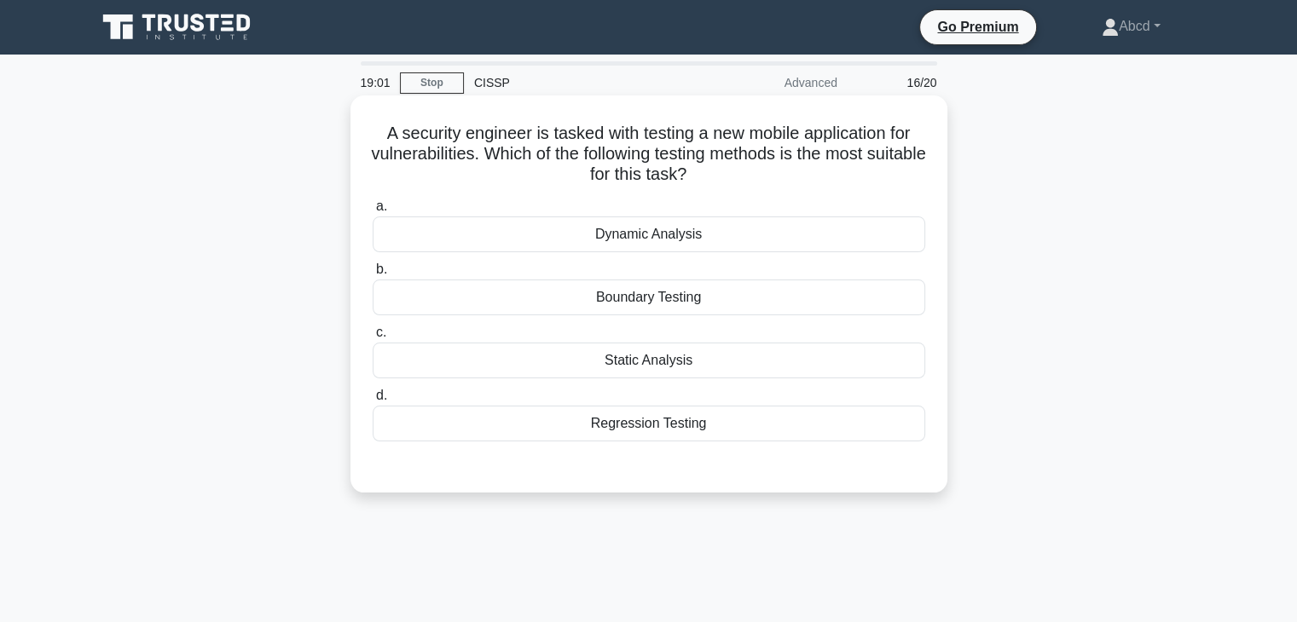
click at [671, 243] on div "Dynamic Analysis" at bounding box center [649, 235] width 553 height 36
click at [373, 212] on input "a. Dynamic Analysis" at bounding box center [373, 206] width 0 height 11
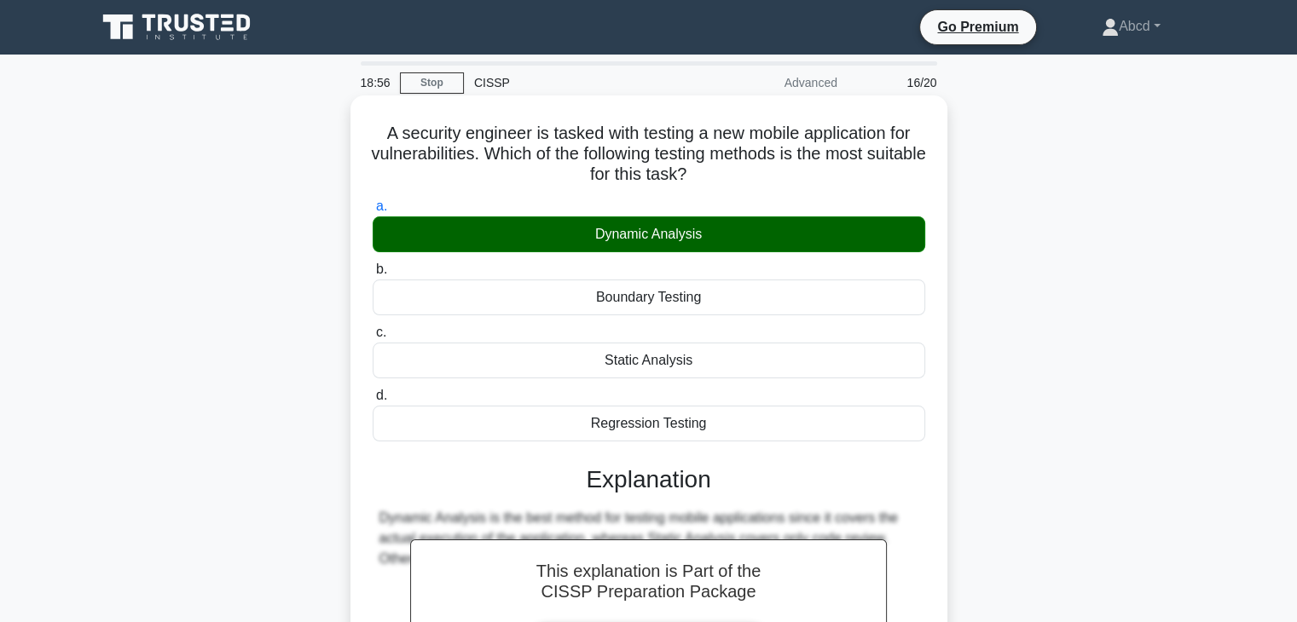
scroll to position [299, 0]
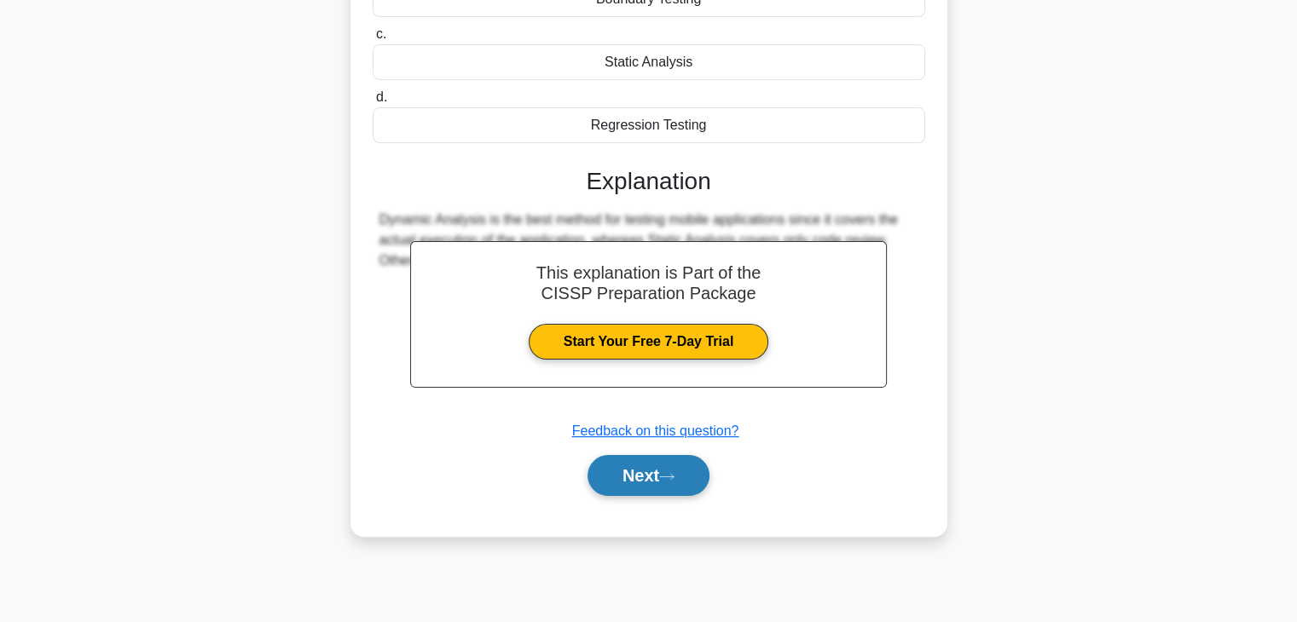
click at [644, 463] on button "Next" at bounding box center [648, 475] width 122 height 41
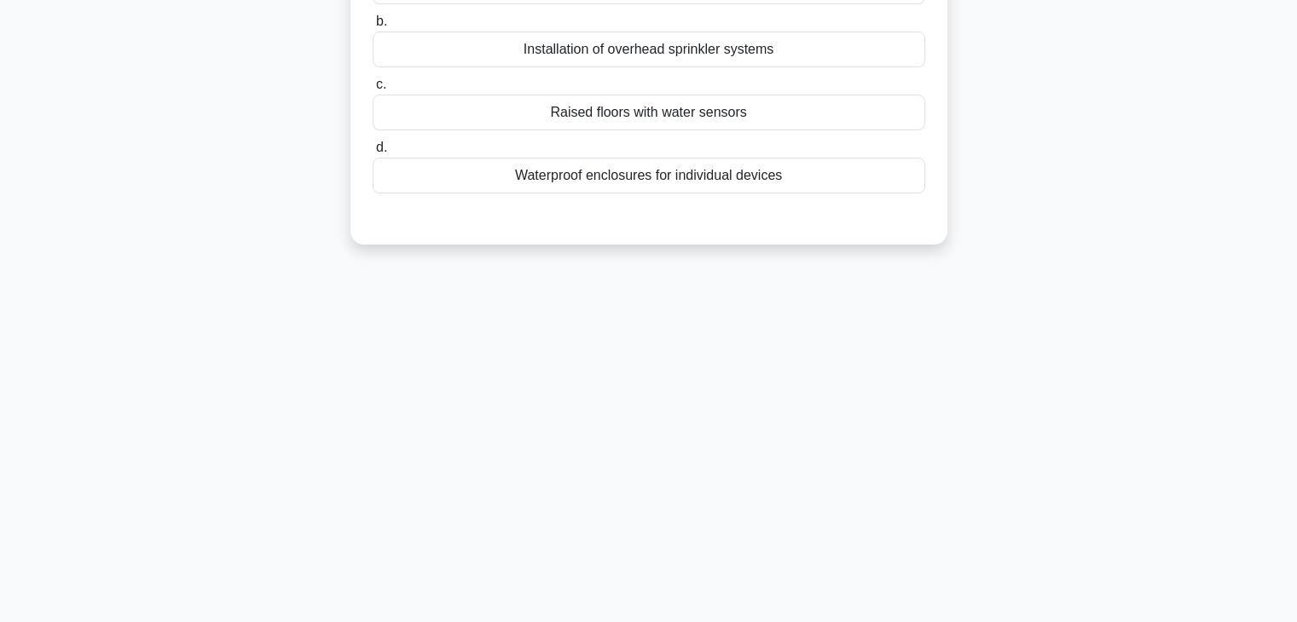
scroll to position [0, 0]
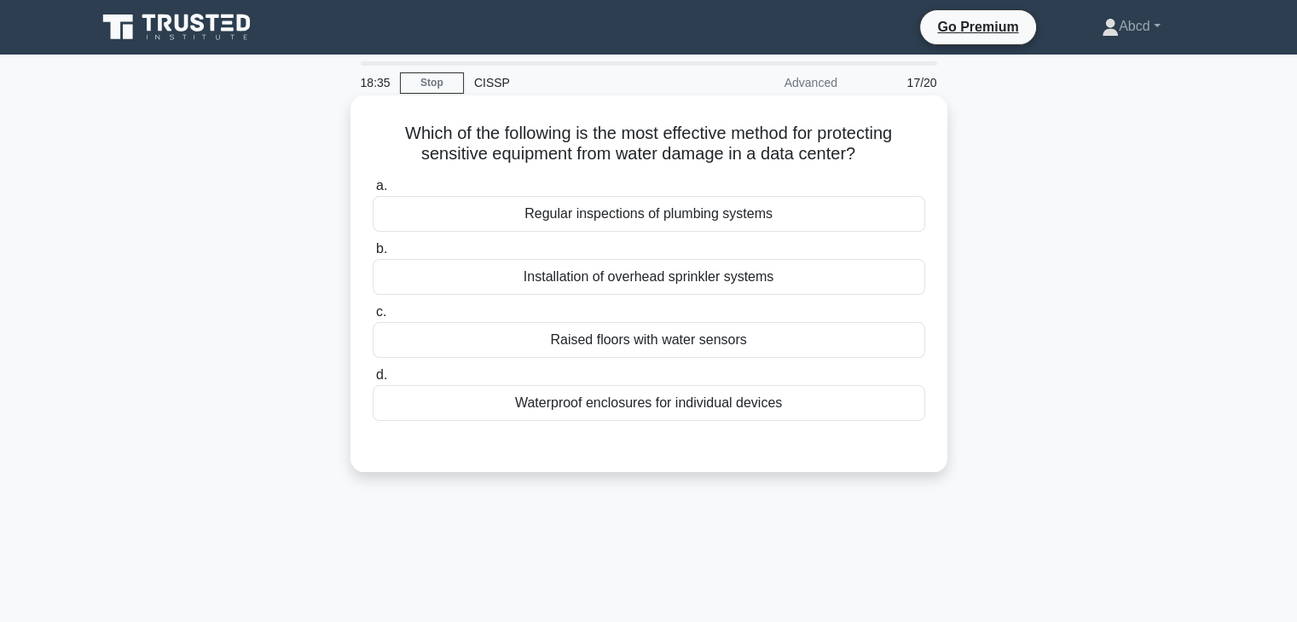
click at [663, 400] on div "Waterproof enclosures for individual devices" at bounding box center [649, 403] width 553 height 36
click at [373, 381] on input "d. Waterproof enclosures for individual devices" at bounding box center [373, 375] width 0 height 11
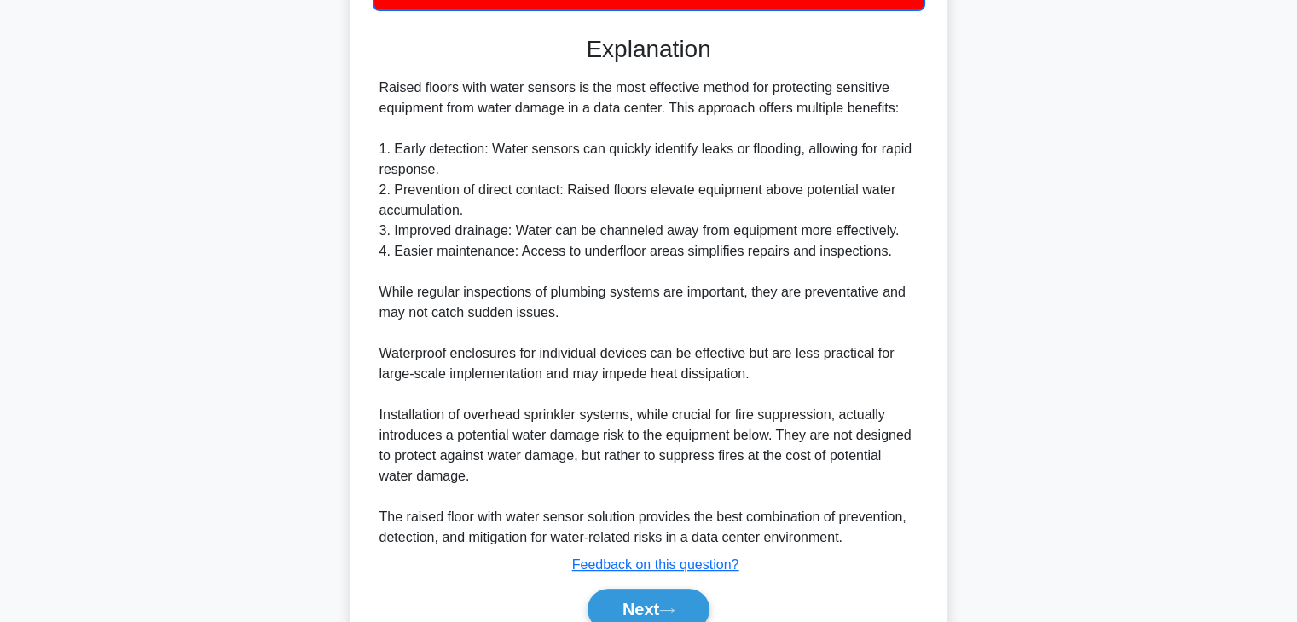
scroll to position [491, 0]
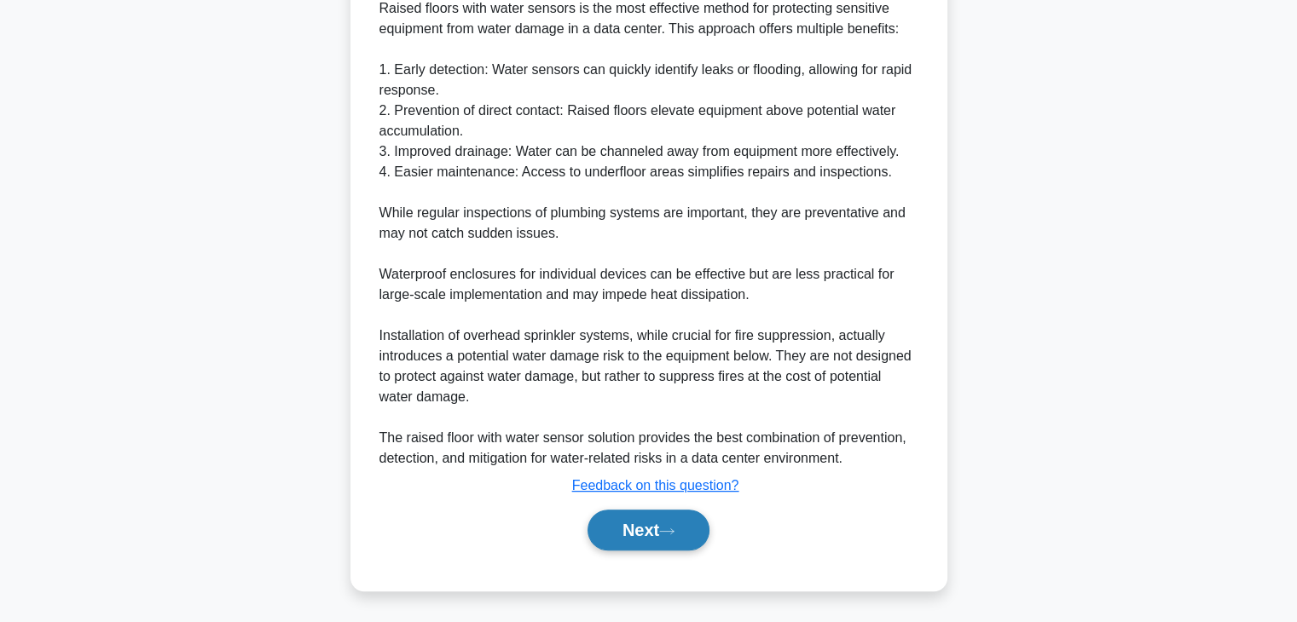
click at [652, 522] on button "Next" at bounding box center [648, 530] width 122 height 41
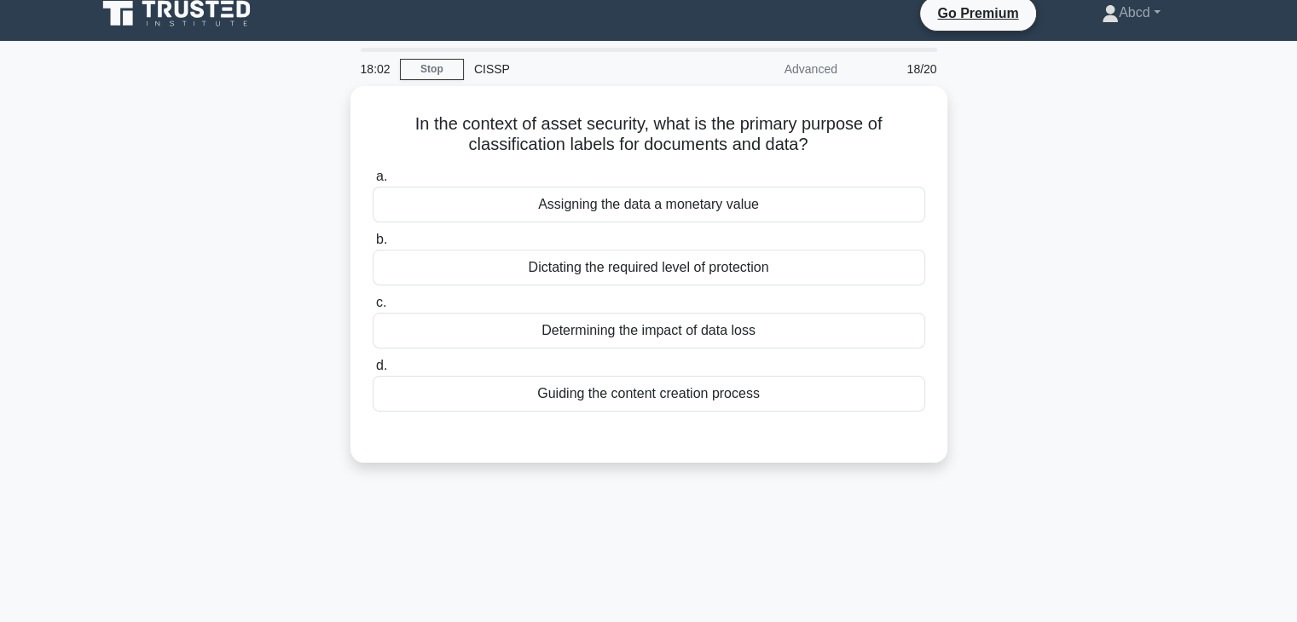
scroll to position [0, 0]
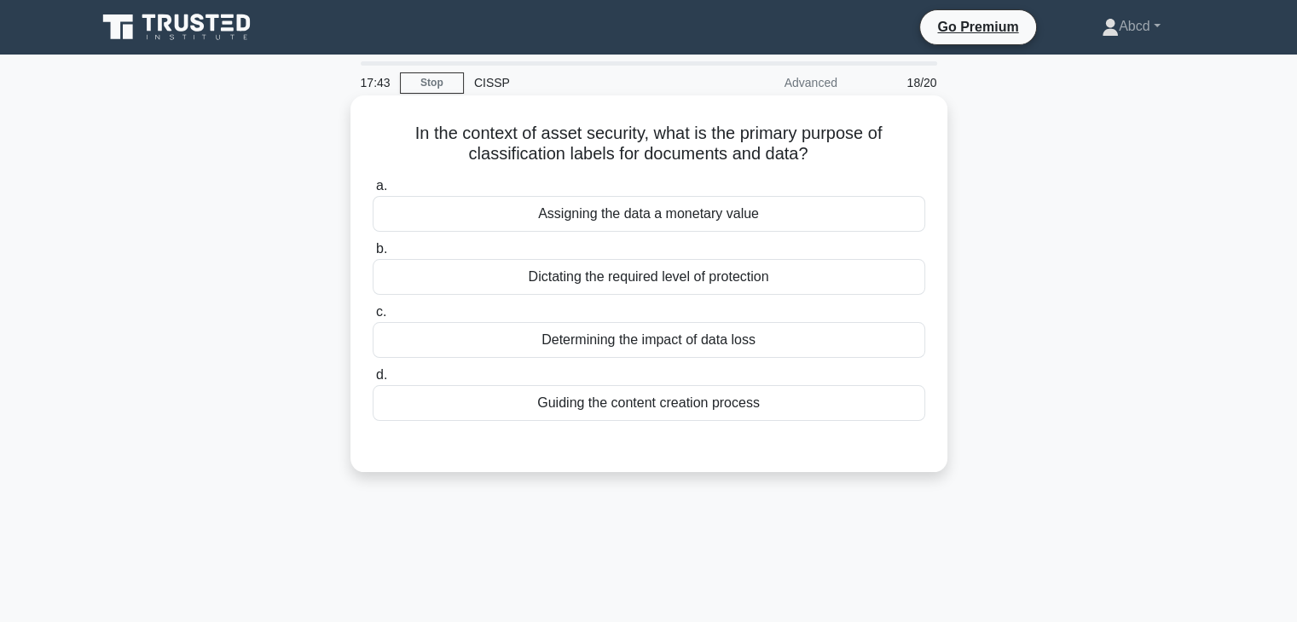
click at [654, 339] on div "Determining the impact of data loss" at bounding box center [649, 340] width 553 height 36
click at [373, 318] on input "c. Determining the impact of data loss" at bounding box center [373, 312] width 0 height 11
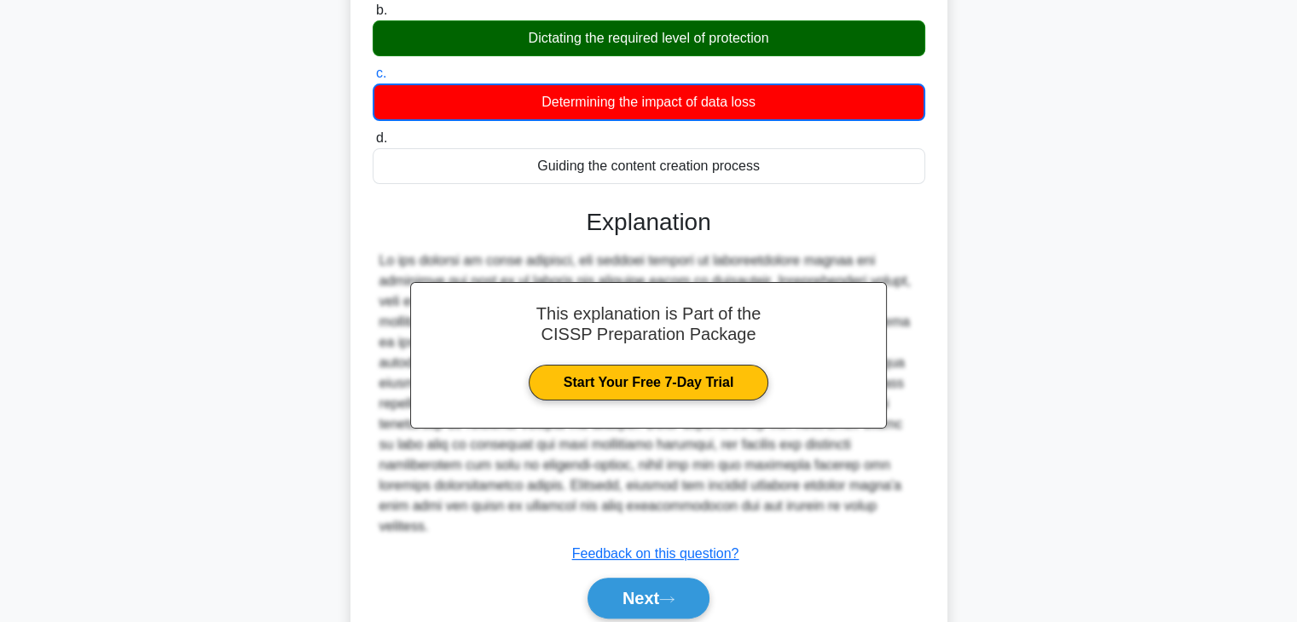
scroll to position [299, 0]
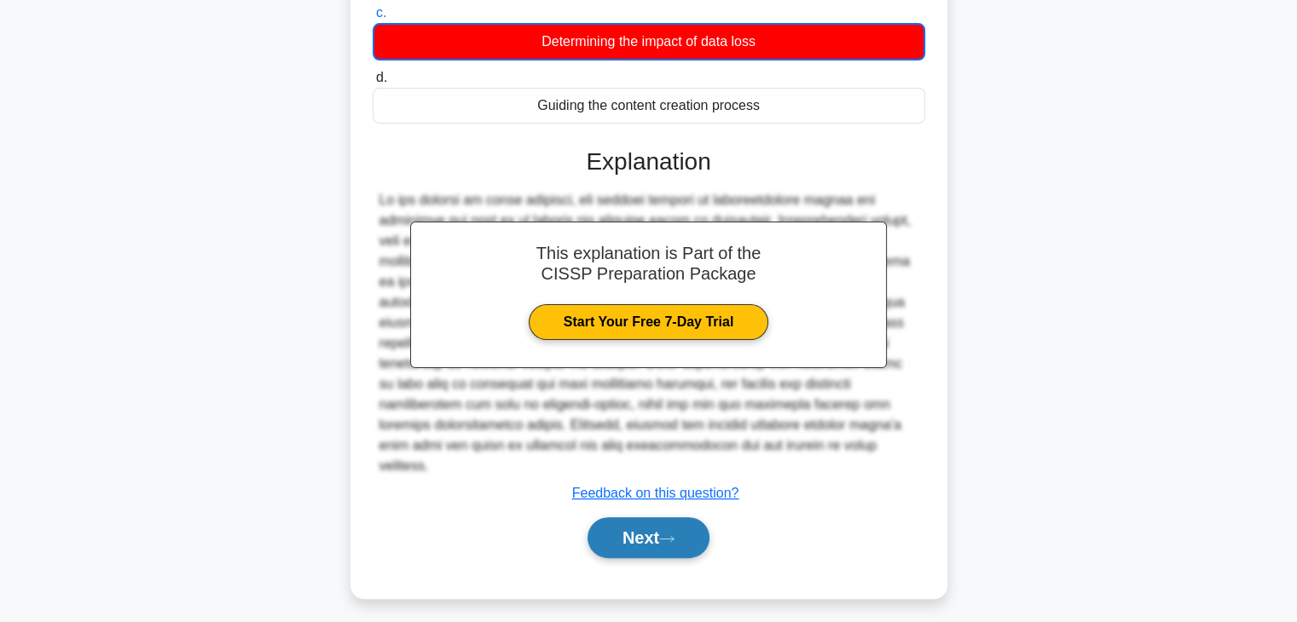
click at [658, 528] on button "Next" at bounding box center [648, 538] width 122 height 41
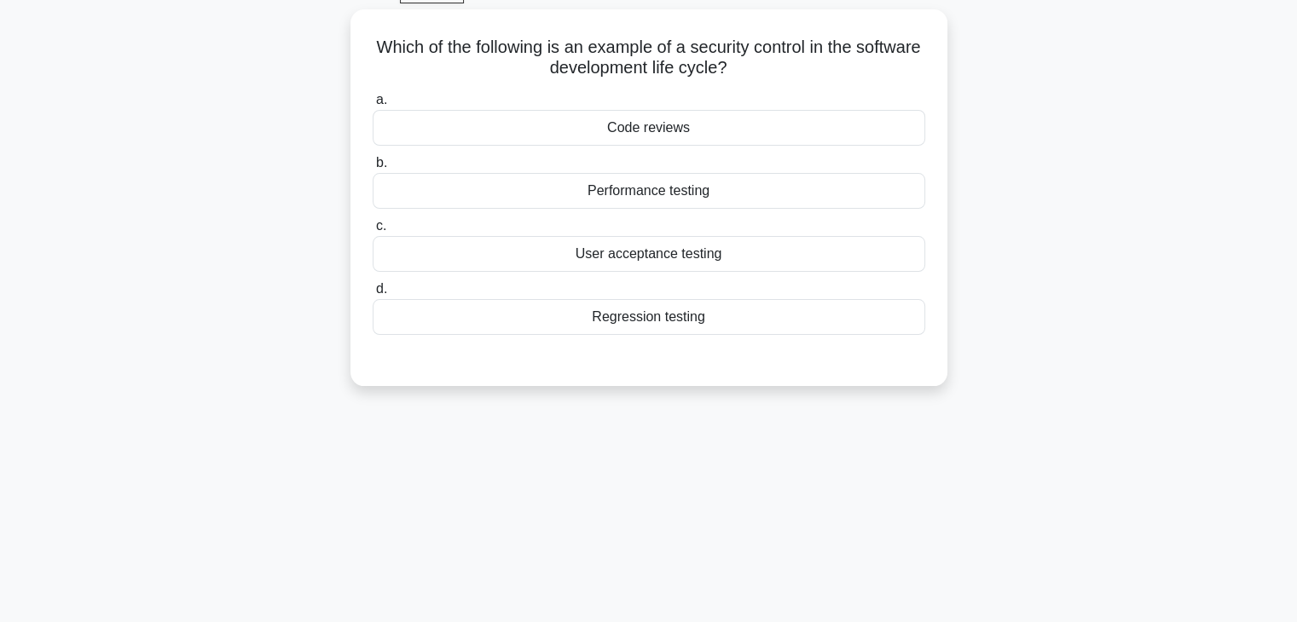
scroll to position [0, 0]
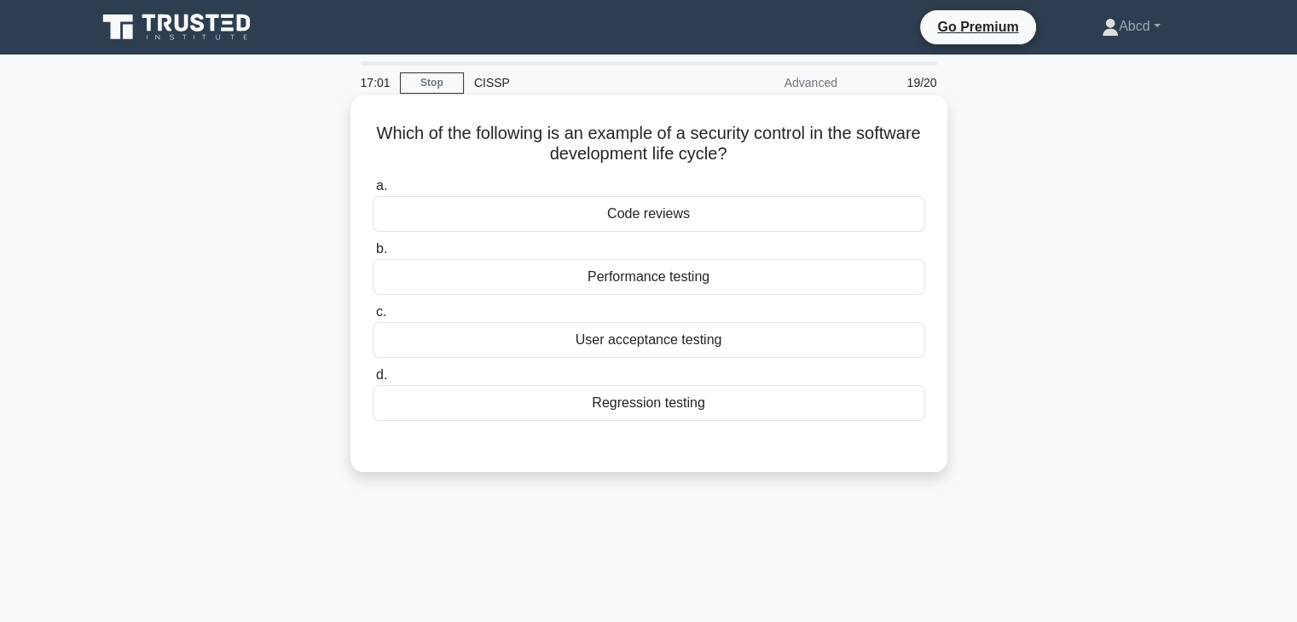
click at [643, 353] on div "User acceptance testing" at bounding box center [649, 340] width 553 height 36
click at [689, 337] on div "User acceptance testing" at bounding box center [649, 340] width 553 height 36
click at [373, 318] on input "c. User acceptance testing" at bounding box center [373, 312] width 0 height 11
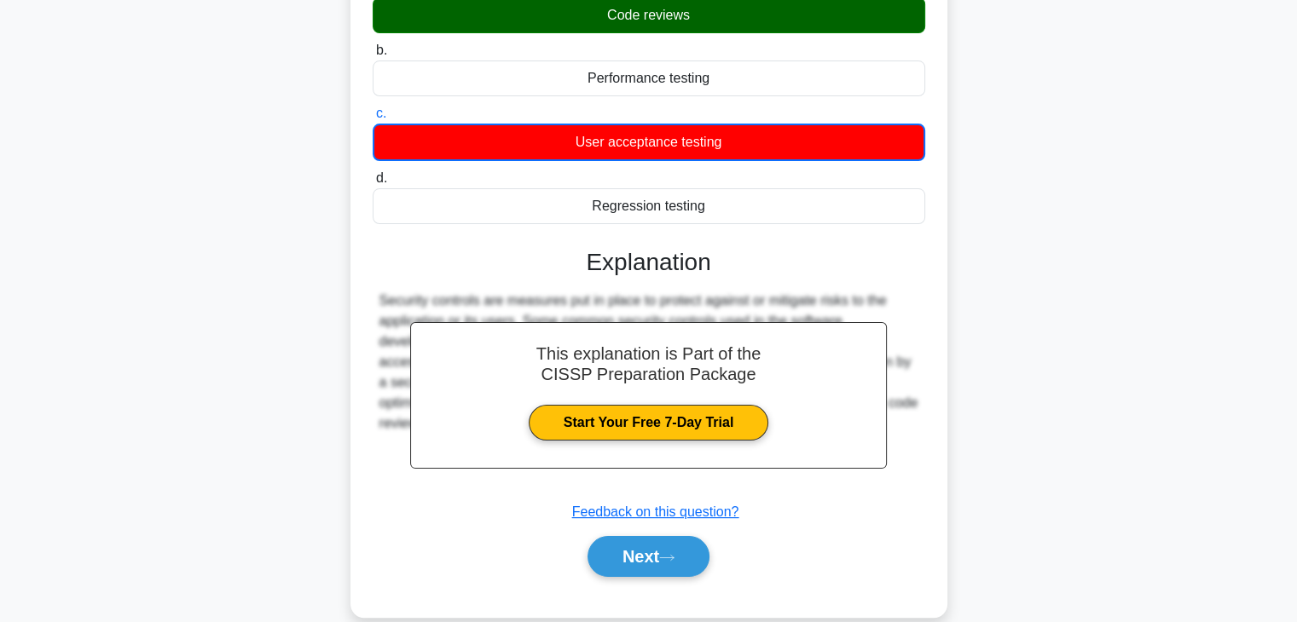
scroll to position [299, 0]
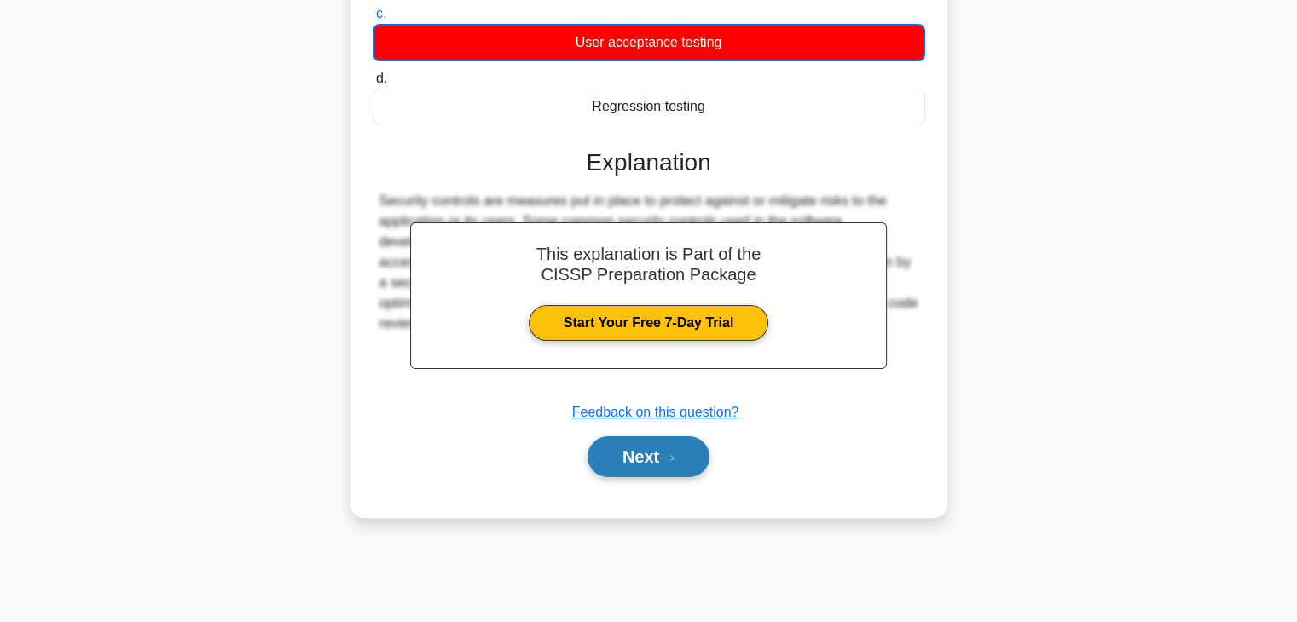
click at [642, 437] on button "Next" at bounding box center [648, 457] width 122 height 41
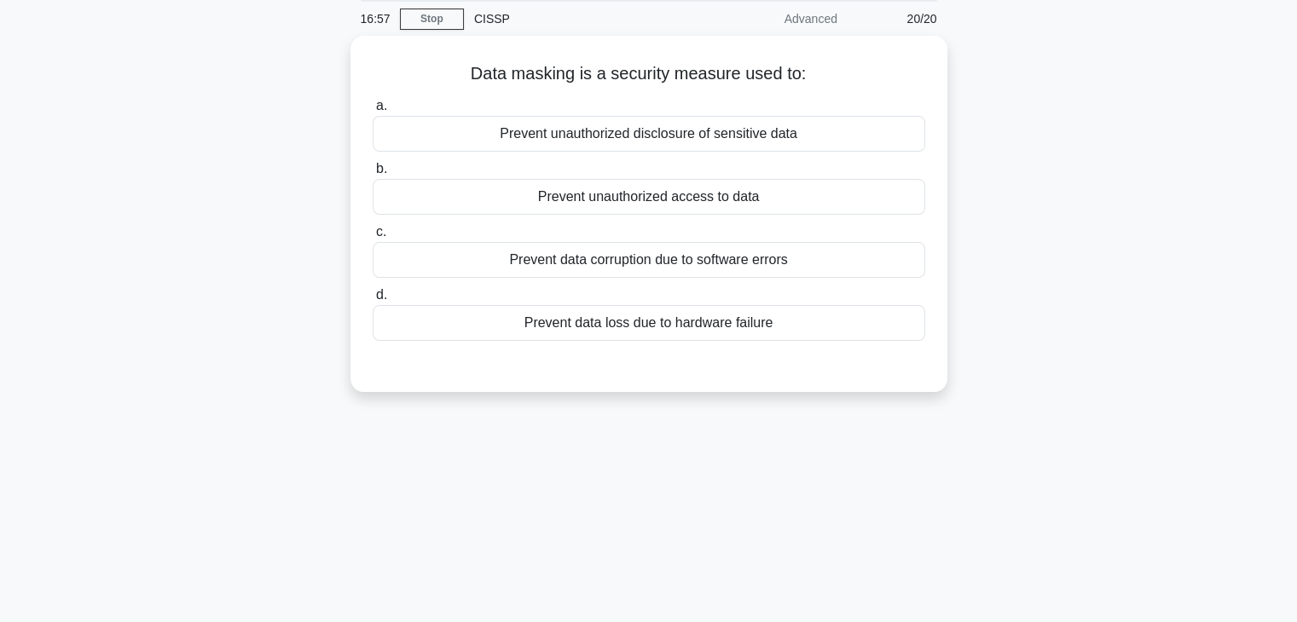
scroll to position [43, 0]
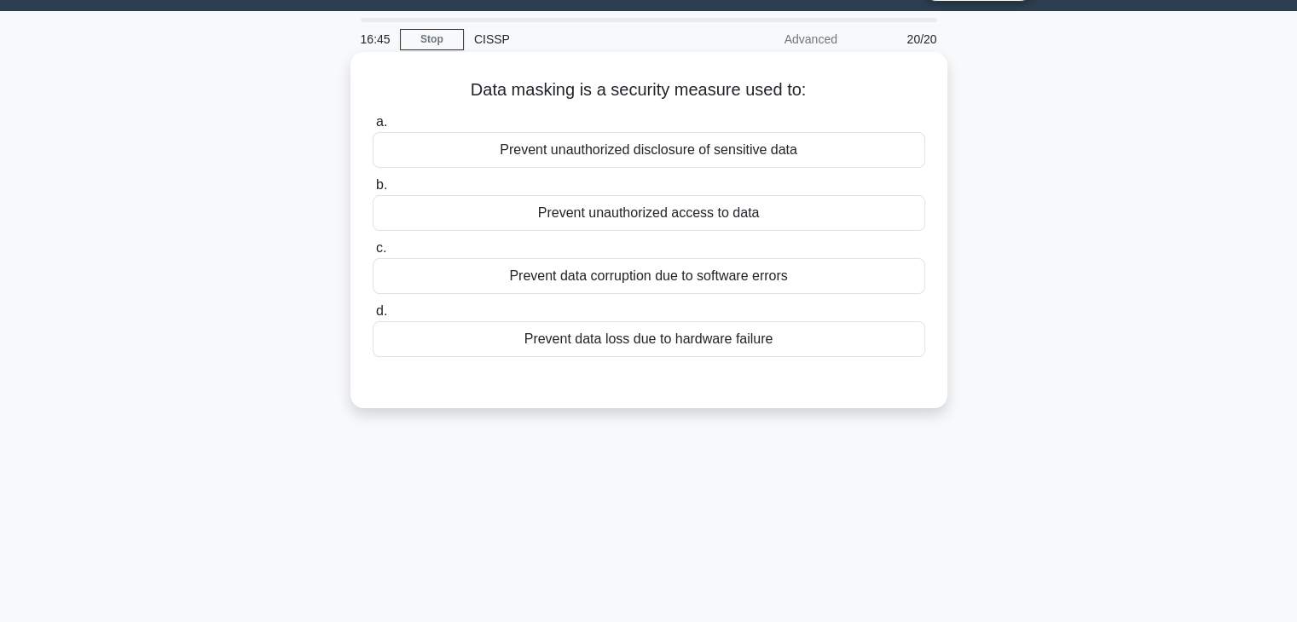
click at [712, 161] on div "Prevent unauthorized disclosure of sensitive data" at bounding box center [649, 150] width 553 height 36
click at [373, 128] on input "a. Prevent unauthorized disclosure of sensitive data" at bounding box center [373, 122] width 0 height 11
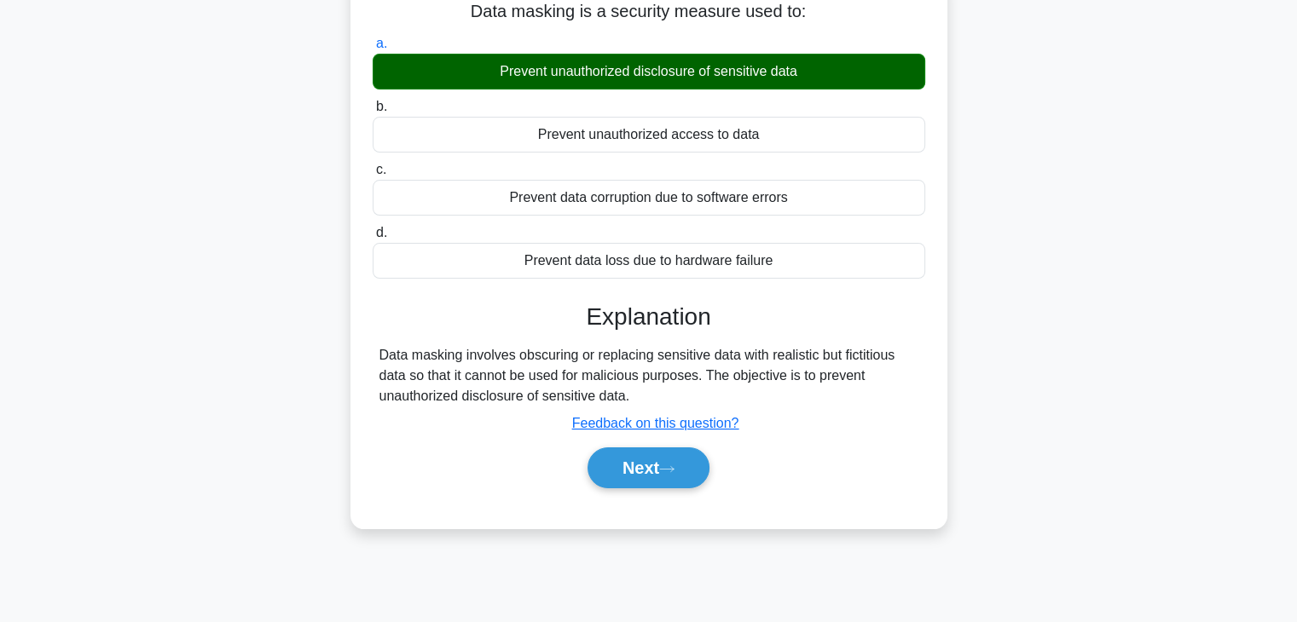
scroll to position [129, 0]
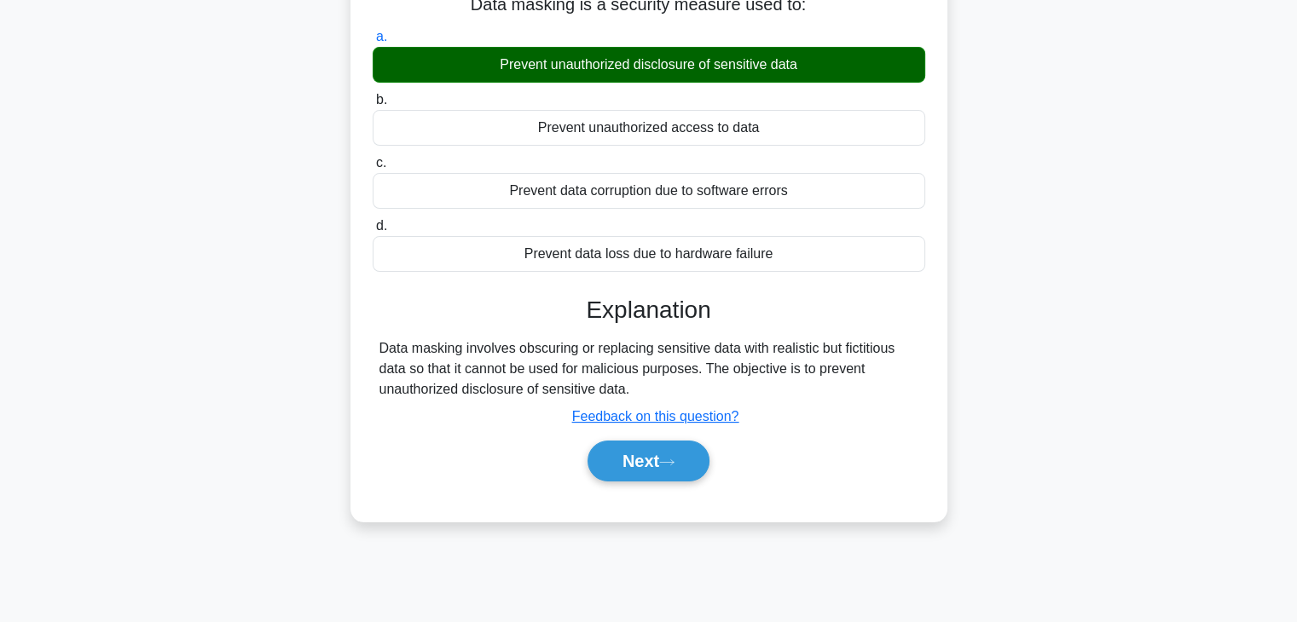
click at [661, 482] on div "Next" at bounding box center [649, 461] width 553 height 55
click at [674, 462] on icon at bounding box center [666, 462] width 15 height 9
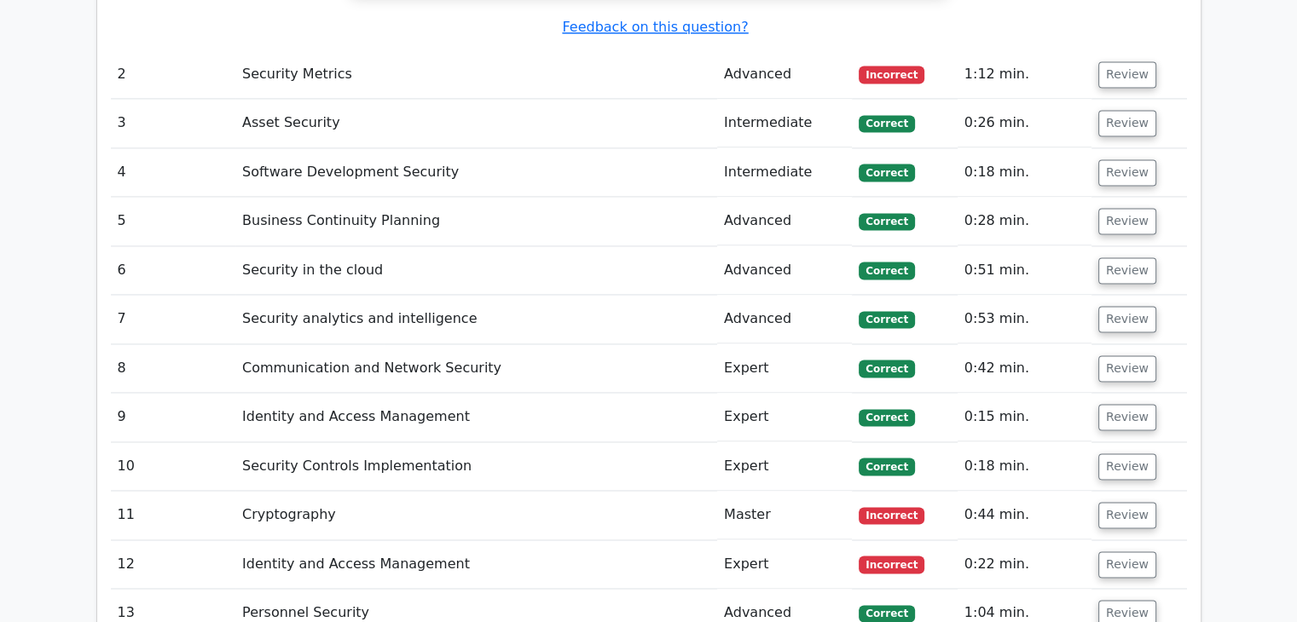
scroll to position [2558, 0]
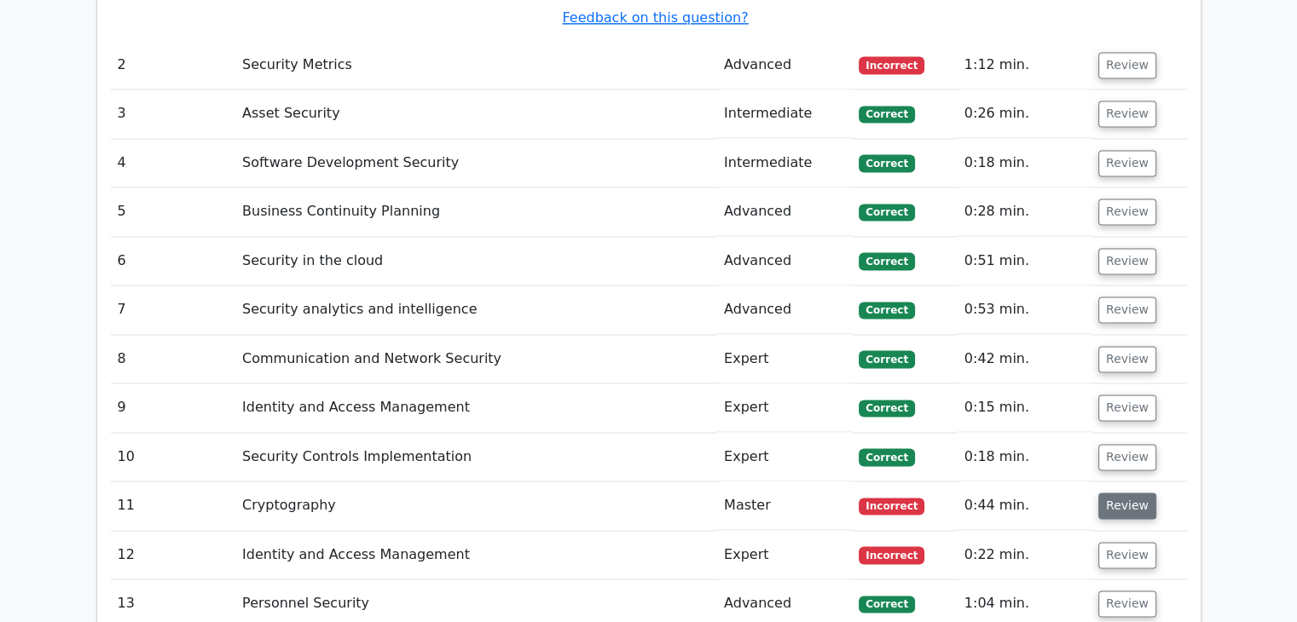
click at [1102, 493] on button "Review" at bounding box center [1127, 506] width 58 height 26
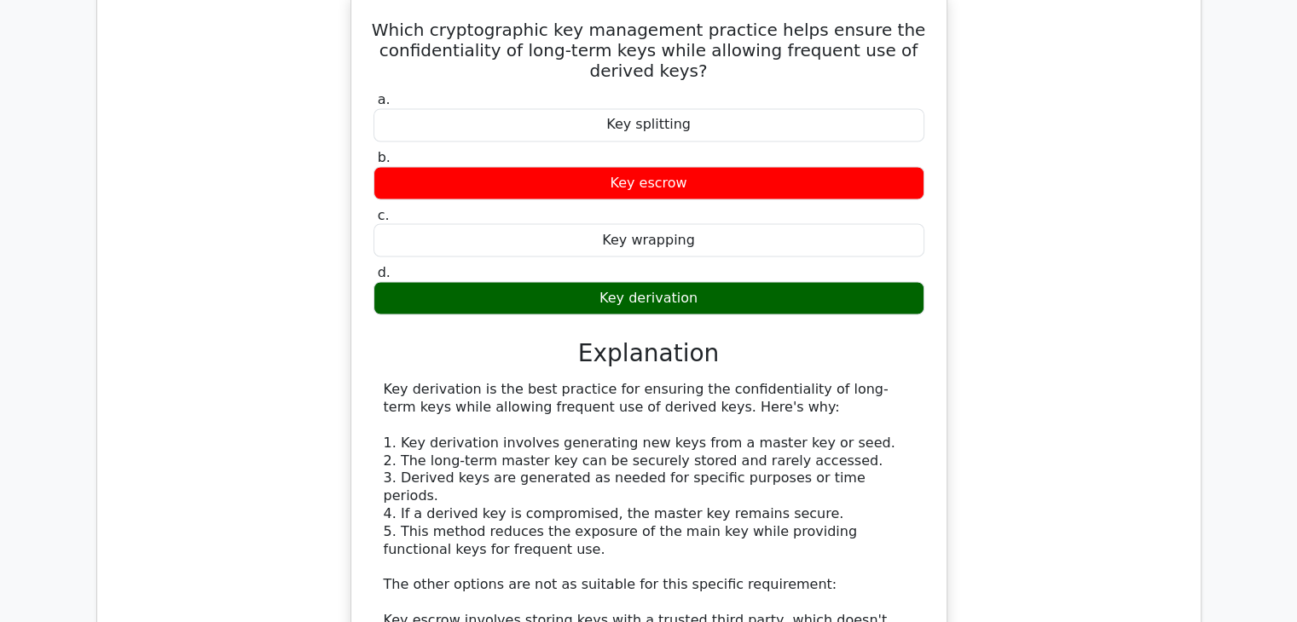
scroll to position [3411, 0]
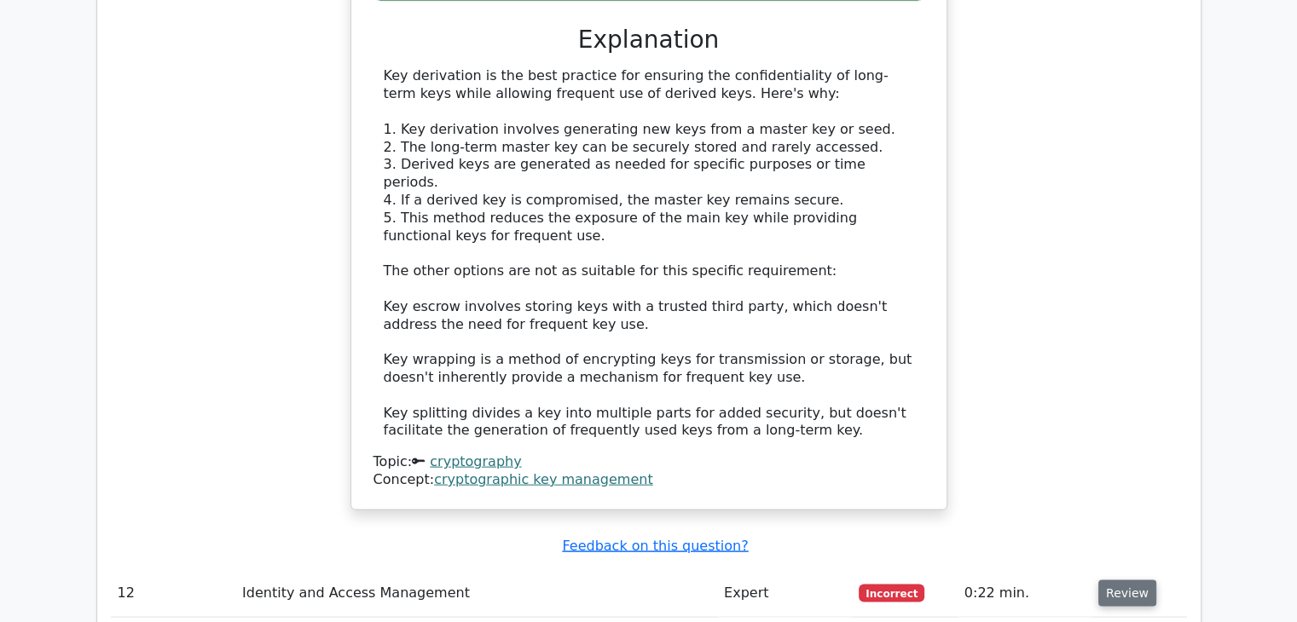
click at [1115, 581] on button "Review" at bounding box center [1127, 594] width 58 height 26
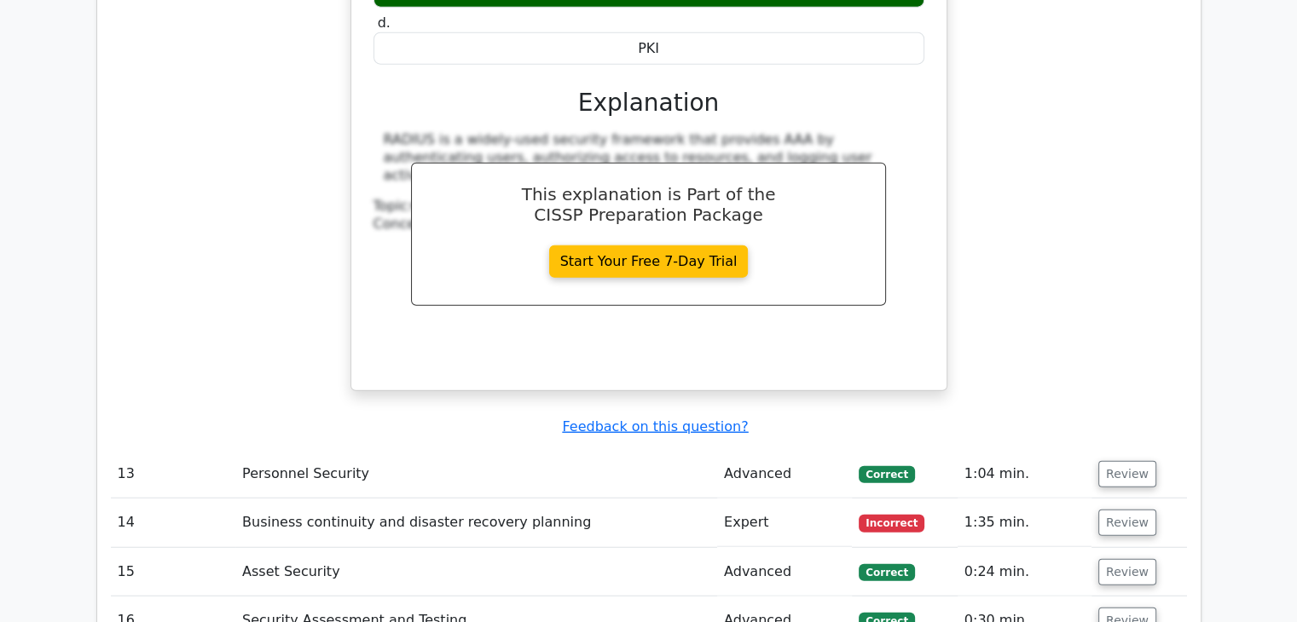
scroll to position [4348, 0]
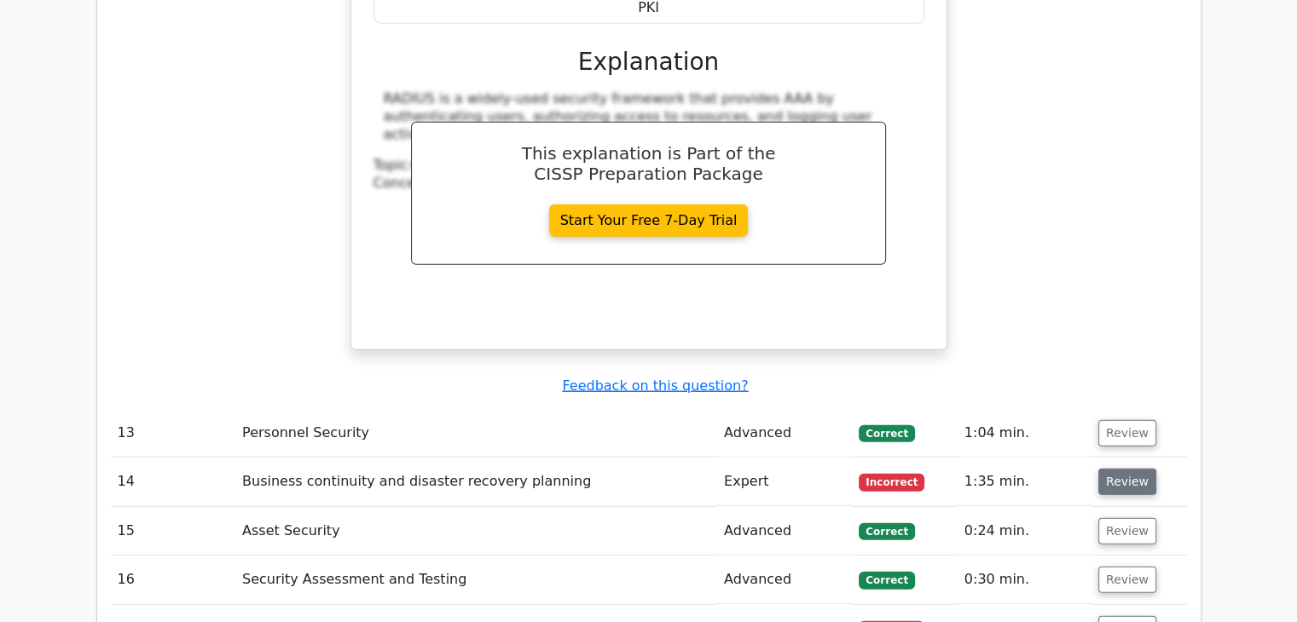
click at [1110, 469] on button "Review" at bounding box center [1127, 482] width 58 height 26
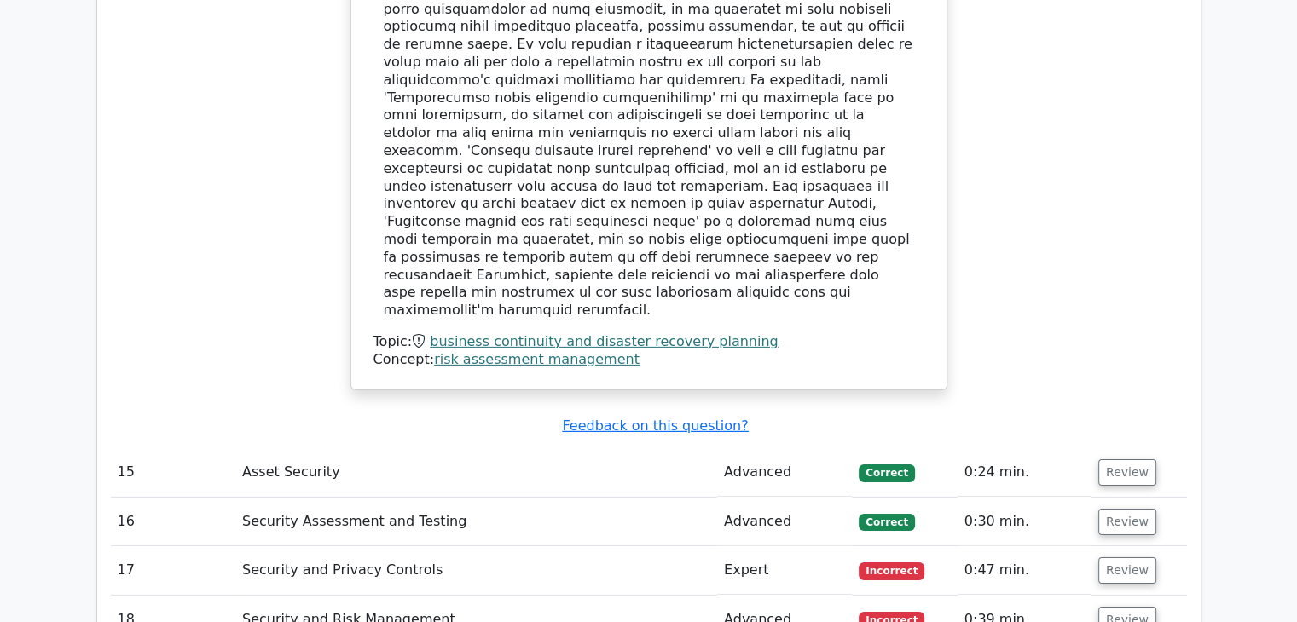
scroll to position [5372, 0]
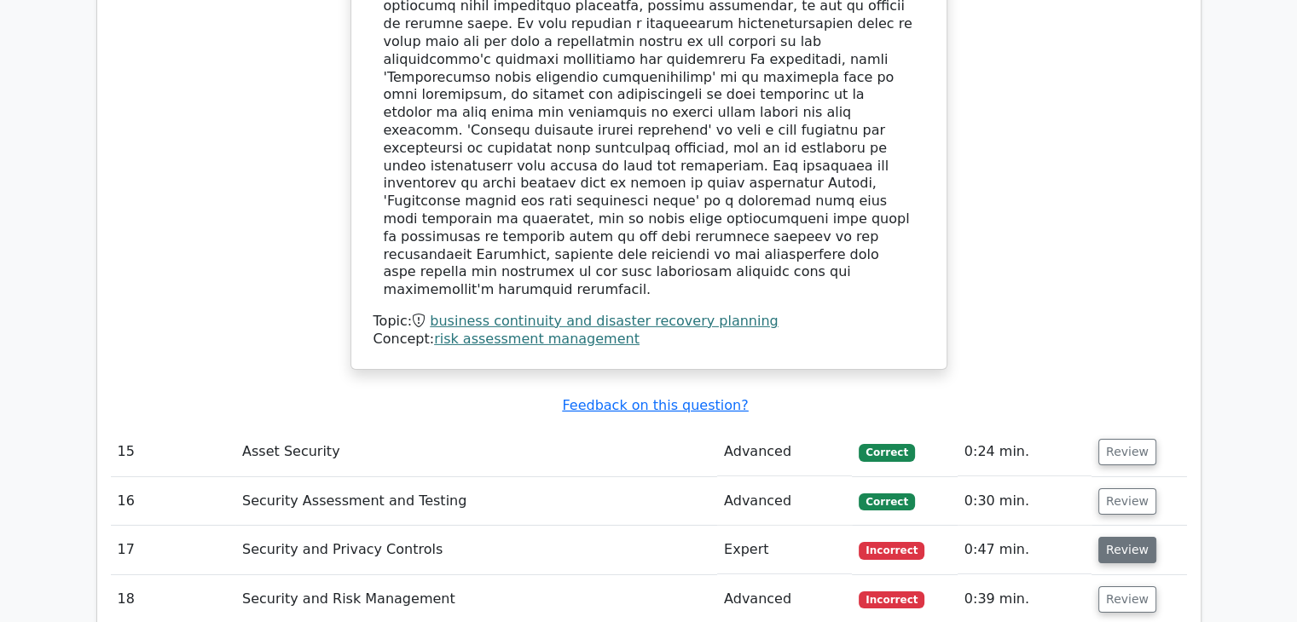
click at [1106, 537] on button "Review" at bounding box center [1127, 550] width 58 height 26
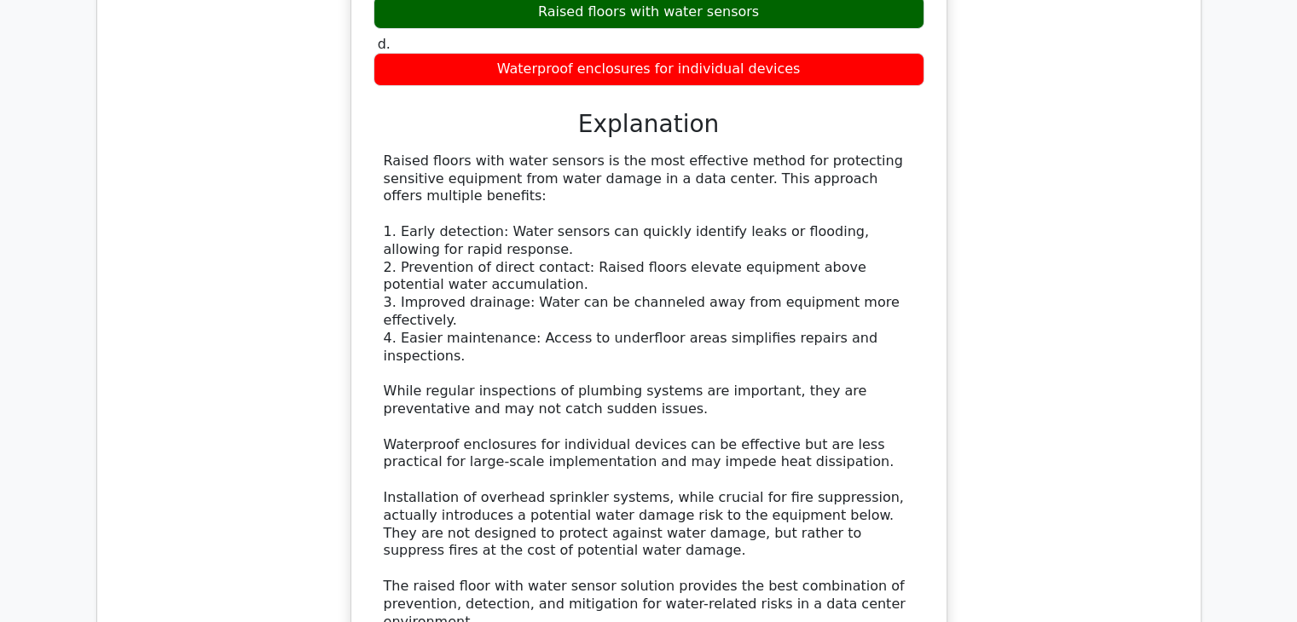
scroll to position [6480, 0]
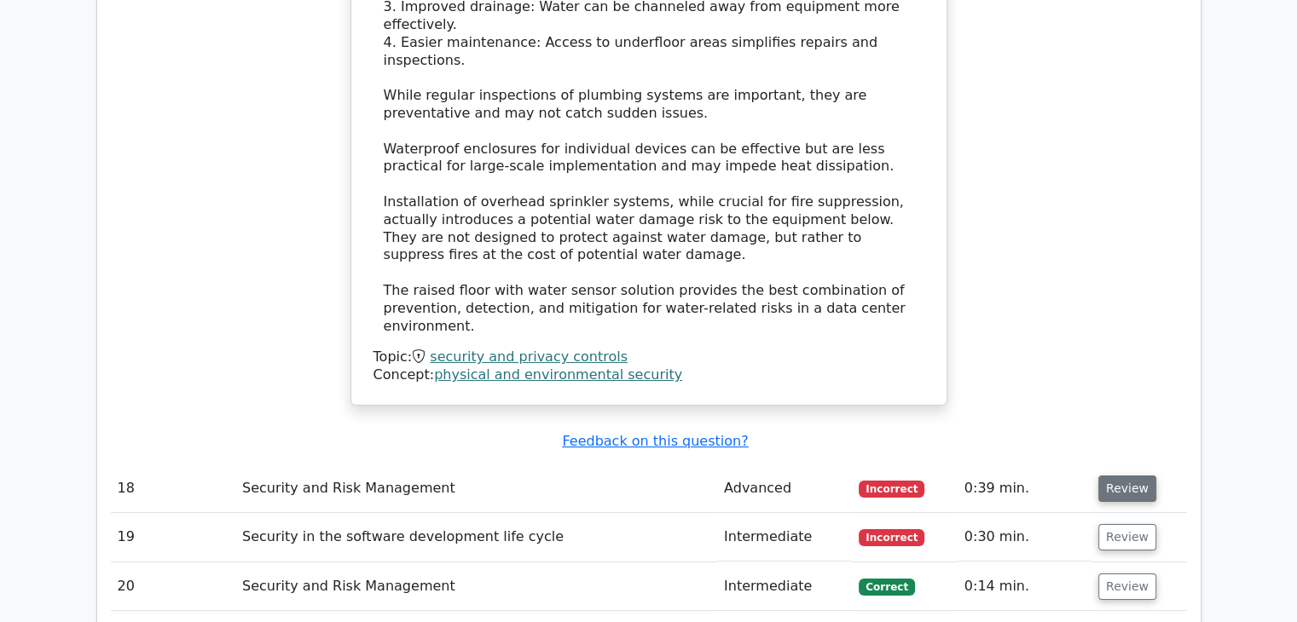
click at [1115, 476] on button "Review" at bounding box center [1127, 489] width 58 height 26
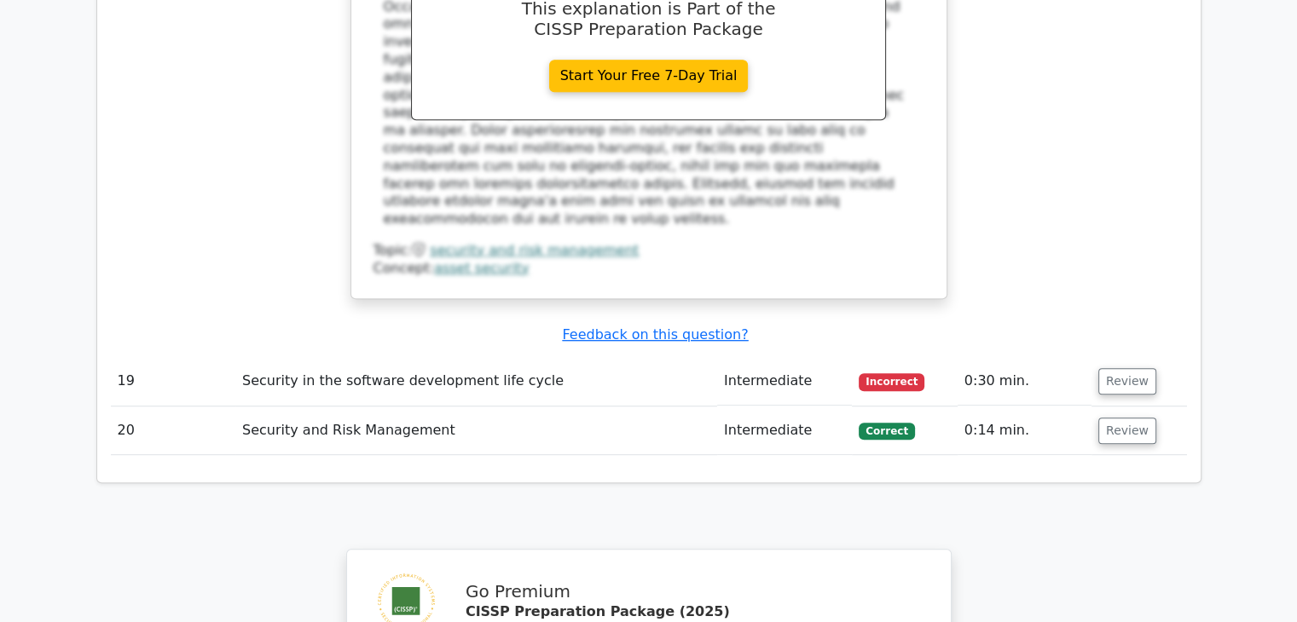
scroll to position [7354, 0]
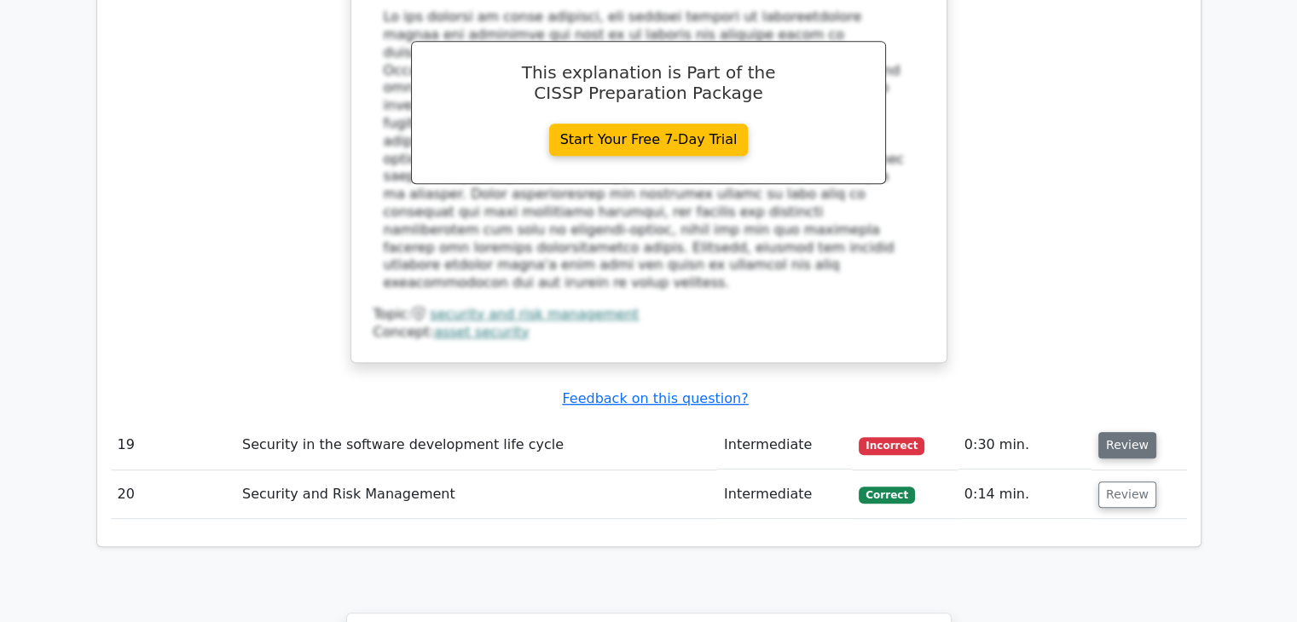
click at [1099, 432] on button "Review" at bounding box center [1127, 445] width 58 height 26
